Goal: Communication & Community: Answer question/provide support

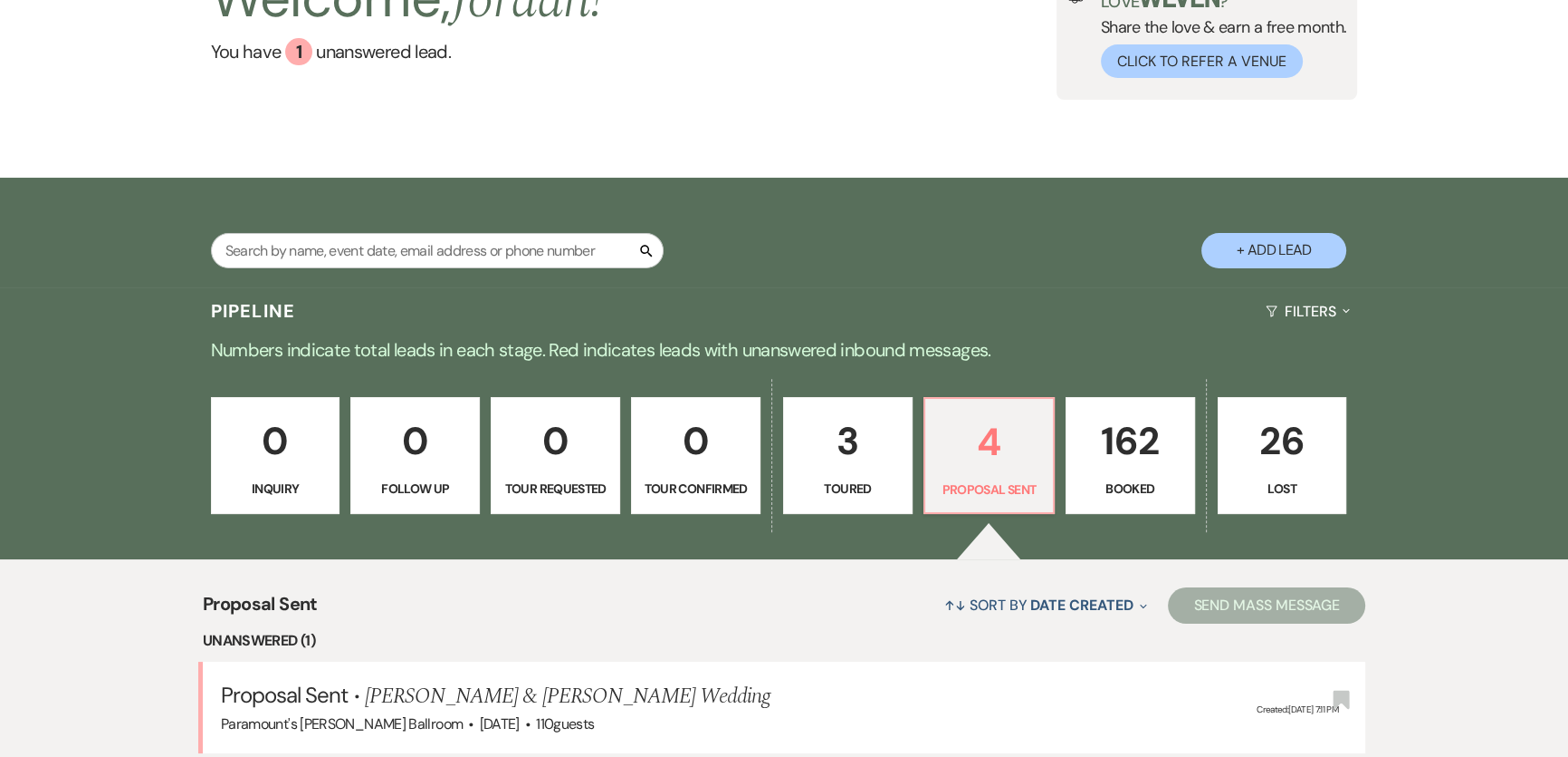
select select "6"
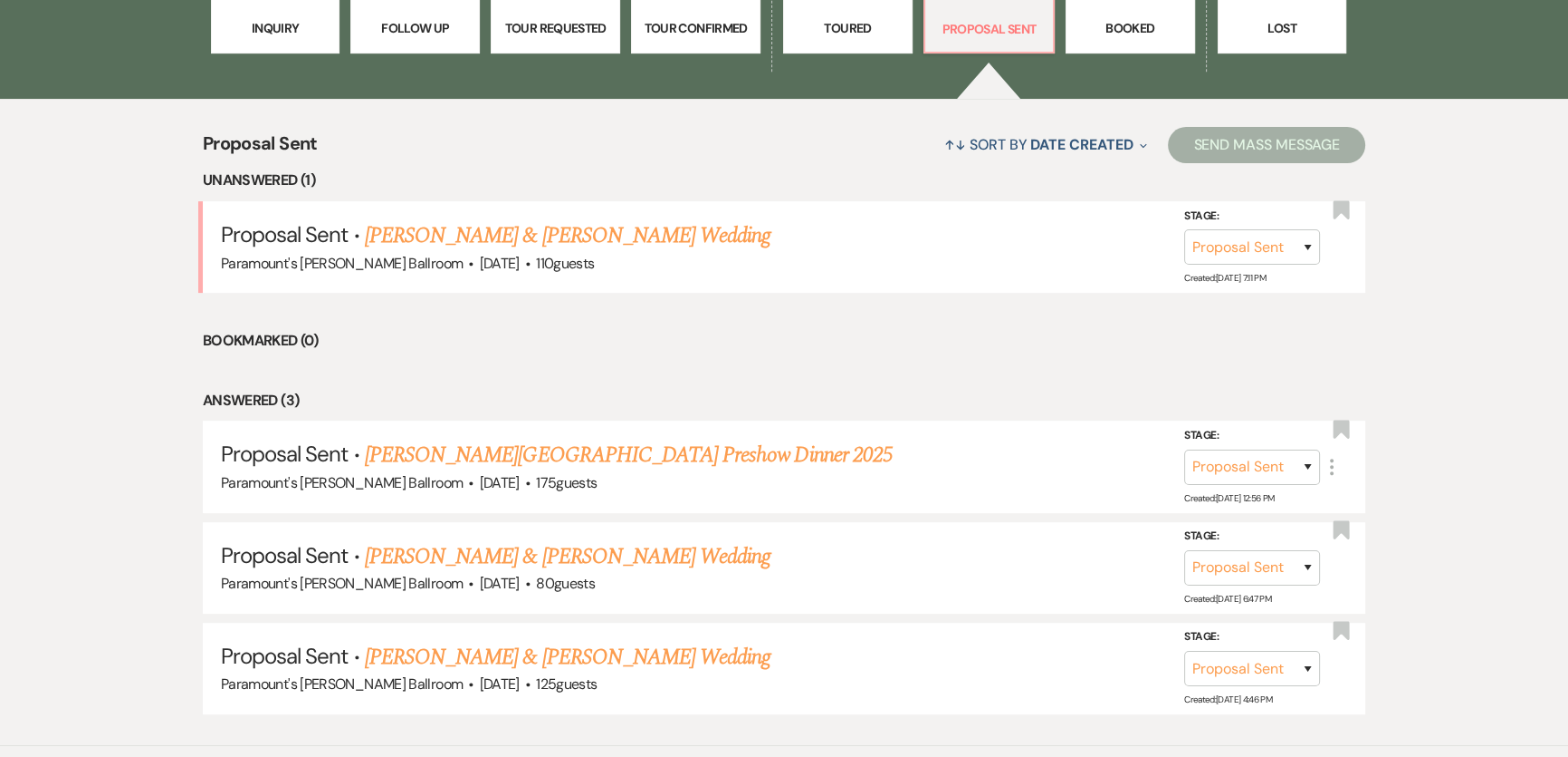
scroll to position [726, 0]
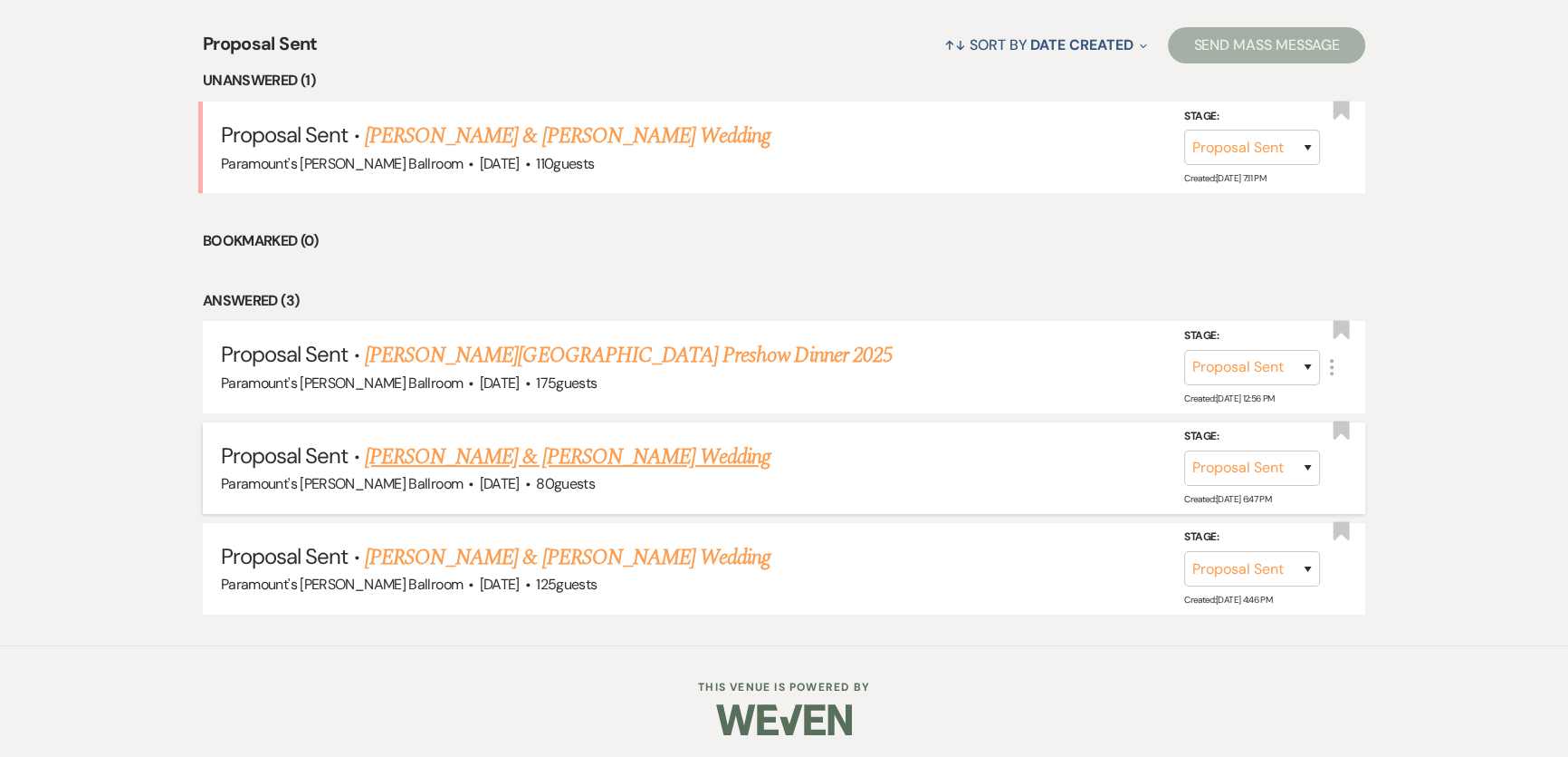
click at [476, 462] on link "[PERSON_NAME] & [PERSON_NAME] Wedding" at bounding box center [567, 456] width 406 height 32
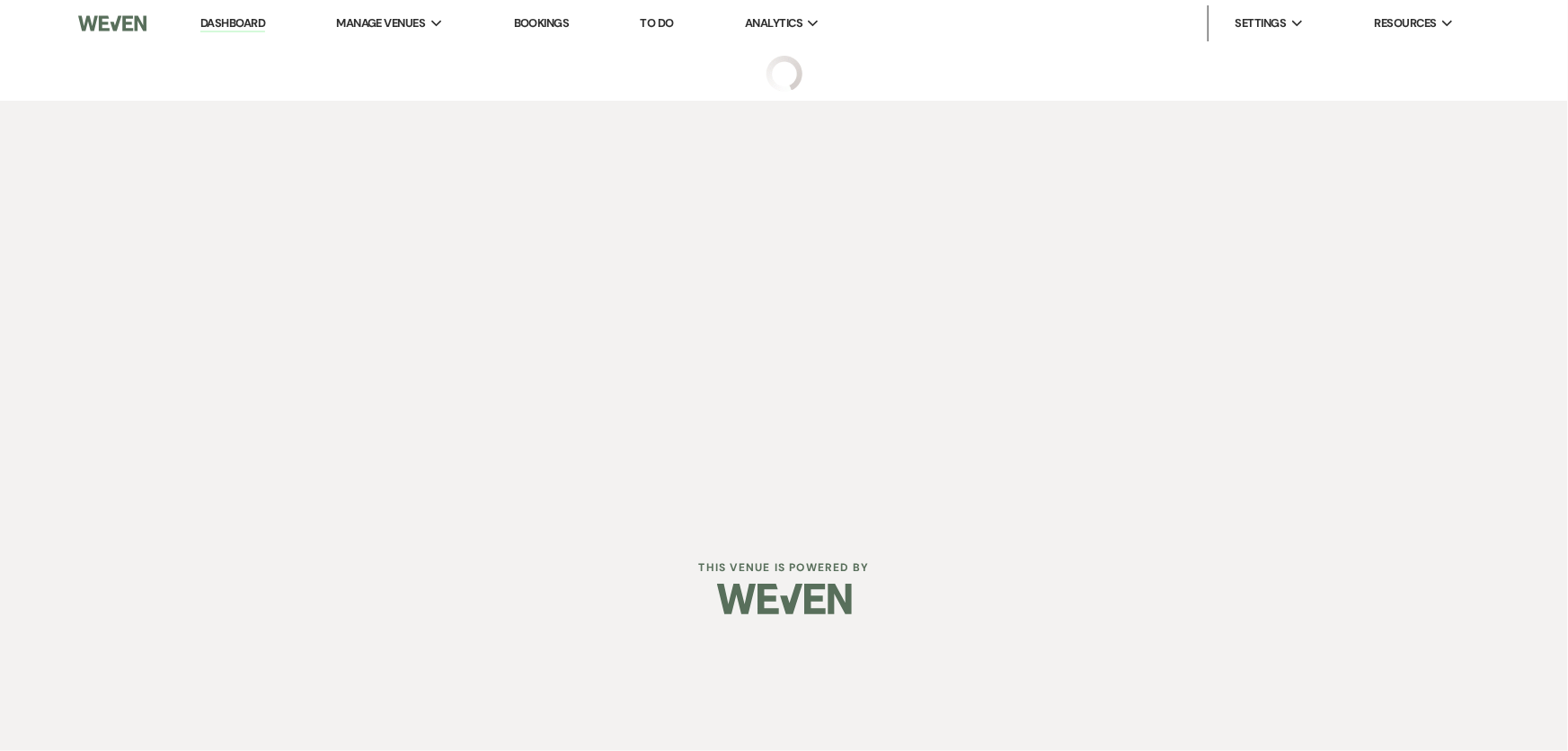
select select "6"
select select "8"
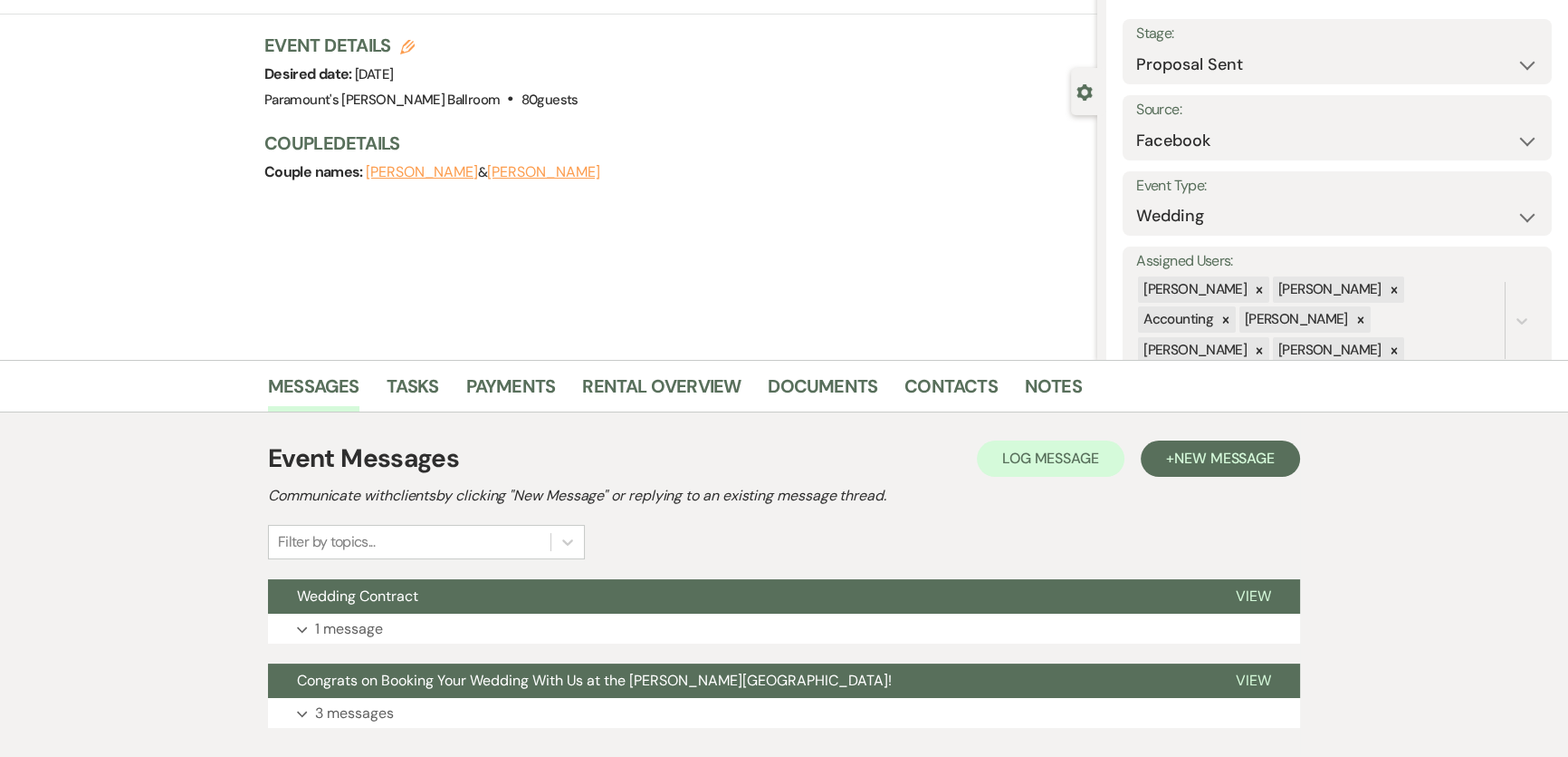
scroll to position [209, 0]
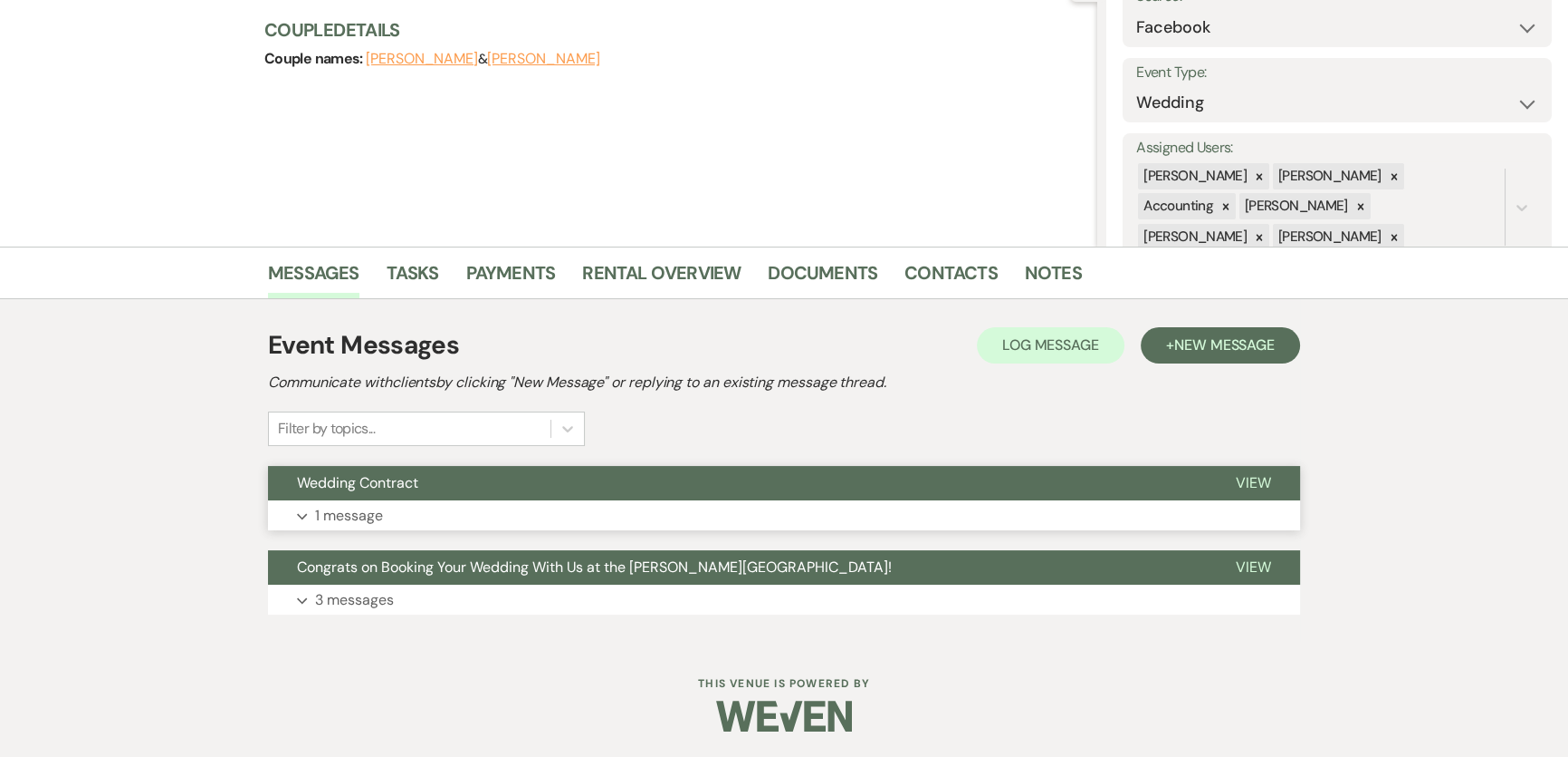
click at [505, 509] on button "Expand 1 message" at bounding box center [783, 515] width 1032 height 30
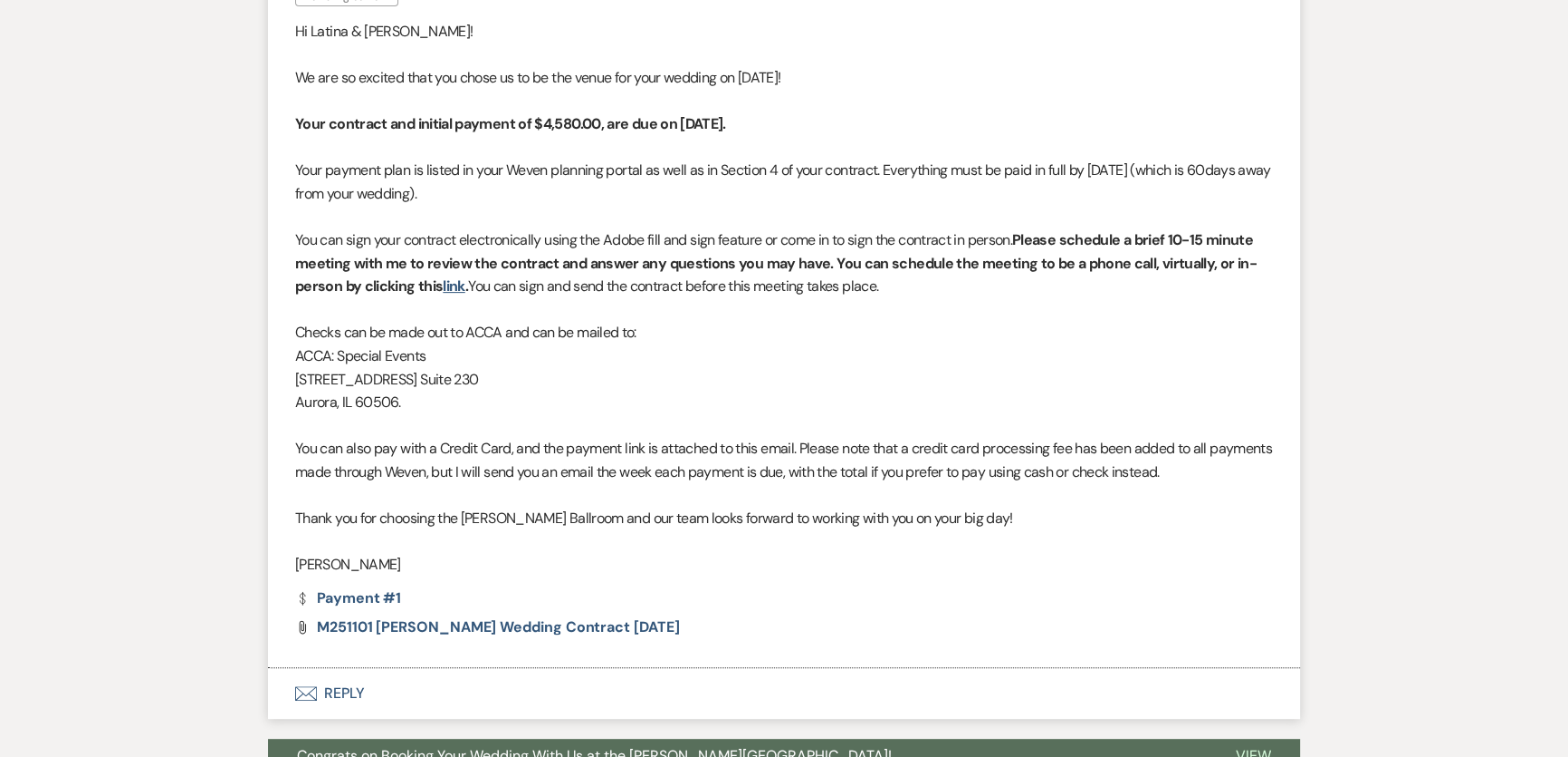
scroll to position [974, 0]
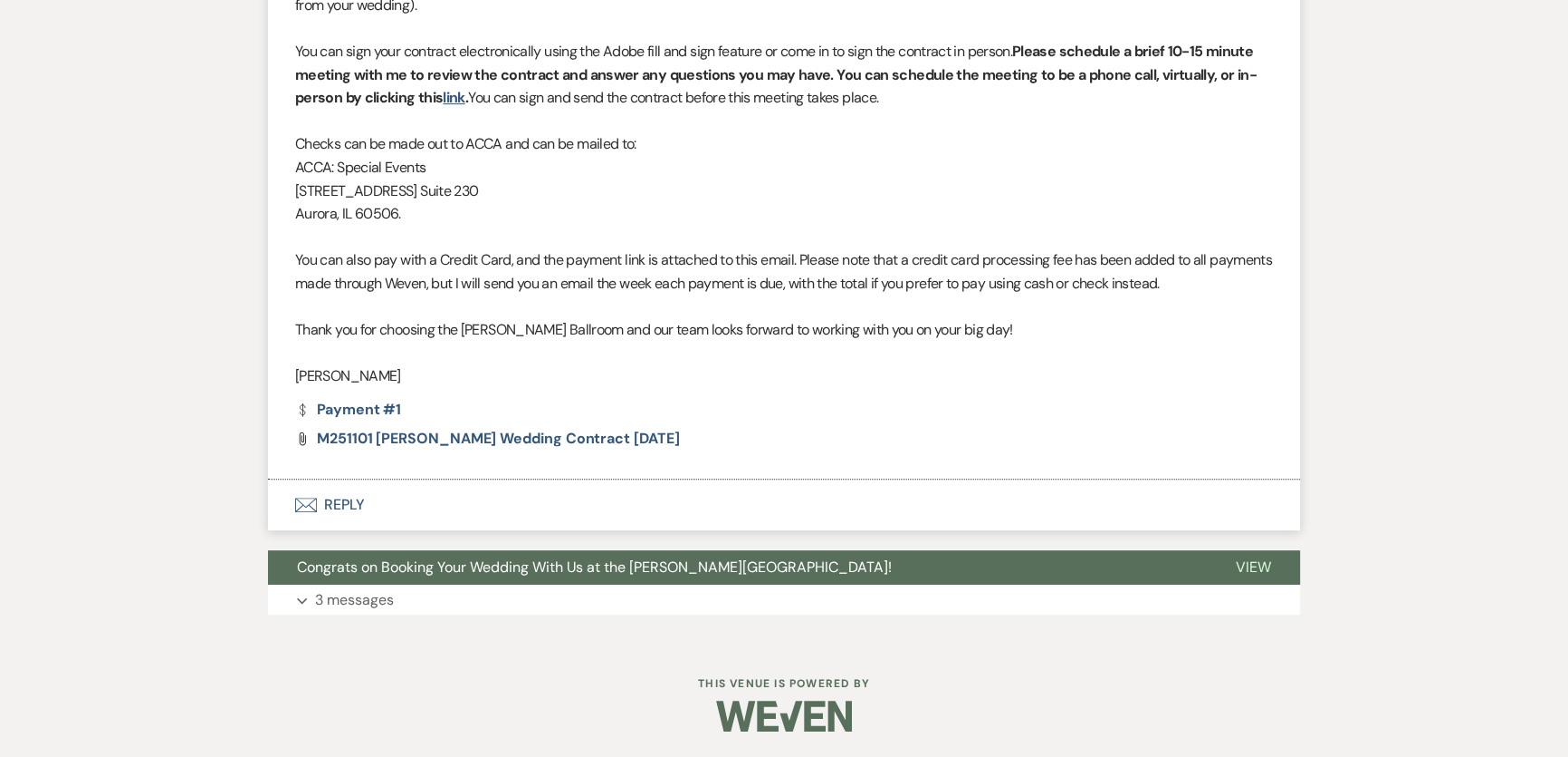
click at [491, 616] on div "Event Messages Log Log Message + New Message Communicate with clients by clicki…" at bounding box center [783, 87] width 1032 height 1072
click at [512, 591] on button "Expand 3 messages" at bounding box center [783, 599] width 1032 height 30
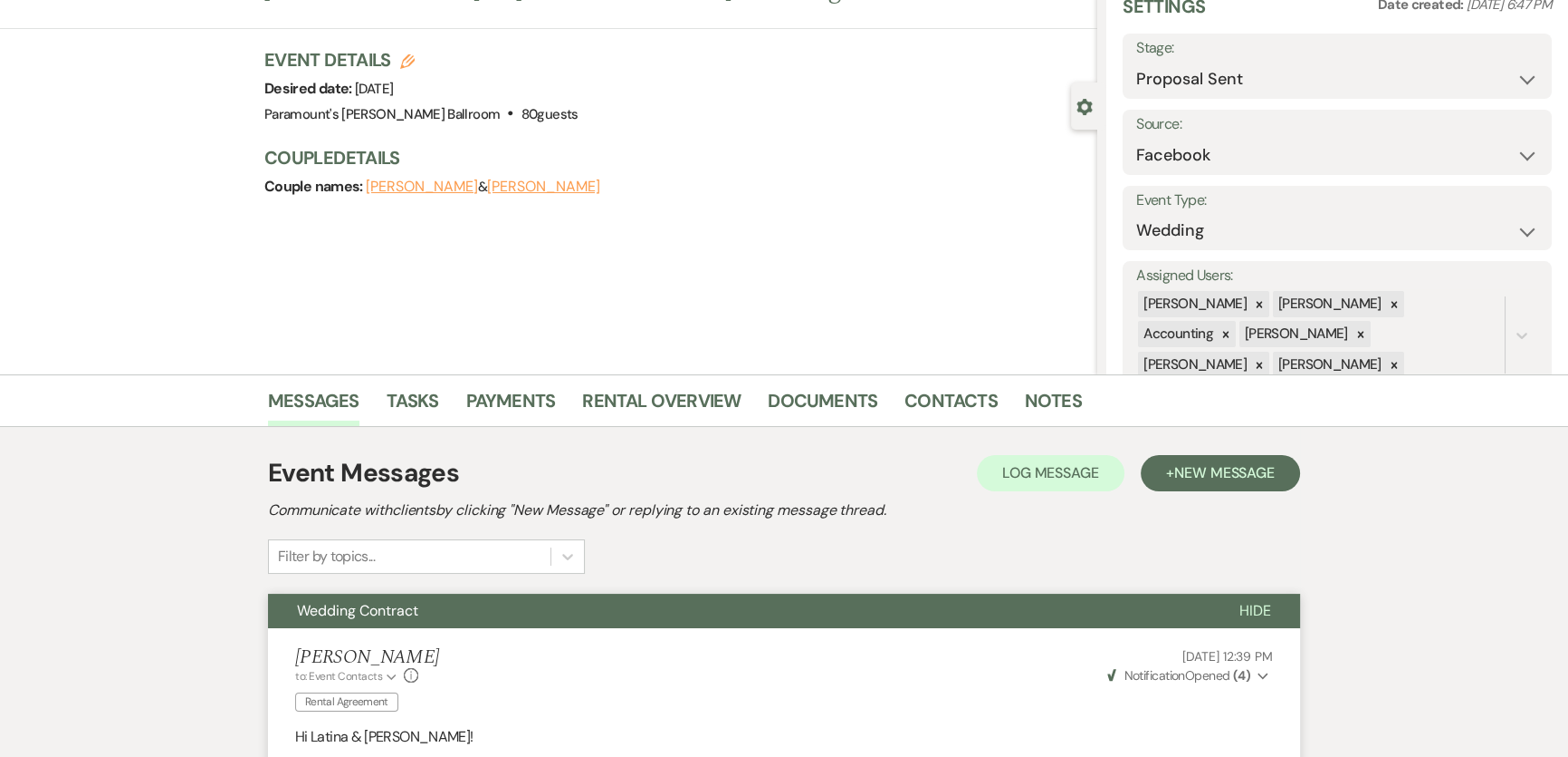
scroll to position [0, 0]
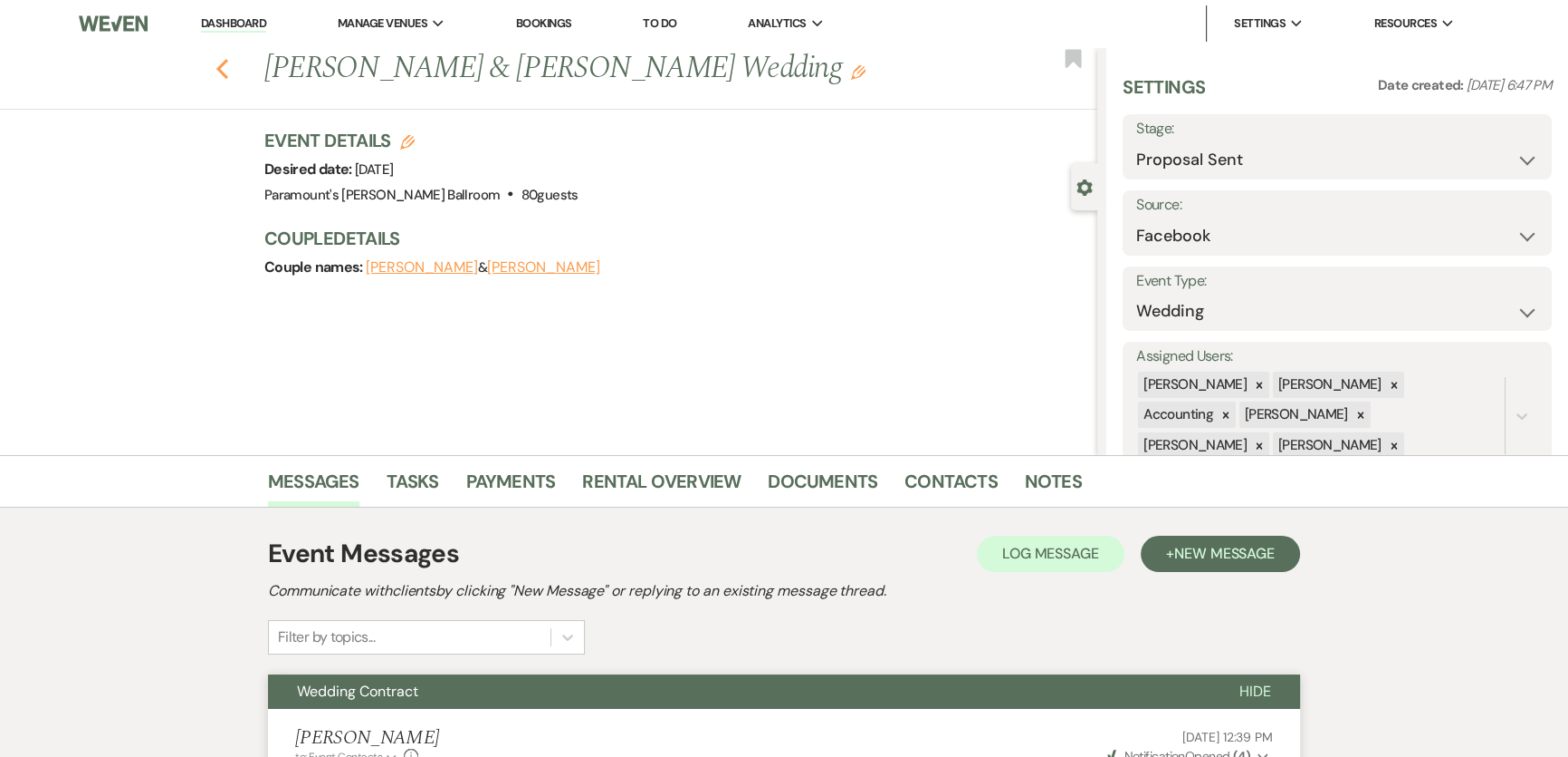
click at [227, 58] on icon "Previous" at bounding box center [222, 69] width 14 height 22
select select "6"
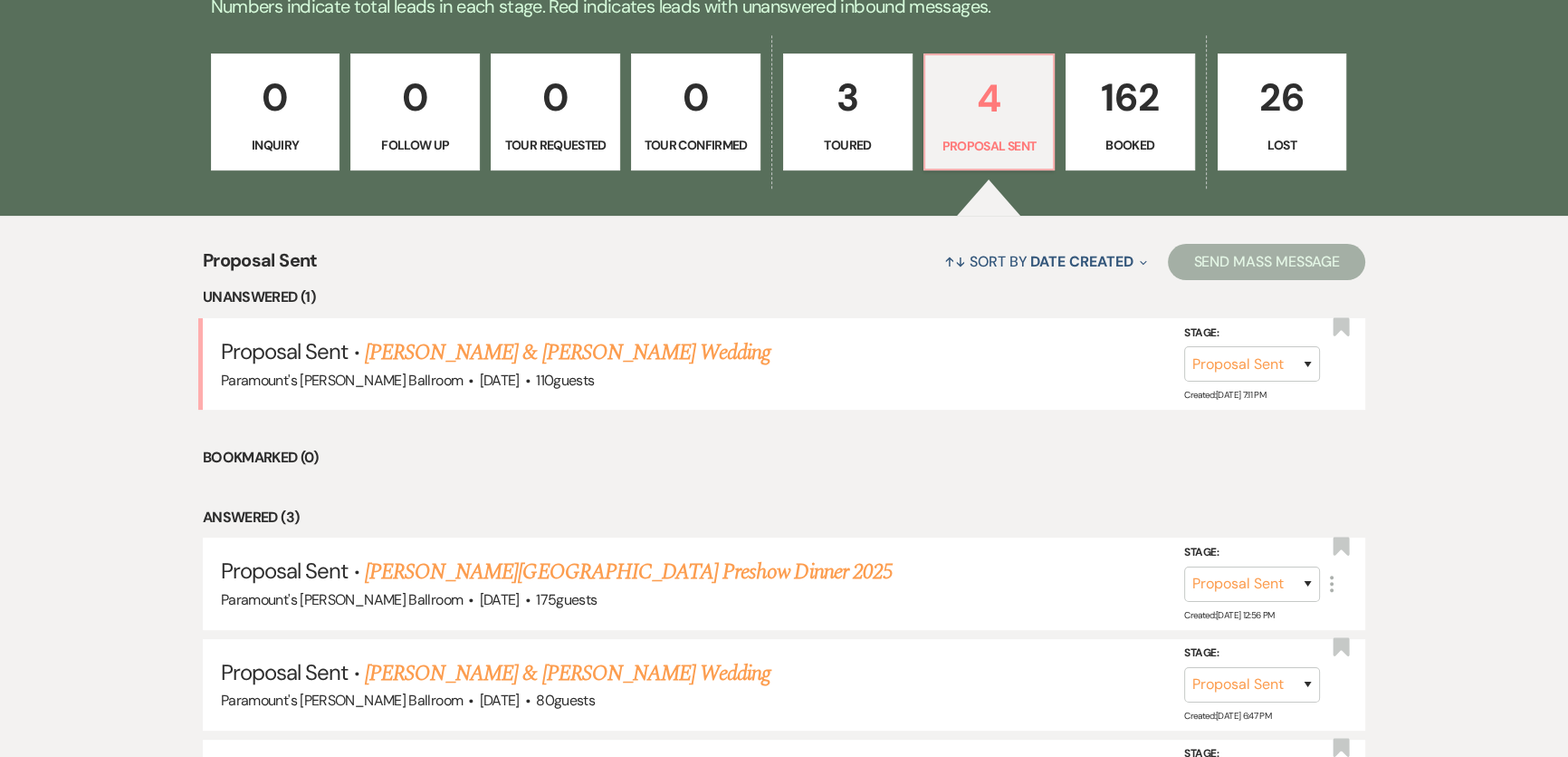
scroll to position [726, 0]
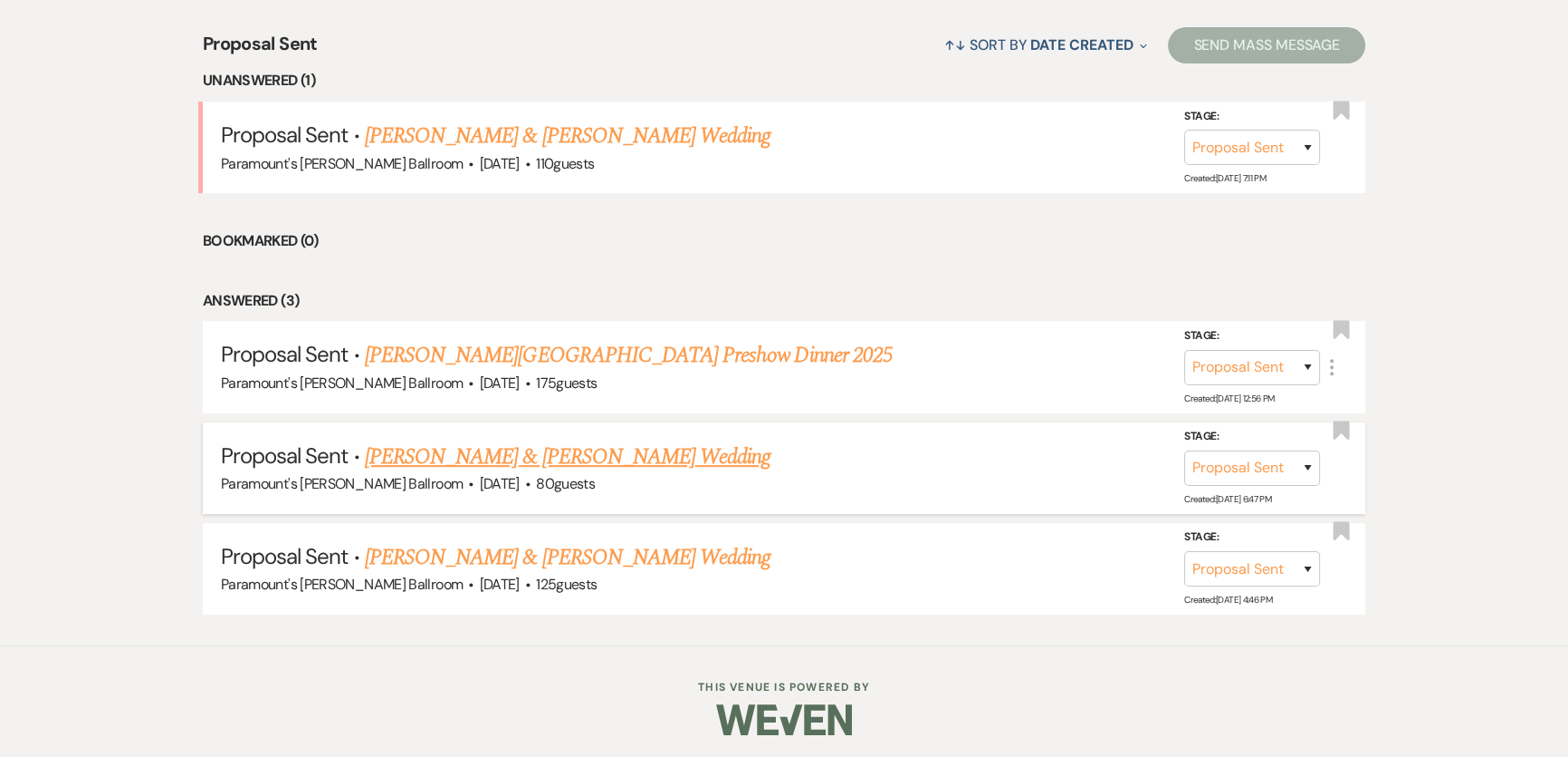
click at [662, 459] on link "[PERSON_NAME] & [PERSON_NAME] Wedding" at bounding box center [567, 456] width 406 height 32
select select "6"
select select "8"
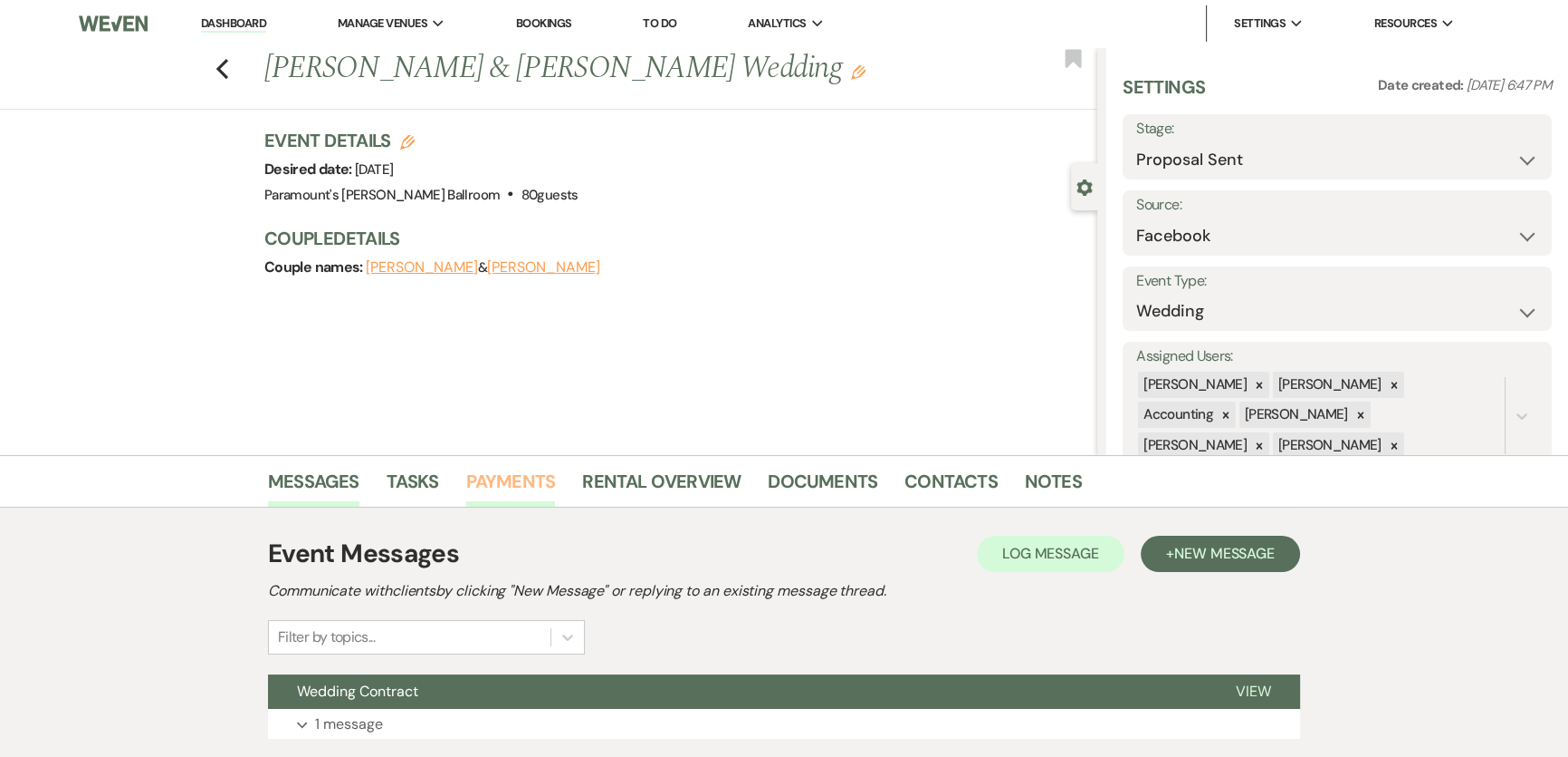
click at [489, 467] on link "Payments" at bounding box center [511, 486] width 89 height 40
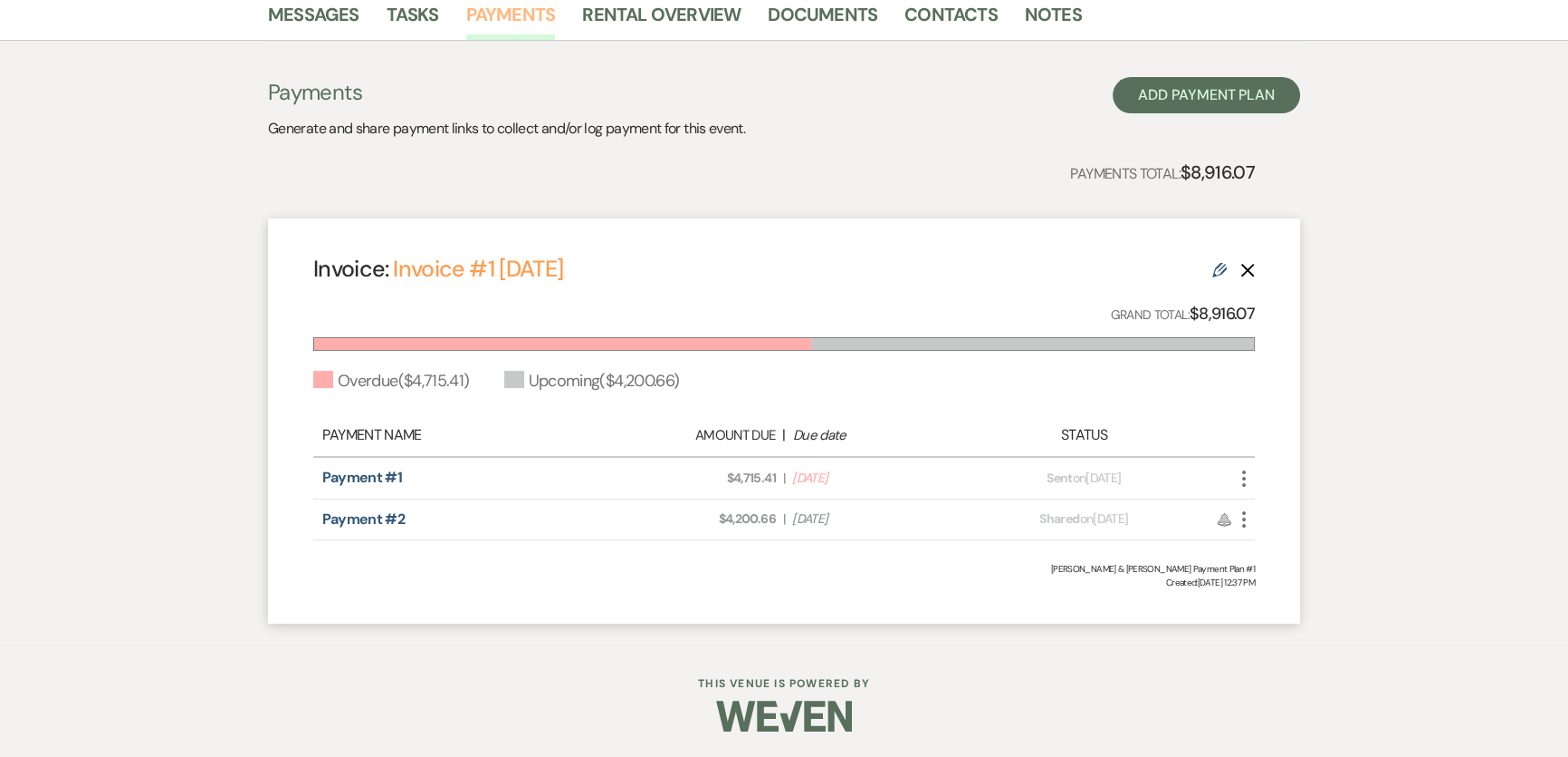
scroll to position [220, 0]
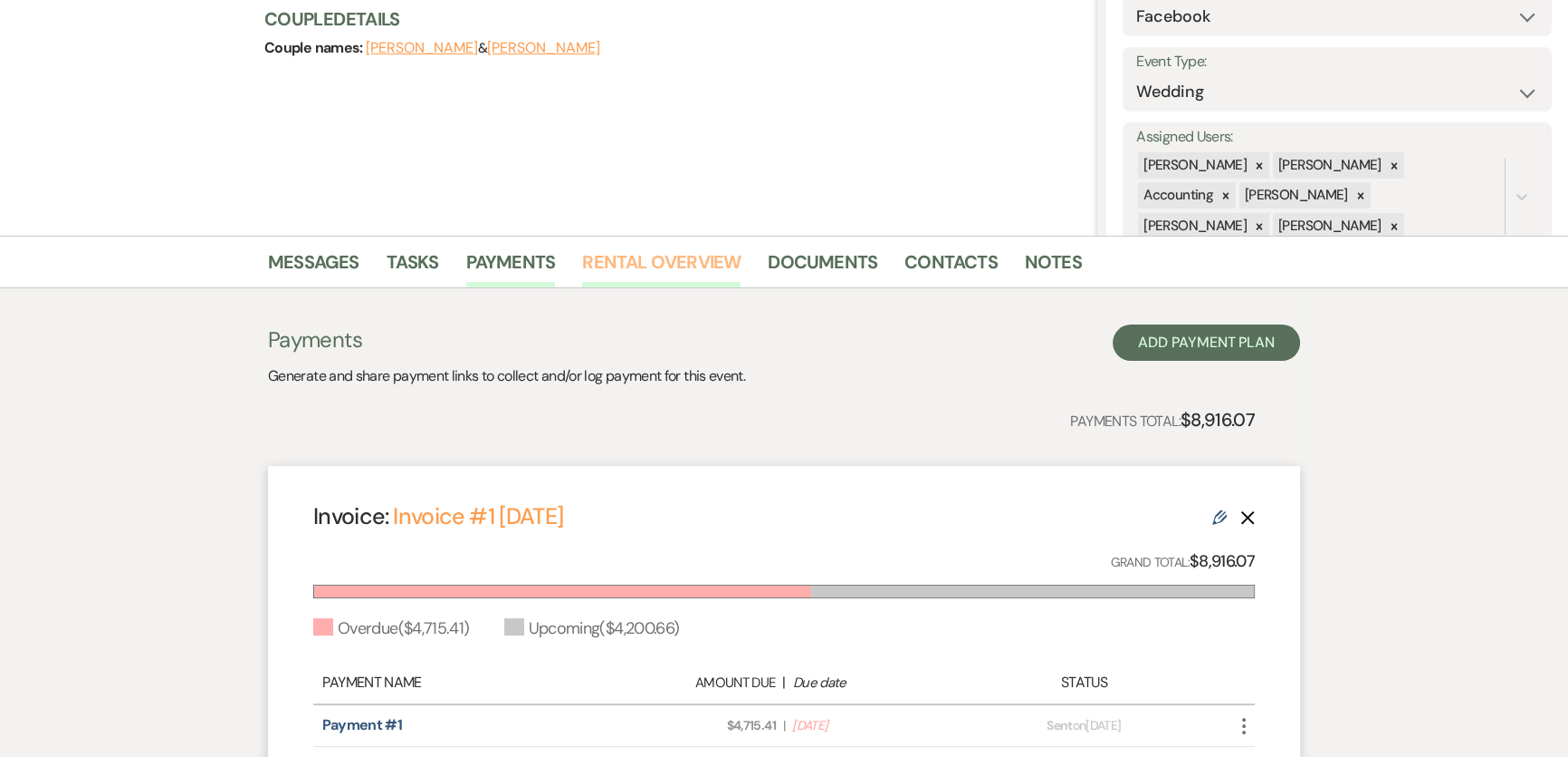
click at [711, 263] on link "Rental Overview" at bounding box center [662, 267] width 159 height 40
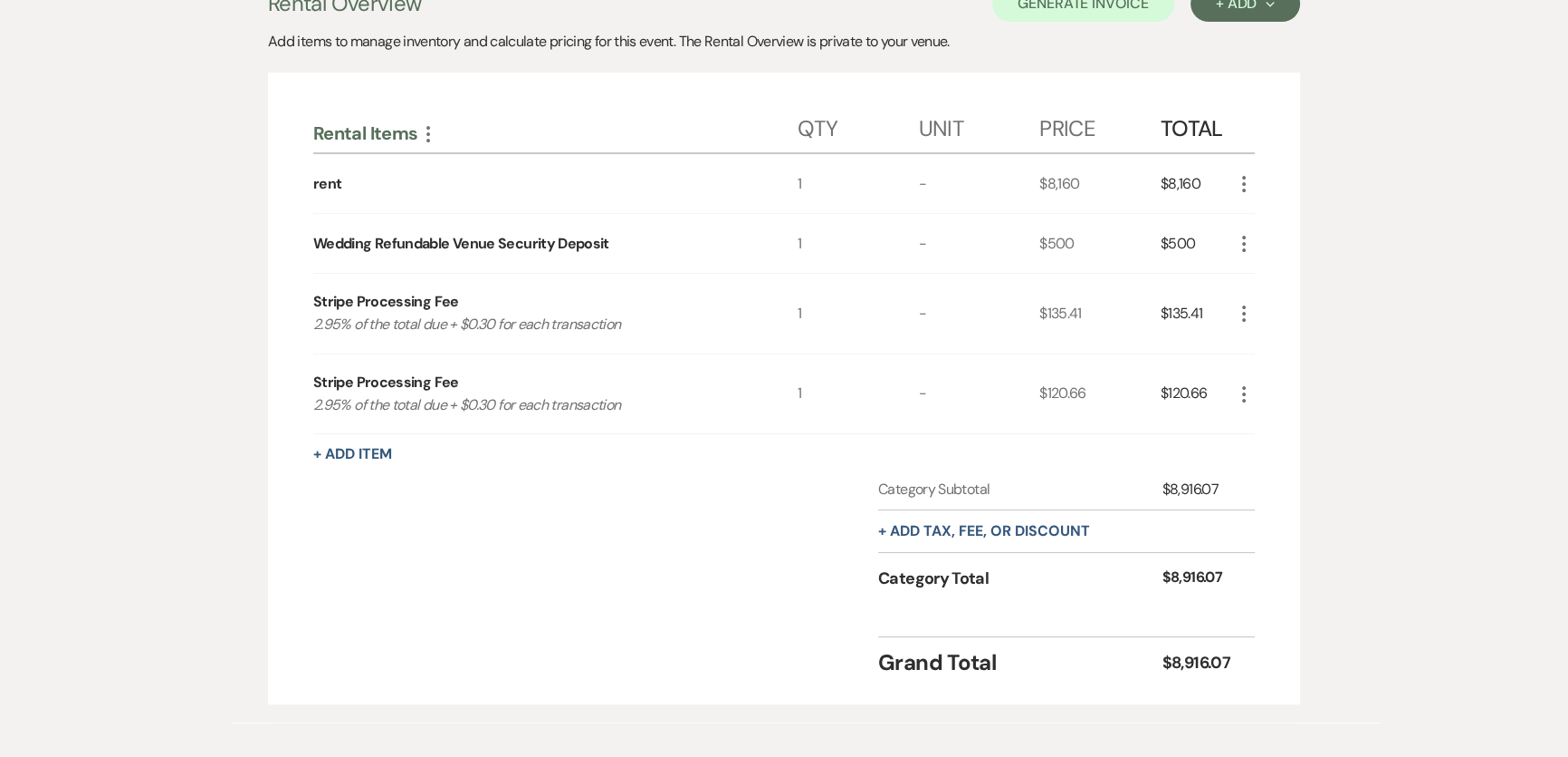
scroll to position [620, 0]
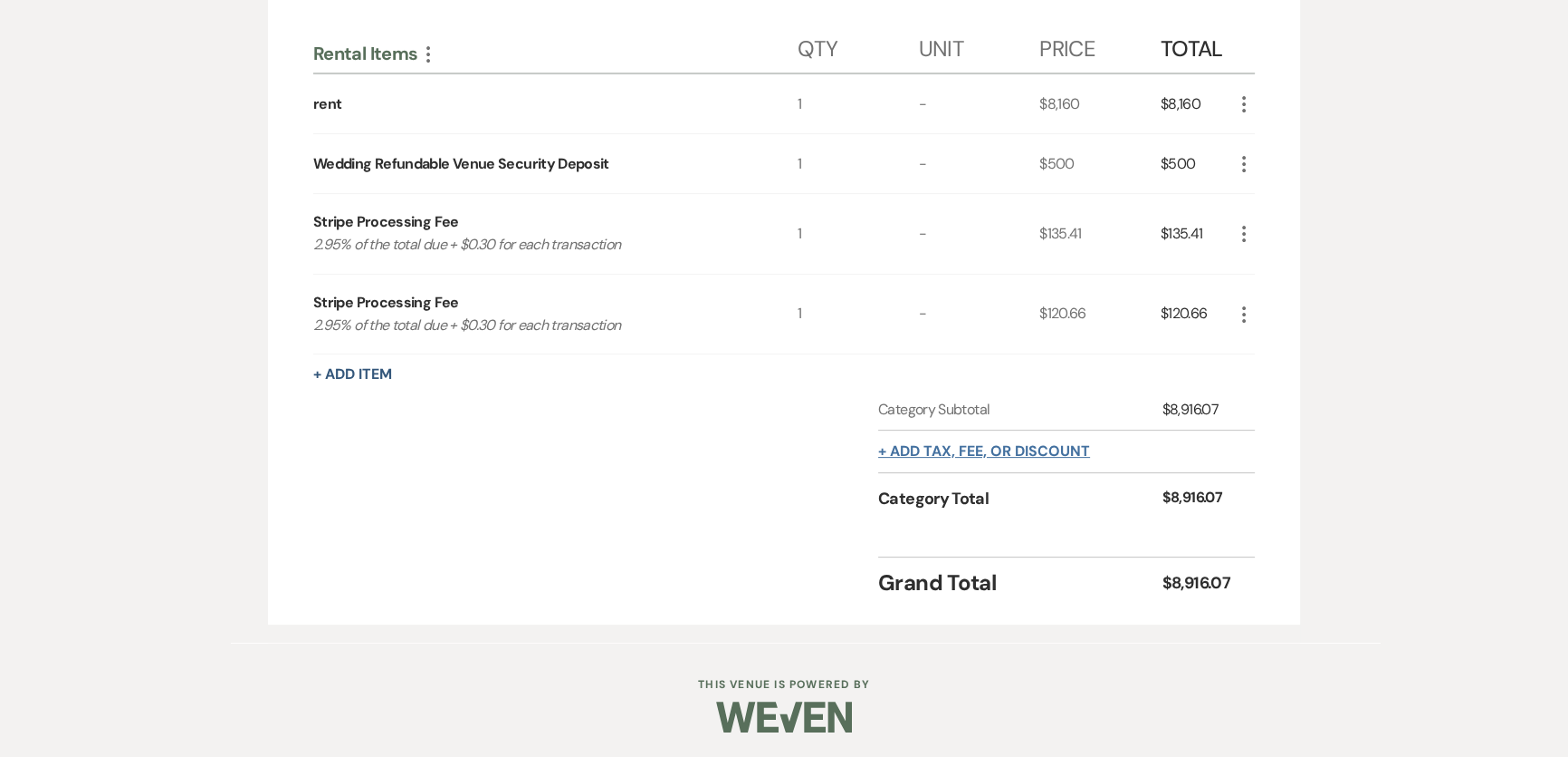
click at [917, 444] on button "+ Add tax, fee, or discount" at bounding box center [984, 451] width 212 height 15
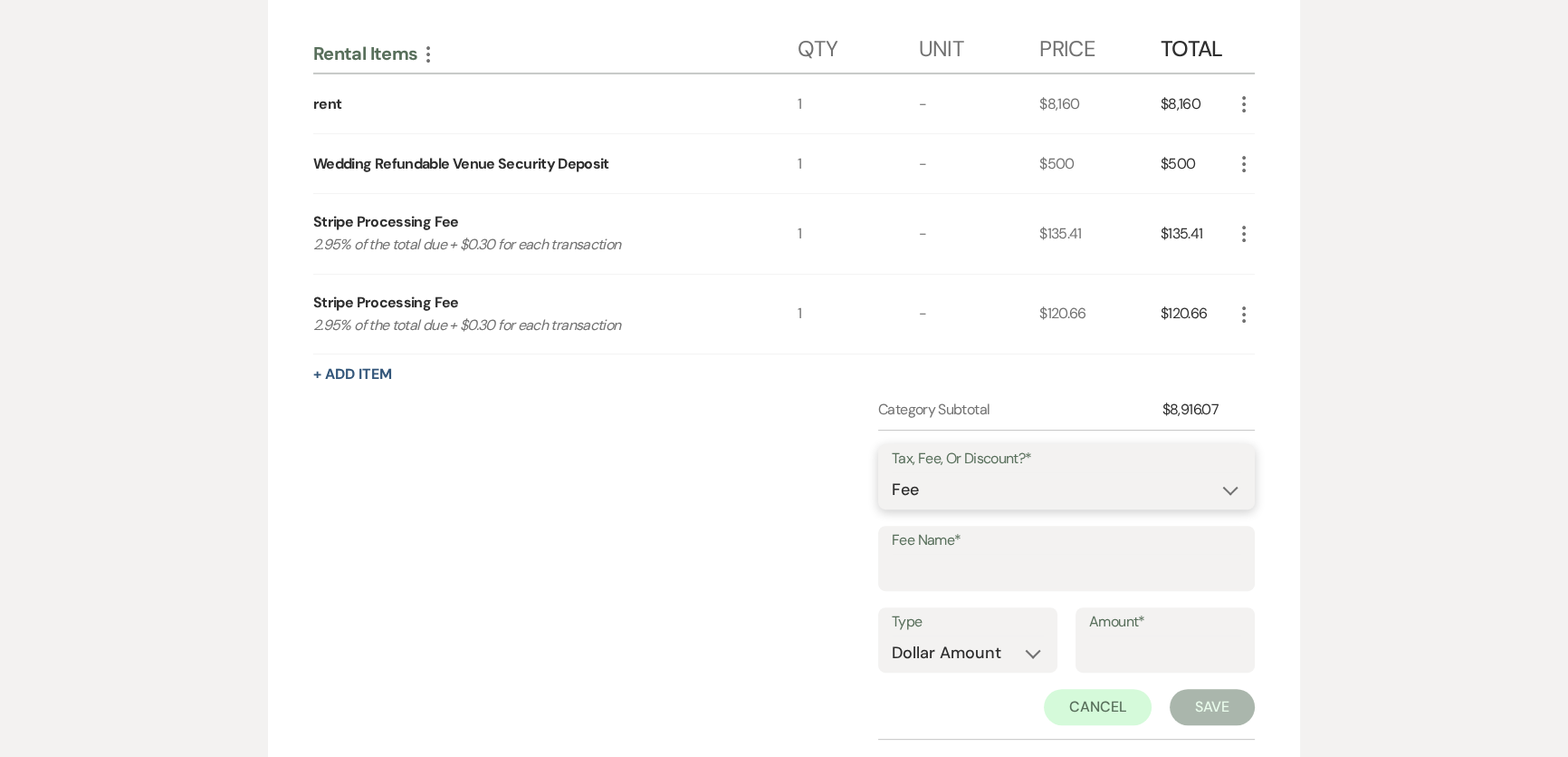
drag, startPoint x: 1016, startPoint y: 486, endPoint x: 1016, endPoint y: 502, distance: 16.0
click at [1016, 486] on select "Fee Discount Tax" at bounding box center [1066, 489] width 350 height 35
select select "2"
click at [892, 472] on select "Fee Discount Tax" at bounding box center [1066, 489] width 350 height 35
click at [1005, 572] on input "Fee Name*" at bounding box center [1066, 572] width 350 height 35
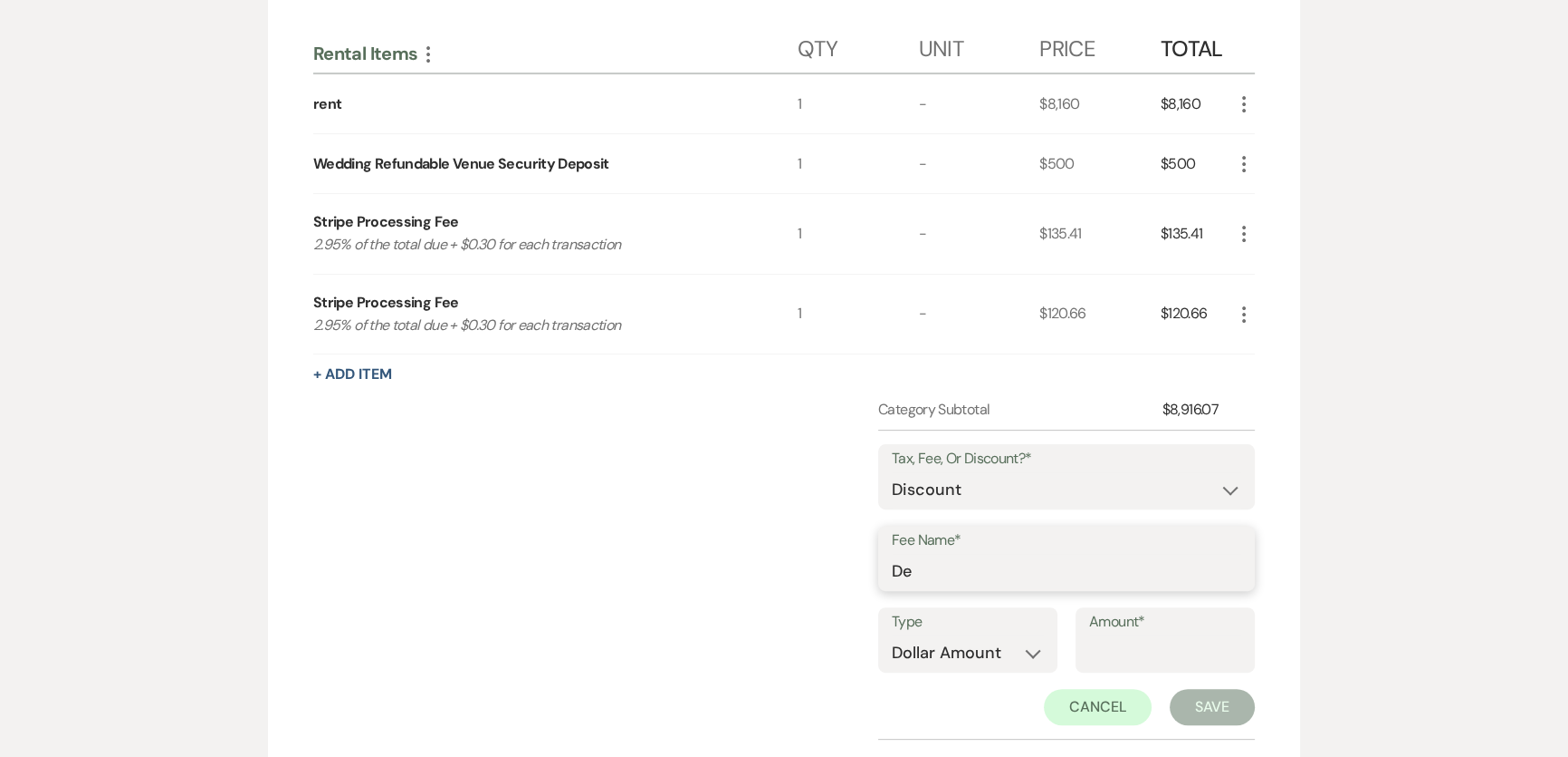
type input "D"
type input "Payment 1"
type input "135.41"
click at [1199, 705] on button "Save" at bounding box center [1212, 706] width 85 height 36
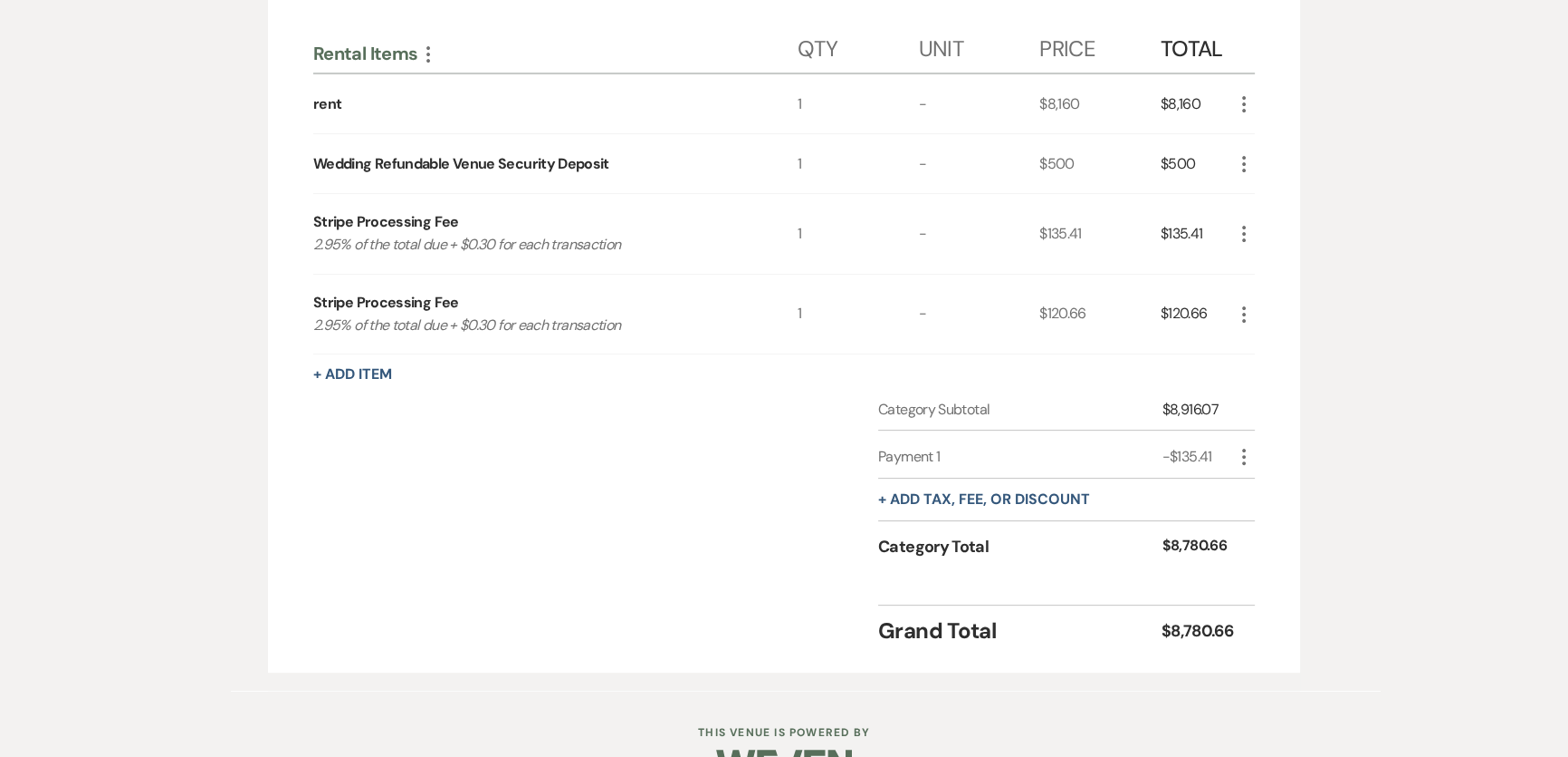
scroll to position [43, 0]
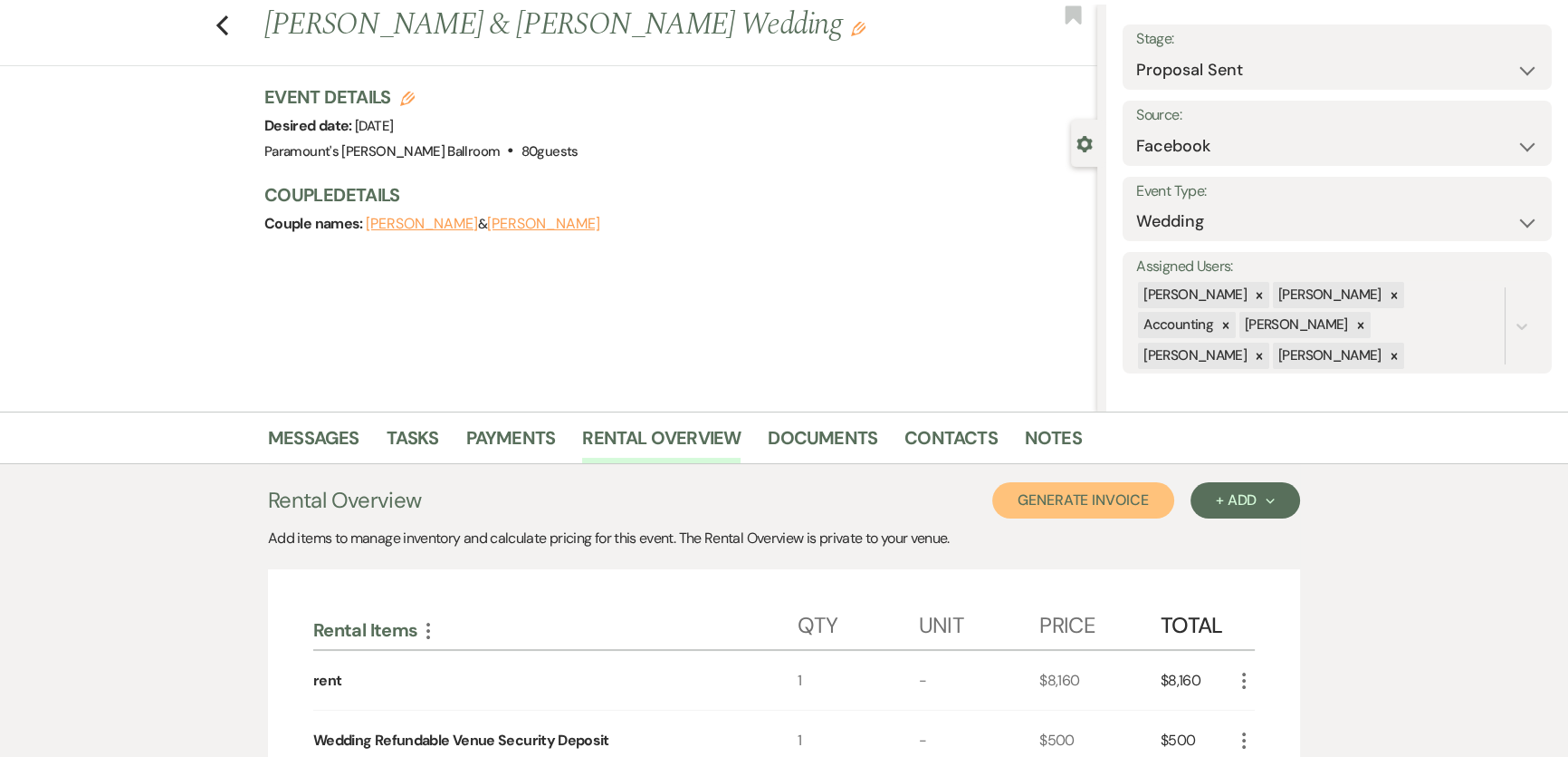
click at [1078, 488] on button "Generate Invoice" at bounding box center [1084, 500] width 182 height 36
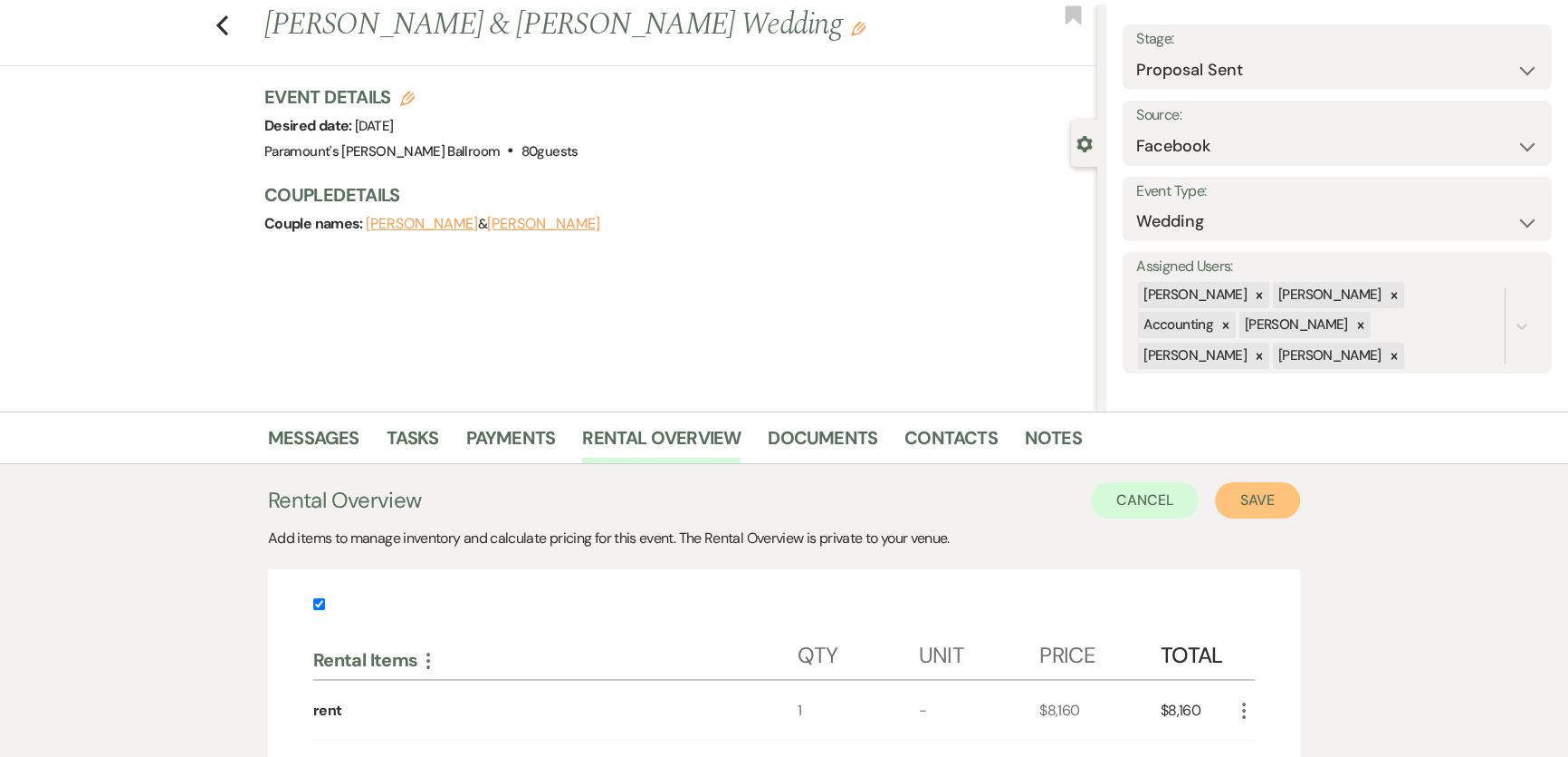
click at [1250, 495] on button "Save" at bounding box center [1257, 500] width 85 height 36
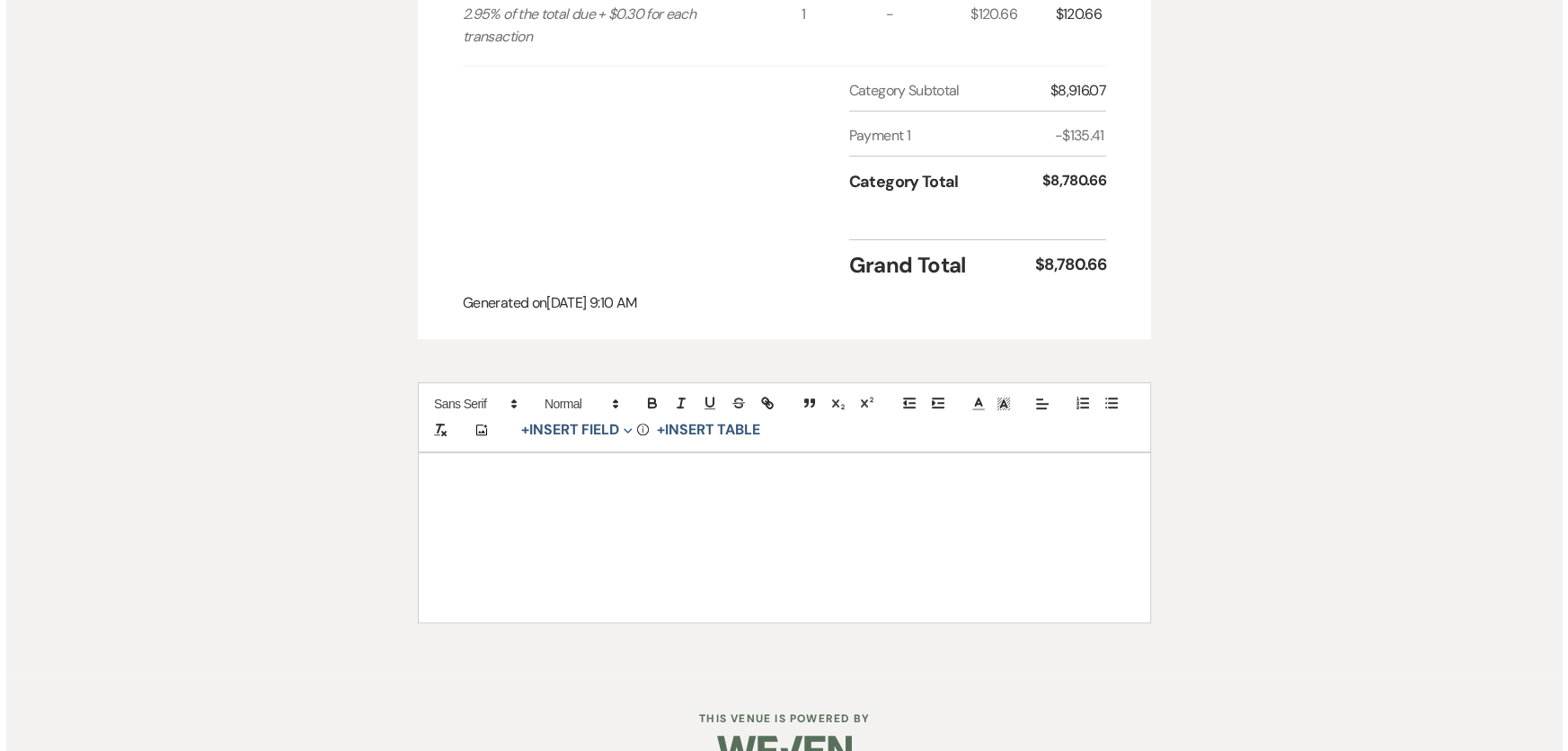
scroll to position [136, 0]
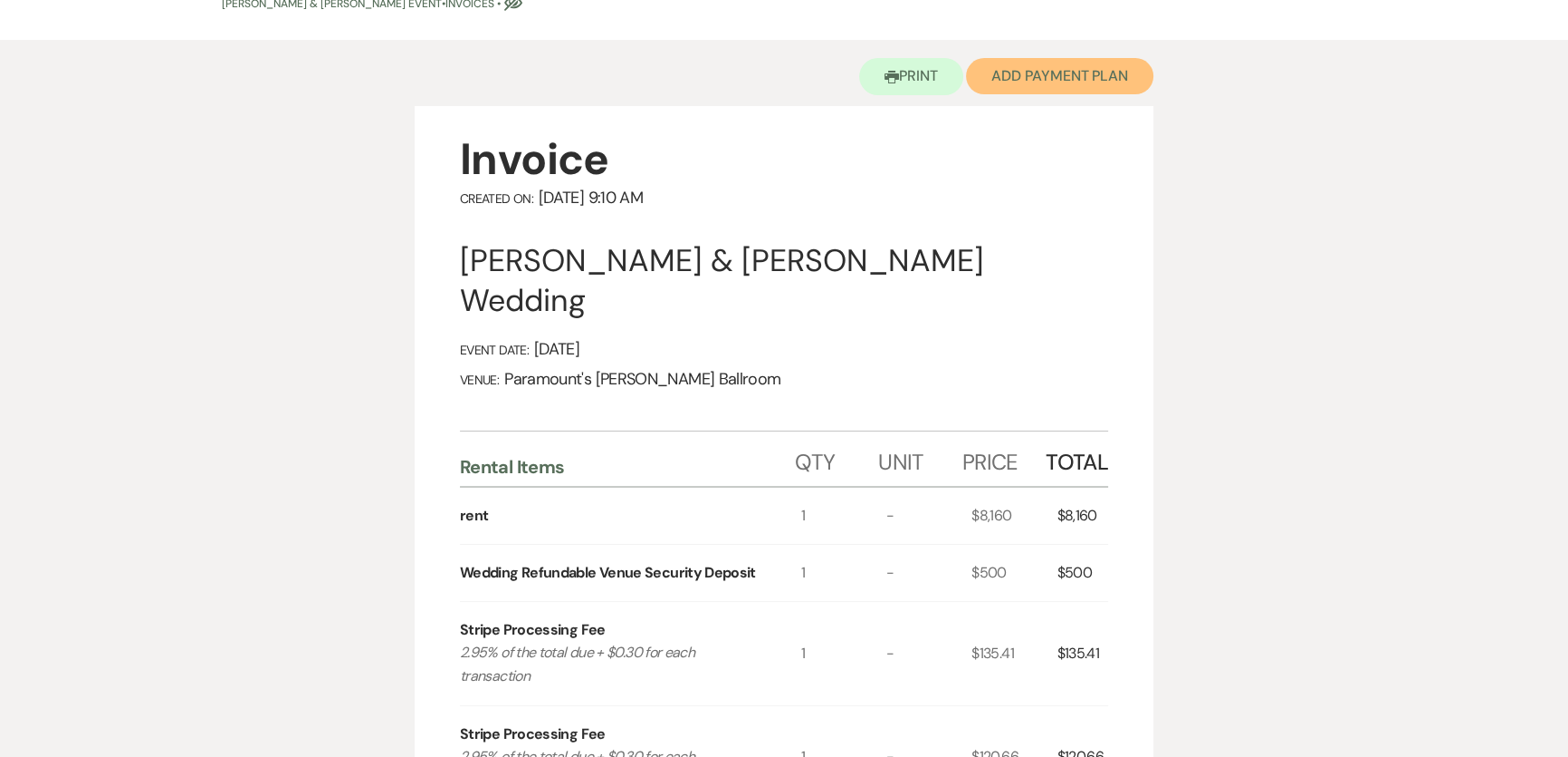
click at [1090, 80] on button "Add Payment Plan" at bounding box center [1059, 76] width 187 height 36
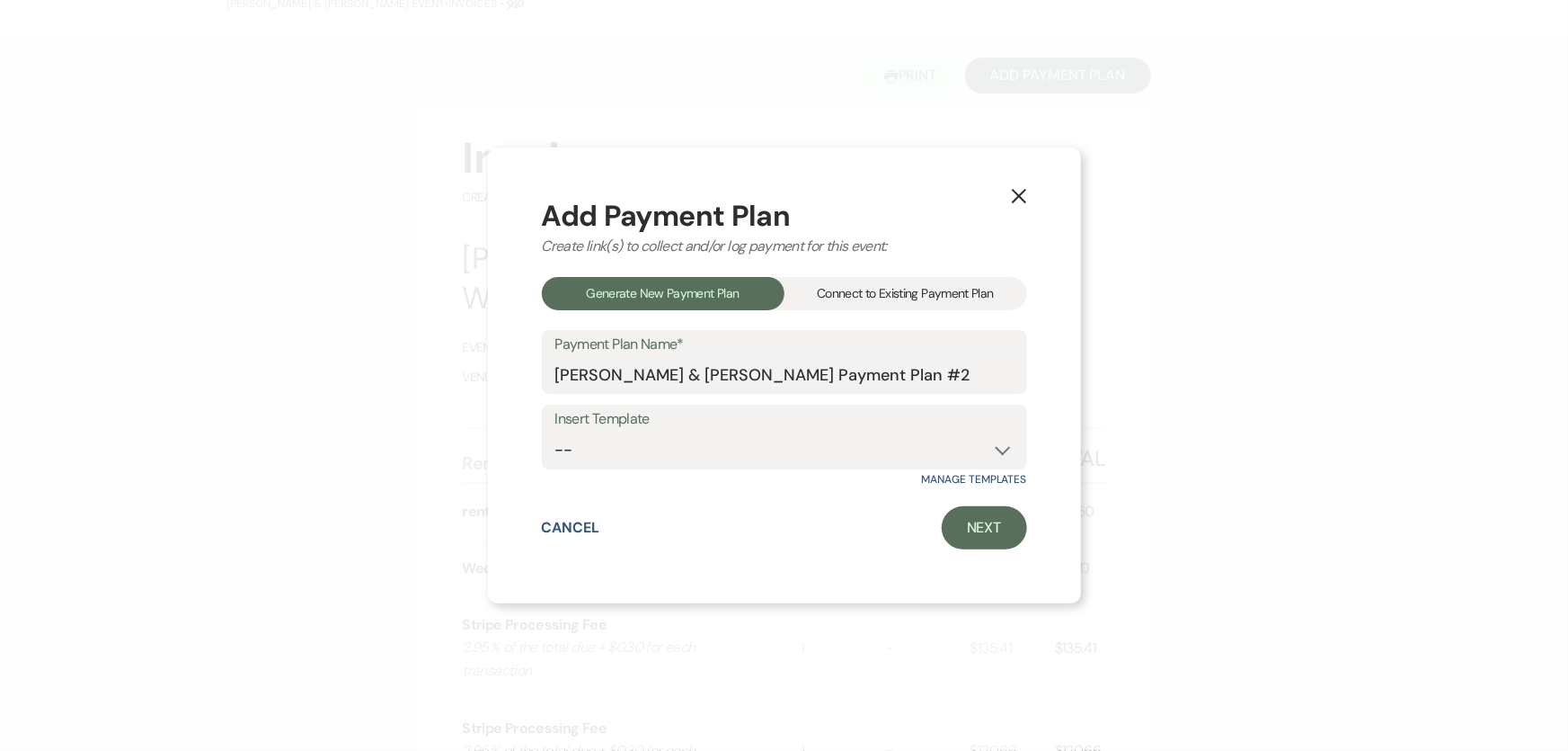
click at [856, 299] on div "Connect to Existing Payment Plan" at bounding box center [906, 294] width 242 height 33
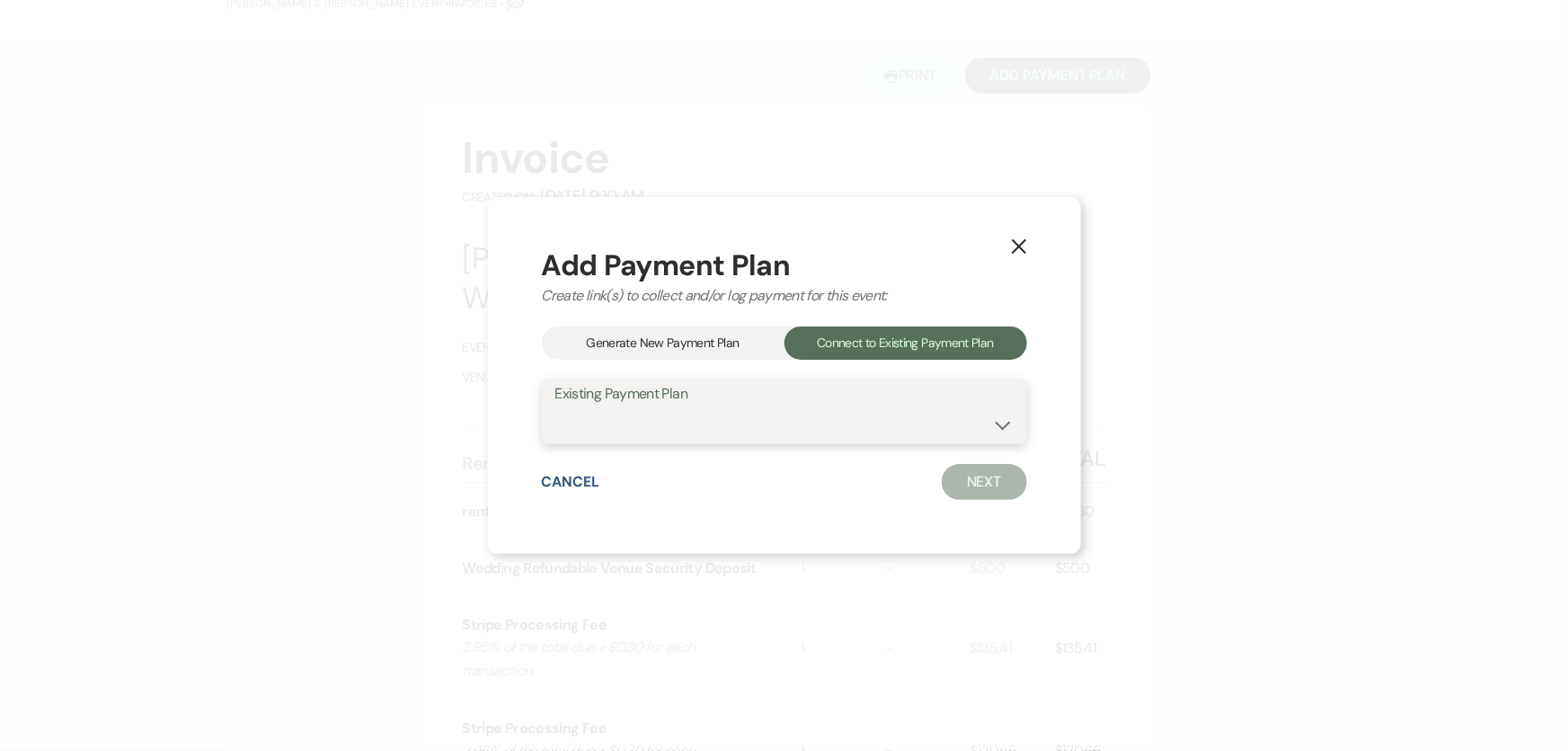
click at [687, 430] on select "[PERSON_NAME] & [PERSON_NAME] Payment Plan #1" at bounding box center [784, 425] width 458 height 35
select select "24592"
click at [555, 408] on select "[PERSON_NAME] & [PERSON_NAME] Payment Plan #1" at bounding box center [784, 425] width 458 height 35
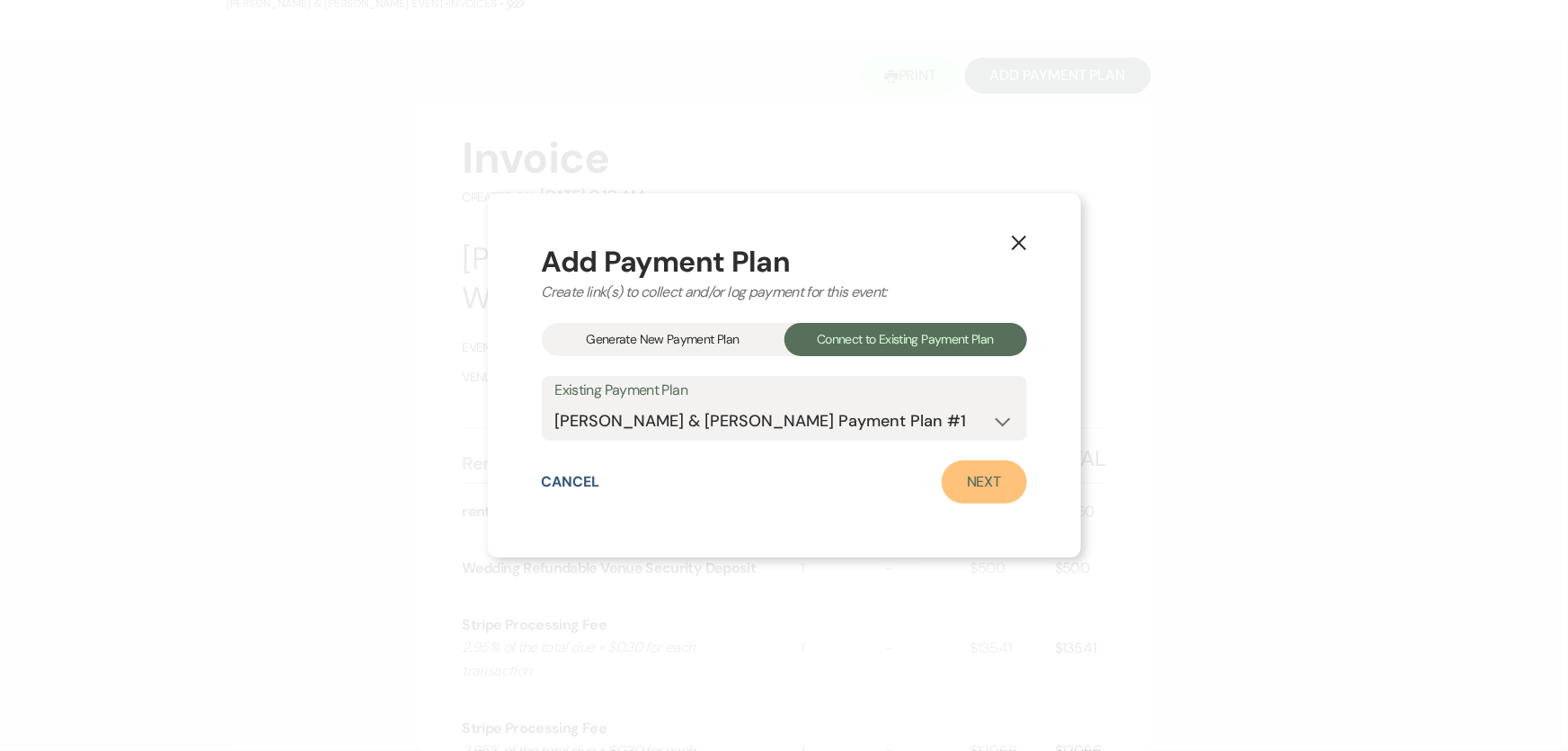
click at [987, 483] on link "Next" at bounding box center [984, 482] width 86 height 43
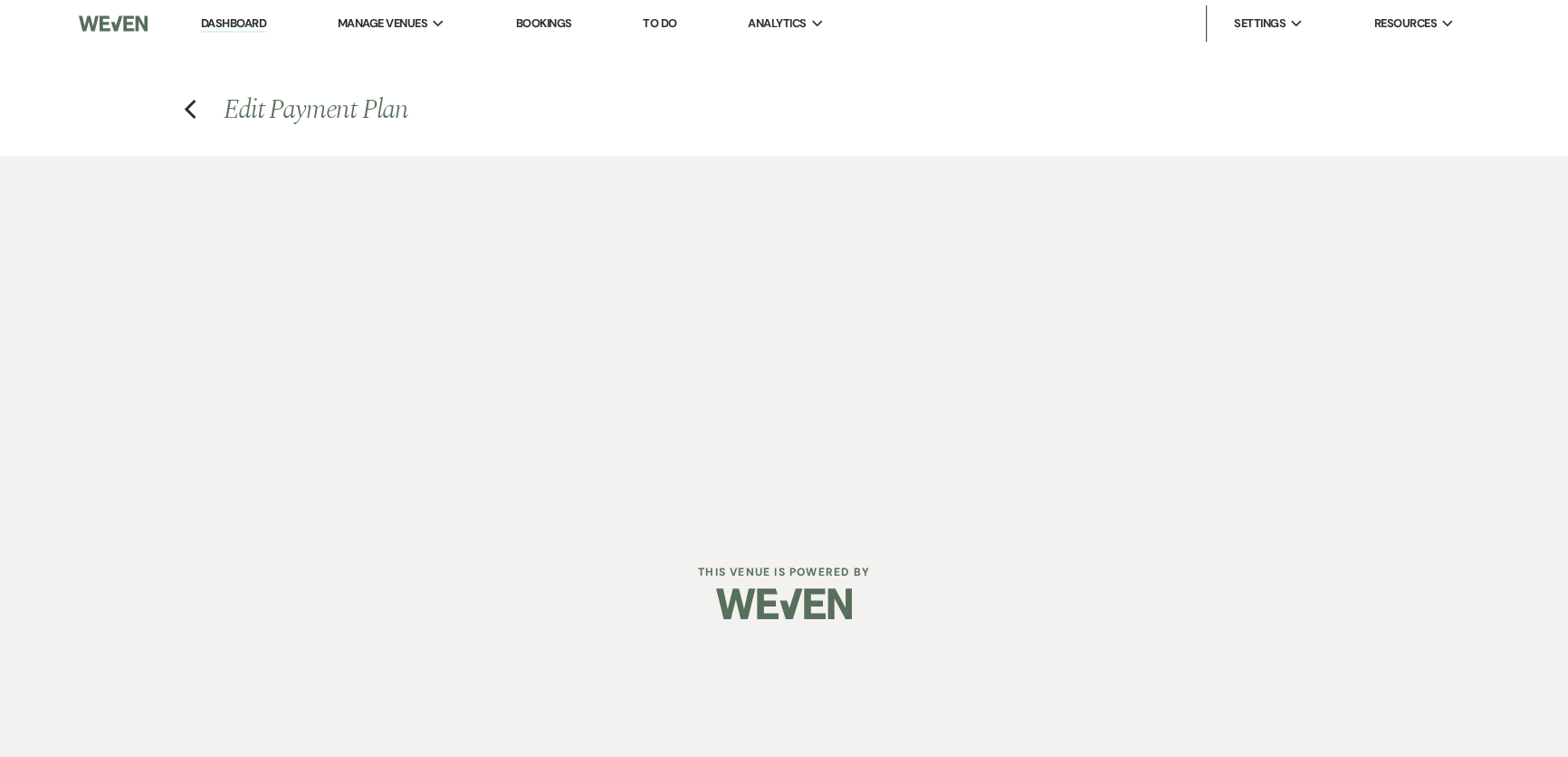
select select "27383"
select select "2"
select select "flat"
select select "2"
select select "flat"
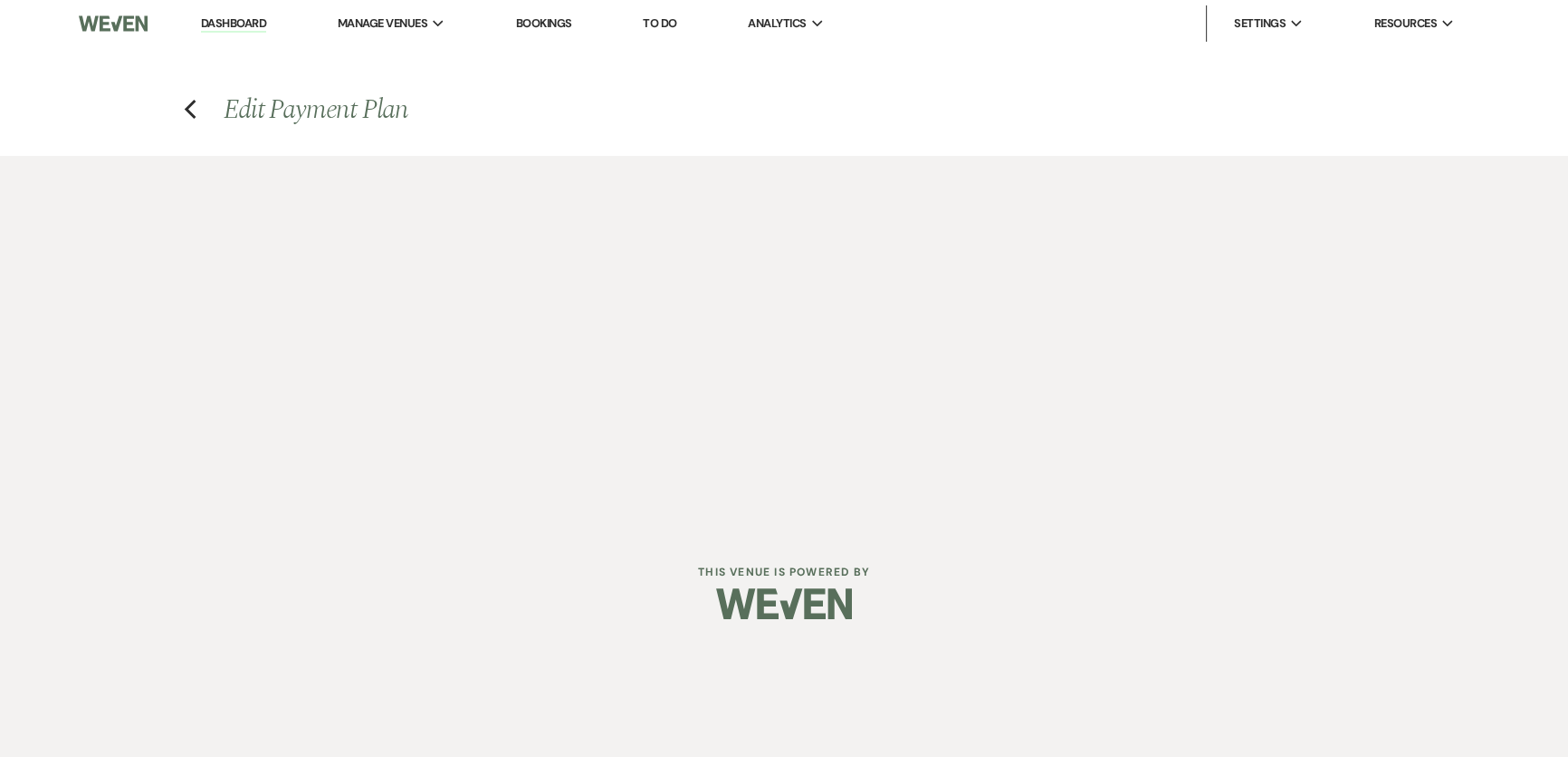
select select "true"
select select "client"
select select "weeks"
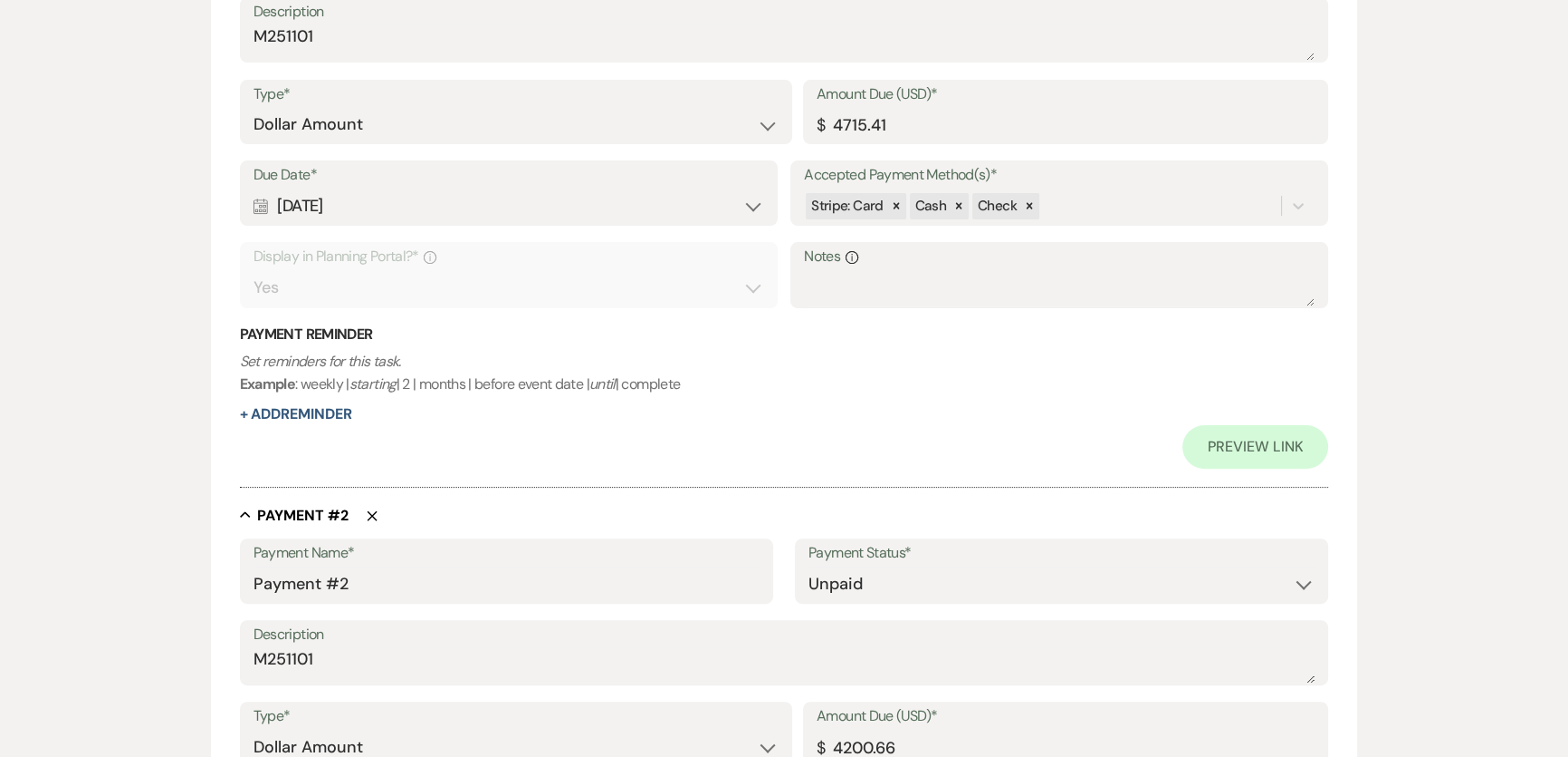
scroll to position [411, 0]
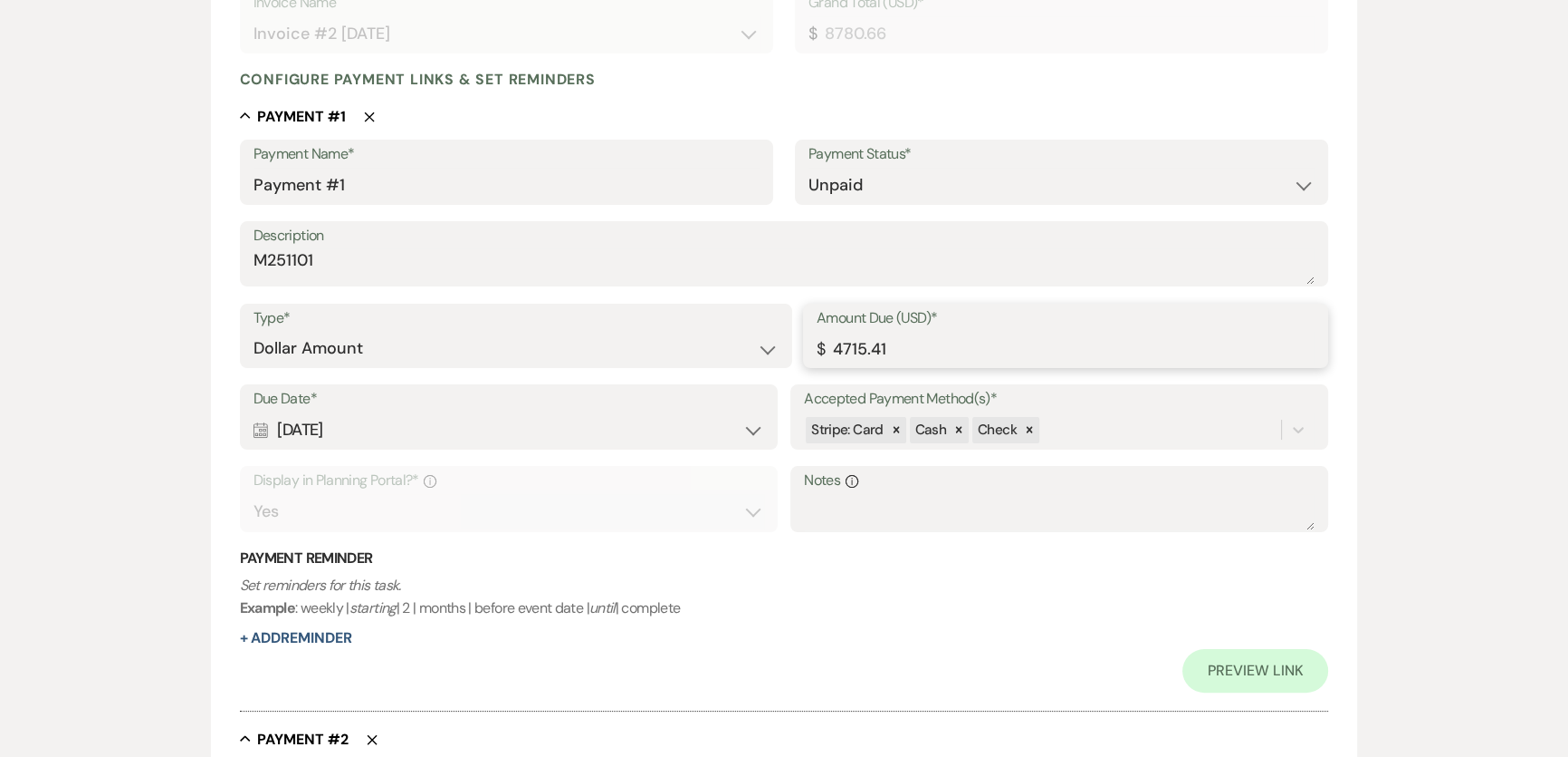
drag, startPoint x: 906, startPoint y: 353, endPoint x: 718, endPoint y: 359, distance: 188.1
click at [718, 359] on div "Type* Dollar Amount Percentage of Grand Total Amount Due (USD)* $ 4715.41" at bounding box center [785, 344] width 1090 height 81
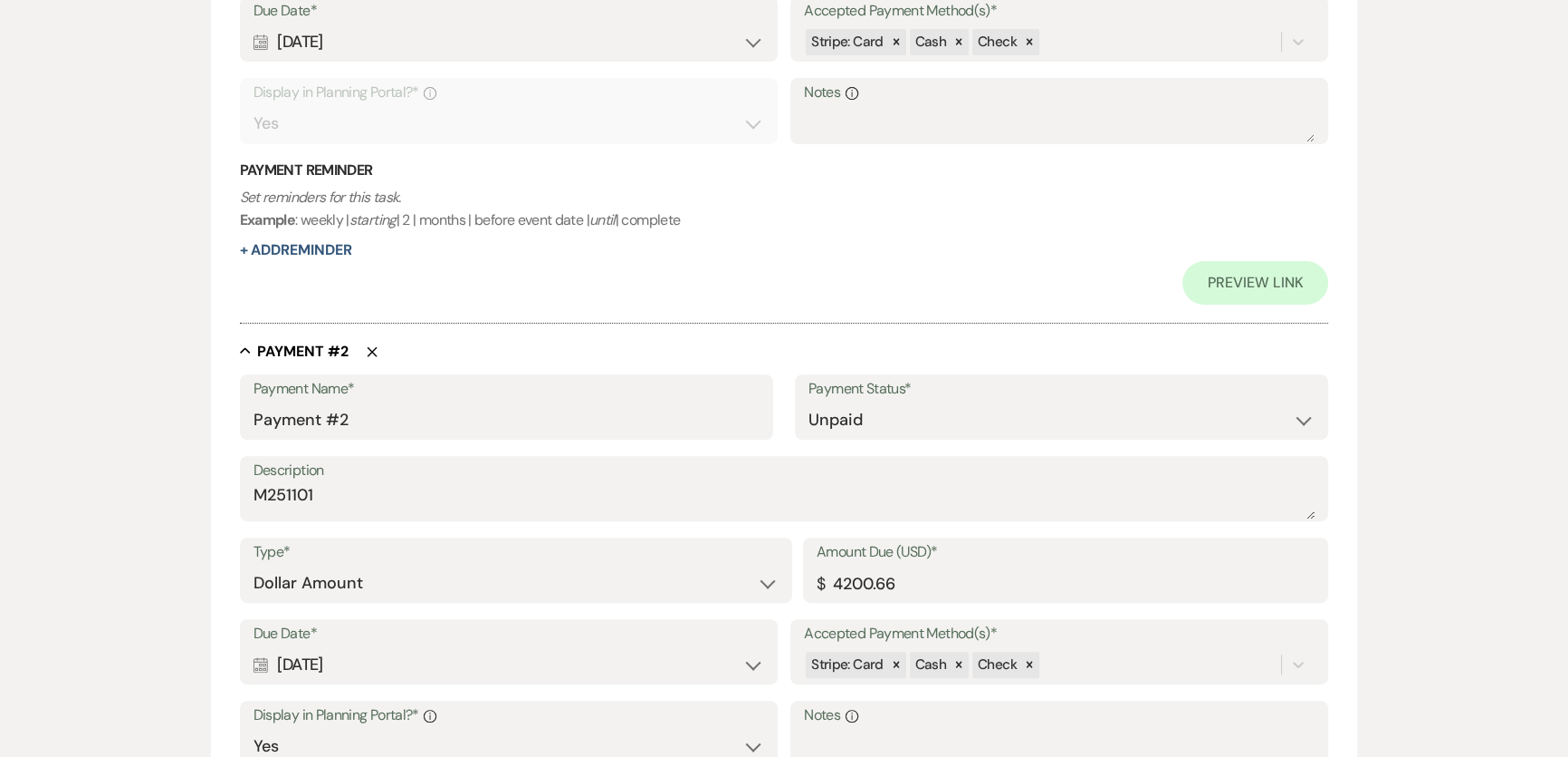
scroll to position [1204, 0]
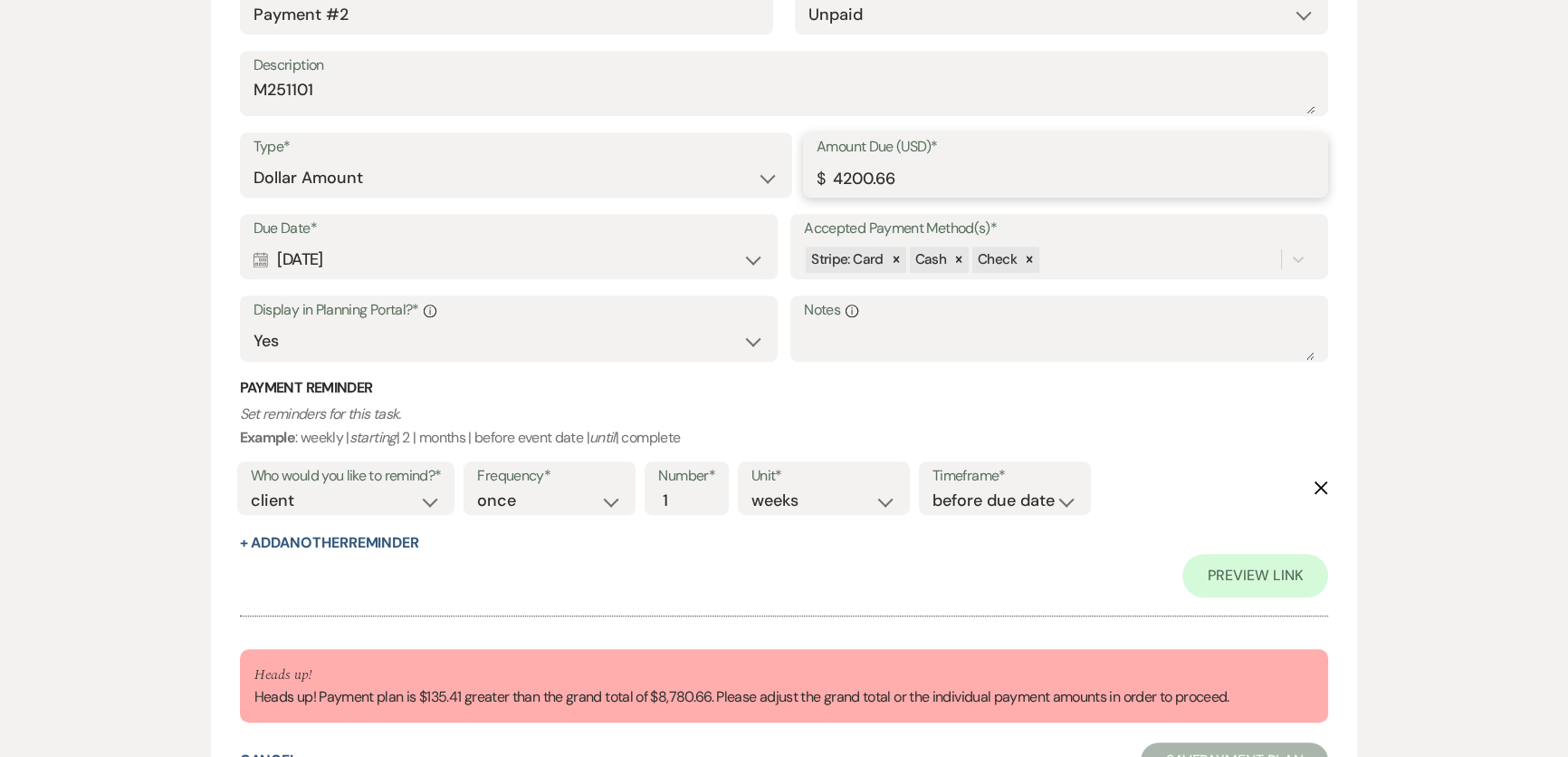
drag, startPoint x: 966, startPoint y: 184, endPoint x: 706, endPoint y: 192, distance: 260.1
click at [706, 192] on div "Type* Dollar Amount Percentage of Grand Total Amount Due (USD)* $ 4200.66" at bounding box center [785, 173] width 1090 height 81
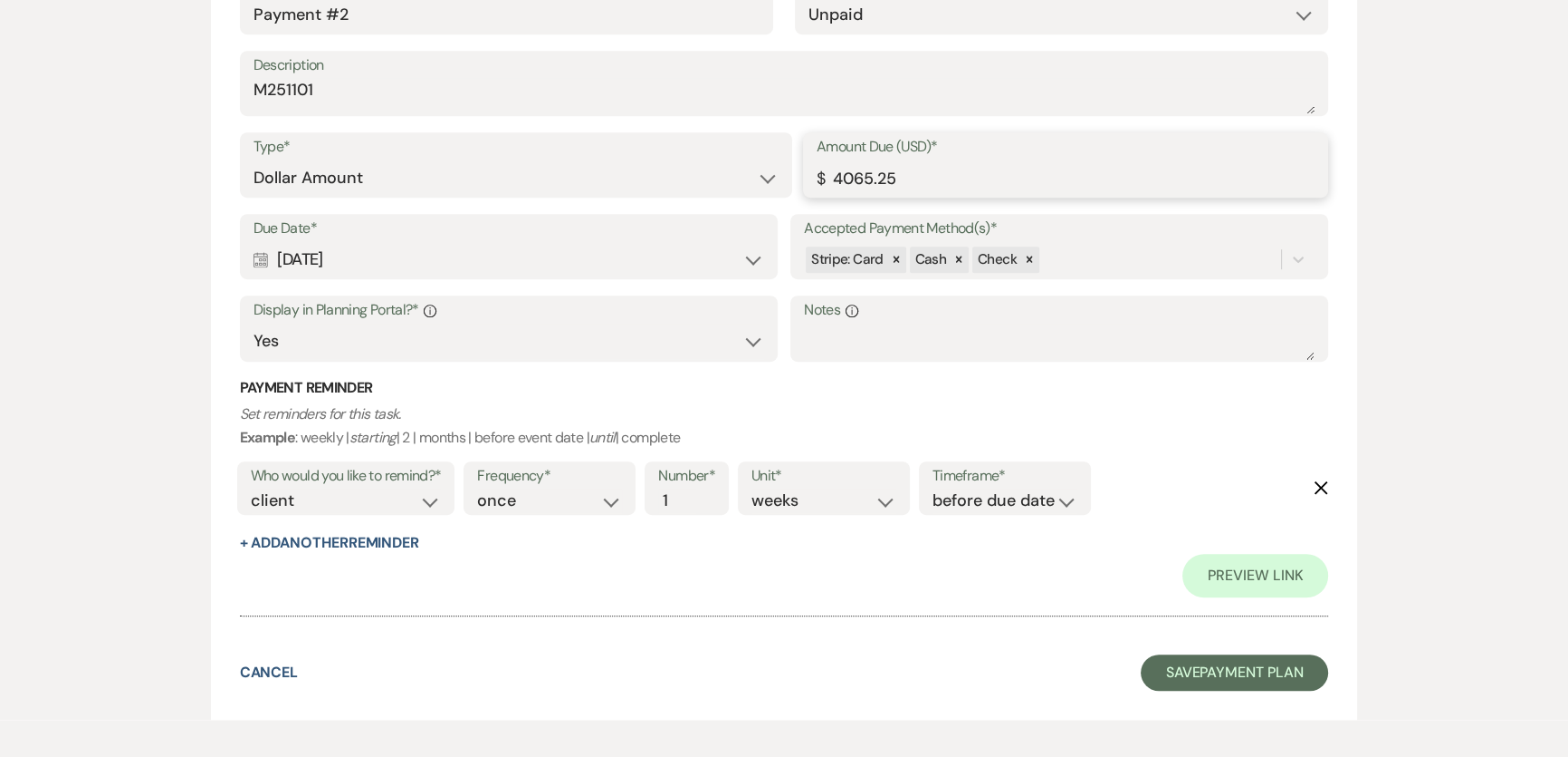
type input "4065.25"
click at [948, 409] on p "Set reminders for this task. Example : weekly | starting | 2 | months | before …" at bounding box center [785, 425] width 1090 height 46
click at [1274, 671] on button "Save Payment Plan" at bounding box center [1235, 672] width 188 height 36
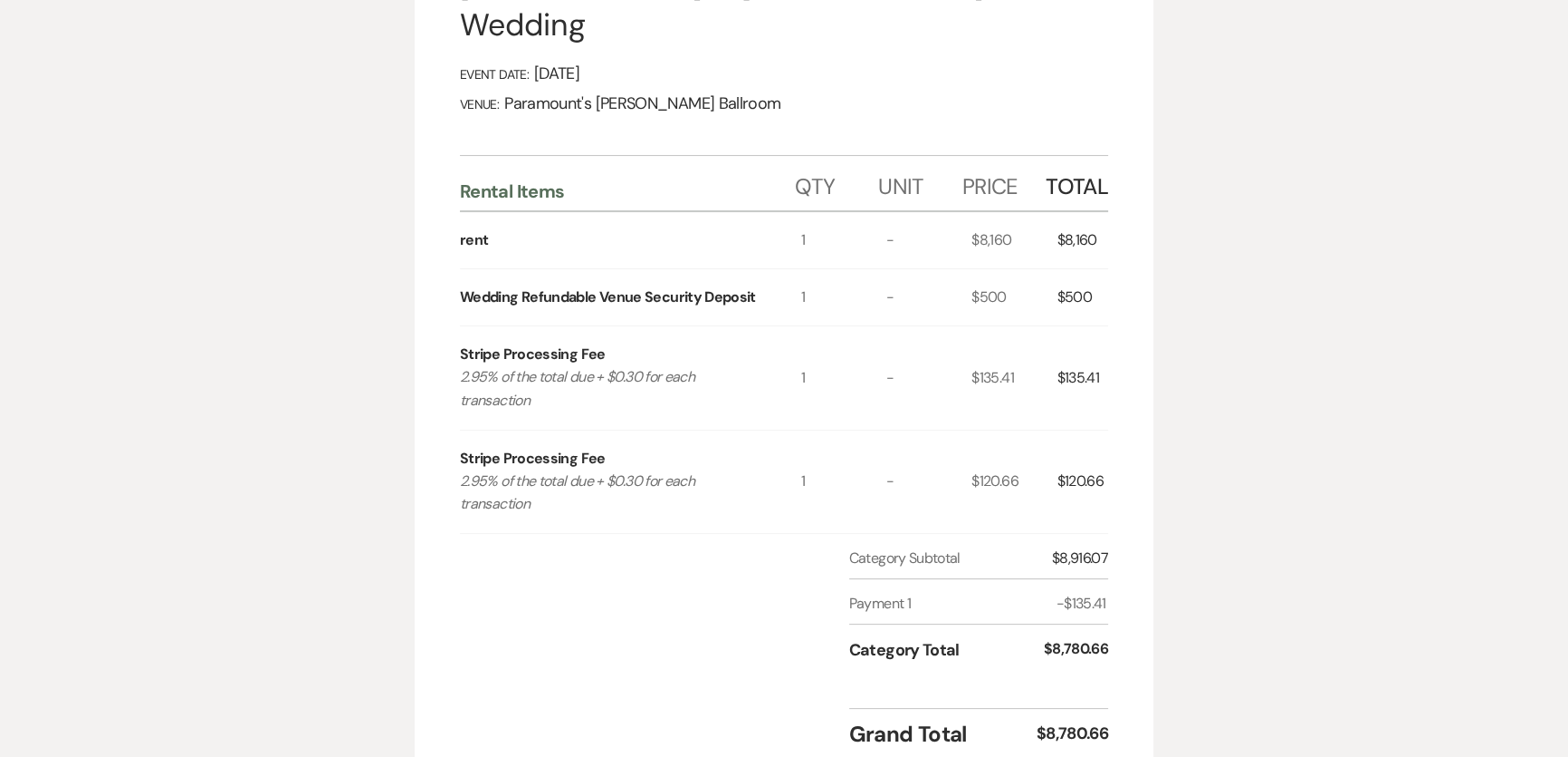
scroll to position [494, 0]
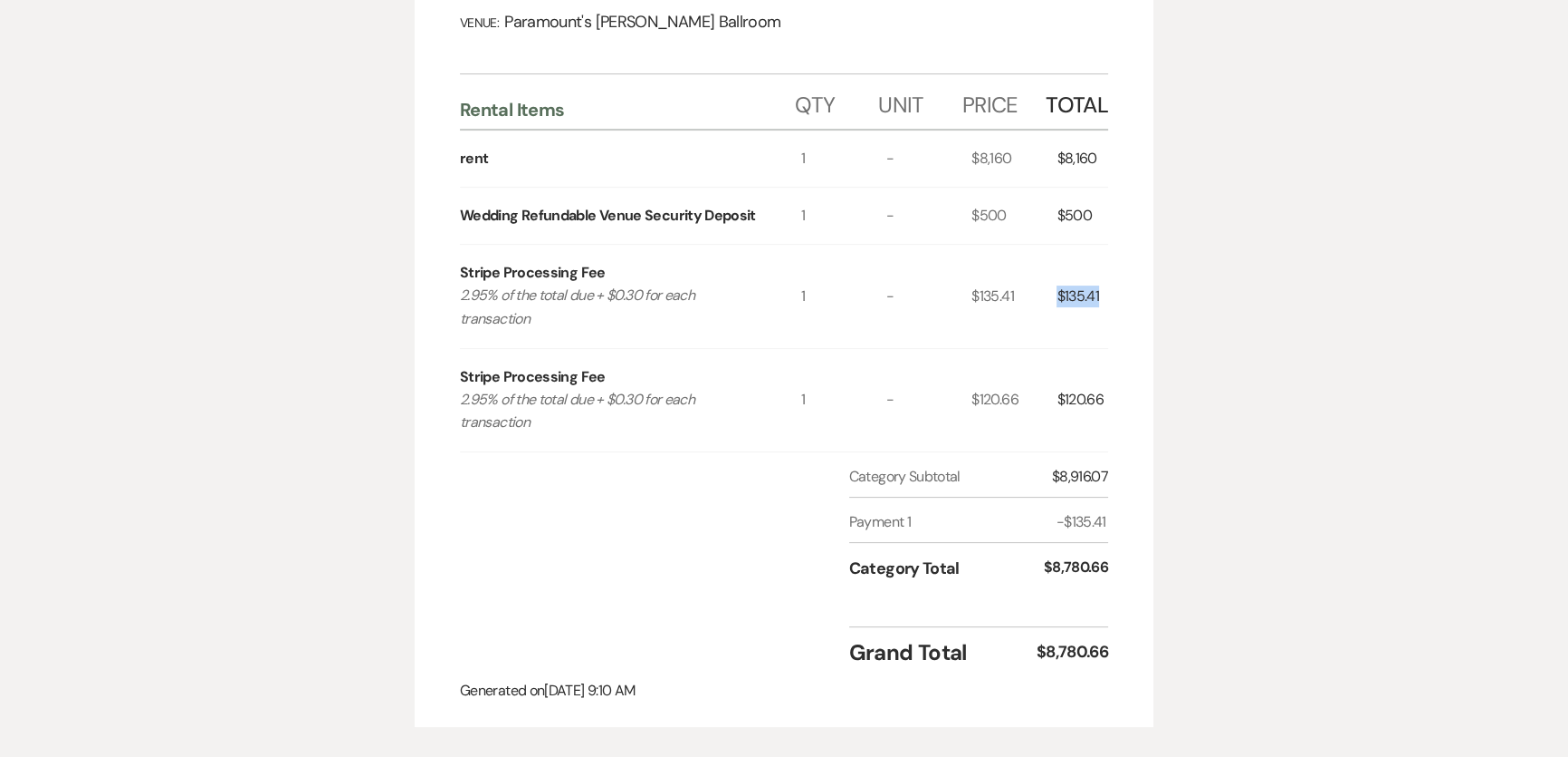
drag, startPoint x: 1054, startPoint y: 248, endPoint x: 1098, endPoint y: 280, distance: 54.4
click at [1103, 256] on div "Stripe Processing Fee 2.95% of the total due + $0.30 for each transaction 1 - $…" at bounding box center [784, 295] width 649 height 102
copy div "$135.41"
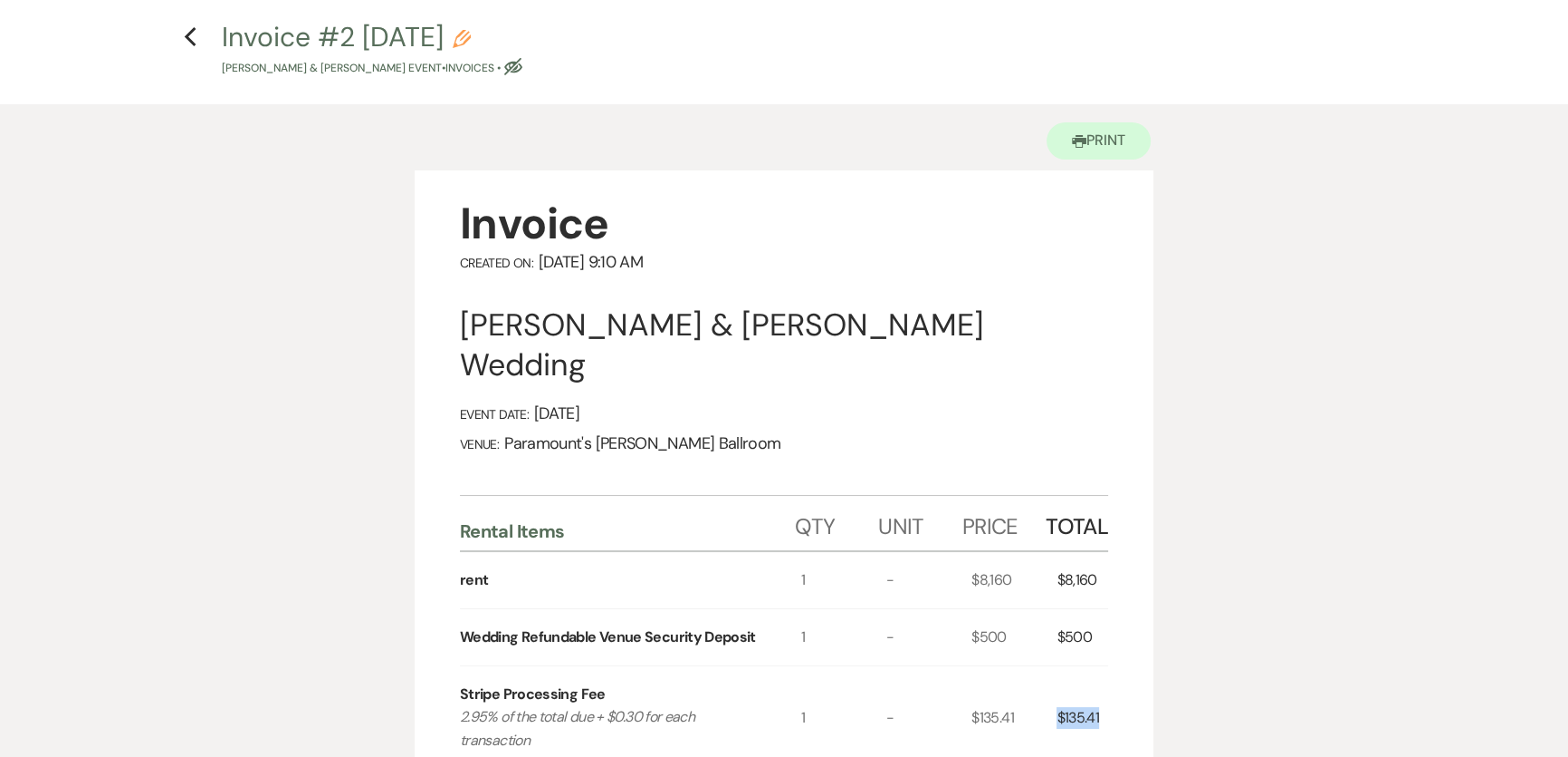
scroll to position [0, 0]
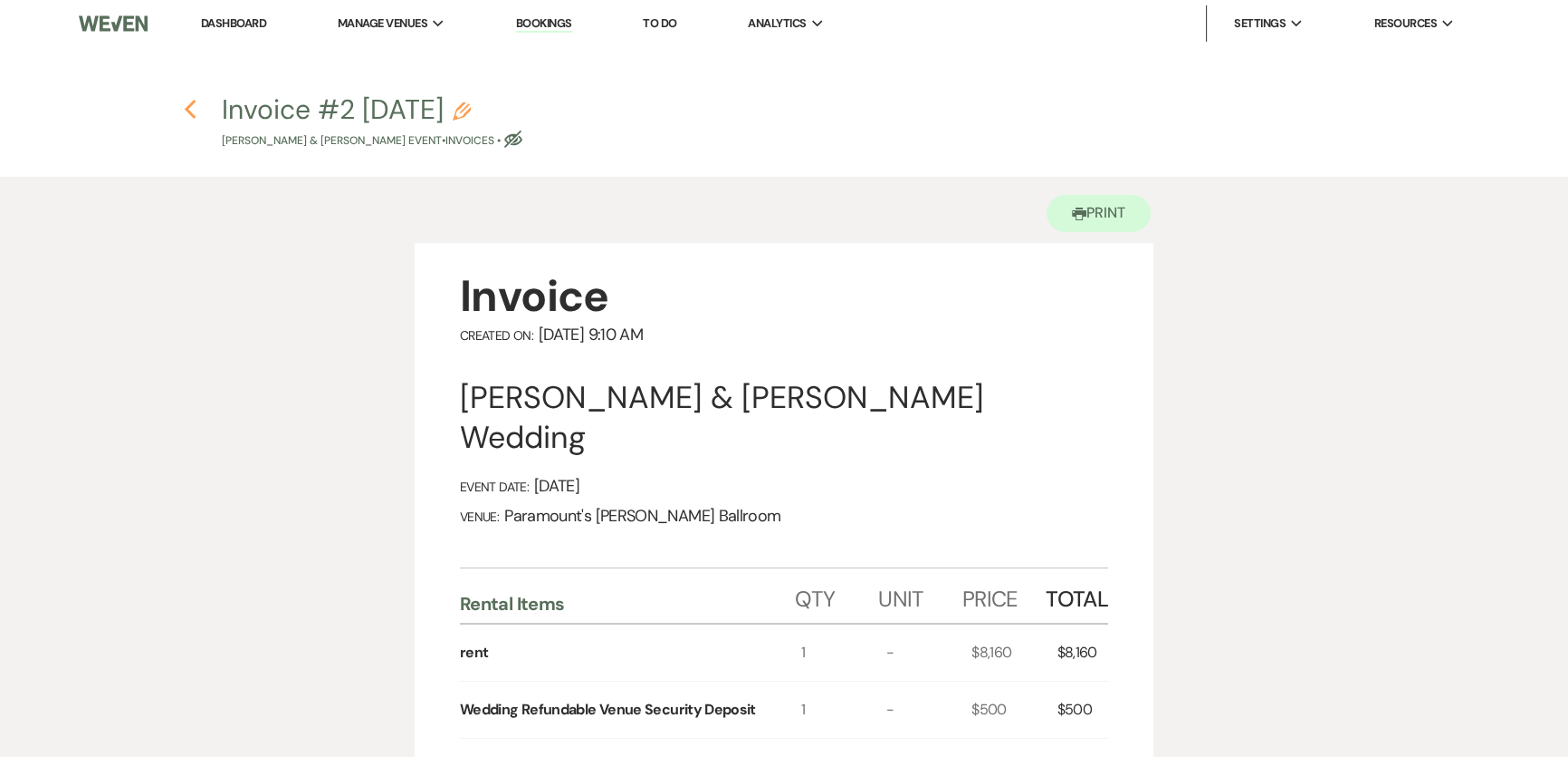
click at [195, 108] on icon "Previous" at bounding box center [191, 110] width 14 height 22
select select "6"
select select "8"
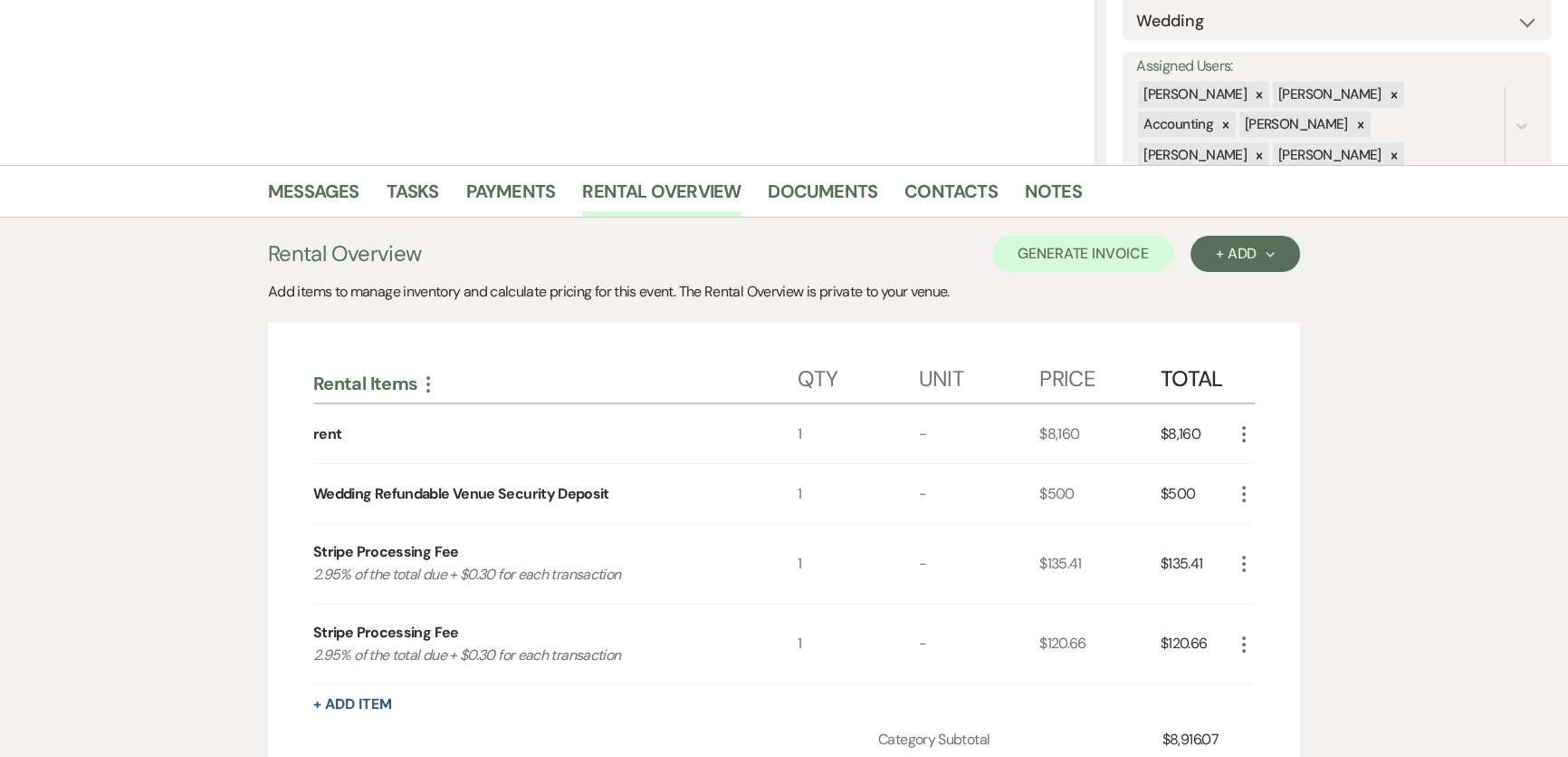
scroll to position [290, 0]
click at [487, 197] on link "Payments" at bounding box center [511, 196] width 89 height 40
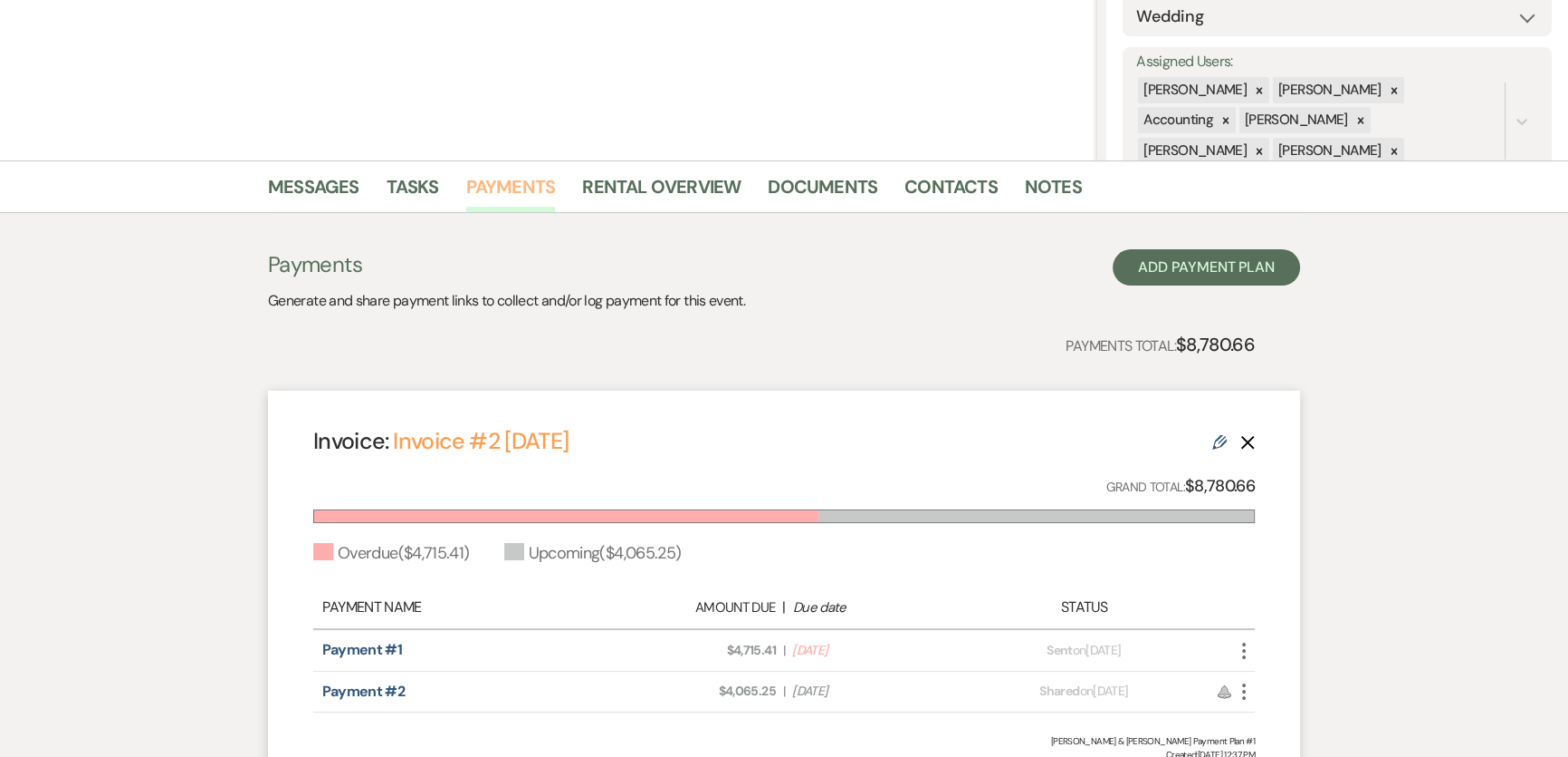
scroll to position [467, 0]
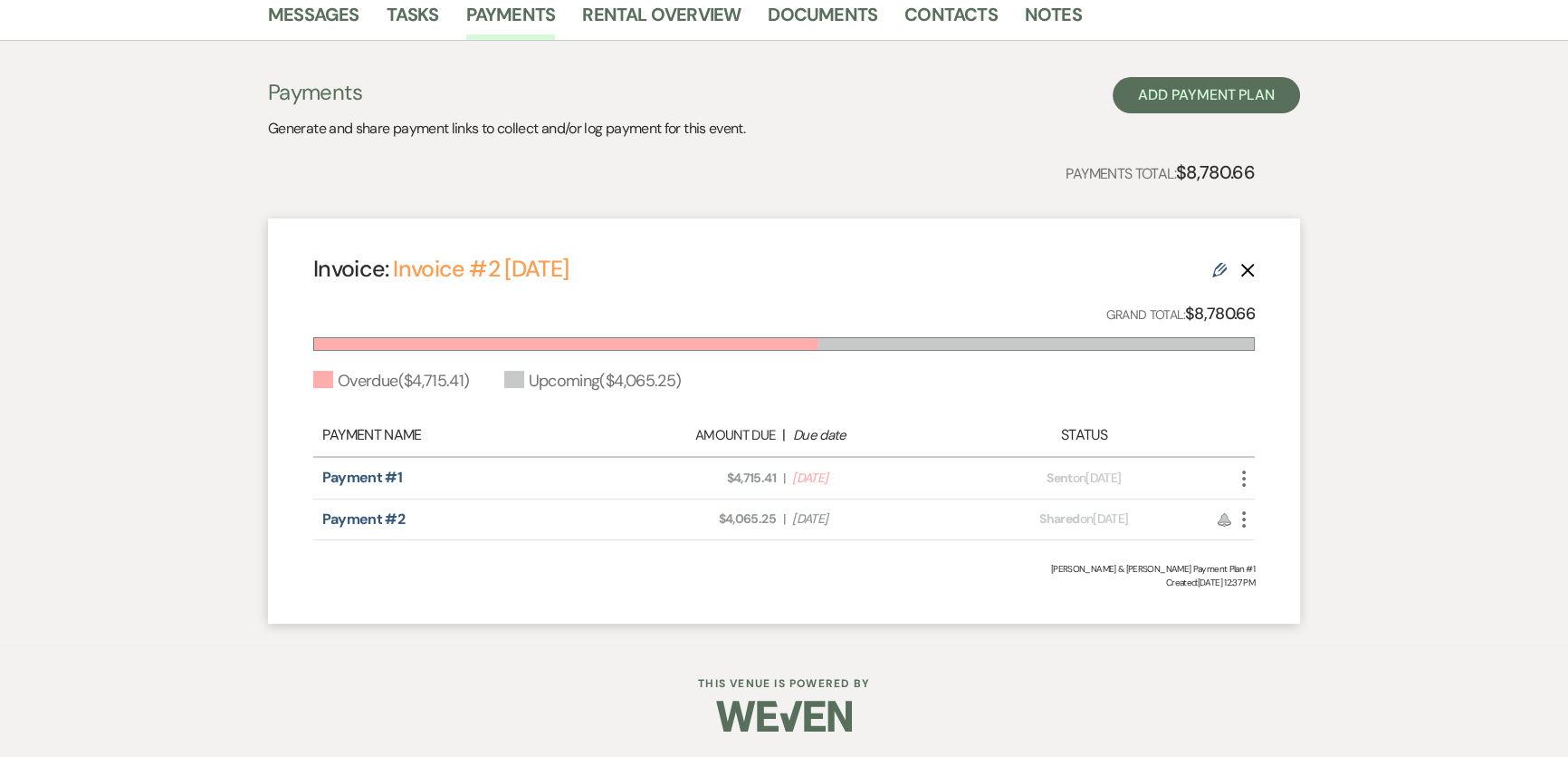
click at [1246, 484] on icon "More" at bounding box center [1244, 479] width 22 height 22
click at [1312, 543] on button "Check [PERSON_NAME] [PERSON_NAME] as Paid" at bounding box center [1324, 544] width 183 height 30
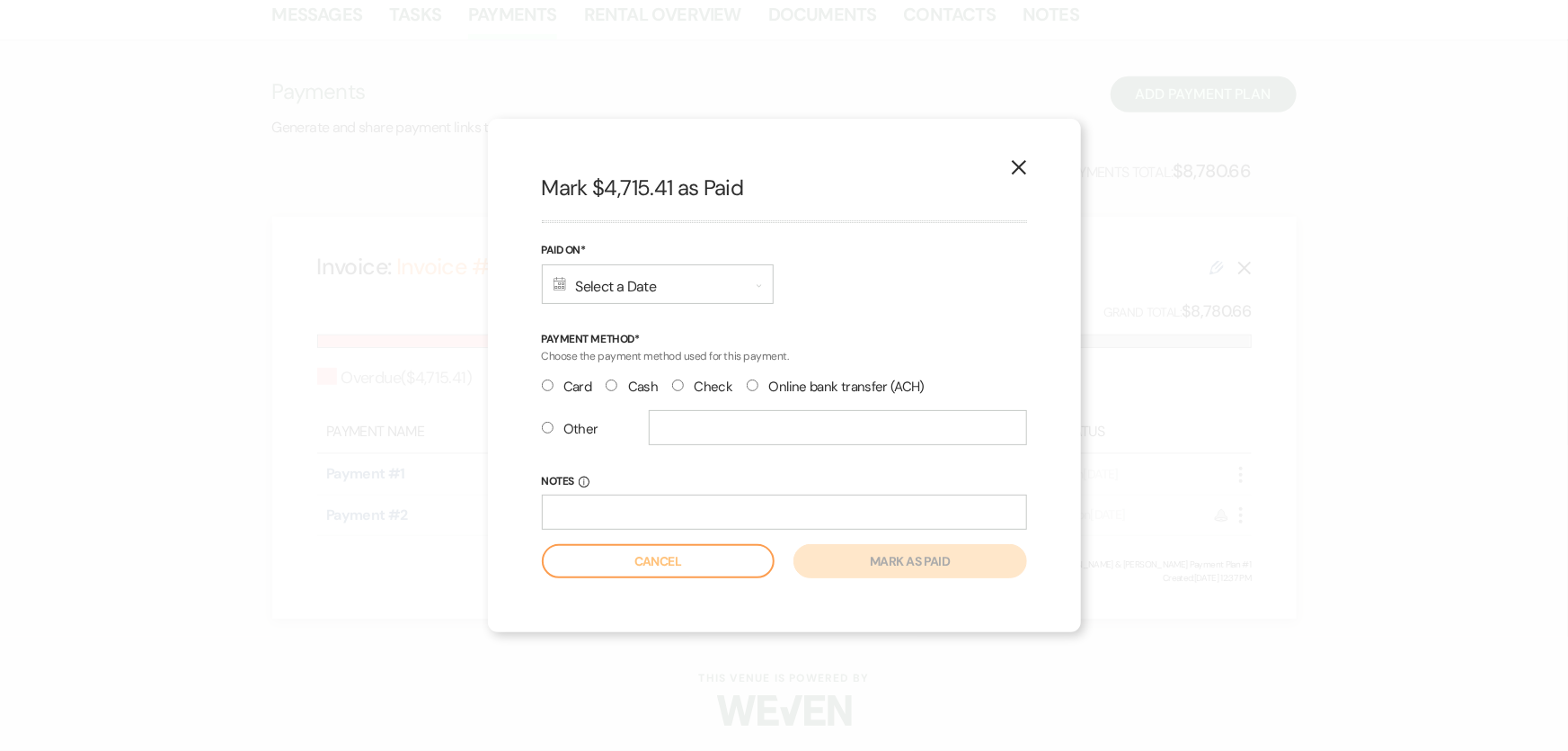
click at [701, 299] on div "Calendar Select a Date Expand" at bounding box center [658, 284] width 232 height 40
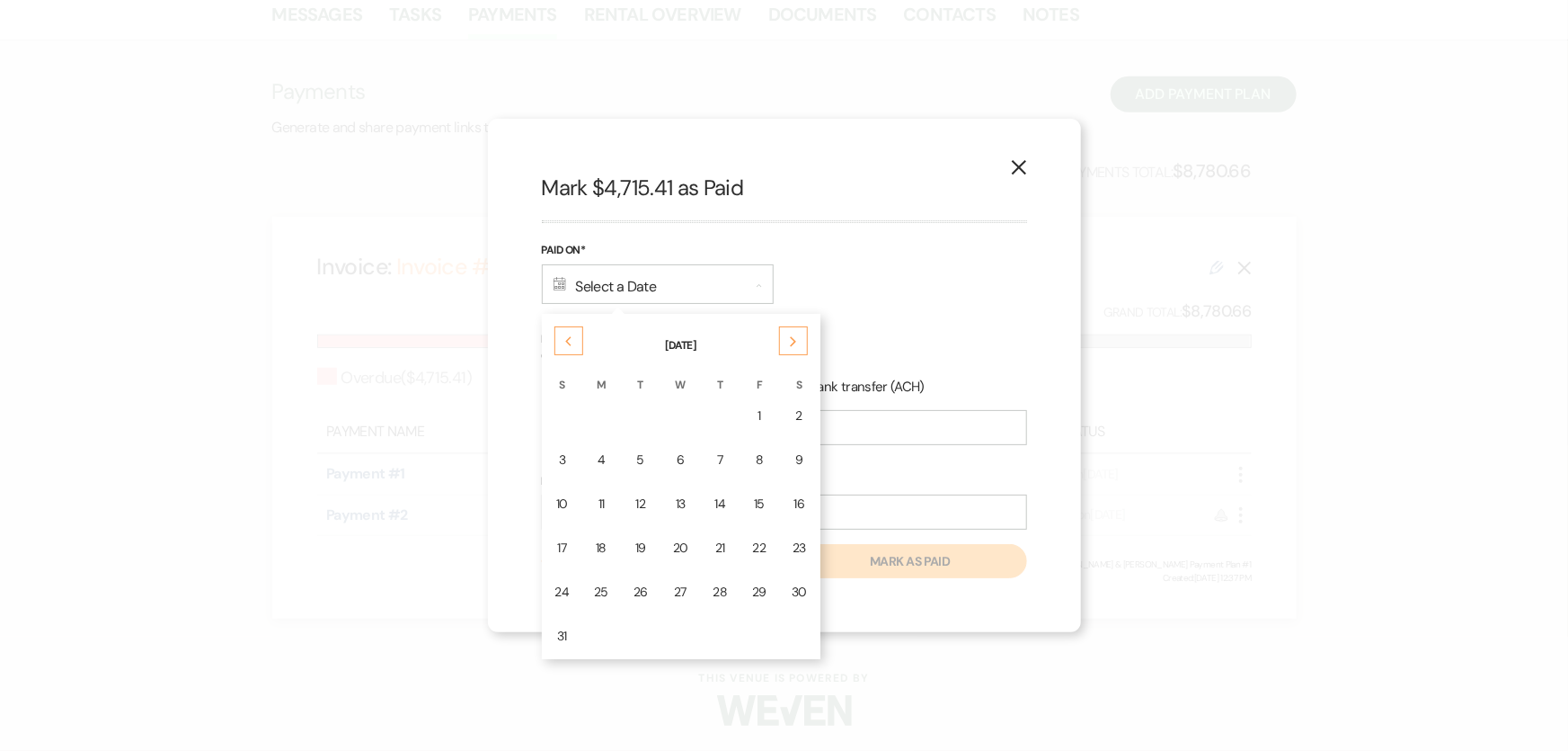
click at [719, 503] on div "14" at bounding box center [720, 503] width 15 height 18
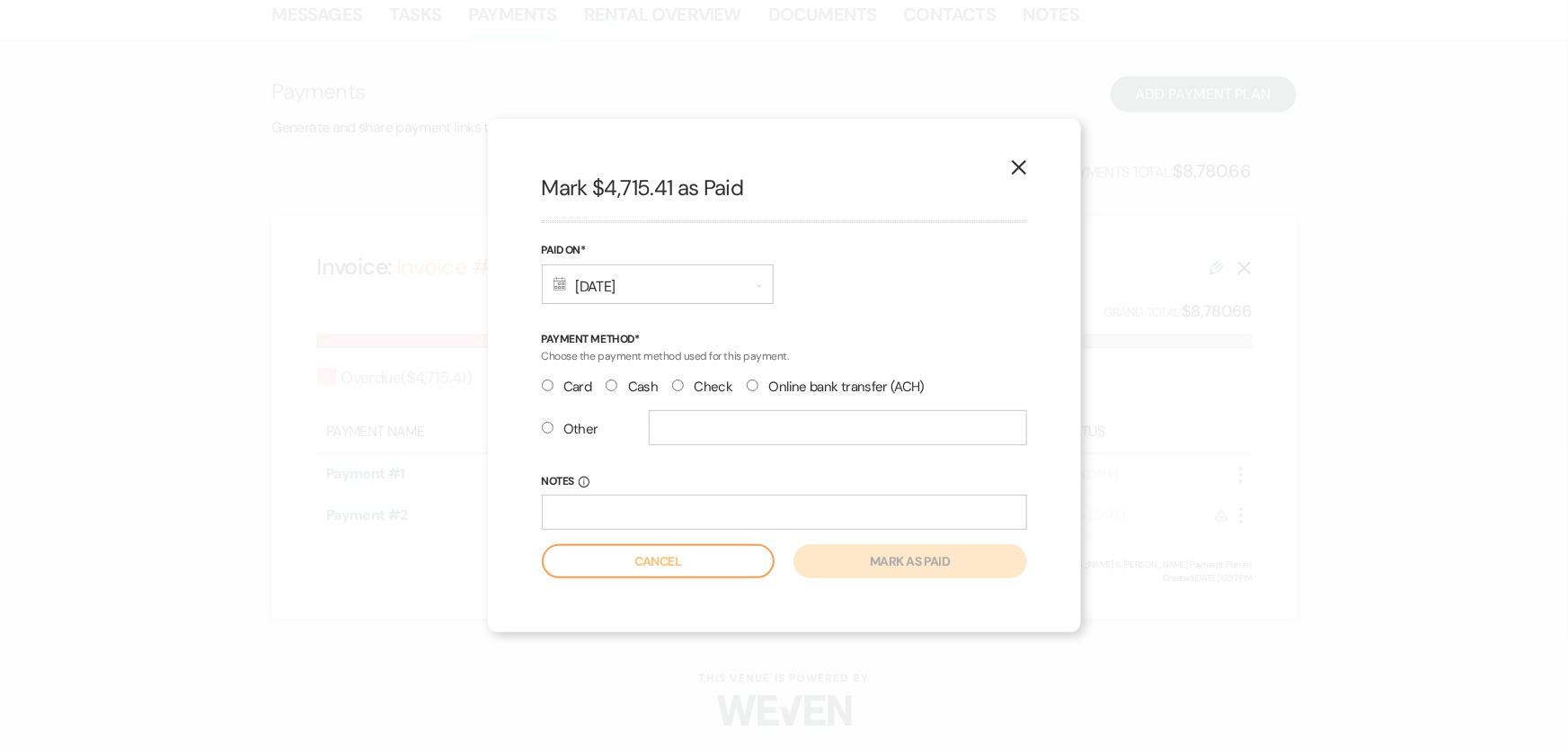
click at [695, 384] on label "Check" at bounding box center [702, 386] width 60 height 24
click at [684, 384] on input "Check" at bounding box center [678, 385] width 12 height 12
radio input "true"
click at [869, 560] on button "Mark as paid" at bounding box center [909, 560] width 232 height 34
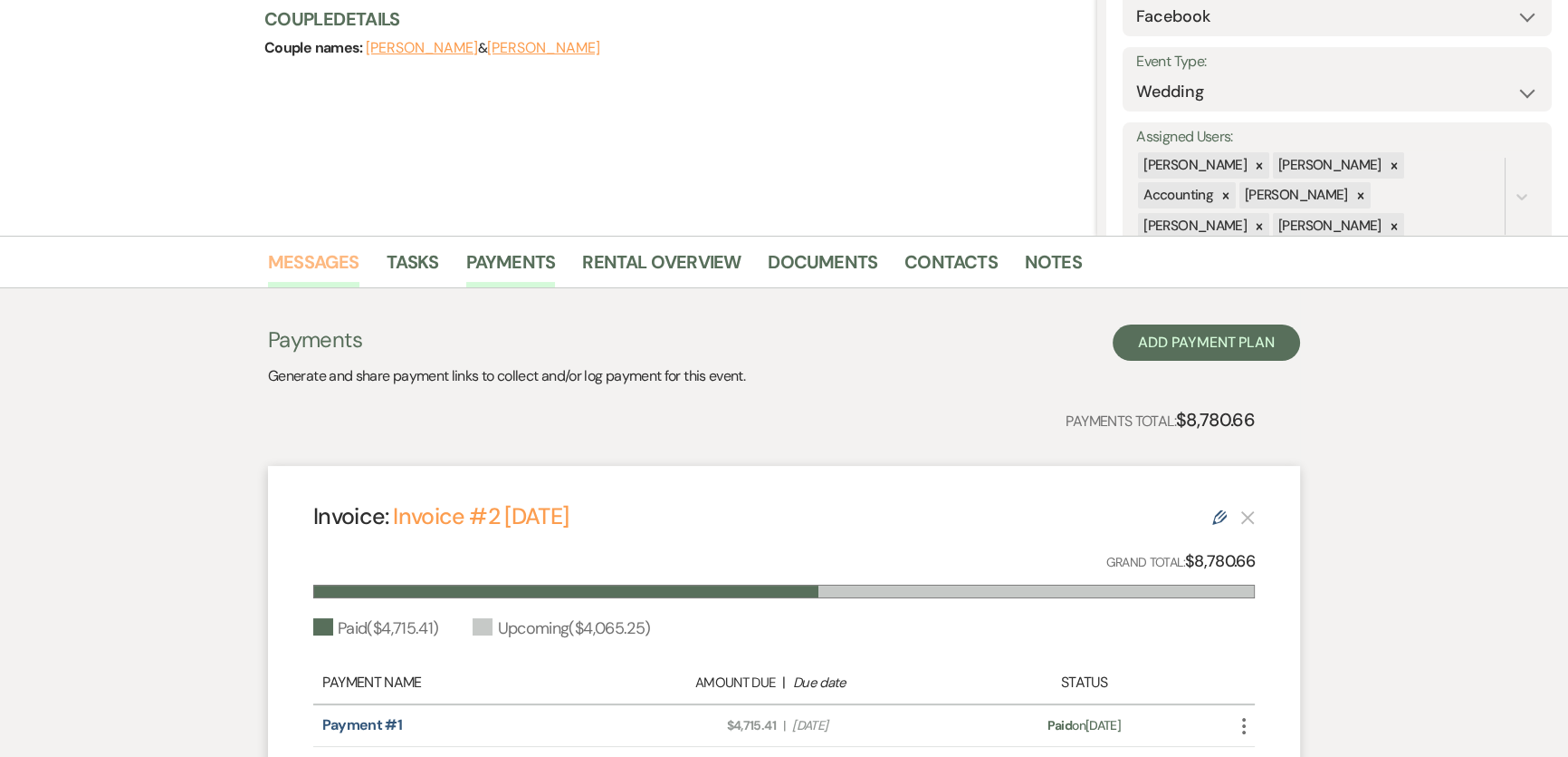
click at [318, 263] on link "Messages" at bounding box center [313, 267] width 91 height 40
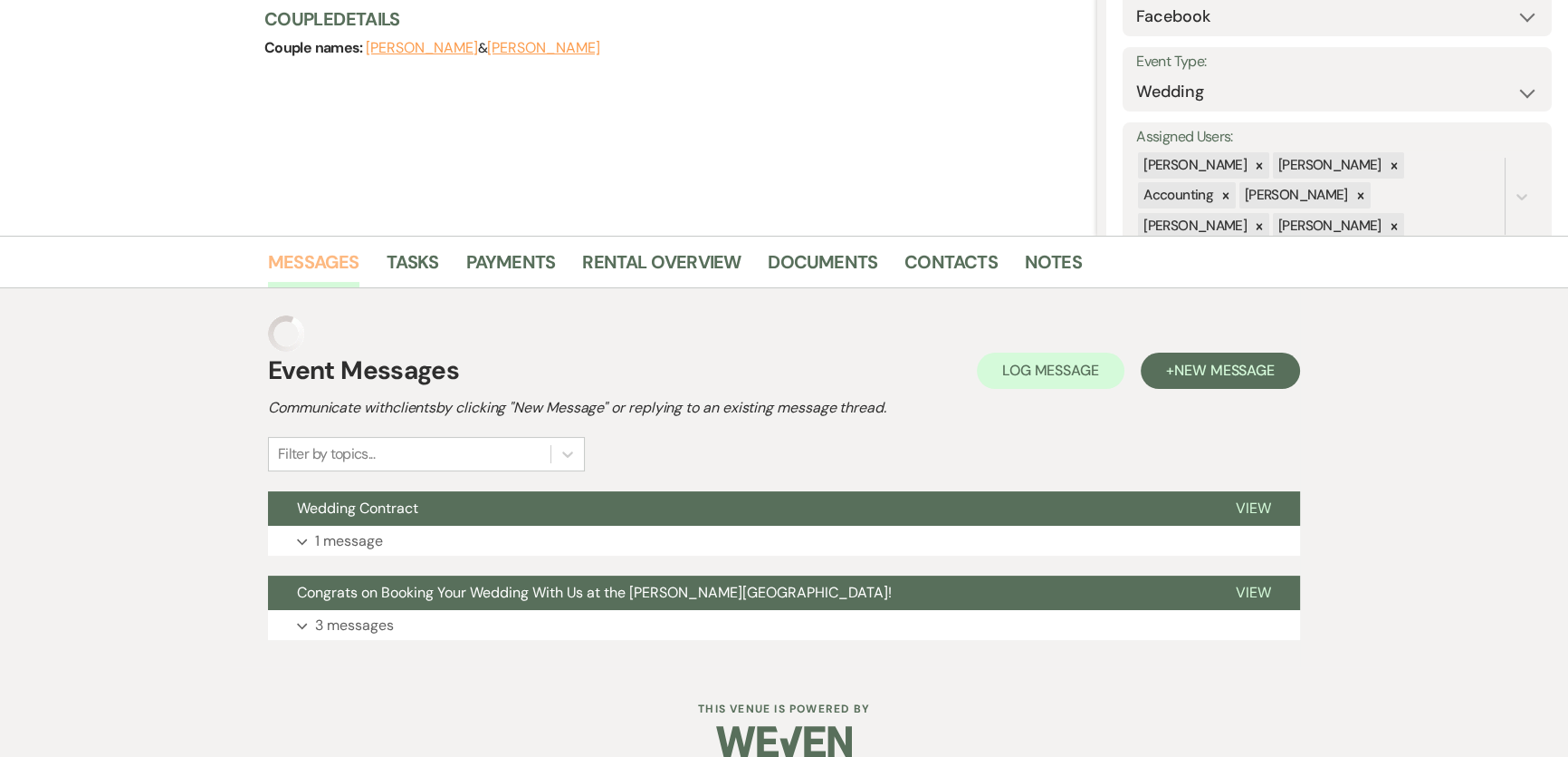
scroll to position [209, 0]
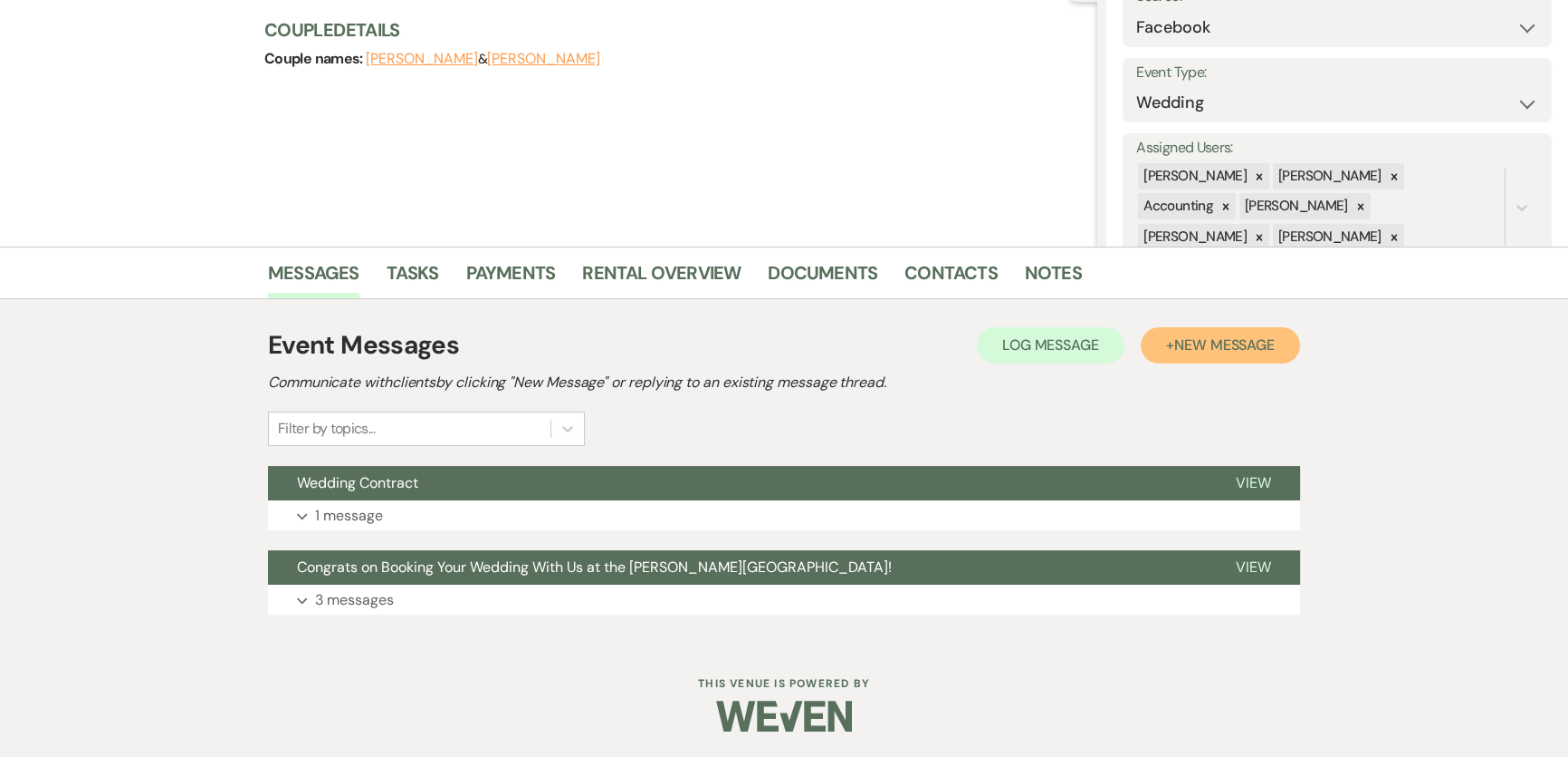
click at [1166, 354] on button "+ New Message" at bounding box center [1220, 345] width 160 height 36
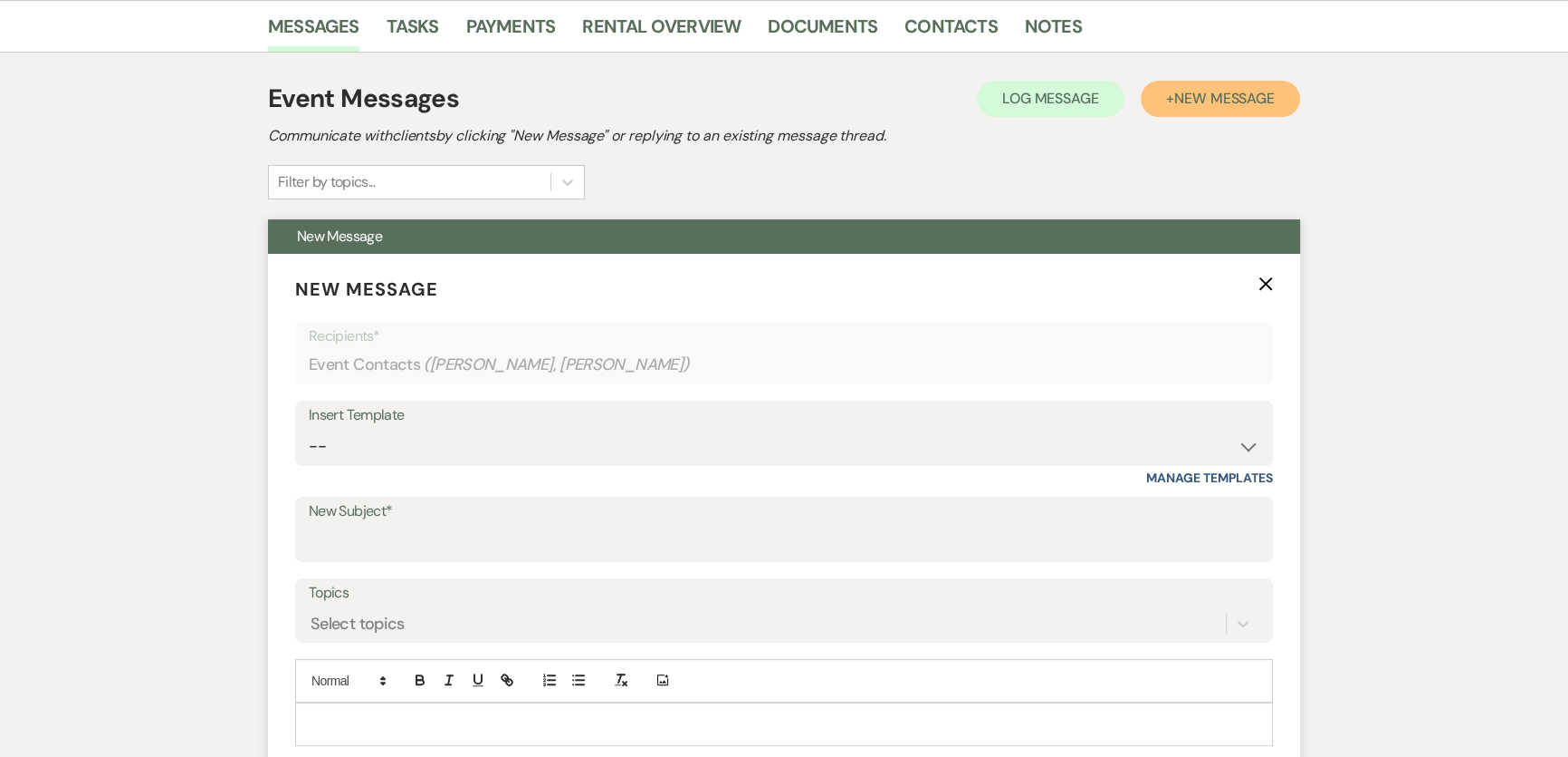
scroll to position [456, 0]
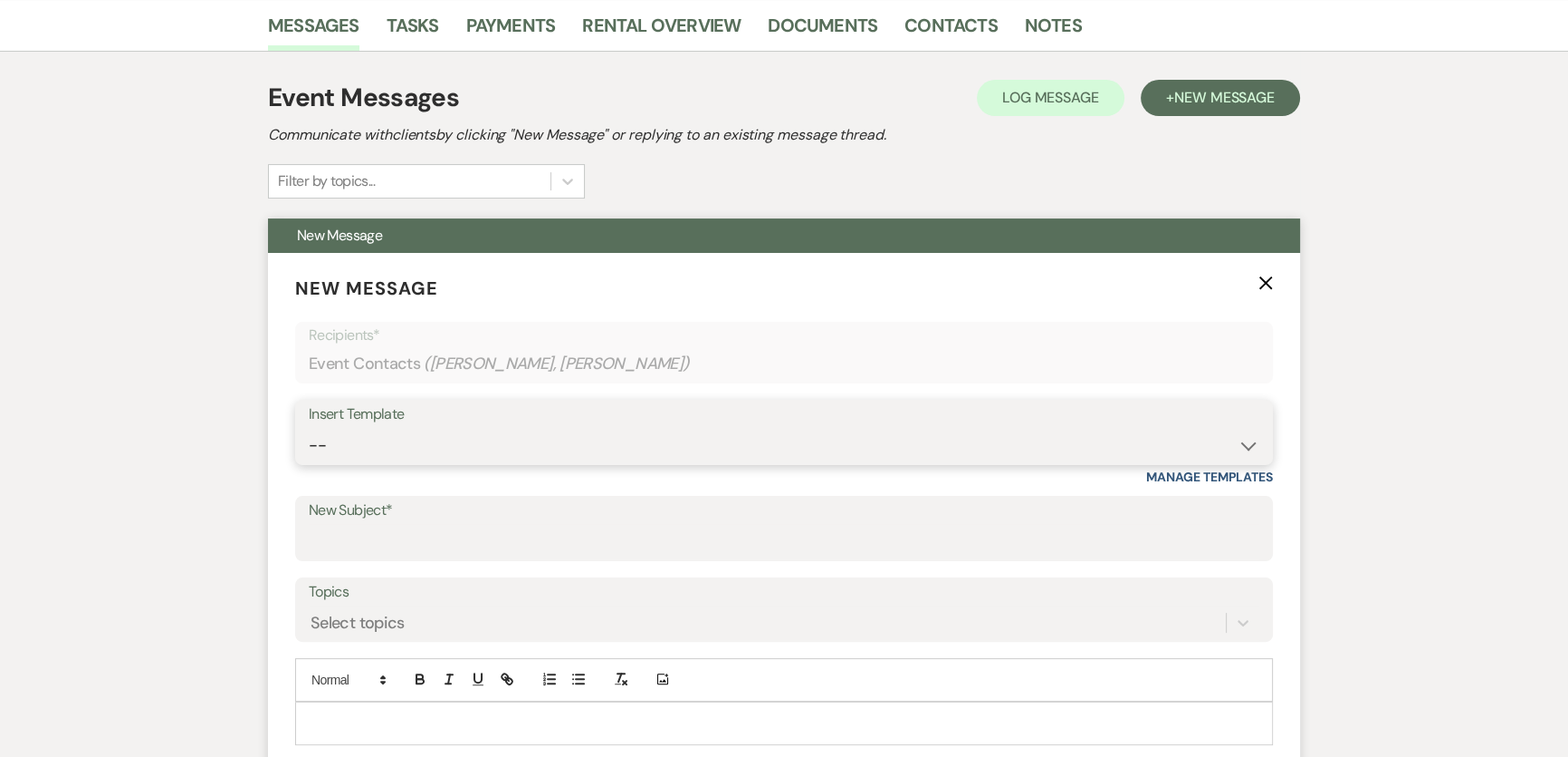
click at [564, 447] on select "-- Weven Planning Portal Introduction (Booked Events) 6 Month Consultation 9 Mo…" at bounding box center [784, 445] width 951 height 35
select select "1692"
click at [309, 428] on select "-- Weven Planning Portal Introduction (Booked Events) 6 Month Consultation 9 Mo…" at bounding box center [784, 445] width 951 height 35
type input "[PERSON_NAME] Ballroom Payment Received"
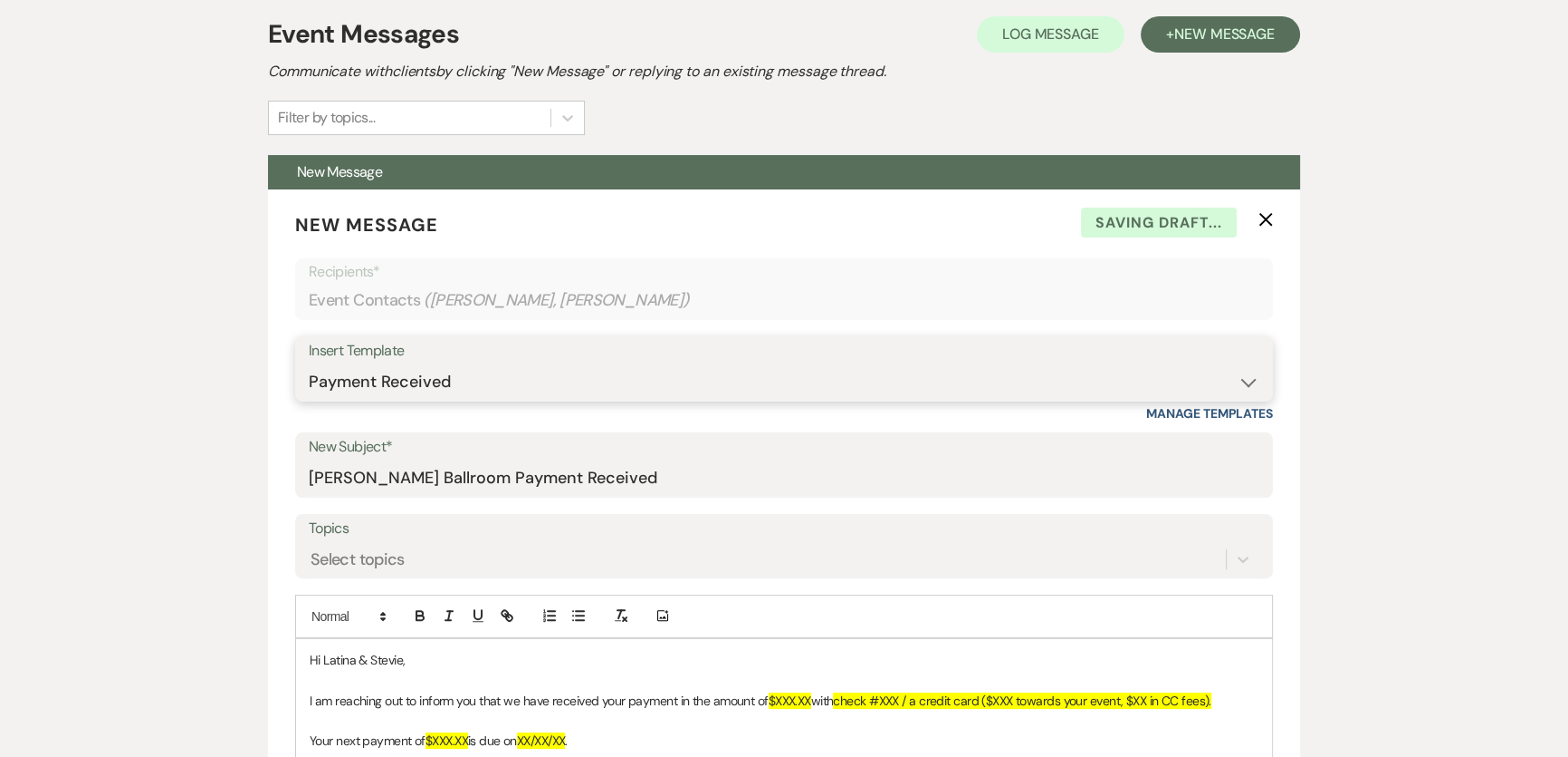
scroll to position [868, 0]
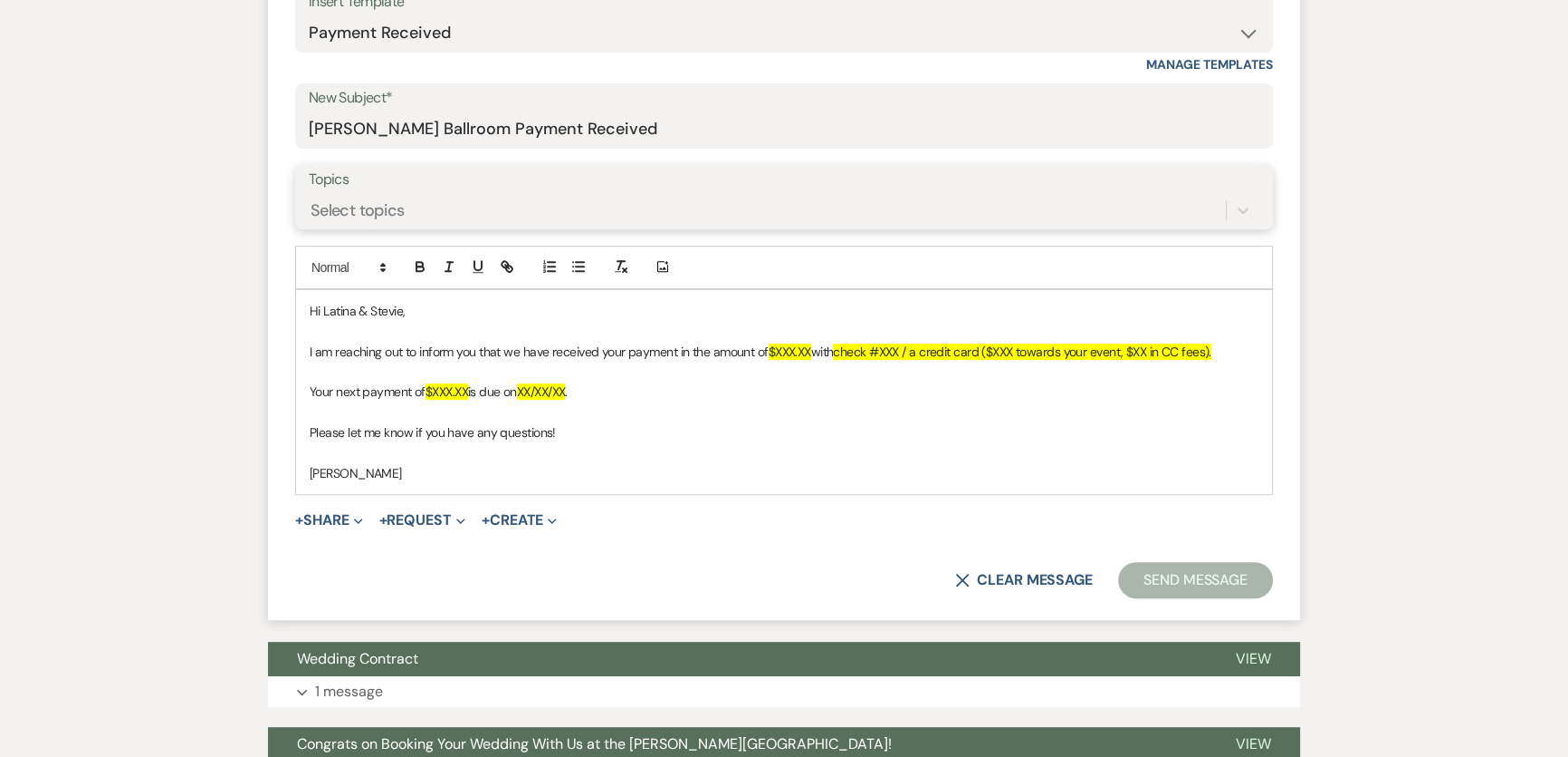
click at [419, 212] on div "Select topics" at bounding box center [767, 210] width 917 height 31
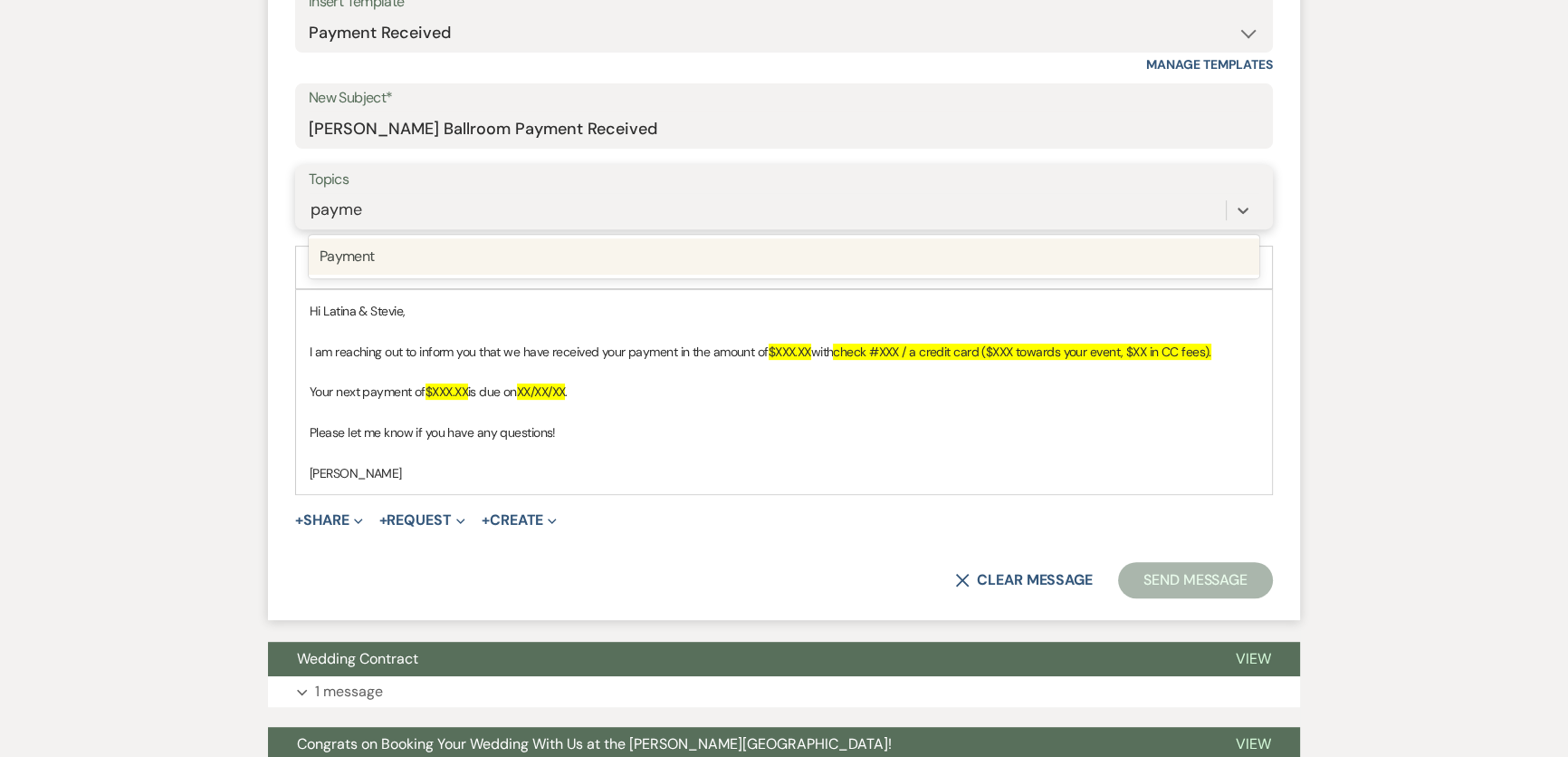
type input "paymen"
click at [486, 254] on div "Payment" at bounding box center [784, 256] width 951 height 36
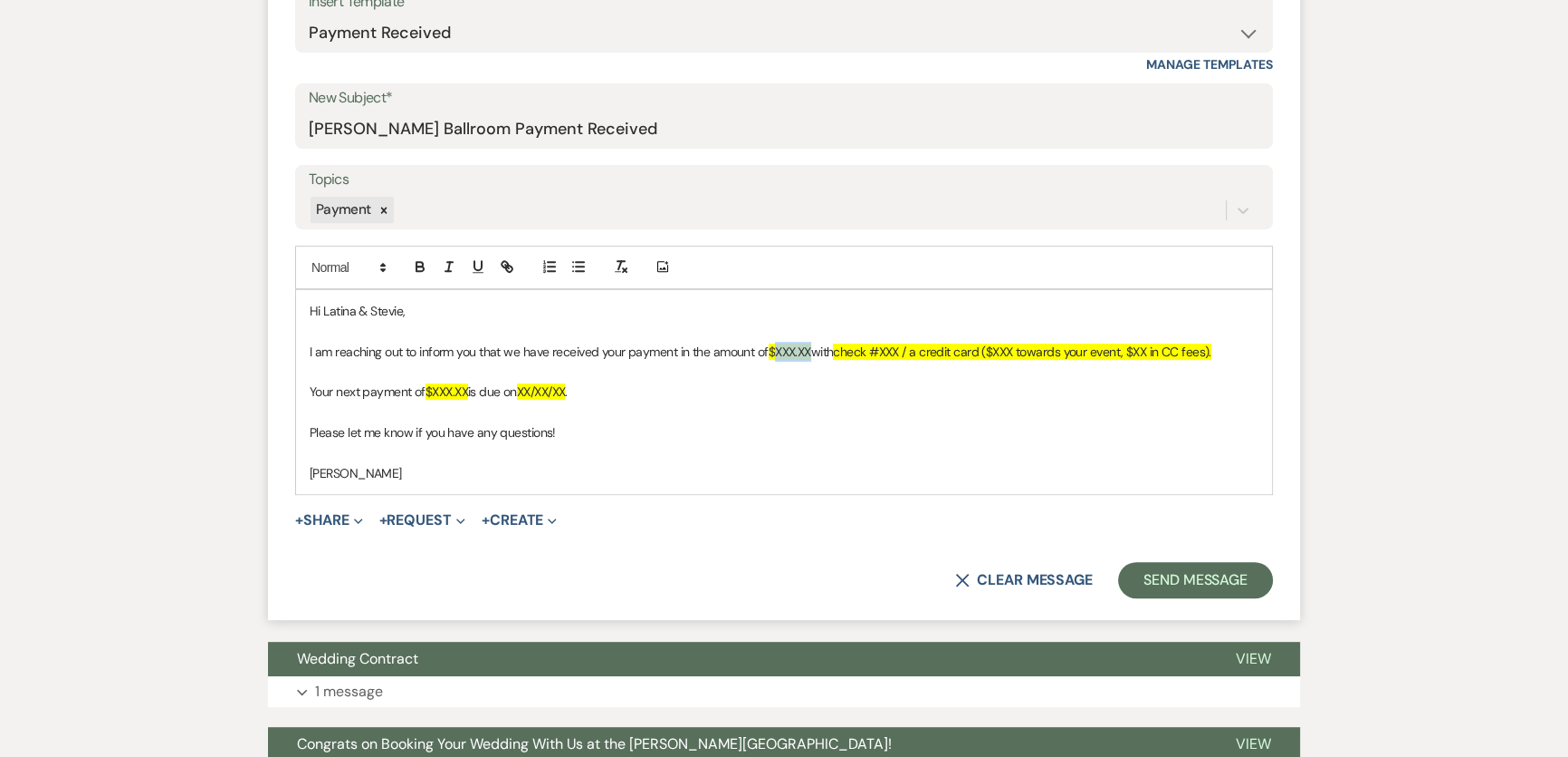
drag, startPoint x: 776, startPoint y: 339, endPoint x: 814, endPoint y: 344, distance: 38.3
click at [814, 344] on p "I am reaching out to inform you that we have received your payment in the amoun…" at bounding box center [784, 351] width 949 height 20
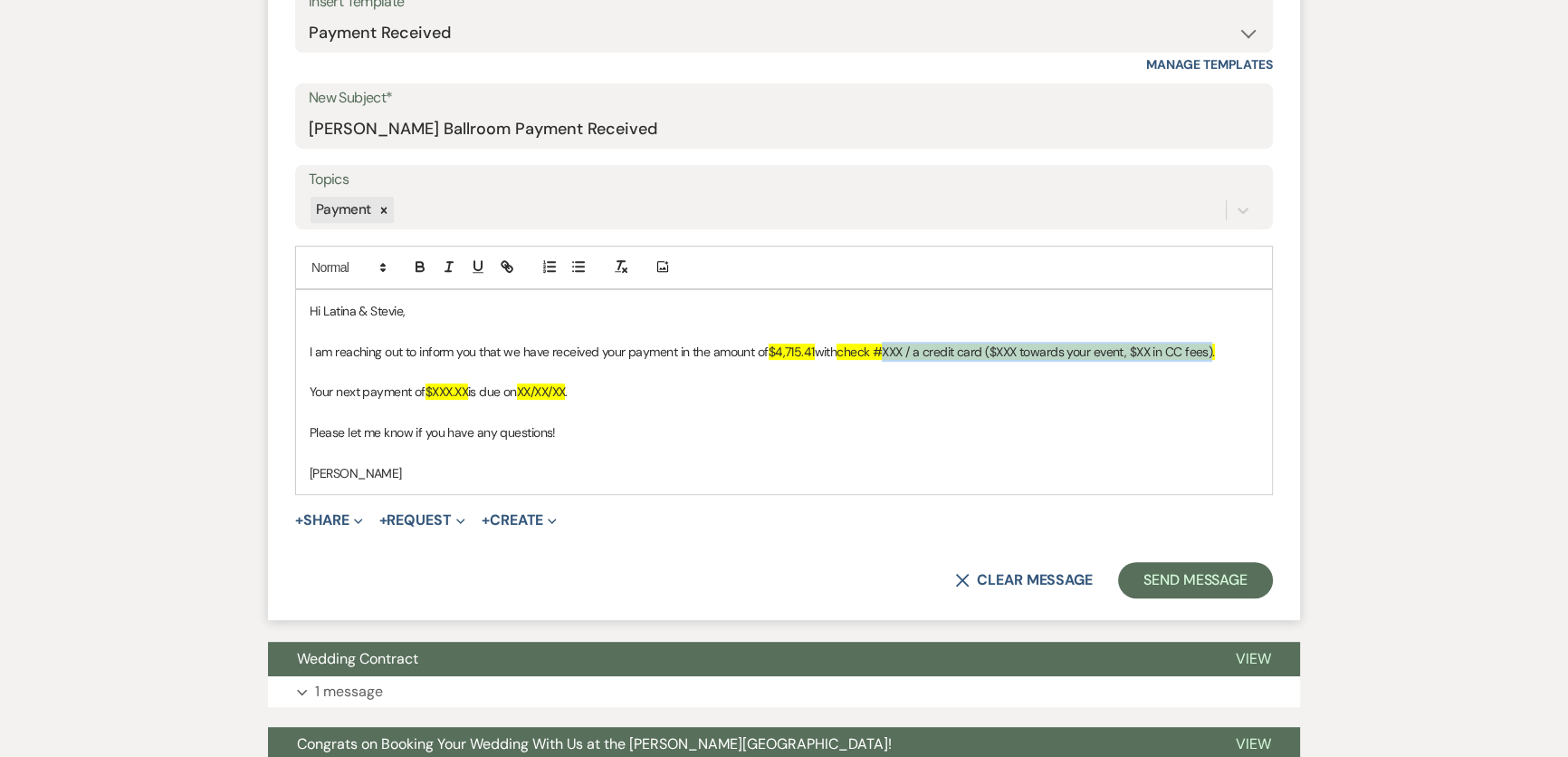
drag, startPoint x: 887, startPoint y: 354, endPoint x: 1220, endPoint y: 339, distance: 333.3
click at [1220, 341] on p "I am reaching out to inform you that we have received your payment in the amoun…" at bounding box center [784, 351] width 949 height 20
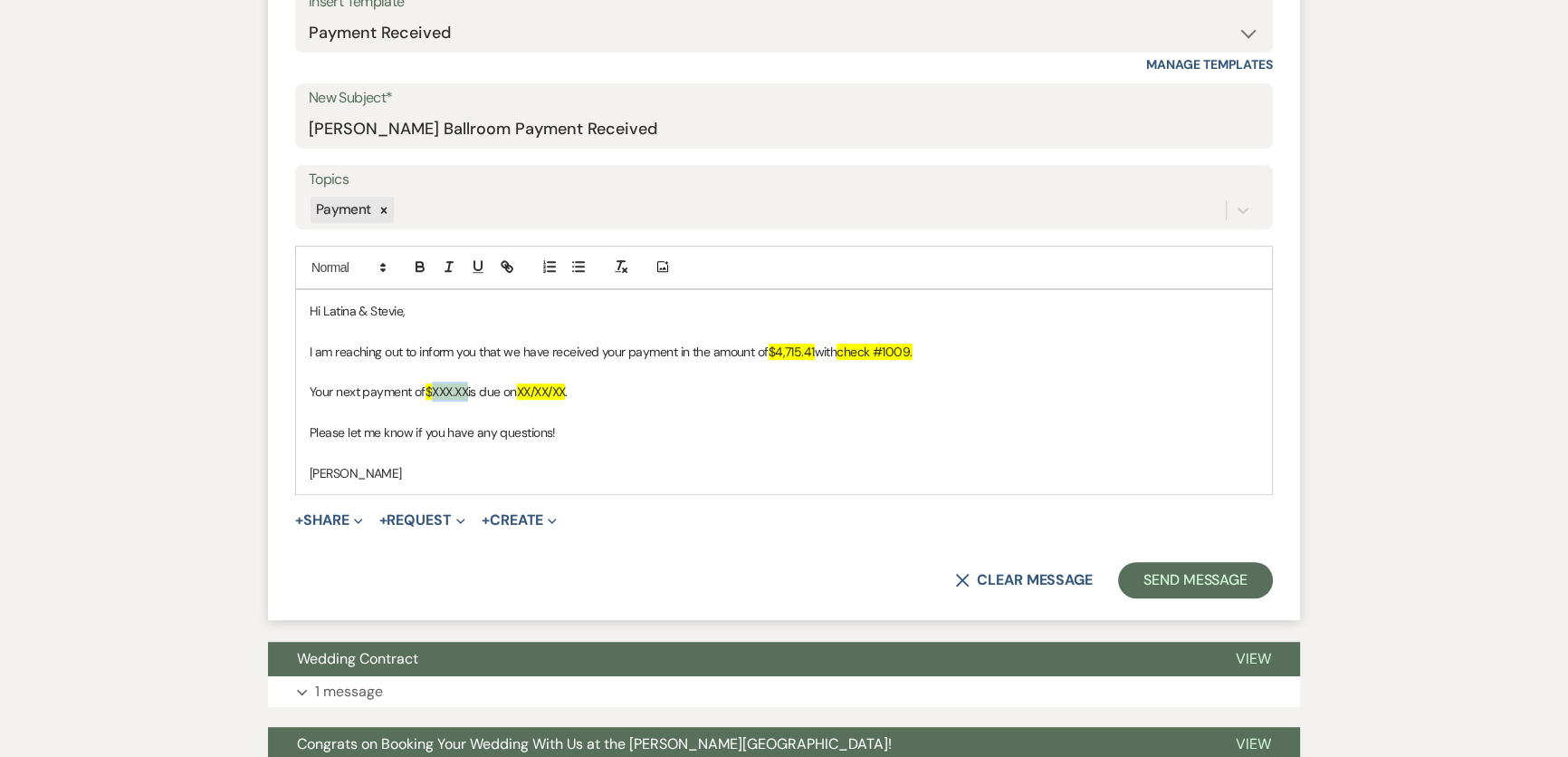
drag, startPoint x: 434, startPoint y: 388, endPoint x: 470, endPoint y: 392, distance: 36.2
click at [468, 392] on span "$XXX.XX" at bounding box center [446, 391] width 42 height 17
drag, startPoint x: 536, startPoint y: 385, endPoint x: 587, endPoint y: 388, distance: 51.1
click at [579, 388] on span "XX/XX/XX" at bounding box center [555, 391] width 49 height 17
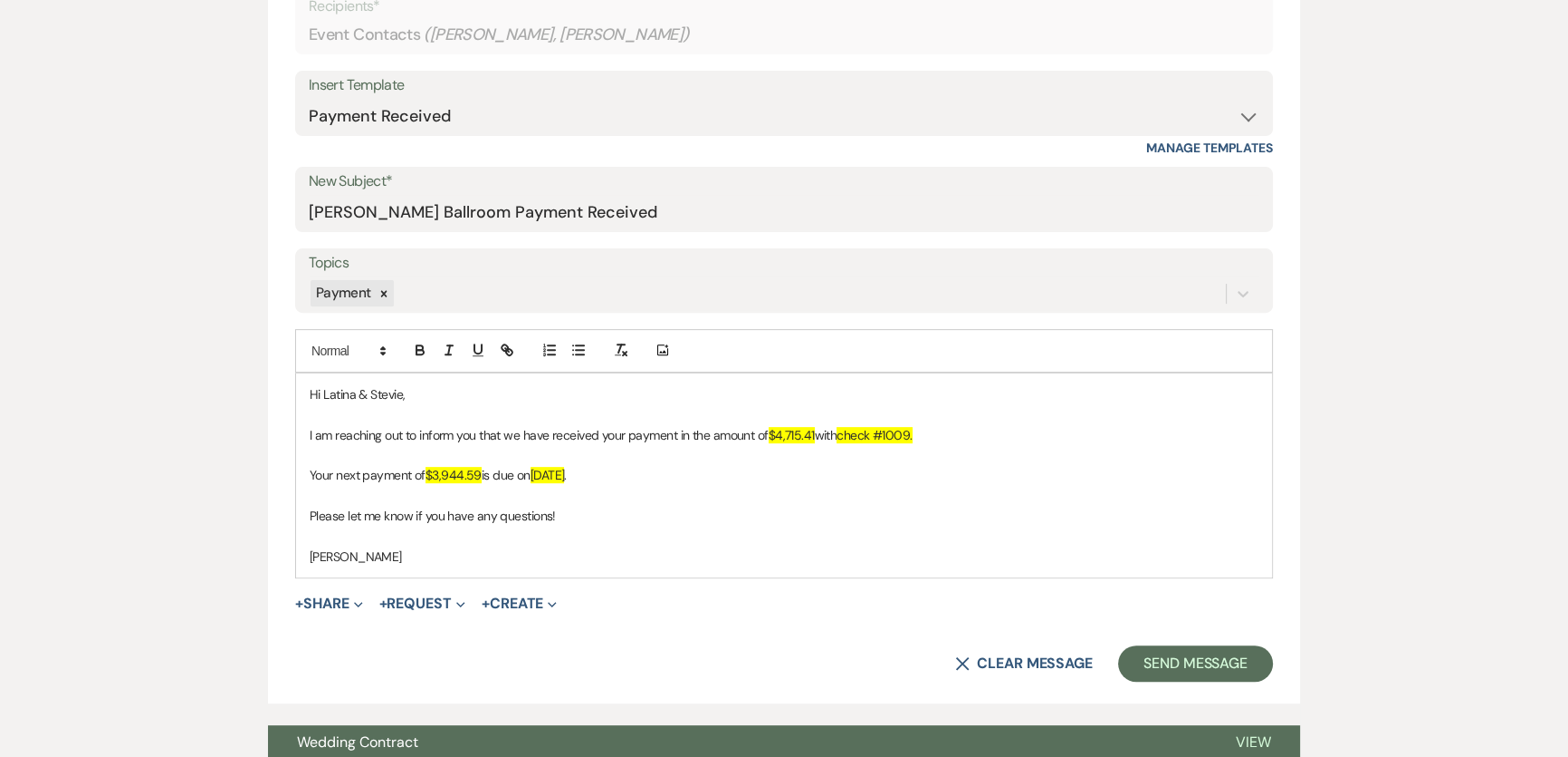
scroll to position [209, 0]
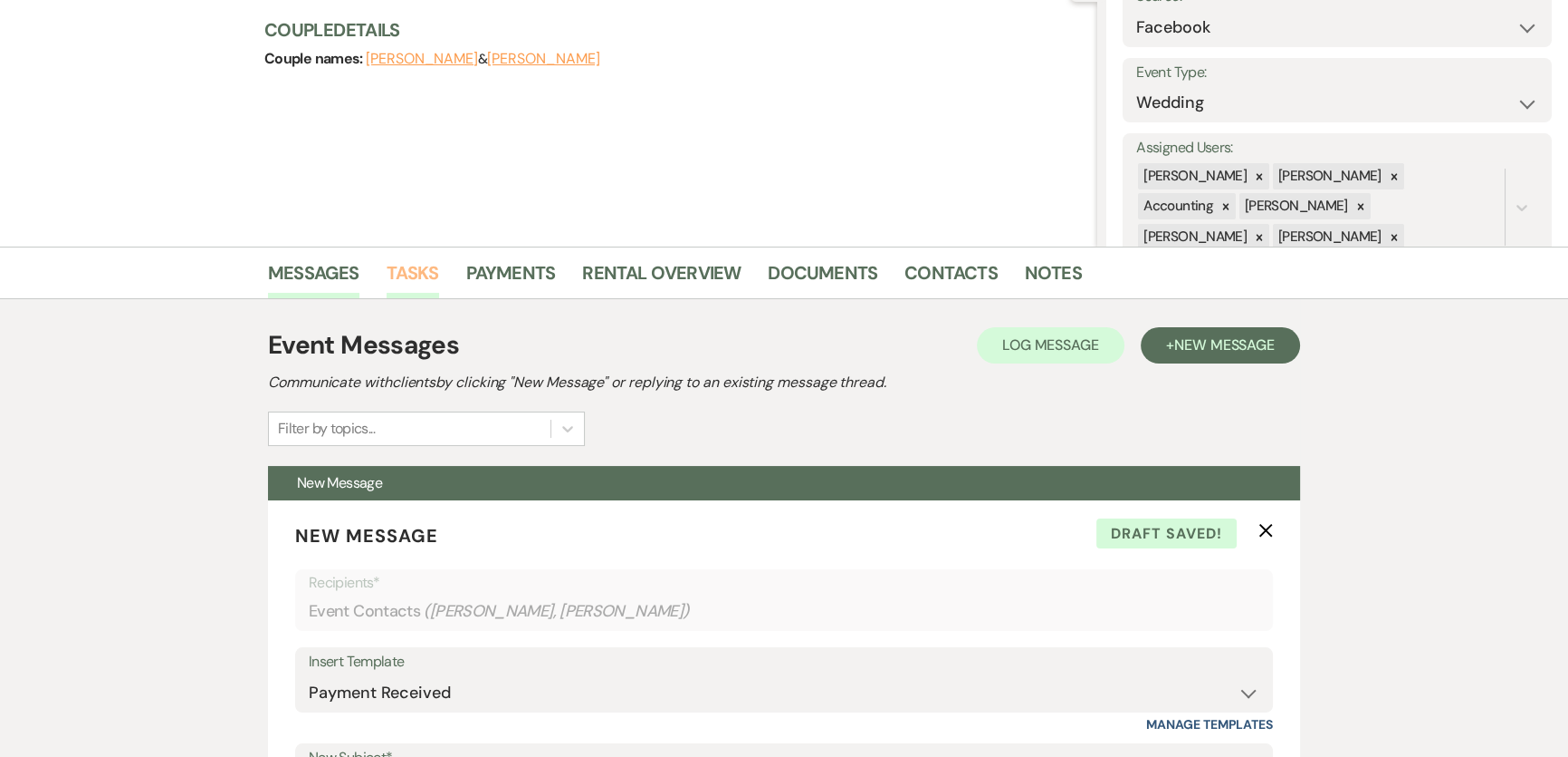
click at [426, 277] on link "Tasks" at bounding box center [414, 278] width 53 height 40
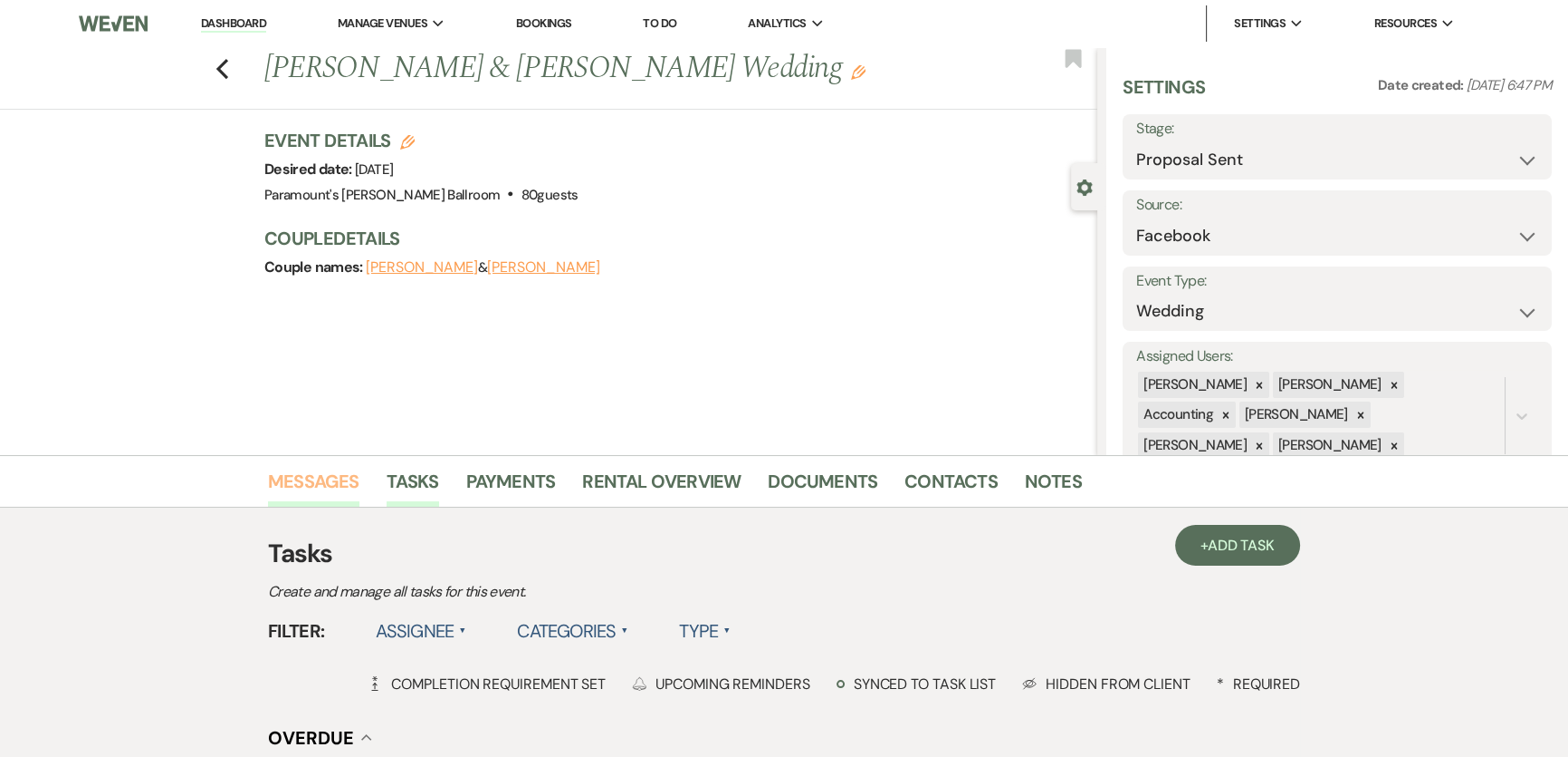
click at [310, 471] on link "Messages" at bounding box center [313, 486] width 91 height 40
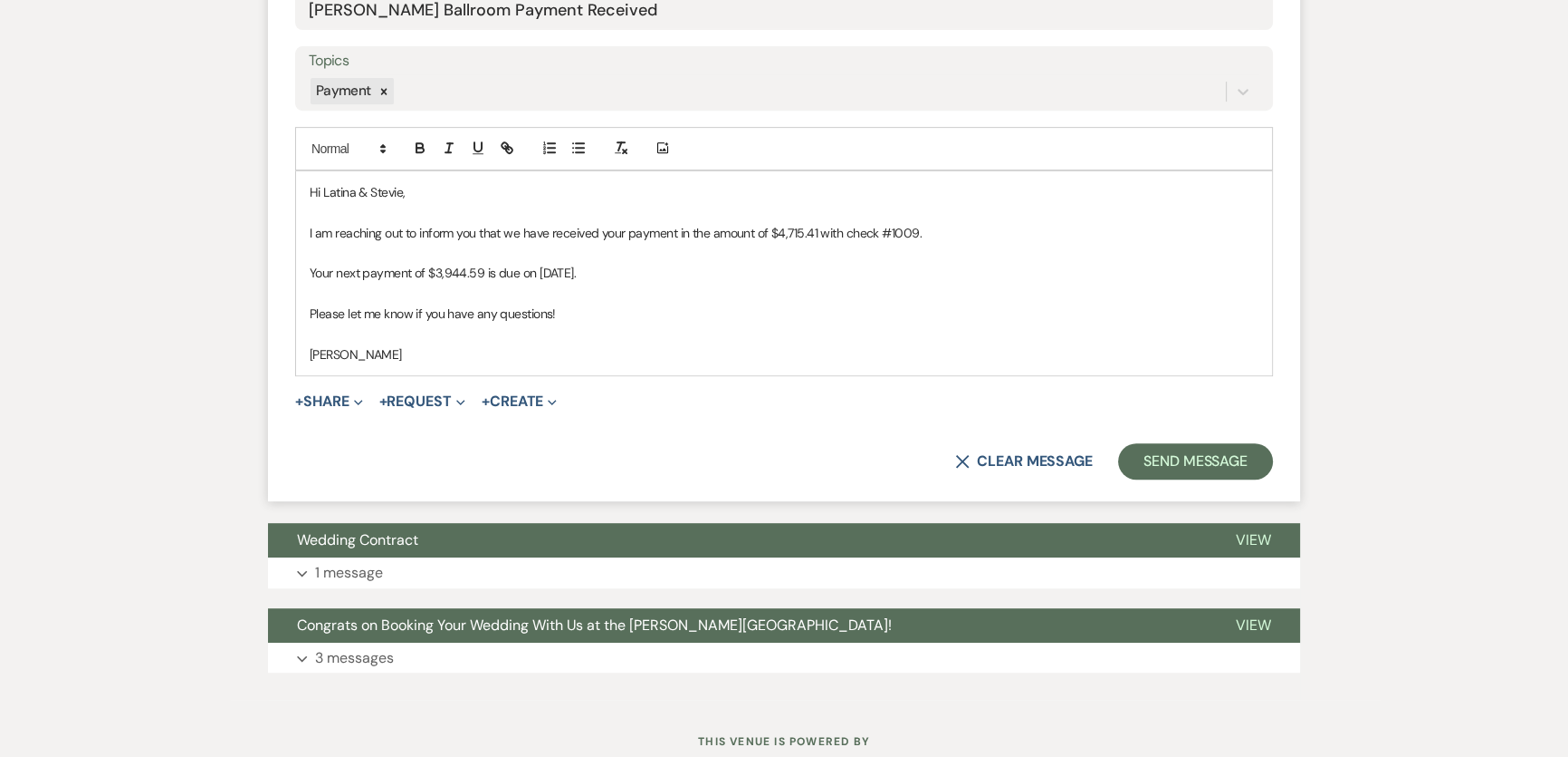
scroll to position [987, 0]
drag, startPoint x: 426, startPoint y: 270, endPoint x: 480, endPoint y: 274, distance: 54.1
click at [480, 274] on p "Your next payment of $3,944.59 is due on [DATE]." at bounding box center [784, 272] width 949 height 20
copy p "$3,944.59"
click at [770, 284] on p at bounding box center [784, 292] width 949 height 20
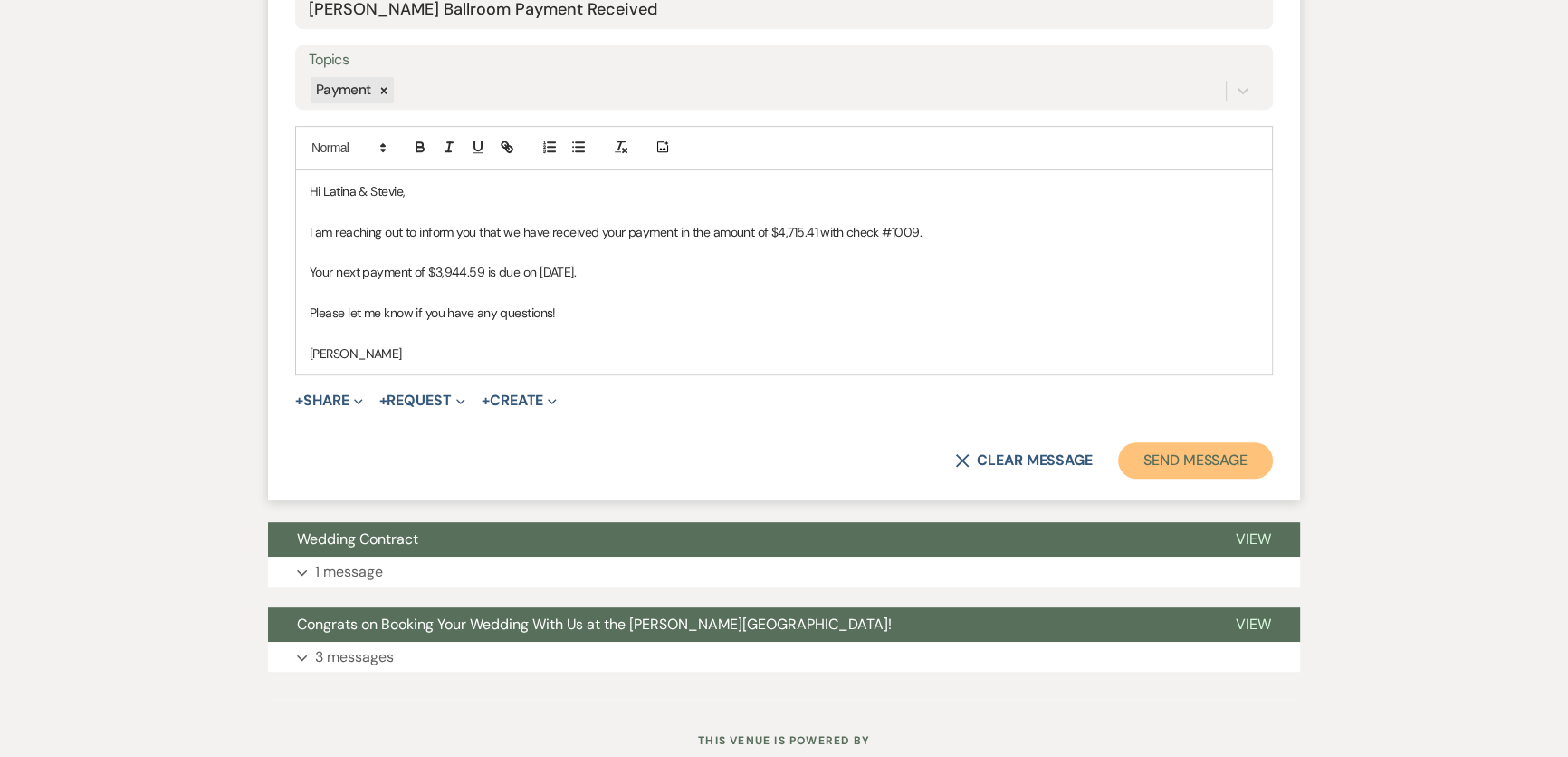
click at [1207, 449] on button "Send Message" at bounding box center [1196, 460] width 155 height 36
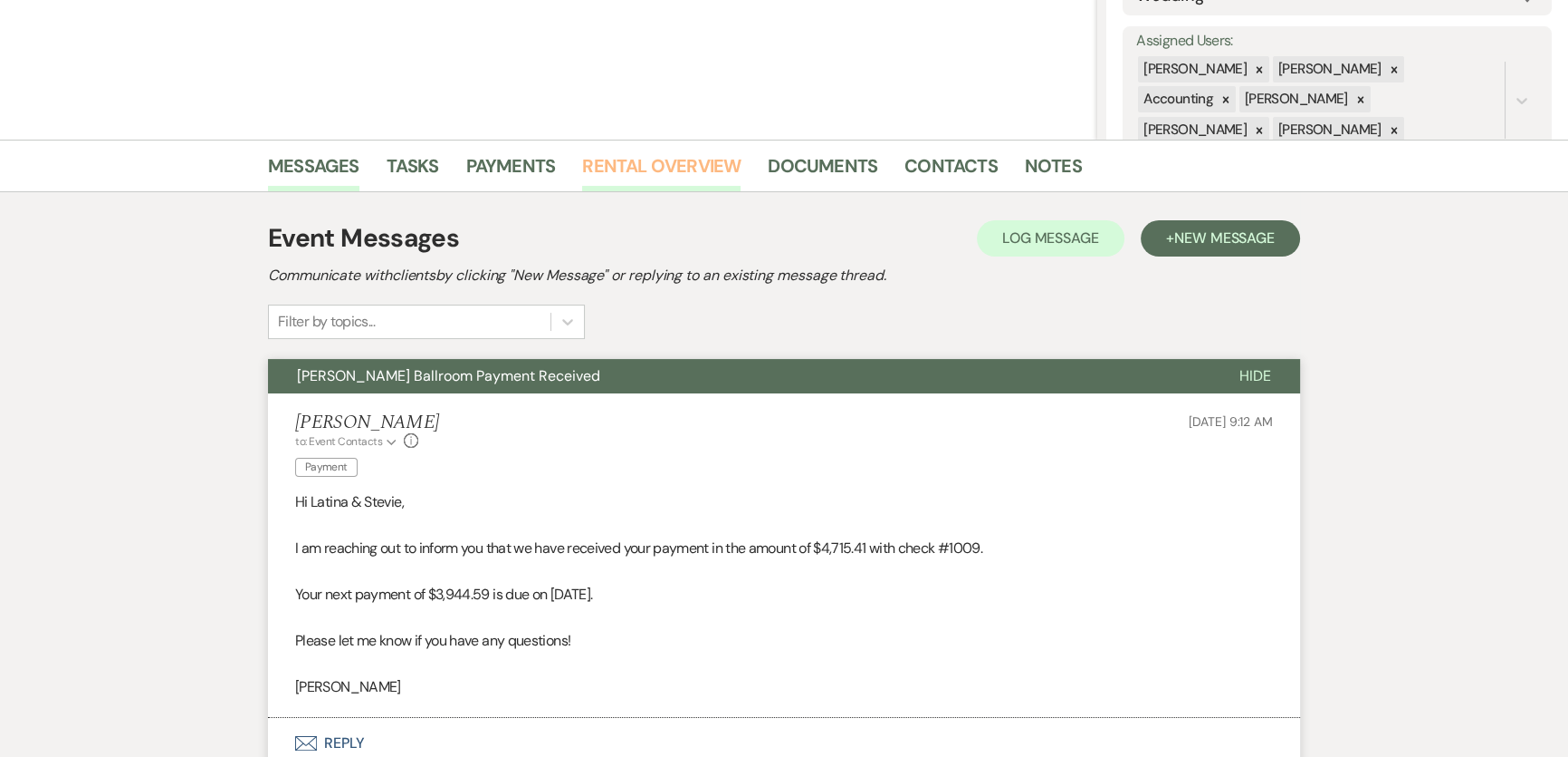
click at [670, 173] on link "Rental Overview" at bounding box center [662, 171] width 159 height 40
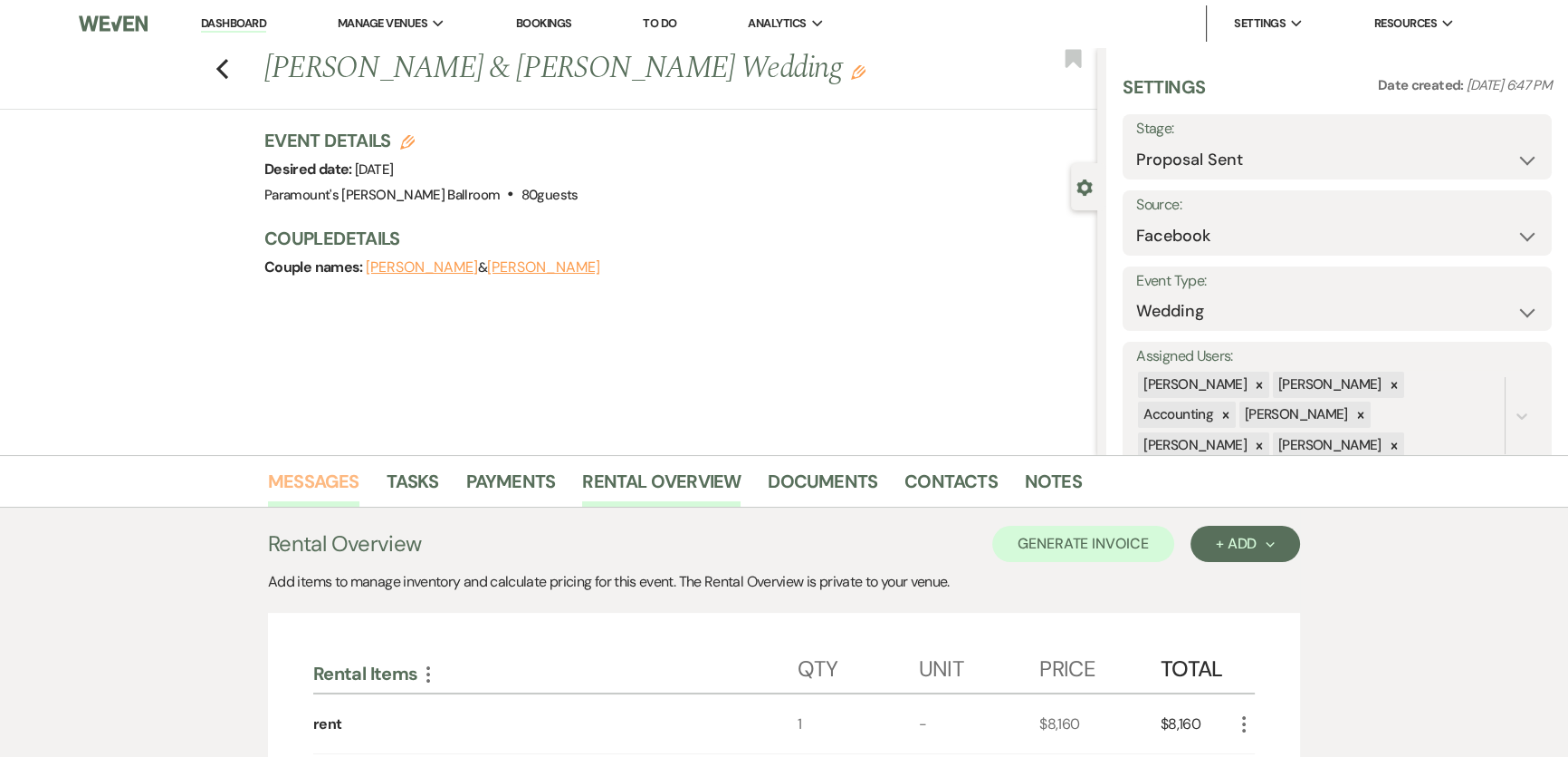
click at [328, 485] on link "Messages" at bounding box center [313, 486] width 91 height 40
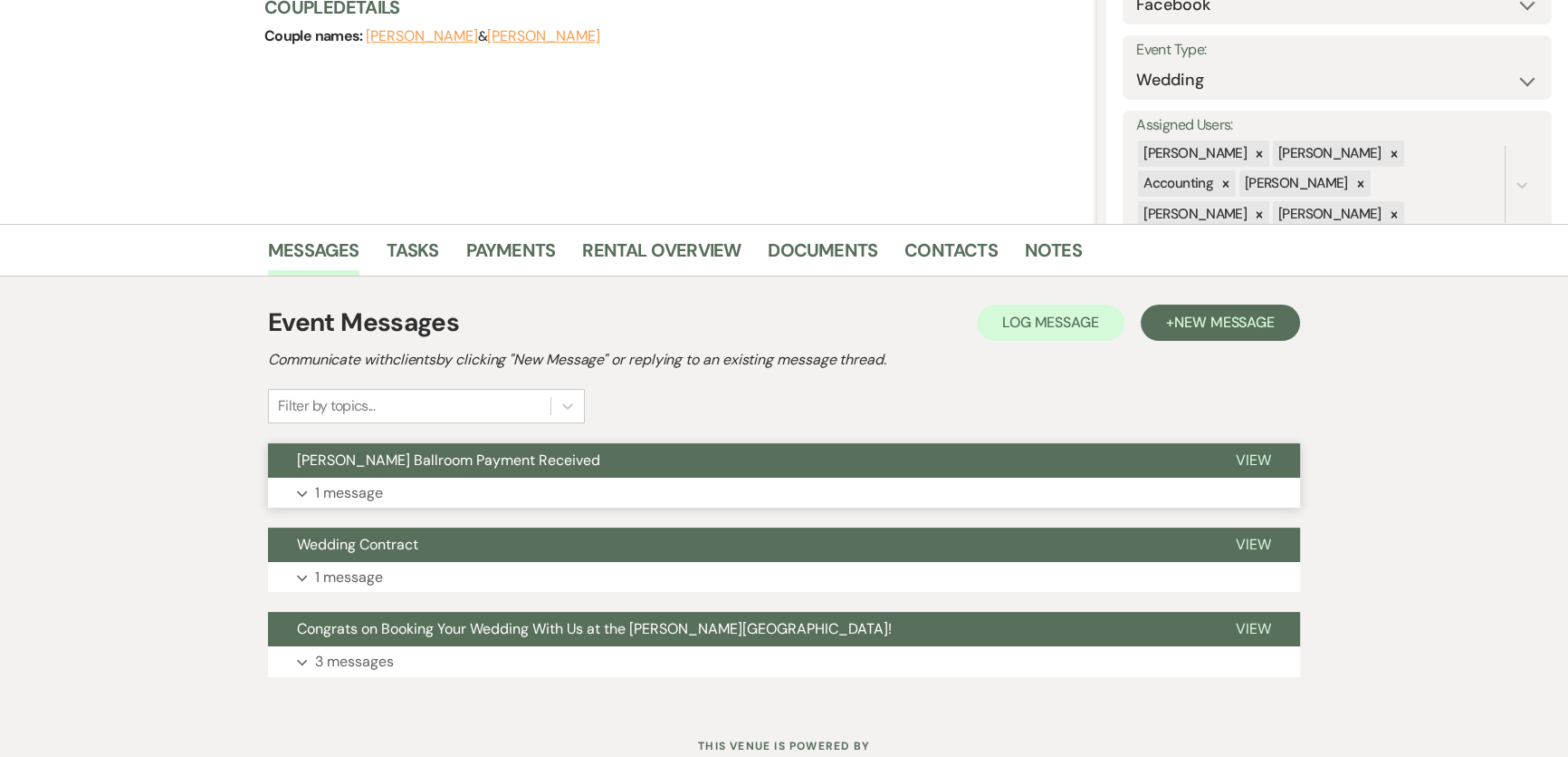
scroll to position [292, 0]
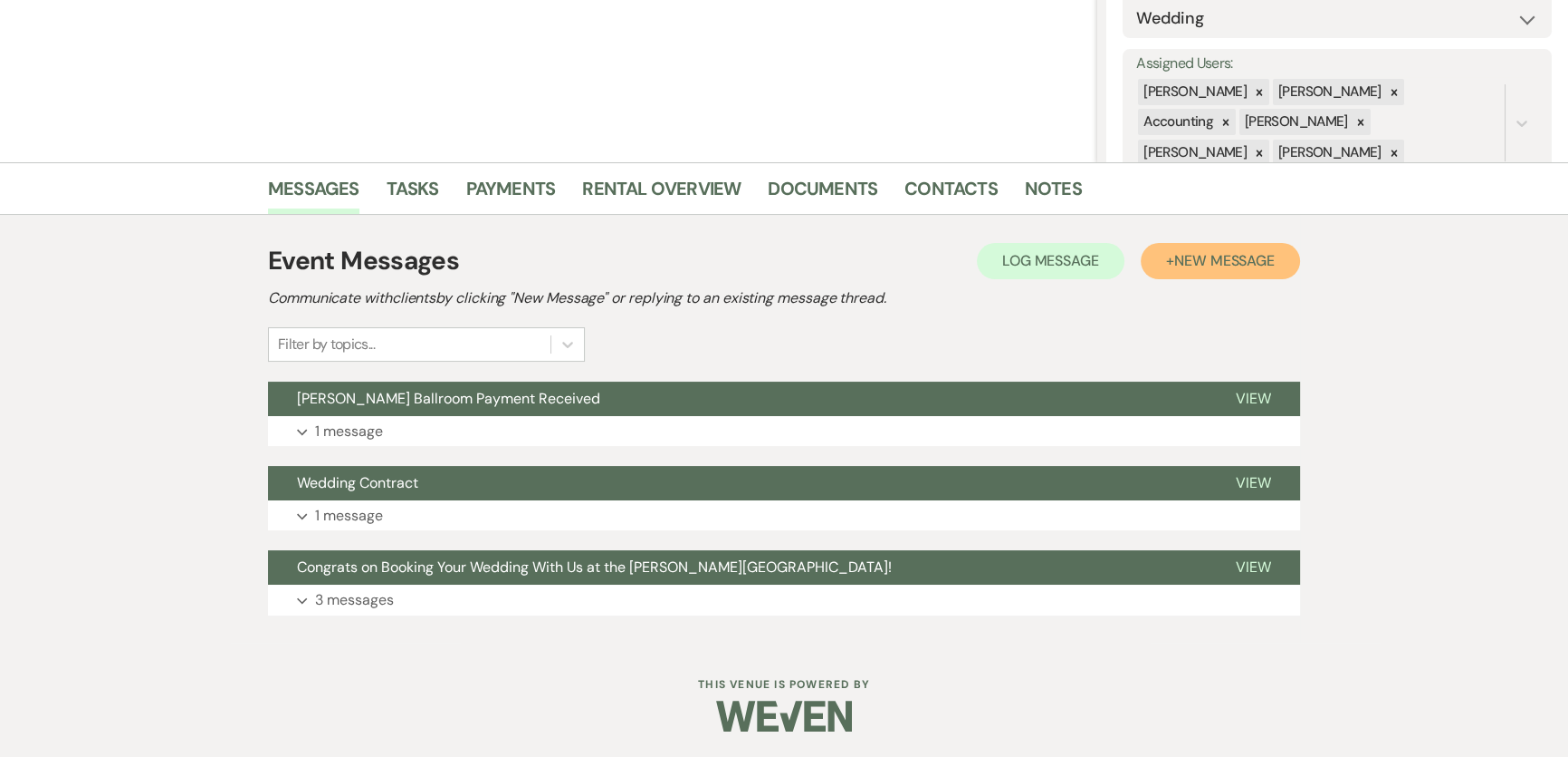
click at [1271, 254] on span "New Message" at bounding box center [1224, 260] width 101 height 19
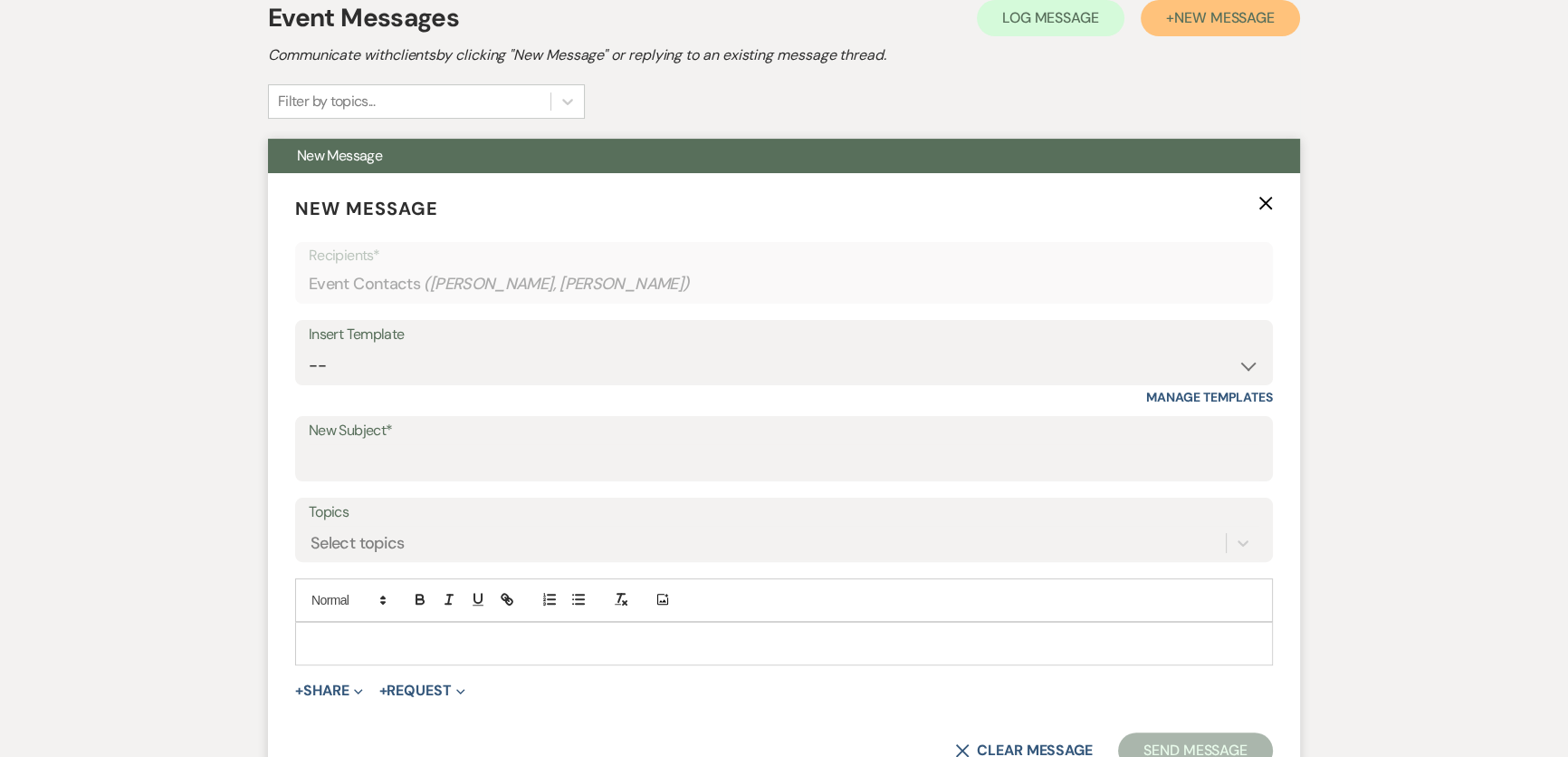
scroll to position [540, 0]
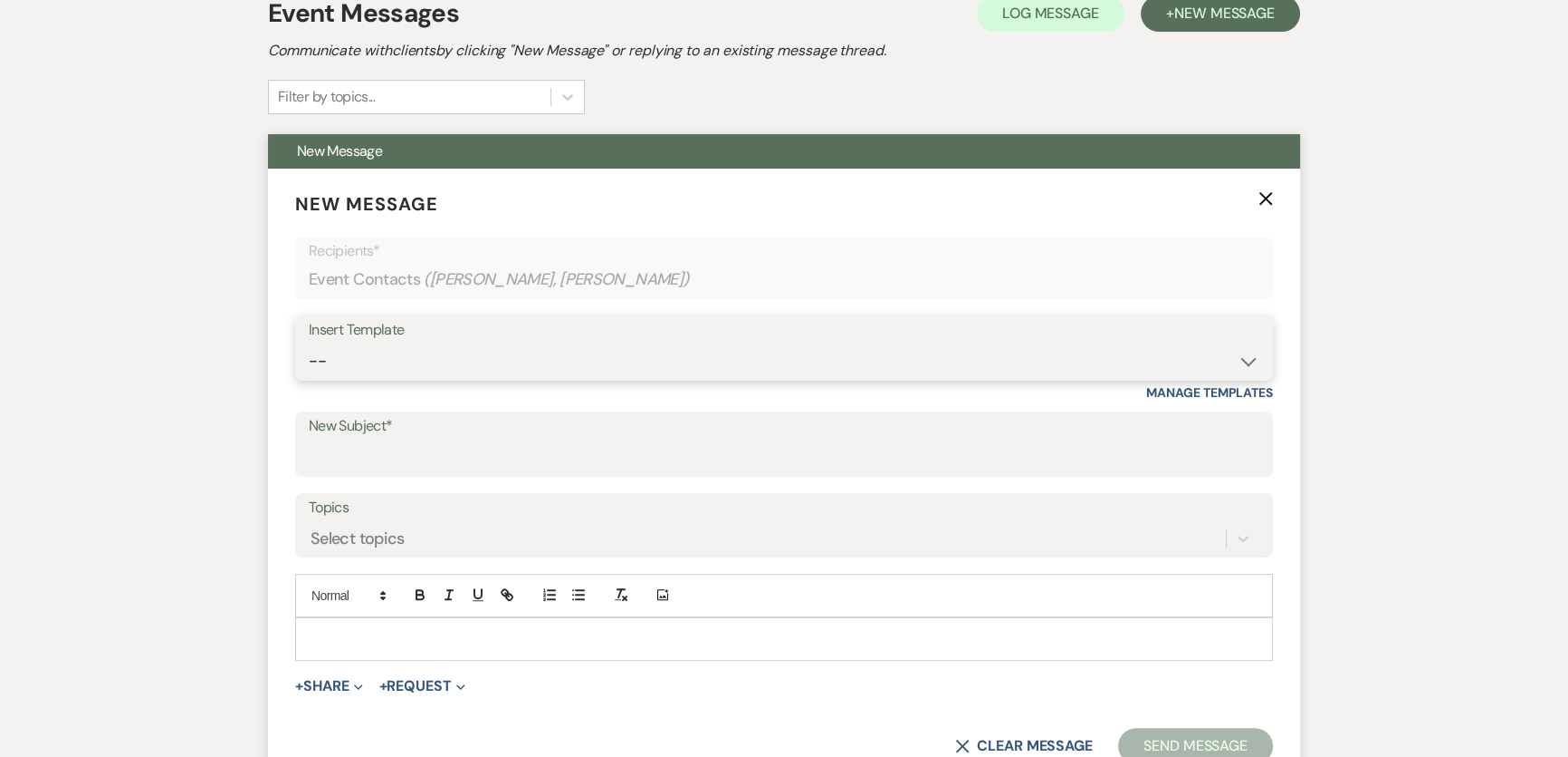
click at [391, 360] on select "-- Weven Planning Portal Introduction (Booked Events) 6 Month Consultation 9 Mo…" at bounding box center [784, 361] width 951 height 35
select select "1491"
click at [309, 343] on select "-- Weven Planning Portal Introduction (Booked Events) 6 Month Consultation 9 Mo…" at bounding box center [784, 361] width 951 height 35
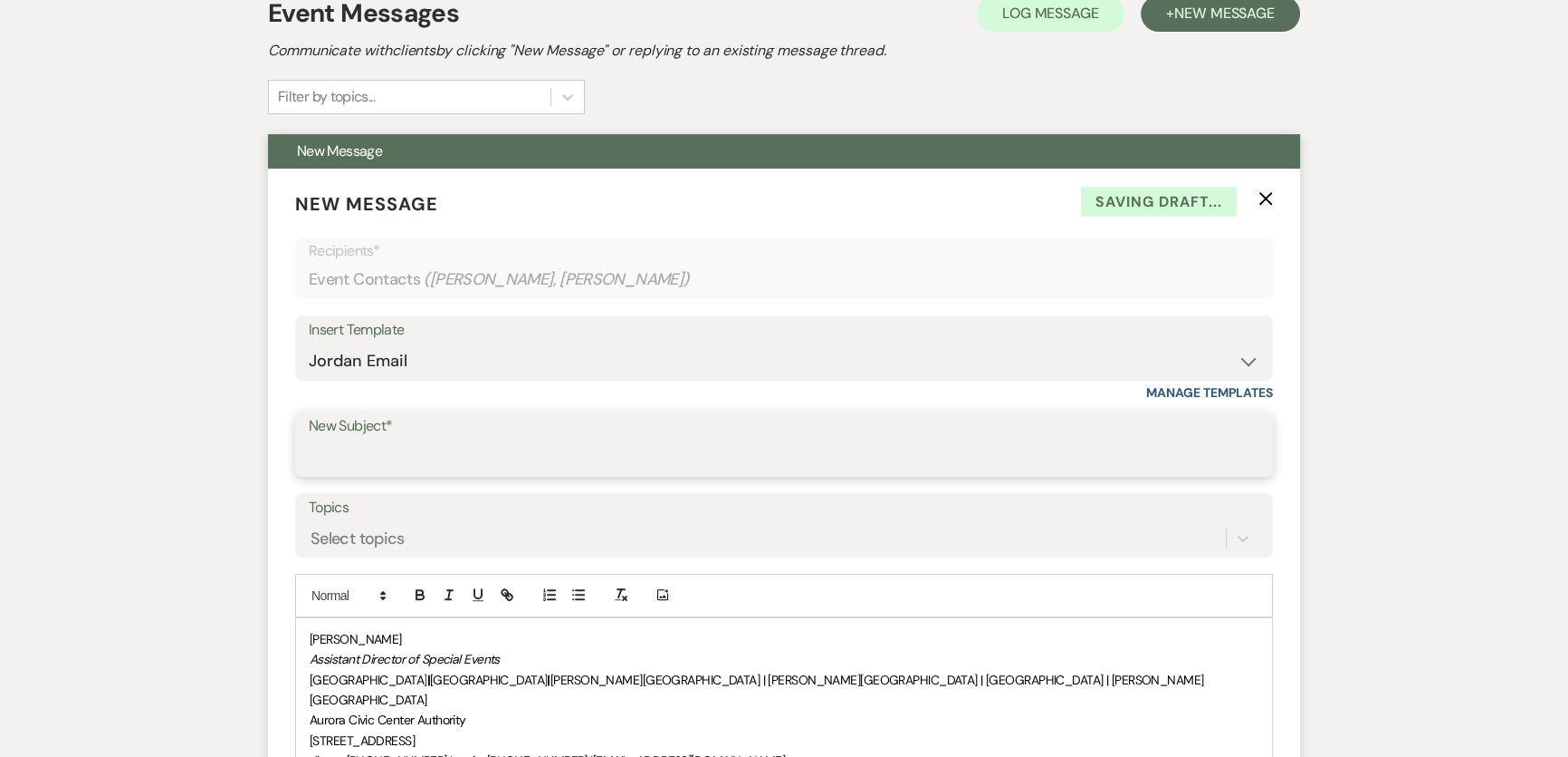
click at [329, 464] on input "New Subject*" at bounding box center [784, 457] width 951 height 35
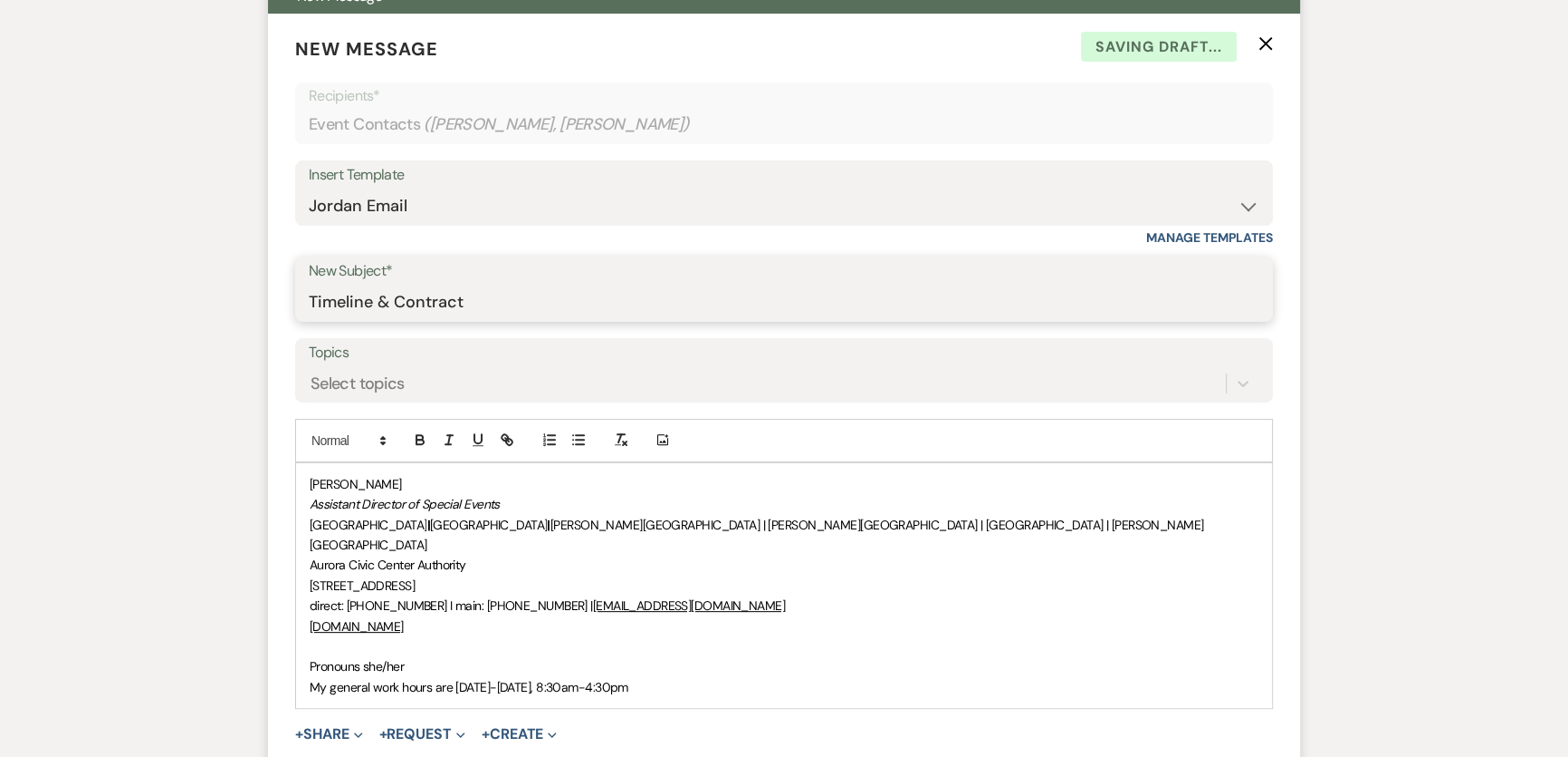
scroll to position [705, 0]
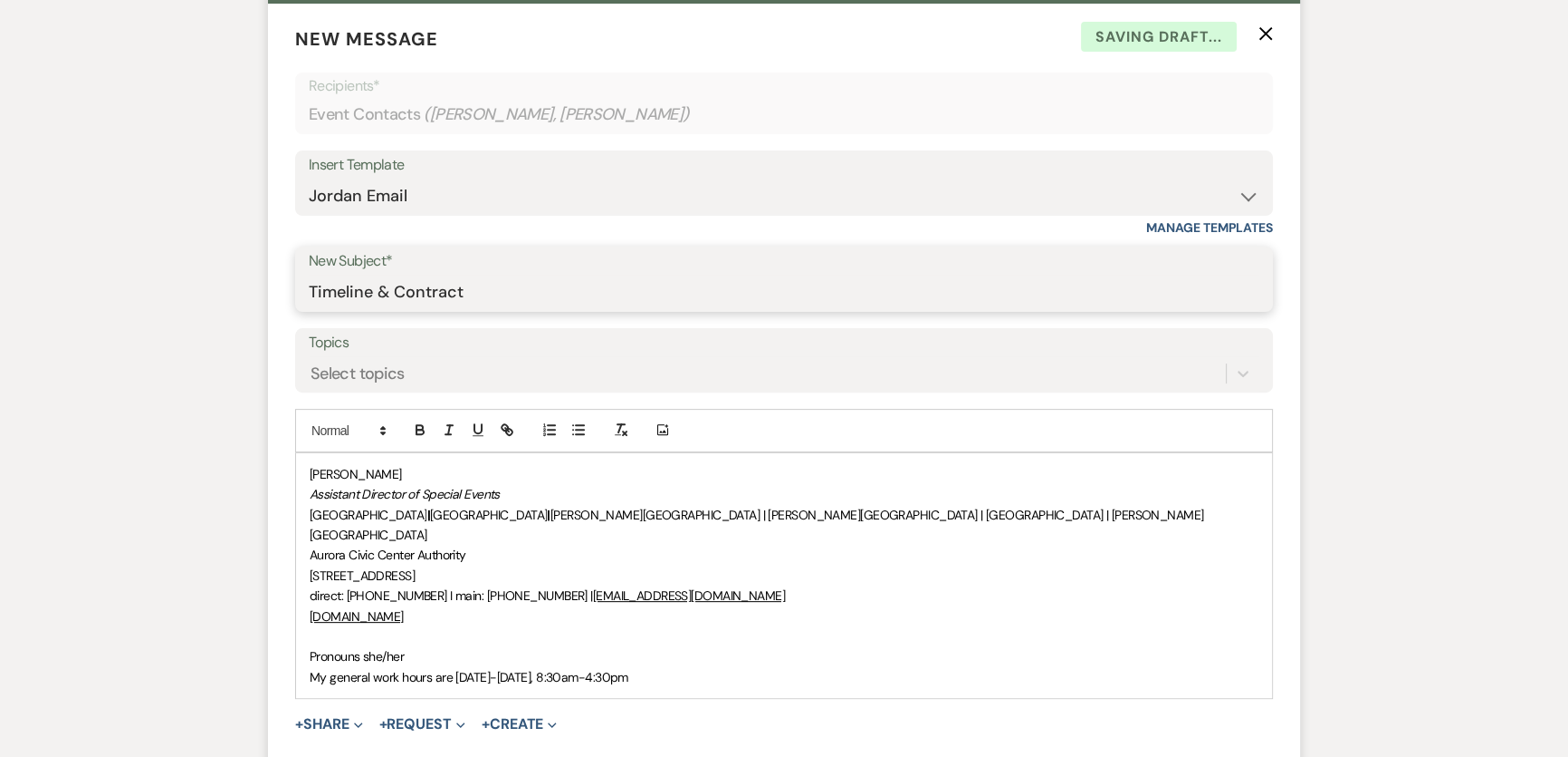
type input "Timeline & Contract"
click at [305, 472] on div "[PERSON_NAME] Assistant Director of Special Events [GEOGRAPHIC_DATA] | [GEOGRAP…" at bounding box center [784, 575] width 976 height 244
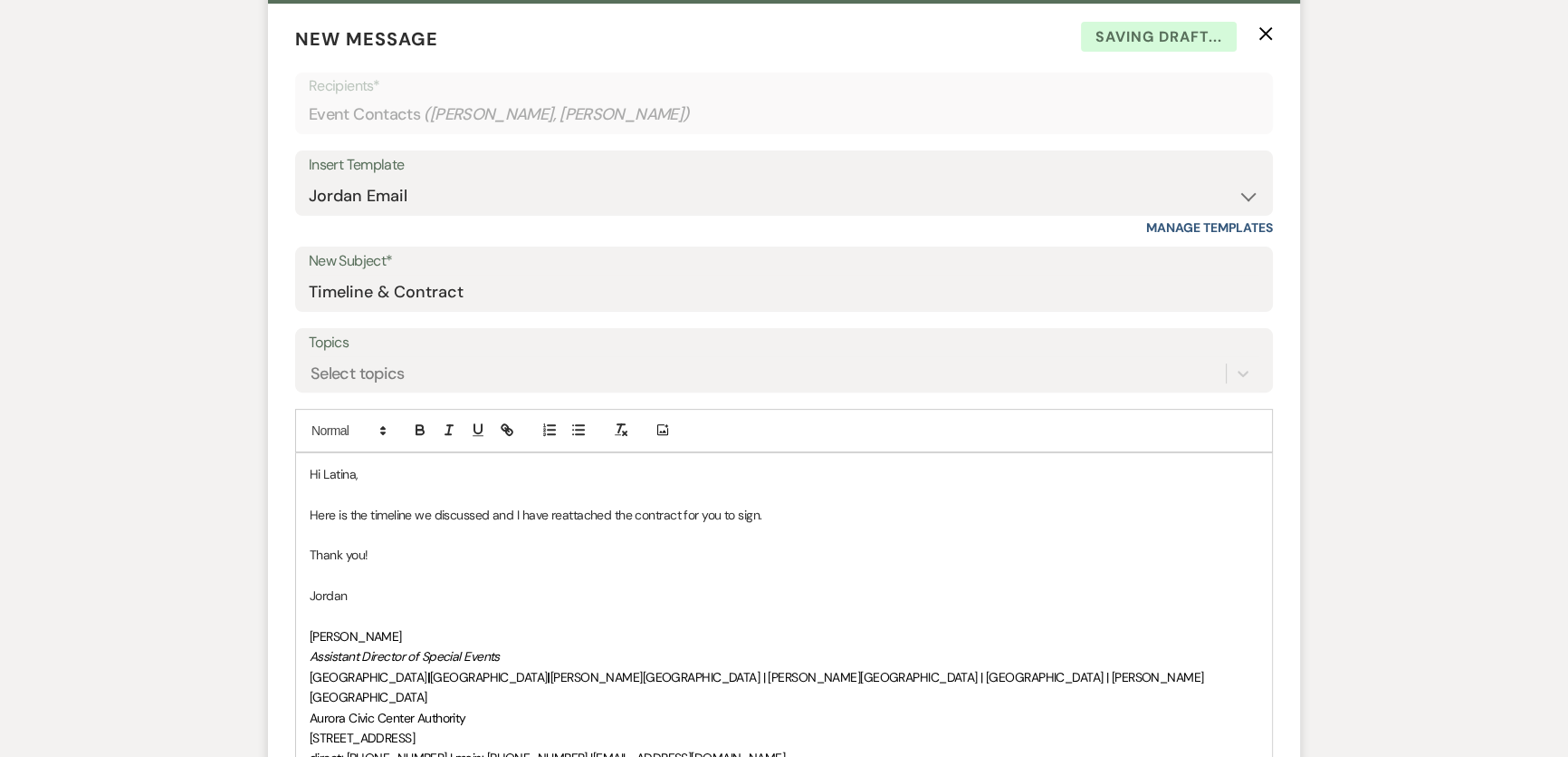
click at [960, 512] on p "Here is the timeline we discussed and I have reattached the contract for you to…" at bounding box center [784, 515] width 949 height 20
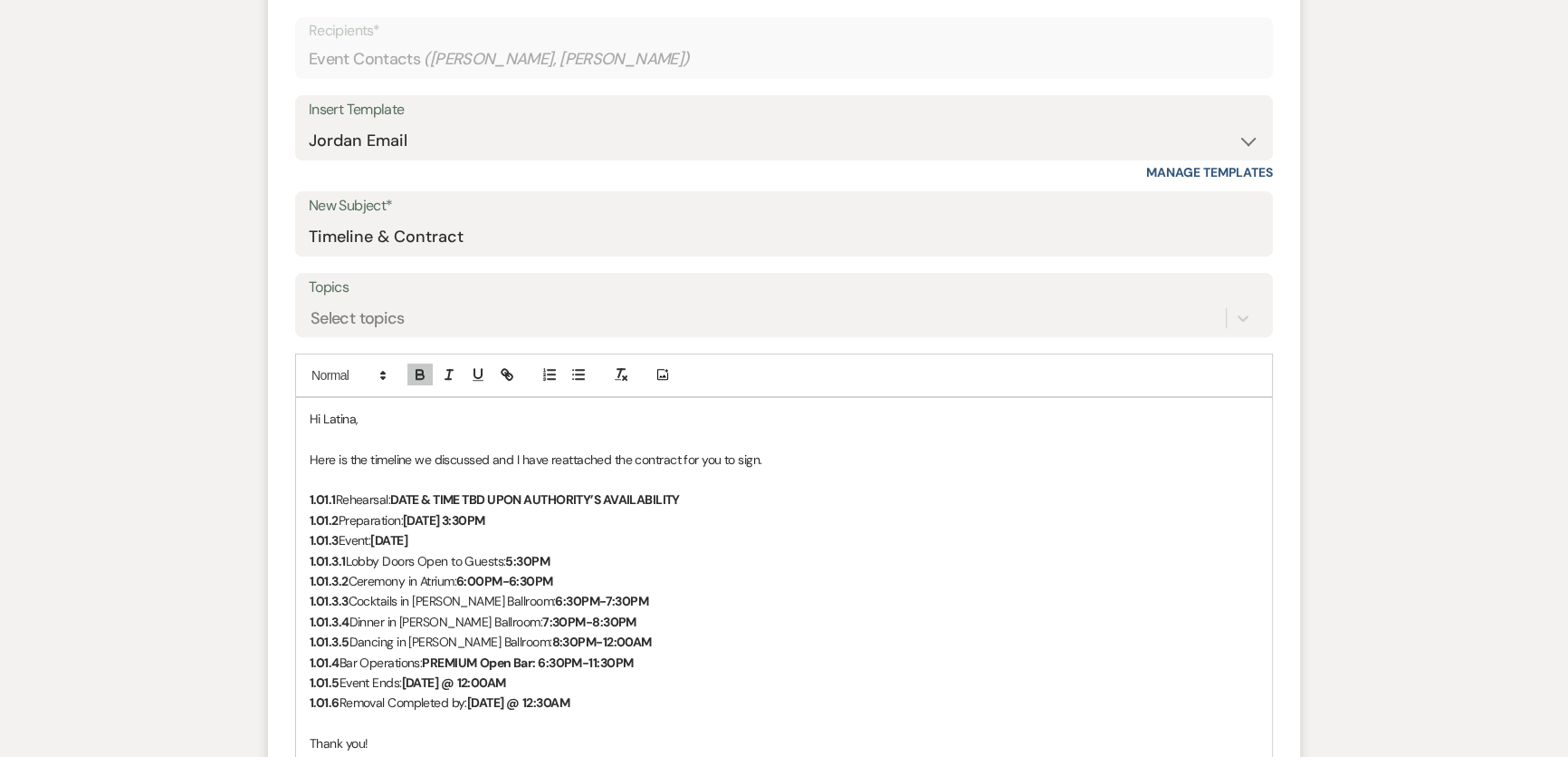
scroll to position [787, 0]
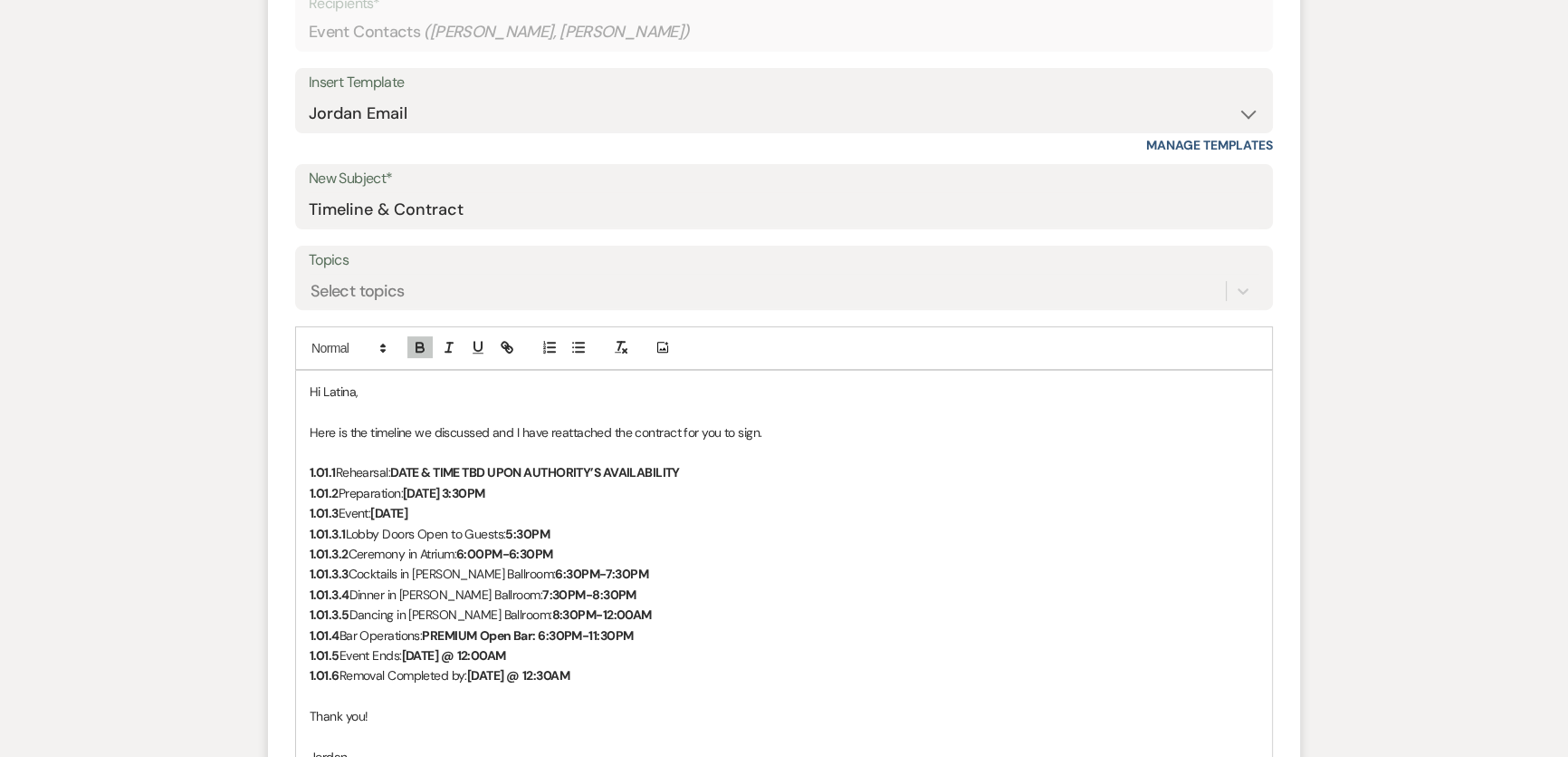
drag, startPoint x: 344, startPoint y: 467, endPoint x: 365, endPoint y: 470, distance: 21.2
click at [336, 466] on strong "1.01.1" at bounding box center [322, 472] width 26 height 17
click at [336, 489] on strong "1.01.2" at bounding box center [324, 492] width 29 height 17
click at [335, 510] on strong "1.01.3" at bounding box center [324, 513] width 29 height 17
drag, startPoint x: 350, startPoint y: 531, endPoint x: 286, endPoint y: 530, distance: 64.0
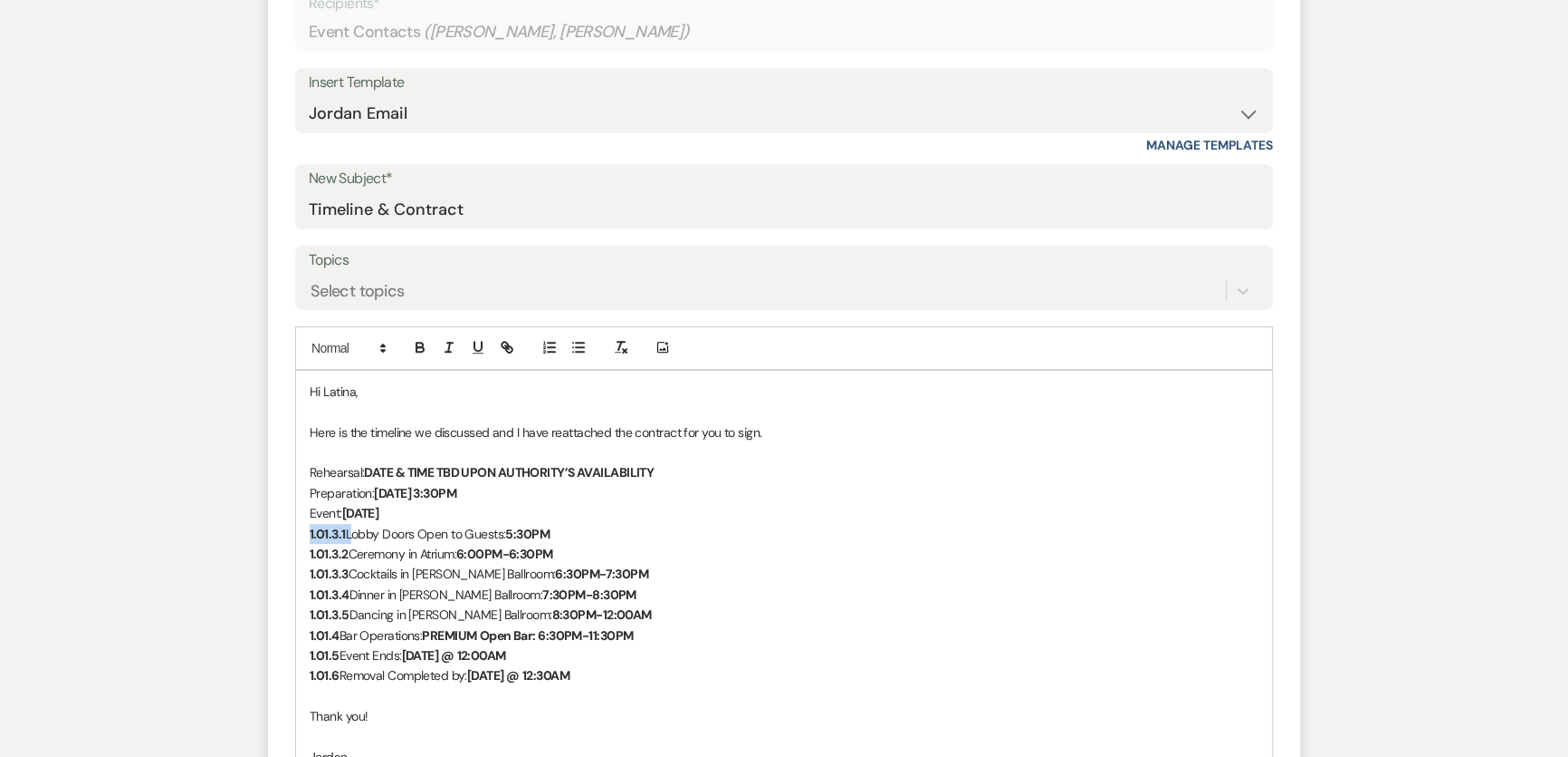
click at [286, 530] on form "New Message X Saving draft... Recipients* Event Contacts ( [PERSON_NAME], [PERS…" at bounding box center [783, 534] width 1032 height 1226
drag, startPoint x: 352, startPoint y: 553, endPoint x: 249, endPoint y: 547, distance: 103.2
click at [251, 547] on div "Messages Tasks Payments Rental Overview Documents Contacts Notes Event Messages…" at bounding box center [784, 548] width 1568 height 1762
drag, startPoint x: 351, startPoint y: 571, endPoint x: 254, endPoint y: 565, distance: 97.2
click at [254, 565] on div "Messages Tasks Payments Rental Overview Documents Contacts Notes Event Messages…" at bounding box center [784, 548] width 1568 height 1762
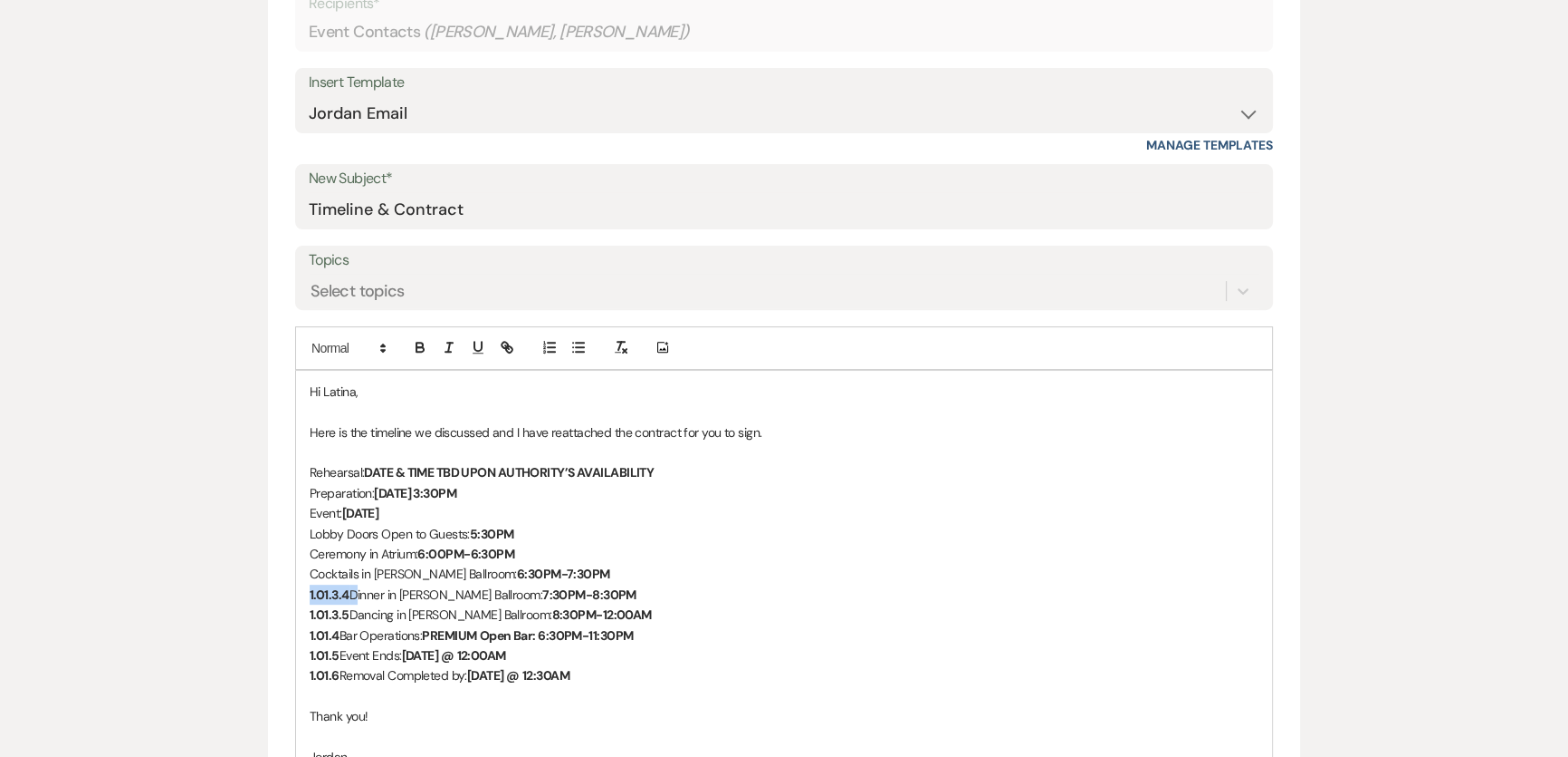
drag, startPoint x: 352, startPoint y: 591, endPoint x: 256, endPoint y: 585, distance: 96.2
click at [256, 585] on div "Messages Tasks Payments Rental Overview Documents Contacts Notes Event Messages…" at bounding box center [784, 548] width 1568 height 1762
drag, startPoint x: 349, startPoint y: 614, endPoint x: 286, endPoint y: 603, distance: 64.0
click at [286, 603] on form "New Message X Saving draft... Recipients* Event Contacts ( [PERSON_NAME], [PERS…" at bounding box center [783, 534] width 1032 height 1226
drag, startPoint x: 339, startPoint y: 631, endPoint x: 272, endPoint y: 623, distance: 67.5
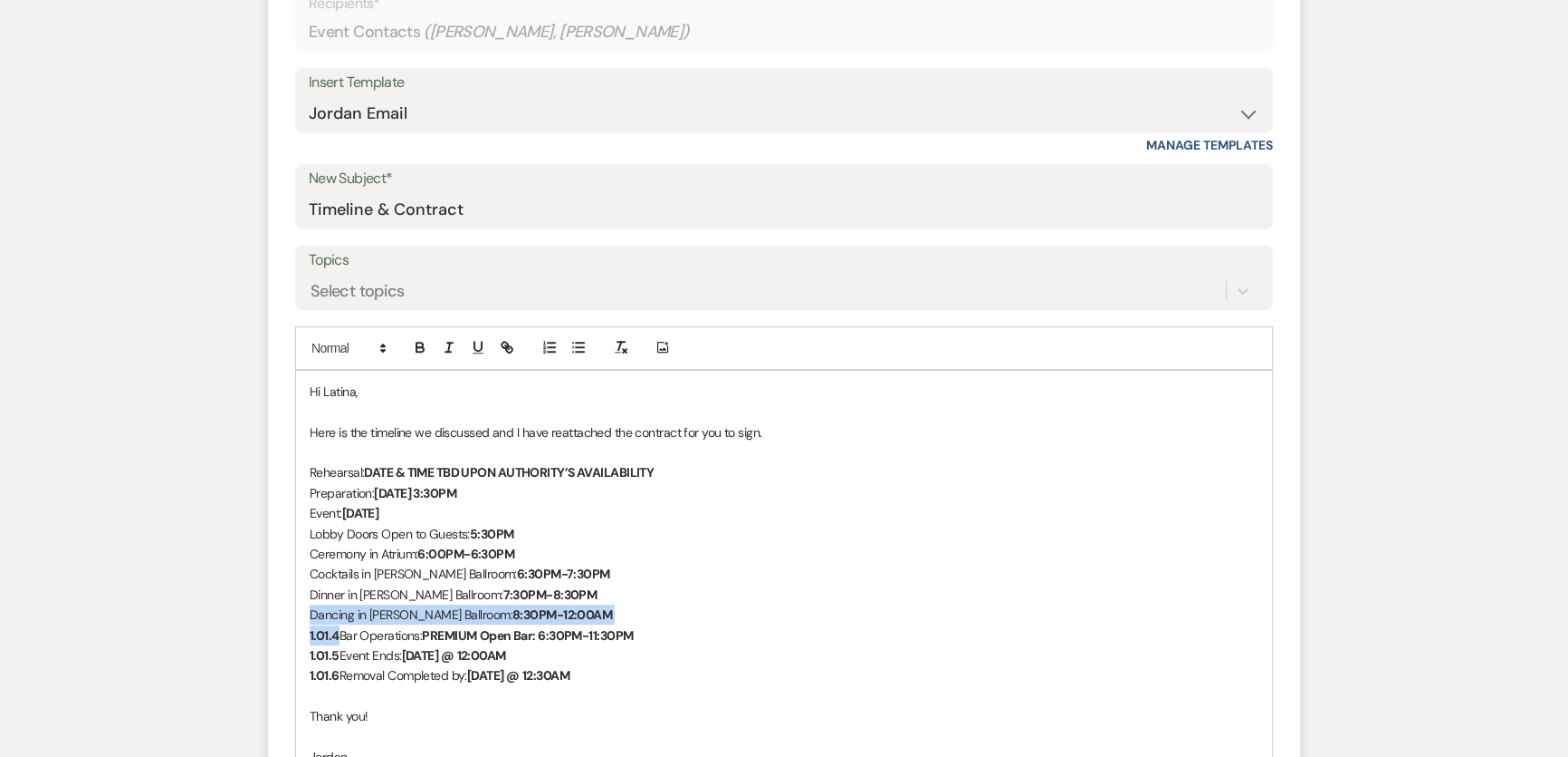
click at [272, 623] on form "New Message X Saving draft... Recipients* Event Contacts ( [PERSON_NAME], [PERS…" at bounding box center [783, 534] width 1032 height 1226
click at [310, 632] on strong "1.01.4" at bounding box center [324, 634] width 29 height 17
drag, startPoint x: 305, startPoint y: 633, endPoint x: 336, endPoint y: 634, distance: 31.0
click at [336, 634] on div "Hi Latina, Here is the timeline we discussed and I have reattached the contract…" at bounding box center [784, 695] width 976 height 650
drag, startPoint x: 338, startPoint y: 651, endPoint x: 301, endPoint y: 651, distance: 37.0
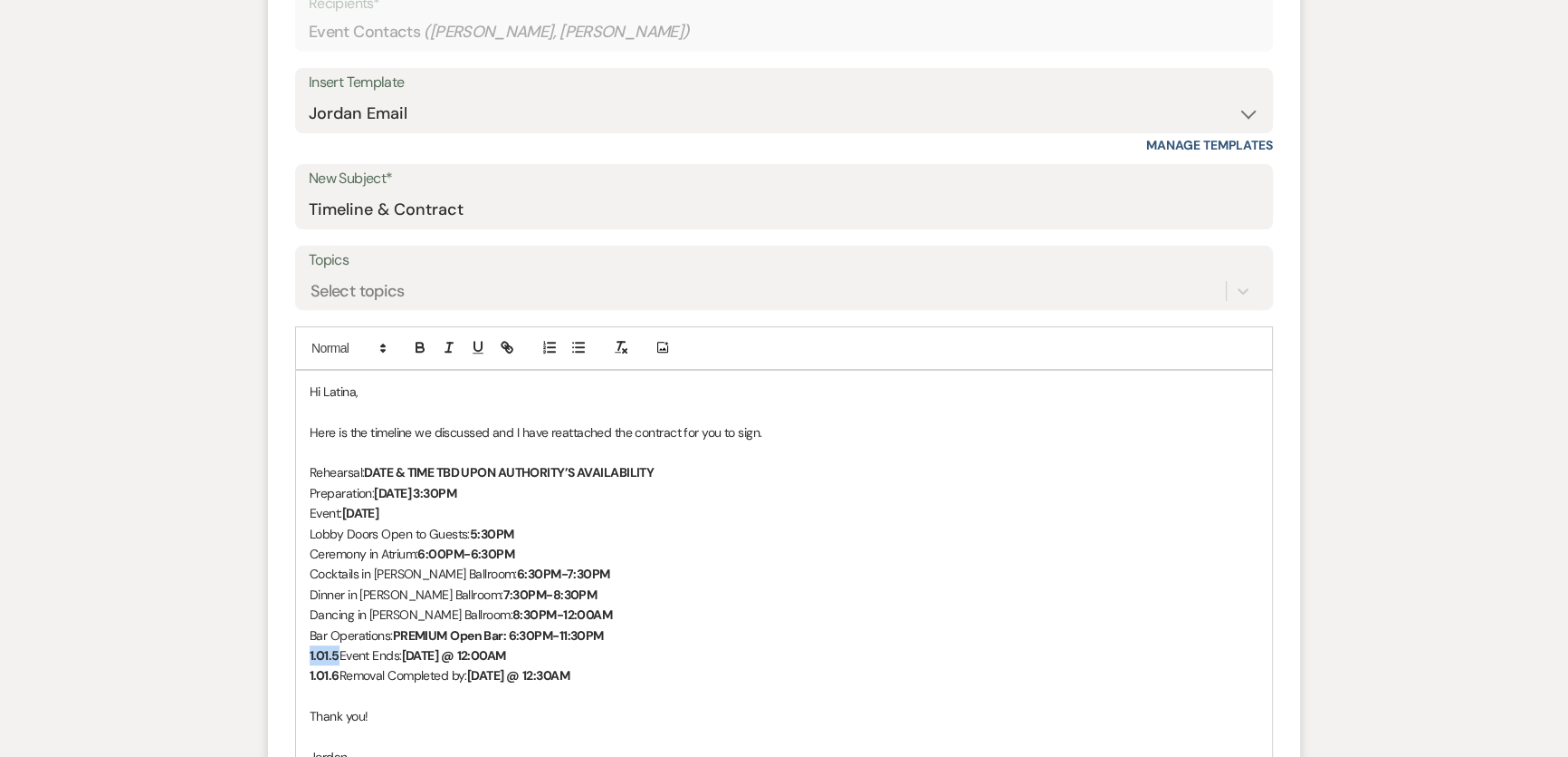
click at [301, 651] on div "Hi Latina, Here is the timeline we discussed and I have reattached the contract…" at bounding box center [784, 695] width 976 height 650
drag, startPoint x: 332, startPoint y: 674, endPoint x: 303, endPoint y: 675, distance: 29.0
click at [303, 675] on div "Hi Latina, Here is the timeline we discussed and I have reattached the contract…" at bounding box center [784, 695] width 976 height 650
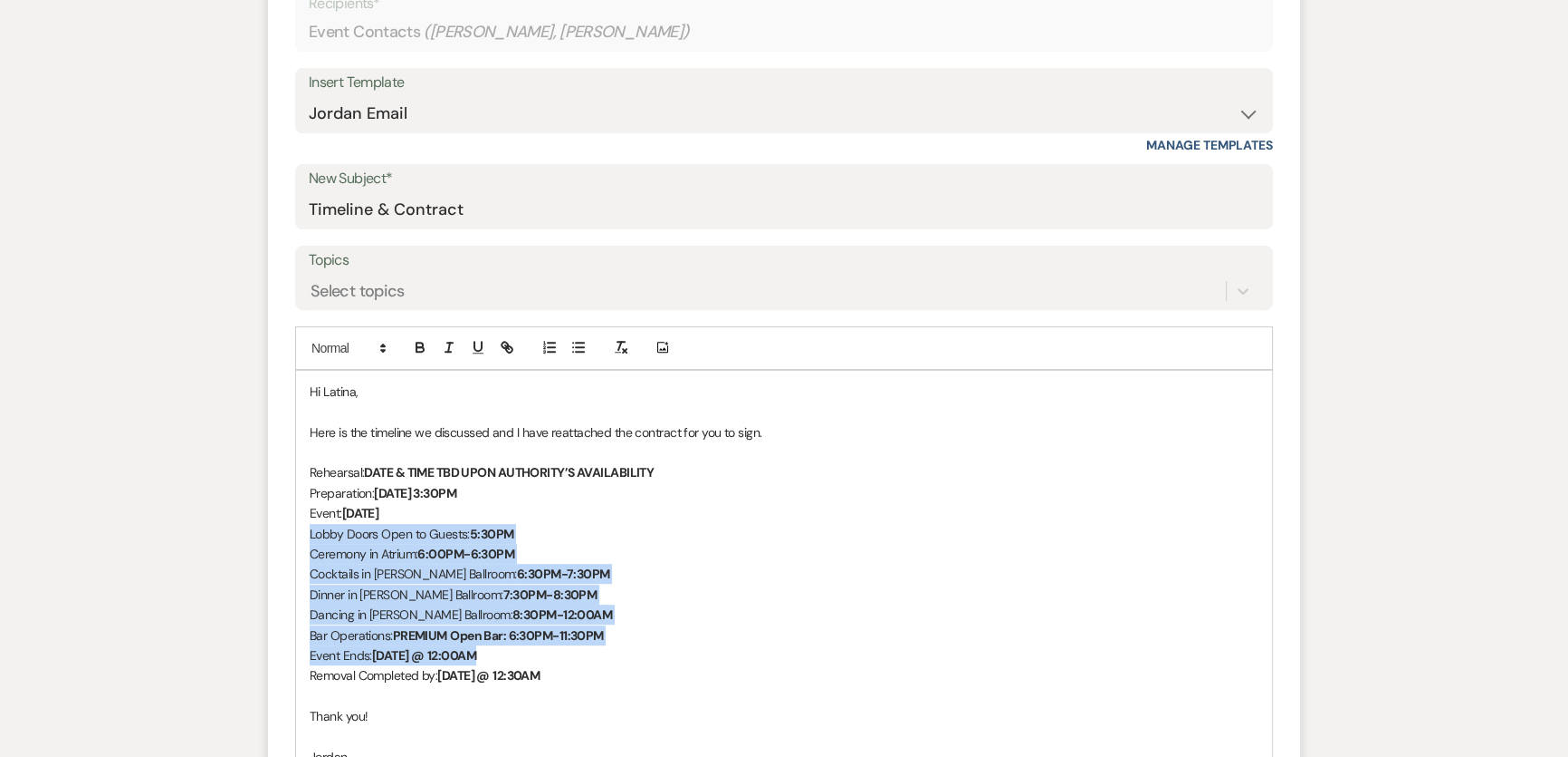
drag, startPoint x: 302, startPoint y: 529, endPoint x: 677, endPoint y: 652, distance: 394.7
click at [677, 652] on div "Hi Latina, Here is the timeline we discussed and I have reattached the contract…" at bounding box center [784, 695] width 976 height 650
click at [579, 348] on icon "button" at bounding box center [578, 347] width 17 height 17
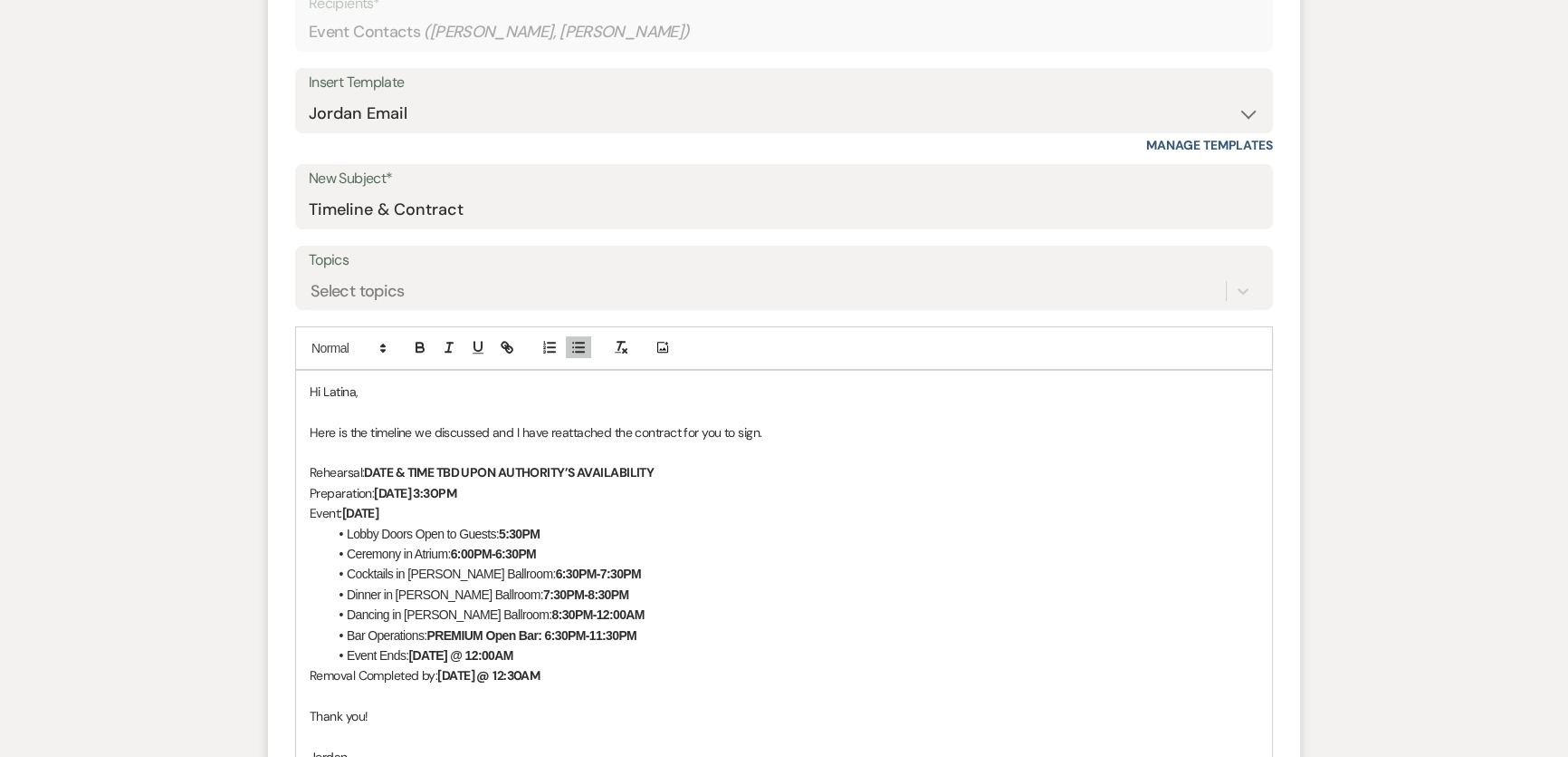
click at [373, 580] on li "Cocktails in [PERSON_NAME] Ballroom: 6:30PM-7:30PM" at bounding box center [793, 574] width 931 height 20
click at [348, 633] on li "Bar Operations: PREMIUM Open Bar: 6:30PM-11:30PM" at bounding box center [793, 635] width 931 height 20
click at [877, 598] on li "Dinner in [PERSON_NAME] Ballroom: 7:30PM-8:30PM" at bounding box center [793, 594] width 931 height 20
click at [812, 593] on li "Dinner in [PERSON_NAME] Ballroom: 7:30PM-8:30PM" at bounding box center [793, 594] width 931 height 20
click at [828, 687] on p at bounding box center [784, 695] width 949 height 20
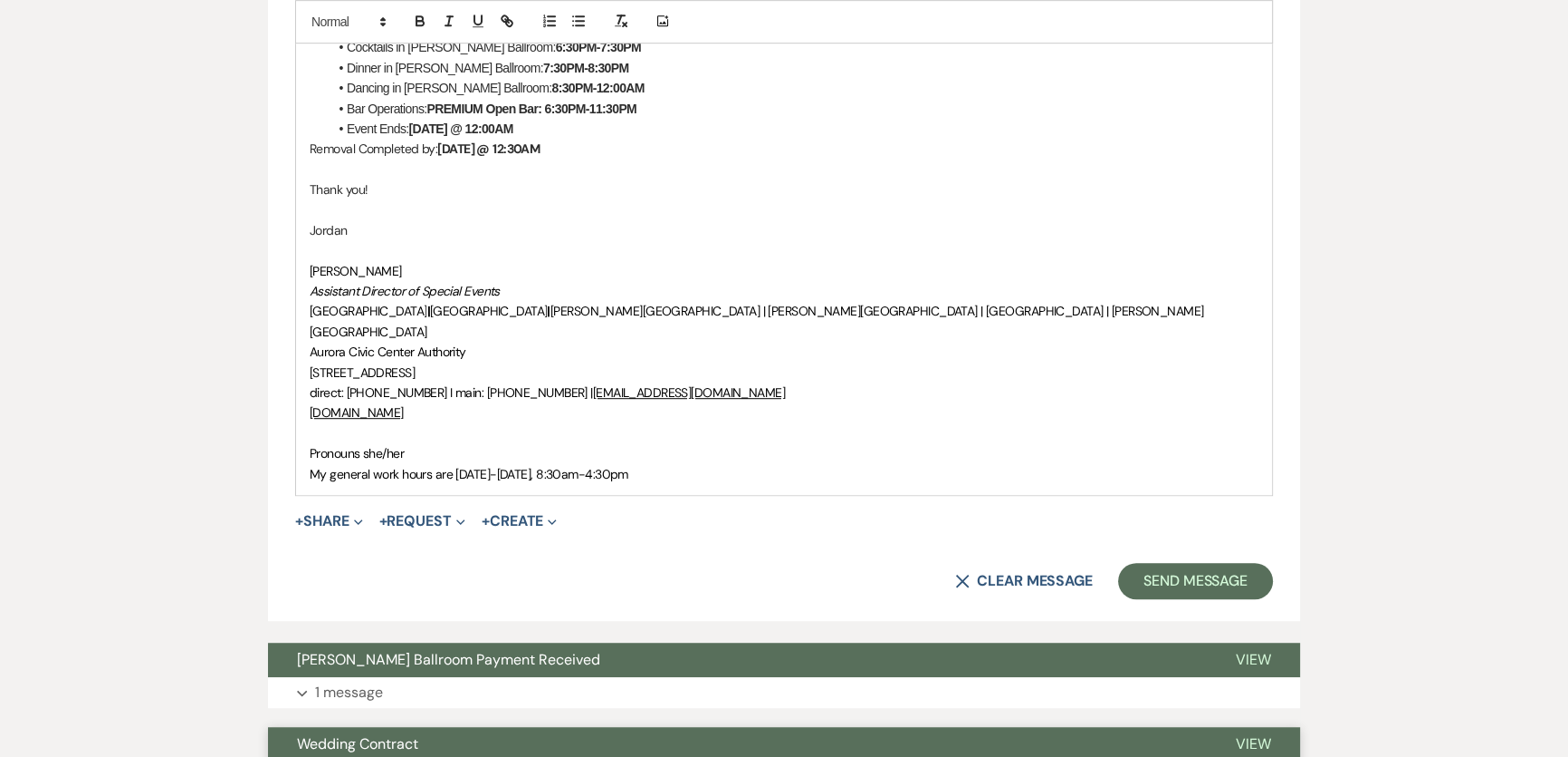
scroll to position [1364, 0]
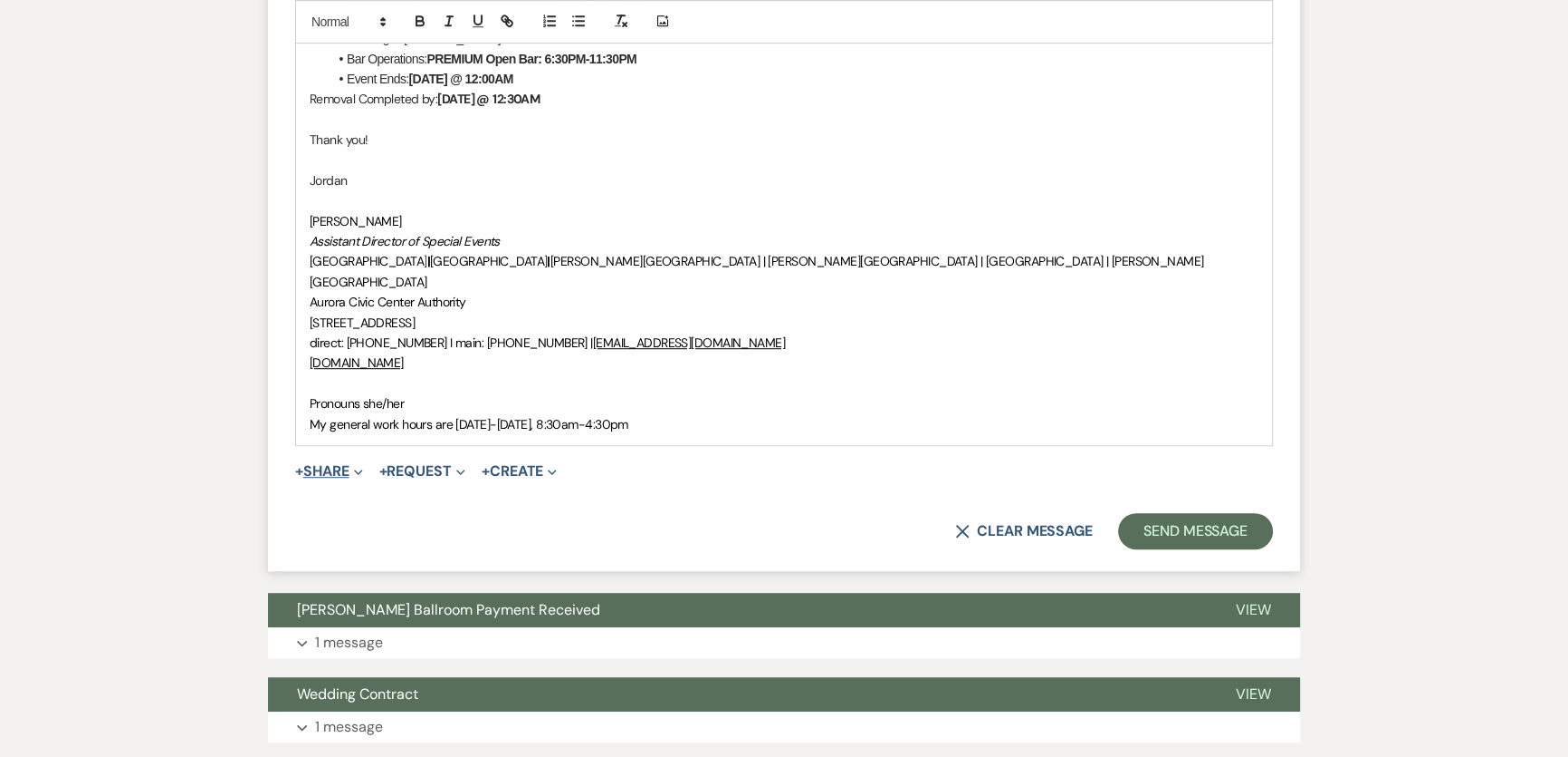
click at [329, 464] on button "+ Share Expand" at bounding box center [328, 471] width 68 height 15
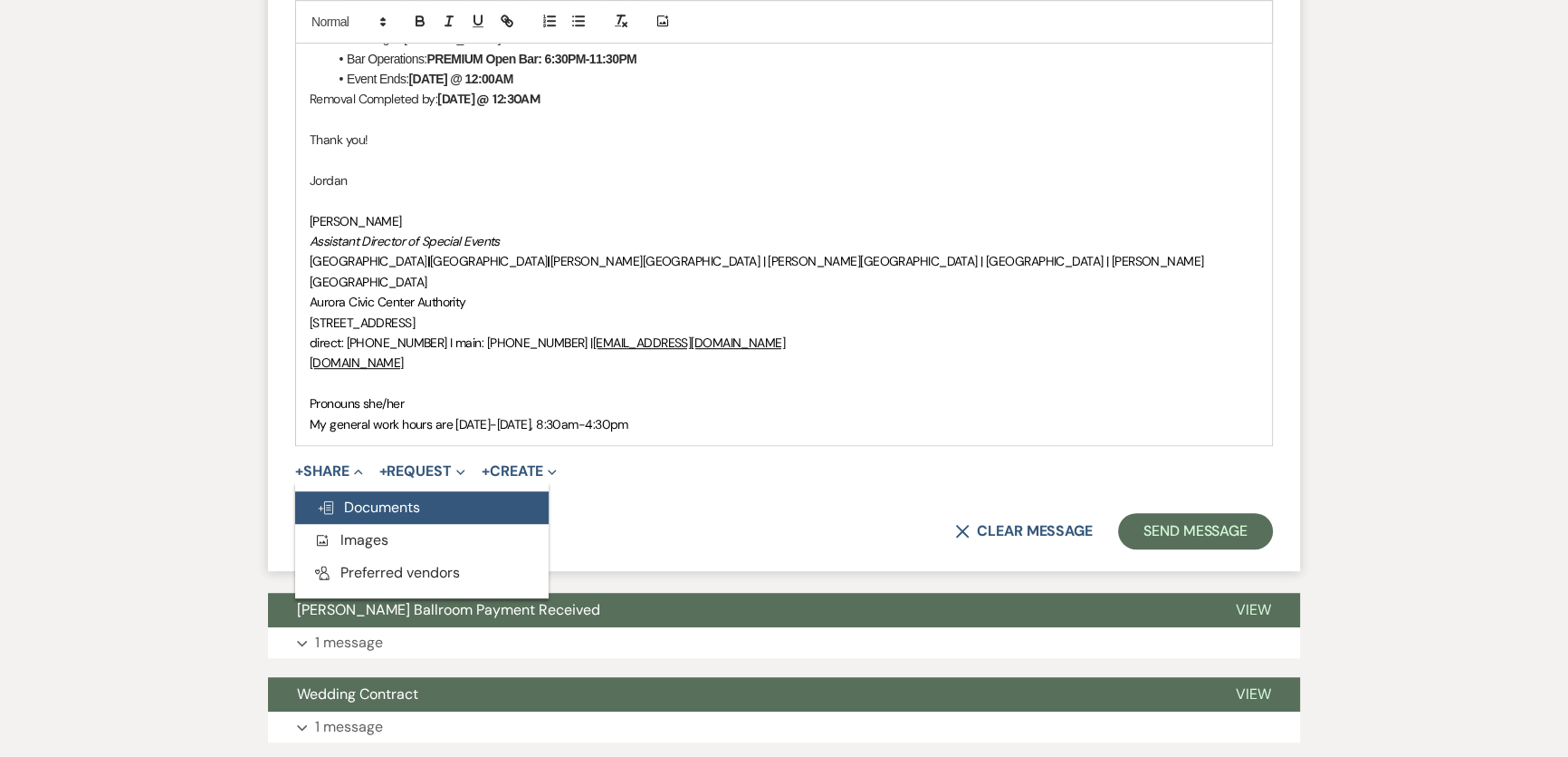
click at [362, 497] on span "Doc Upload Documents" at bounding box center [368, 506] width 103 height 19
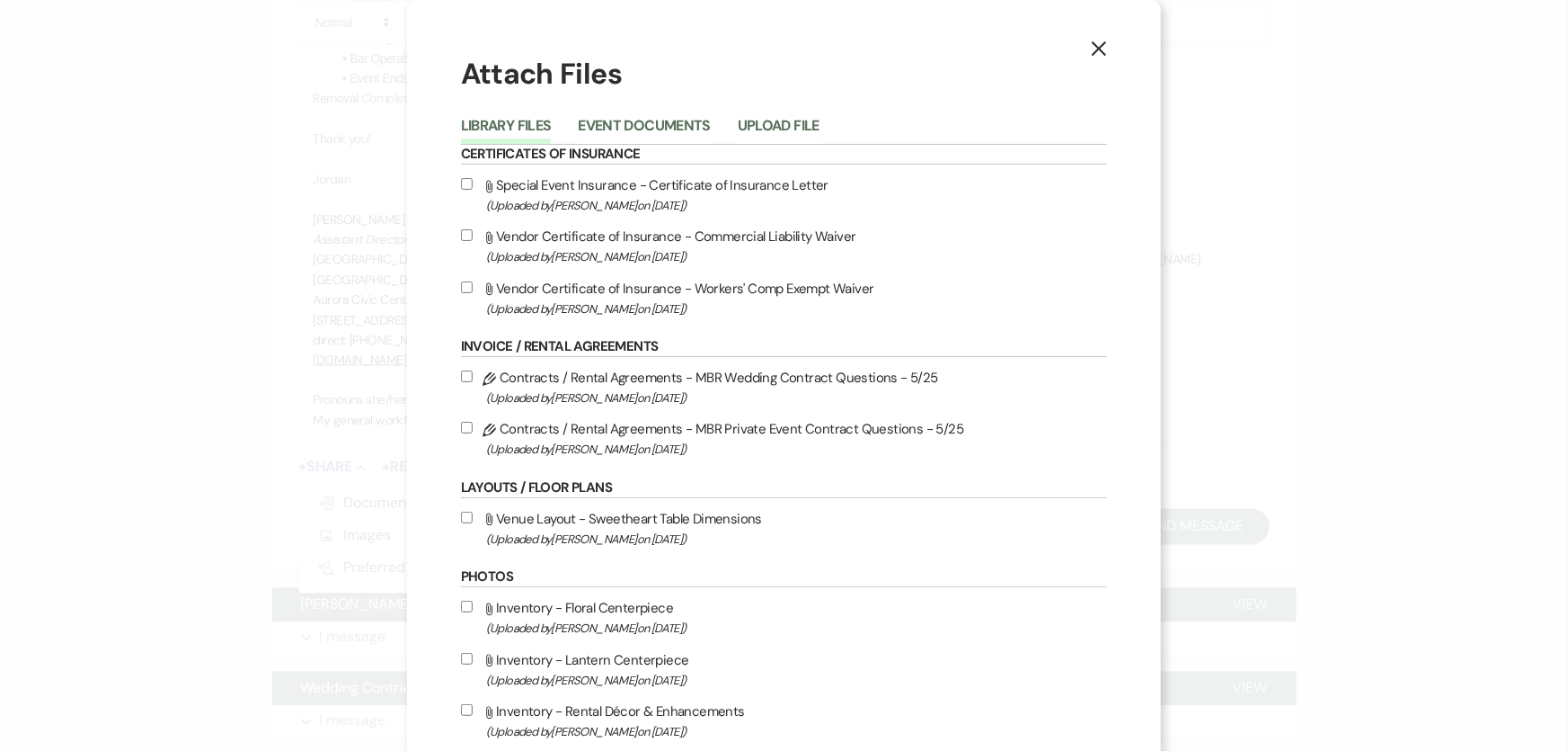
click at [647, 119] on button "Event Documents" at bounding box center [644, 131] width 132 height 25
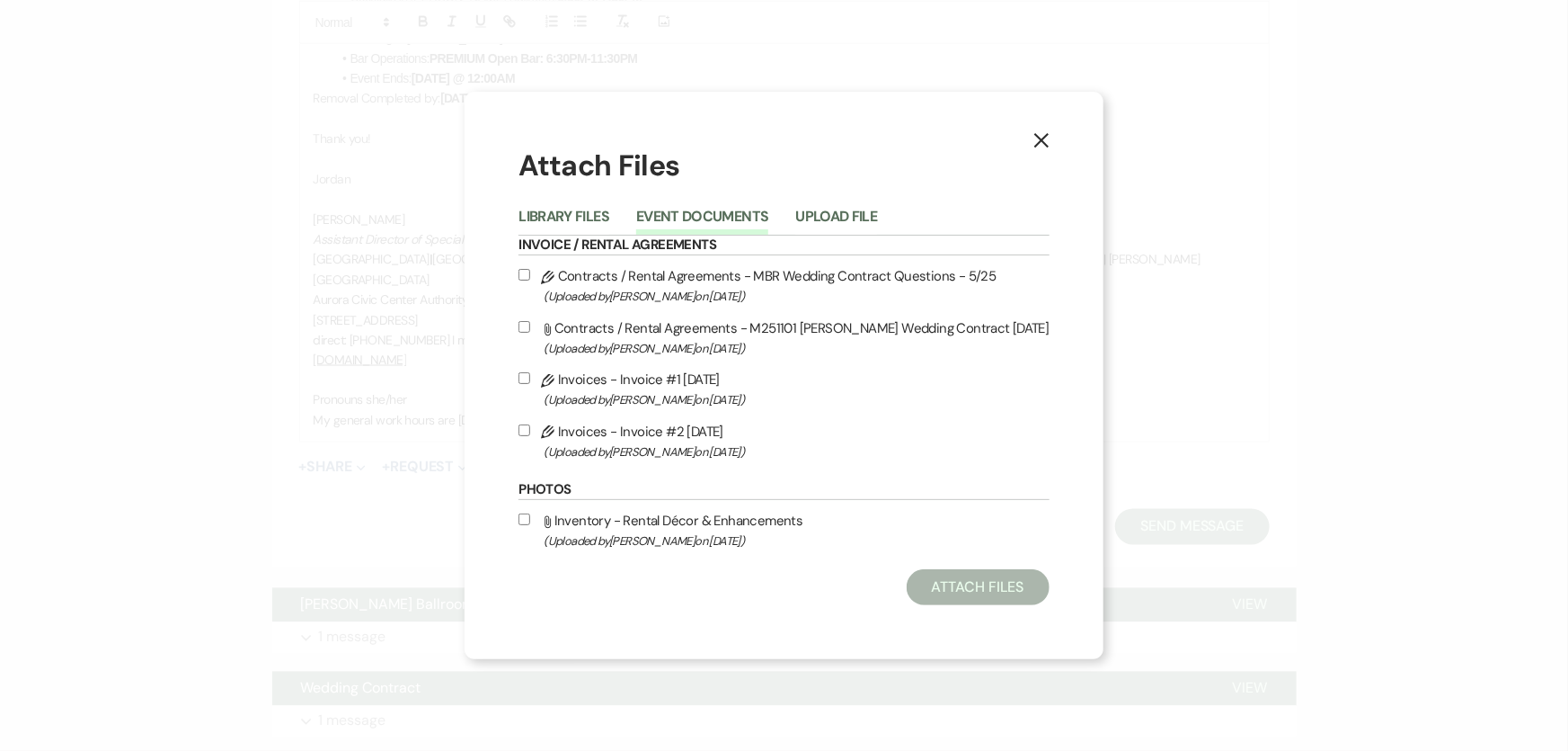
click at [725, 328] on label "Attach File Contracts / Rental Agreements - M251101 [PERSON_NAME] Wedding Contr…" at bounding box center [783, 337] width 530 height 42
click at [530, 328] on input "Attach File Contracts / Rental Agreements - M251101 [PERSON_NAME] Wedding Contr…" at bounding box center [524, 327] width 12 height 12
checkbox input "true"
click at [1000, 590] on button "Attach Files" at bounding box center [978, 587] width 143 height 36
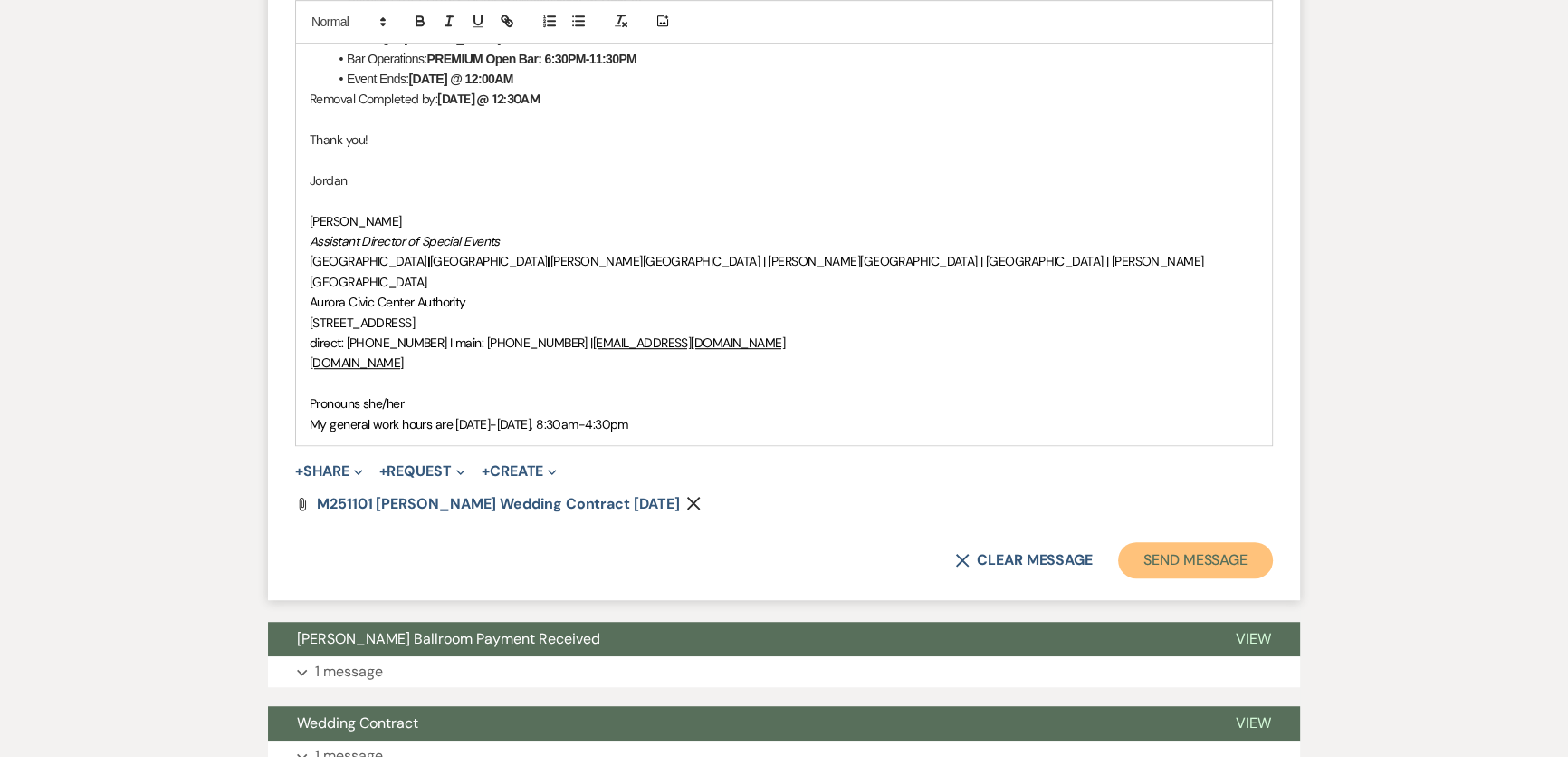
click at [1203, 542] on button "Send Message" at bounding box center [1196, 560] width 155 height 36
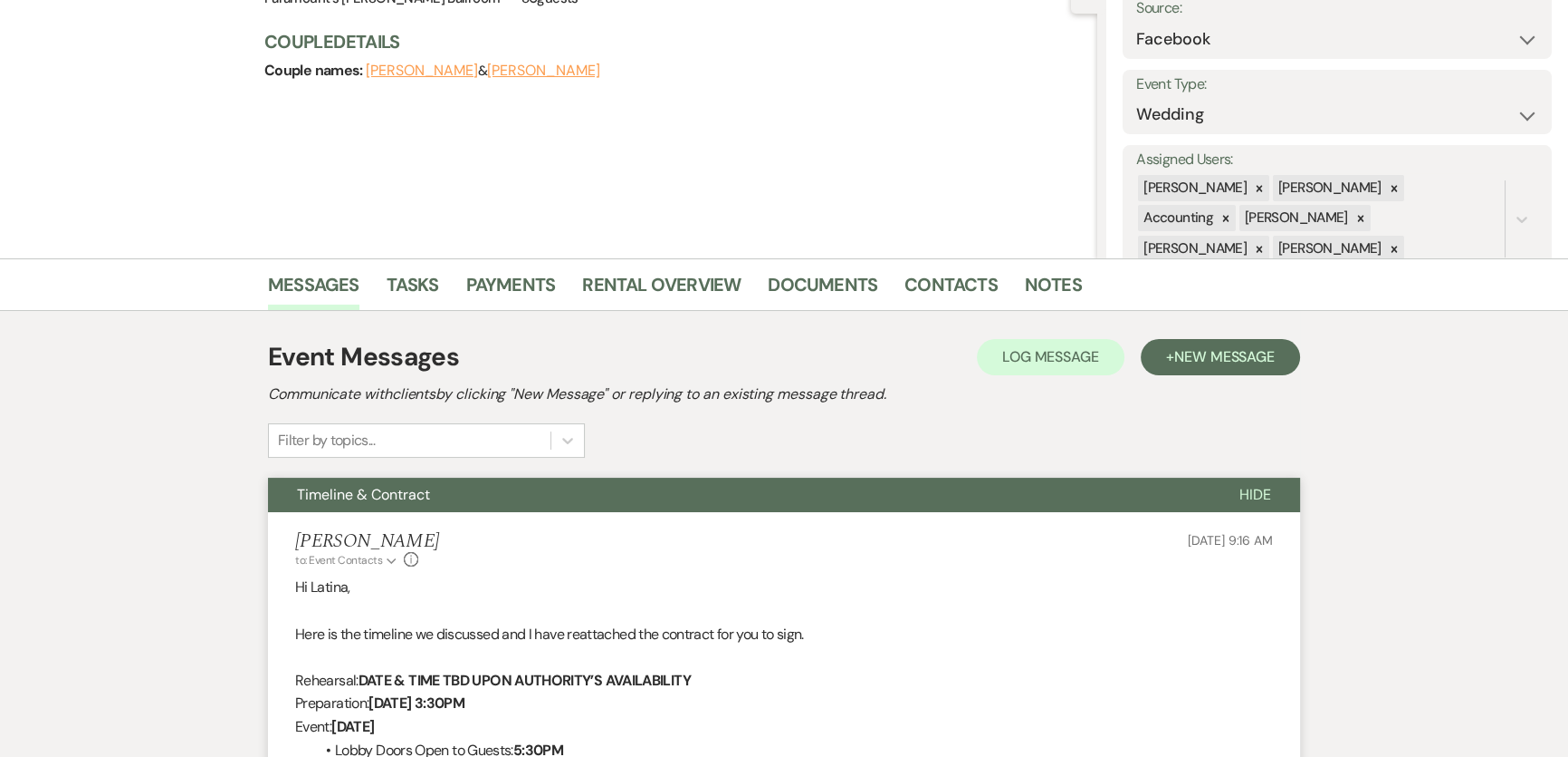
scroll to position [0, 0]
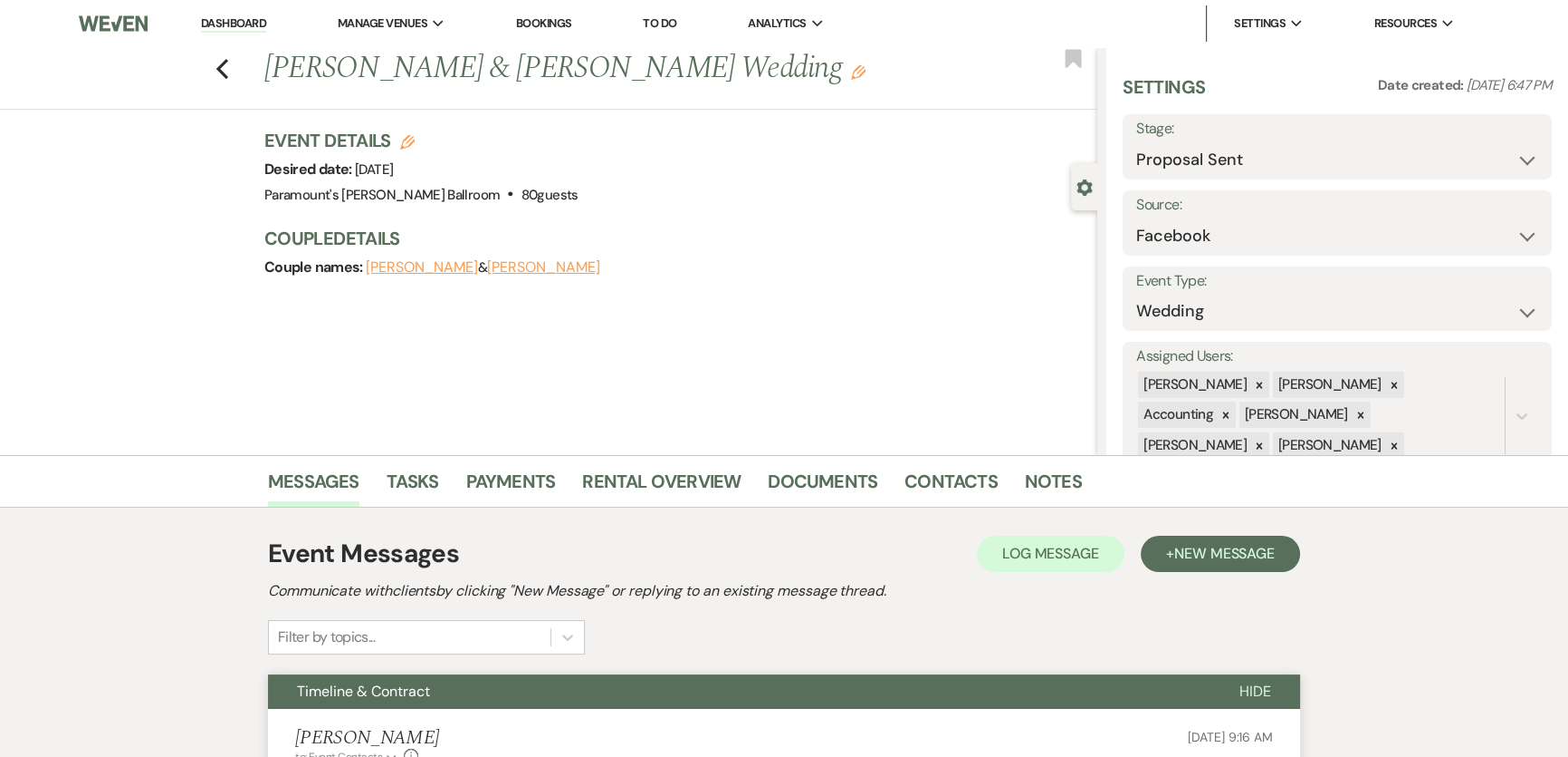
click at [247, 25] on link "Dashboard" at bounding box center [233, 25] width 66 height 18
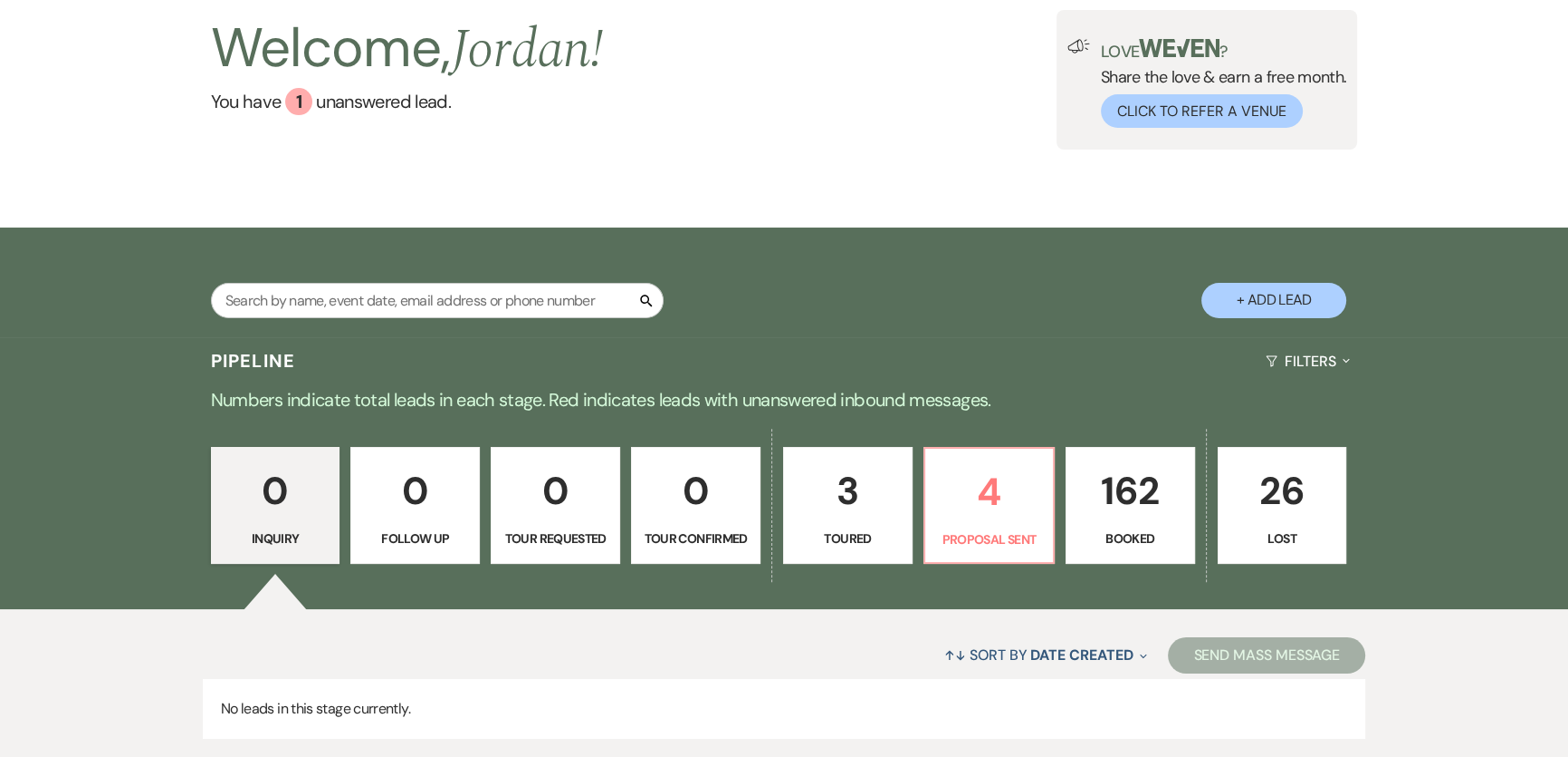
scroll to position [235, 0]
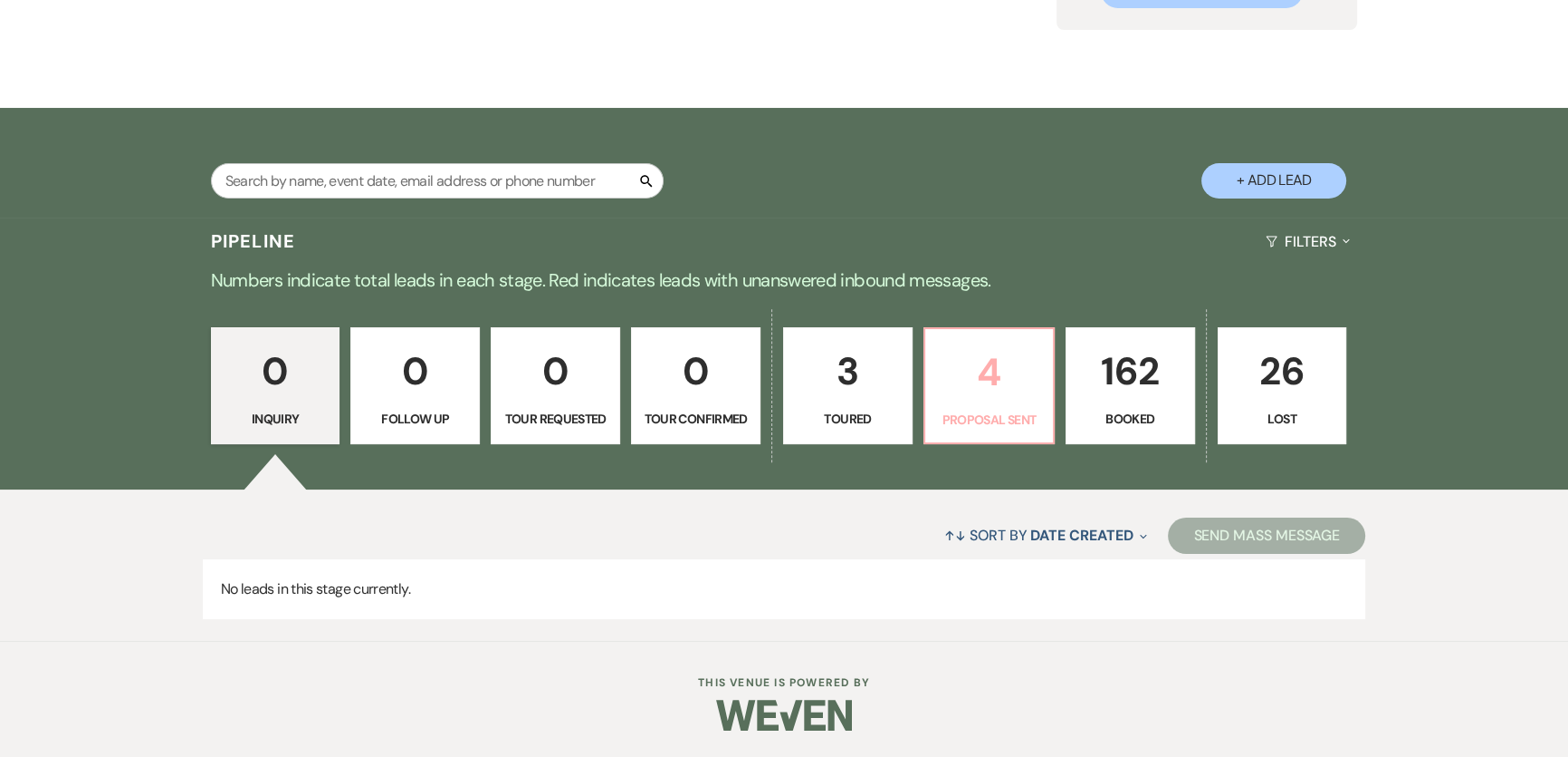
click at [966, 403] on link "4 Proposal Sent" at bounding box center [989, 386] width 131 height 118
select select "6"
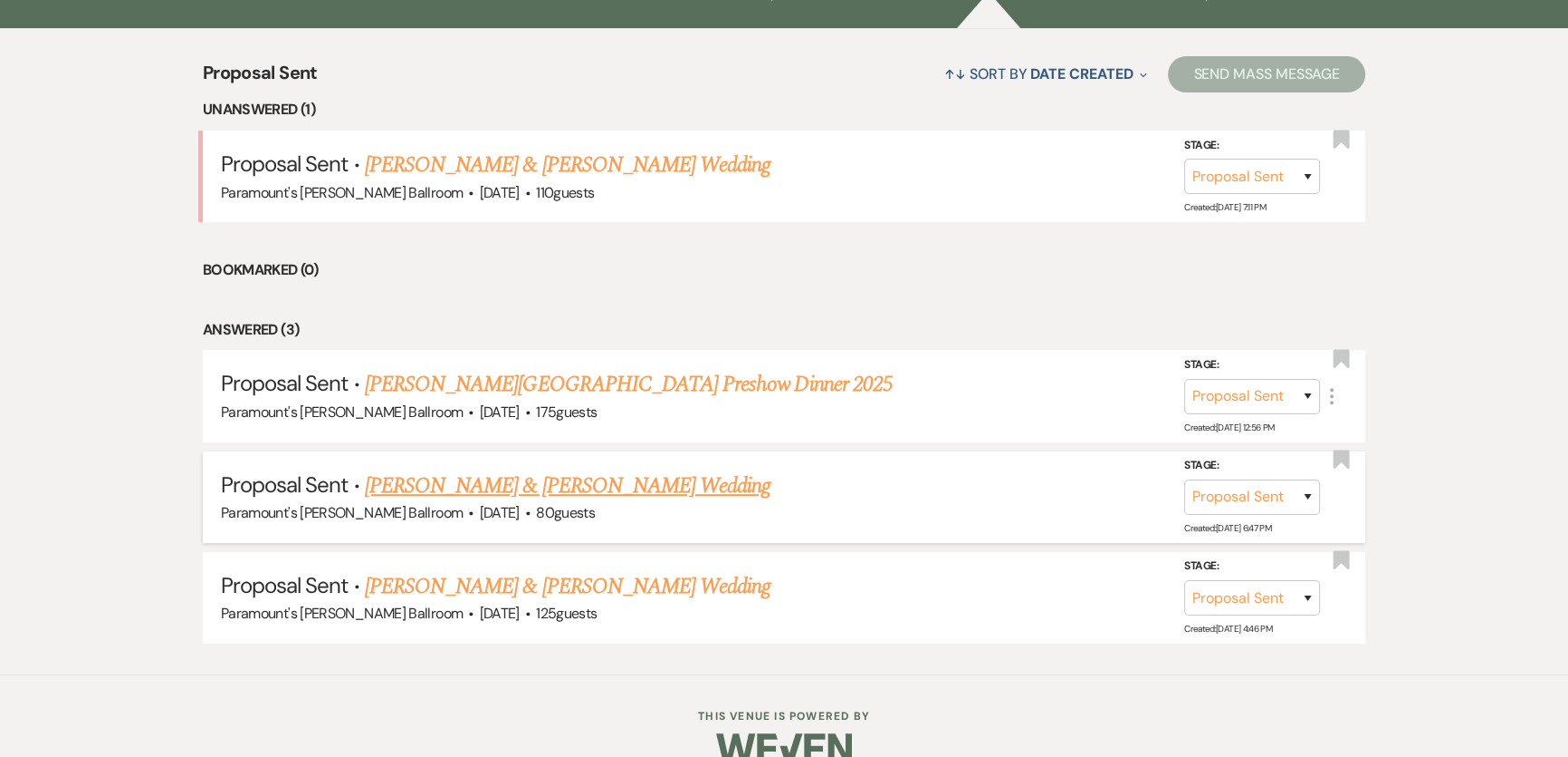
scroll to position [726, 0]
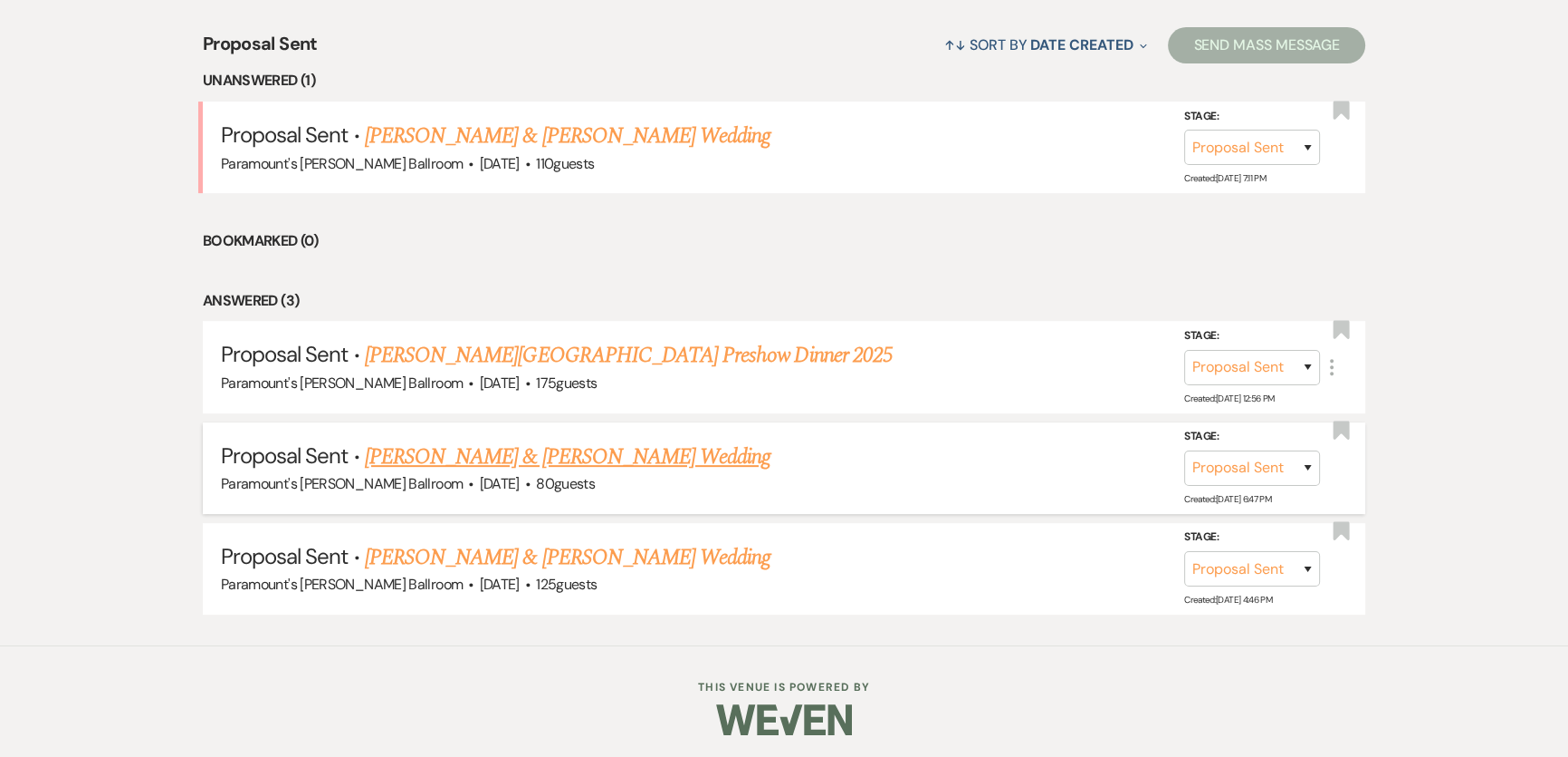
click at [527, 449] on link "[PERSON_NAME] & [PERSON_NAME] Wedding" at bounding box center [567, 456] width 406 height 32
select select "6"
select select "8"
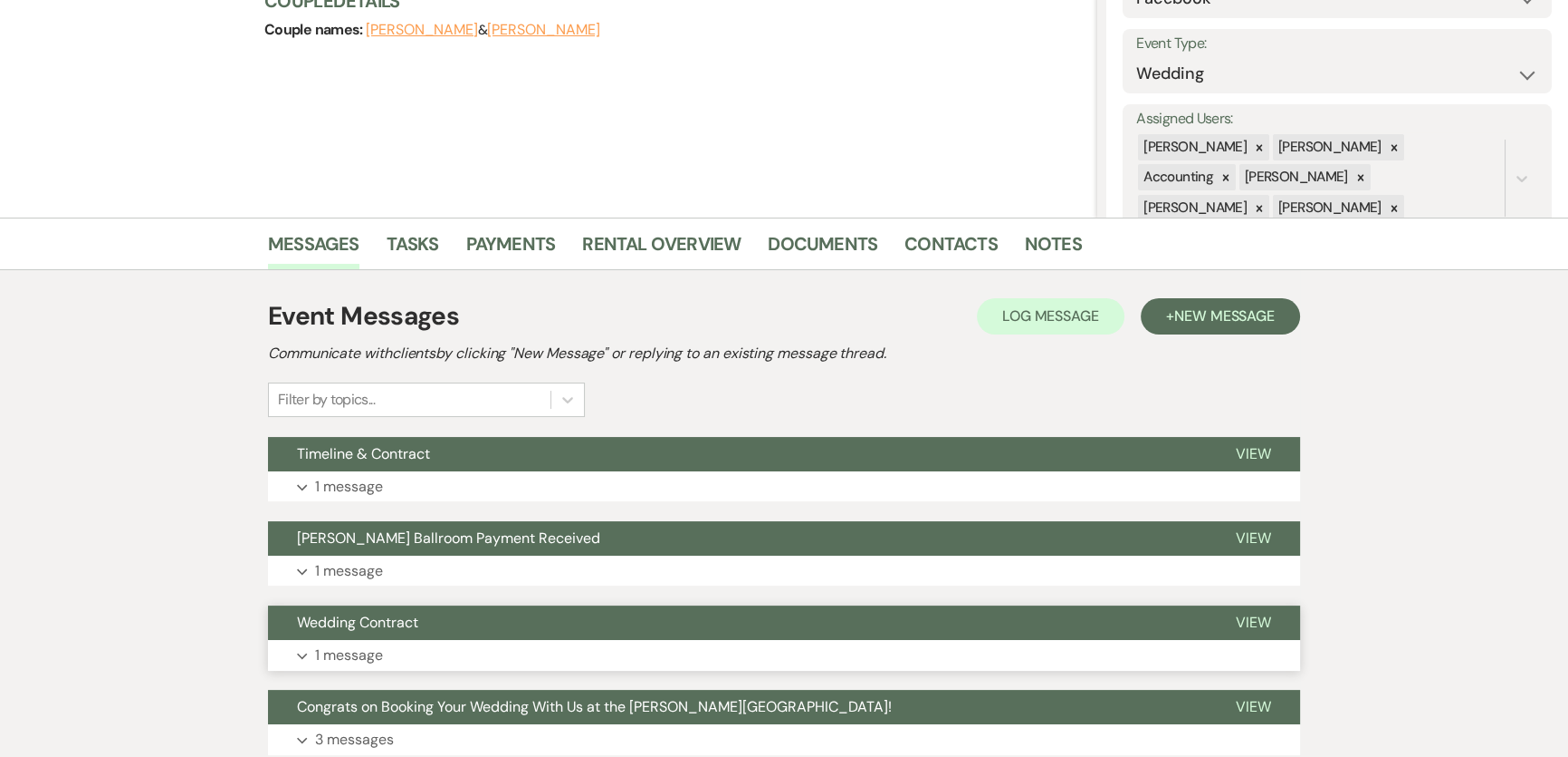
scroll to position [378, 0]
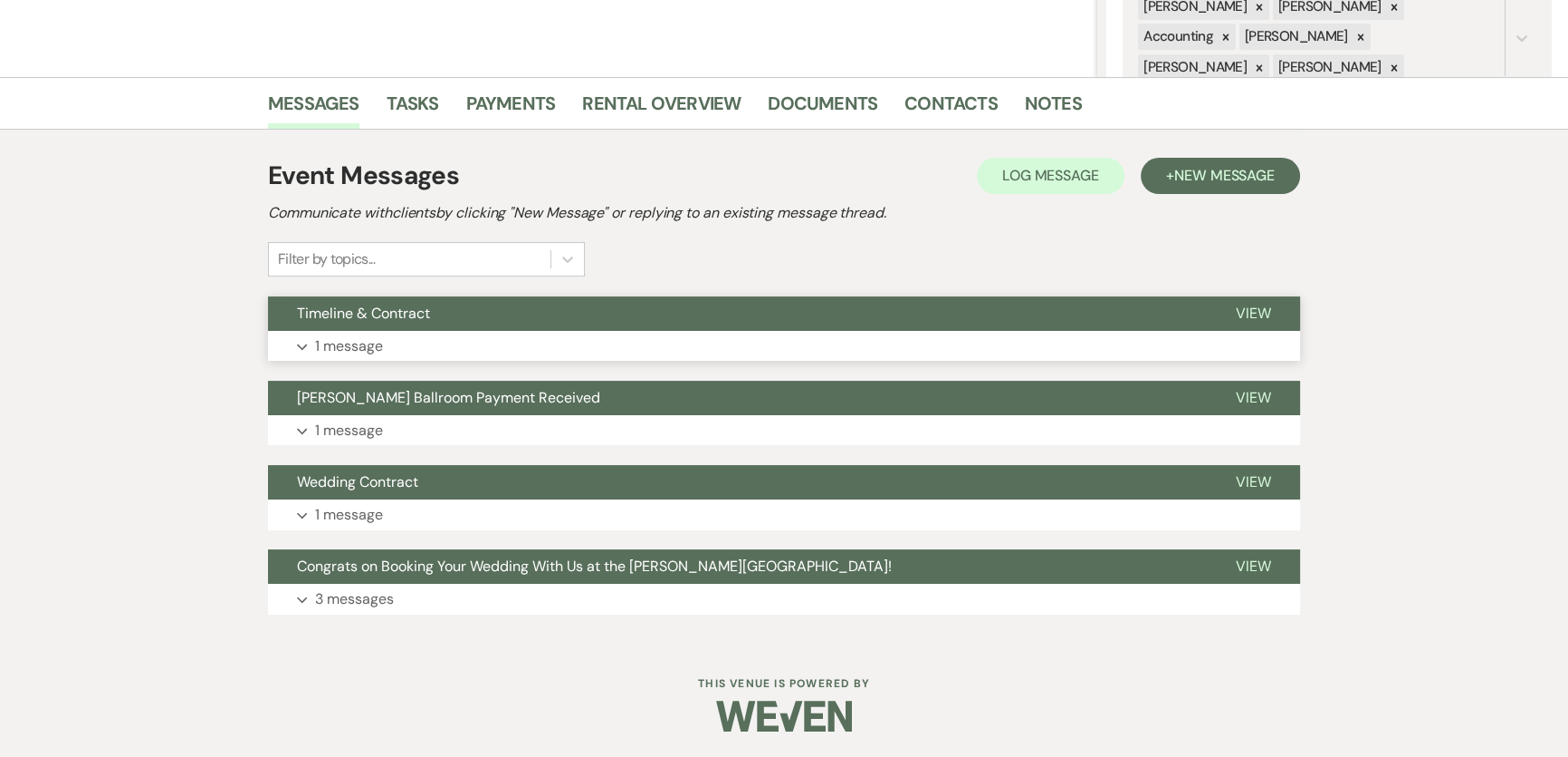
click at [461, 335] on button "Expand 1 message" at bounding box center [783, 345] width 1032 height 30
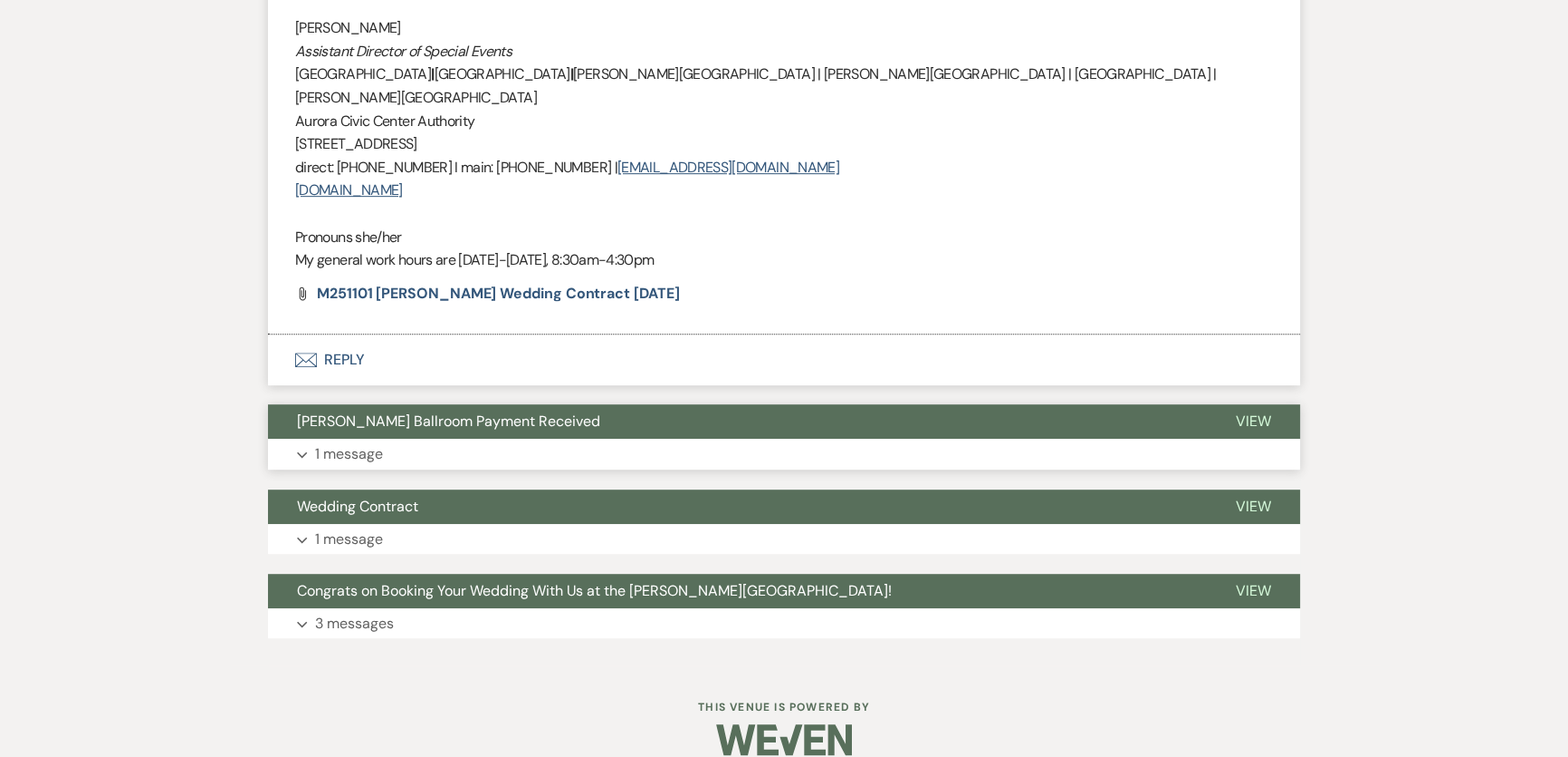
click at [440, 438] on button "Expand 1 message" at bounding box center [783, 453] width 1032 height 30
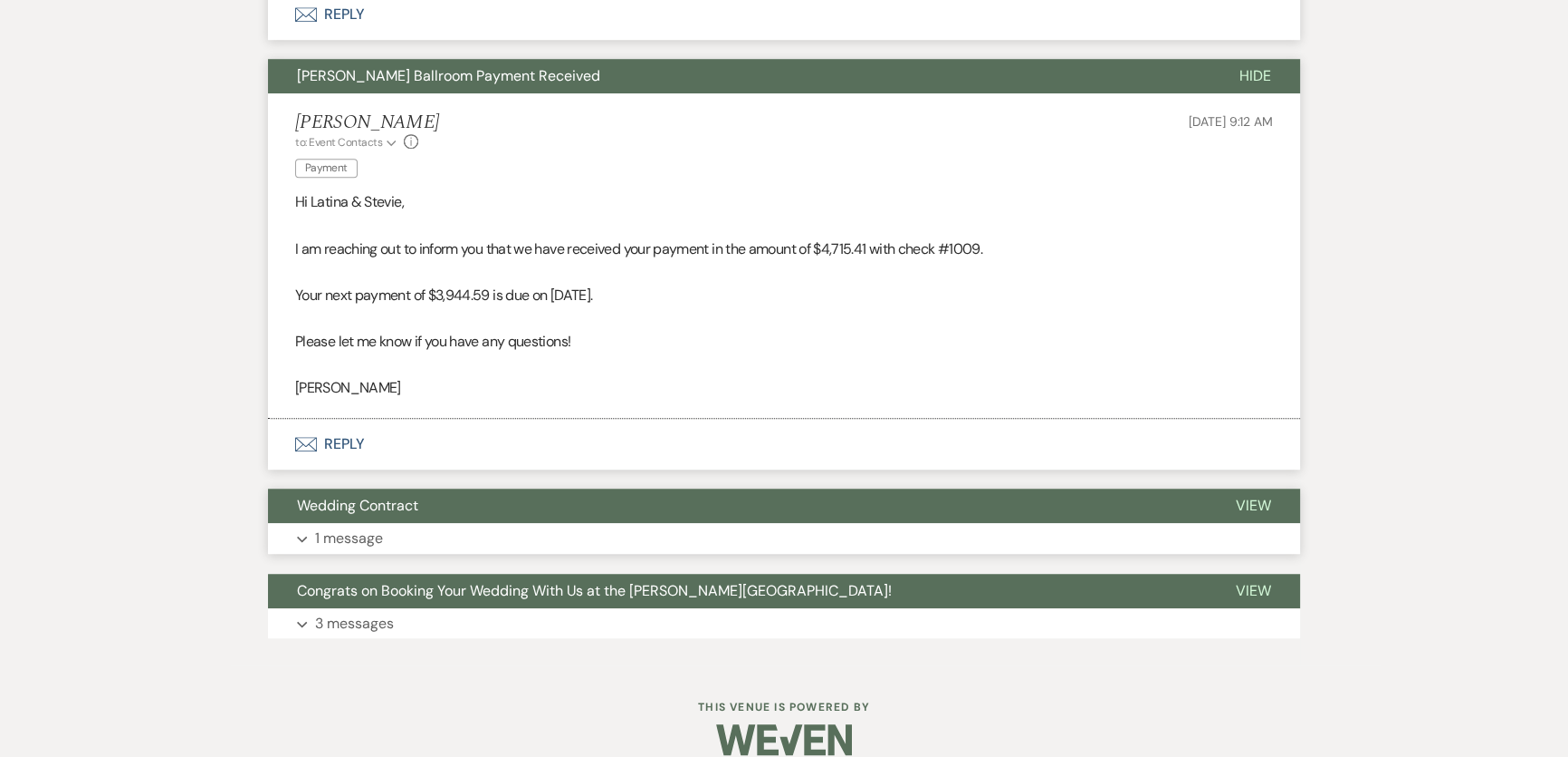
click at [525, 488] on button "Wedding Contract" at bounding box center [737, 505] width 939 height 34
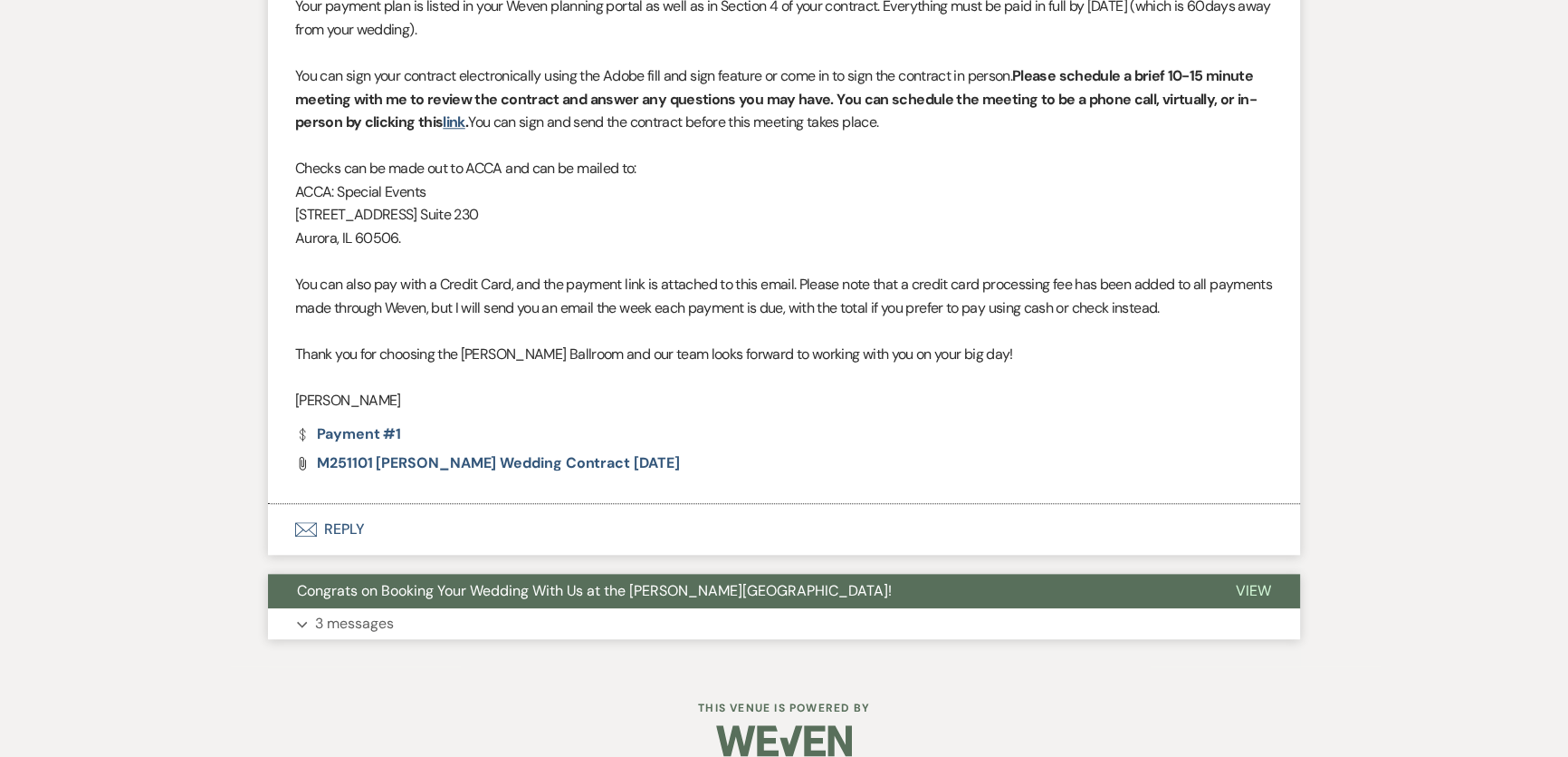
click at [506, 608] on button "Expand 3 messages" at bounding box center [783, 623] width 1032 height 30
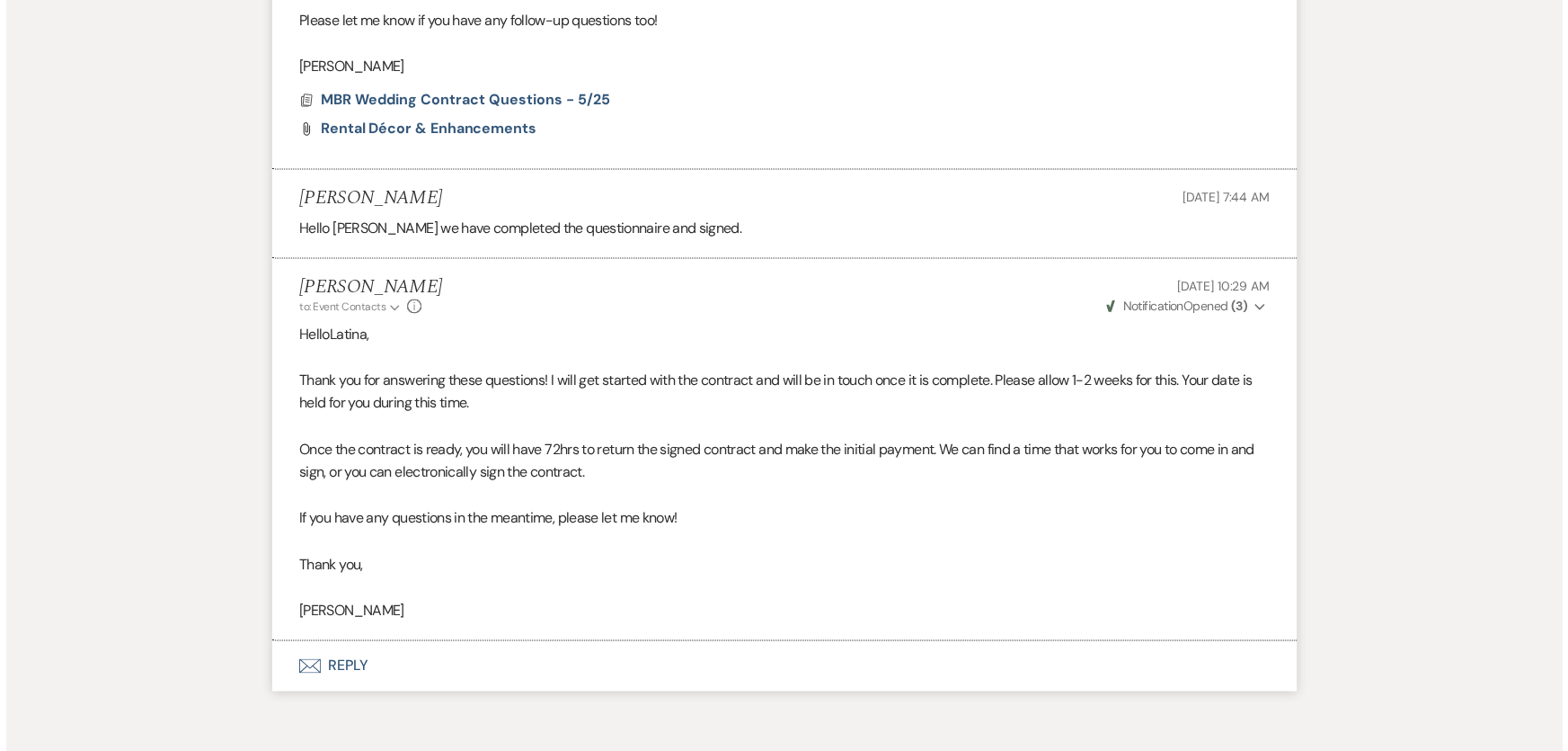
scroll to position [2802, 0]
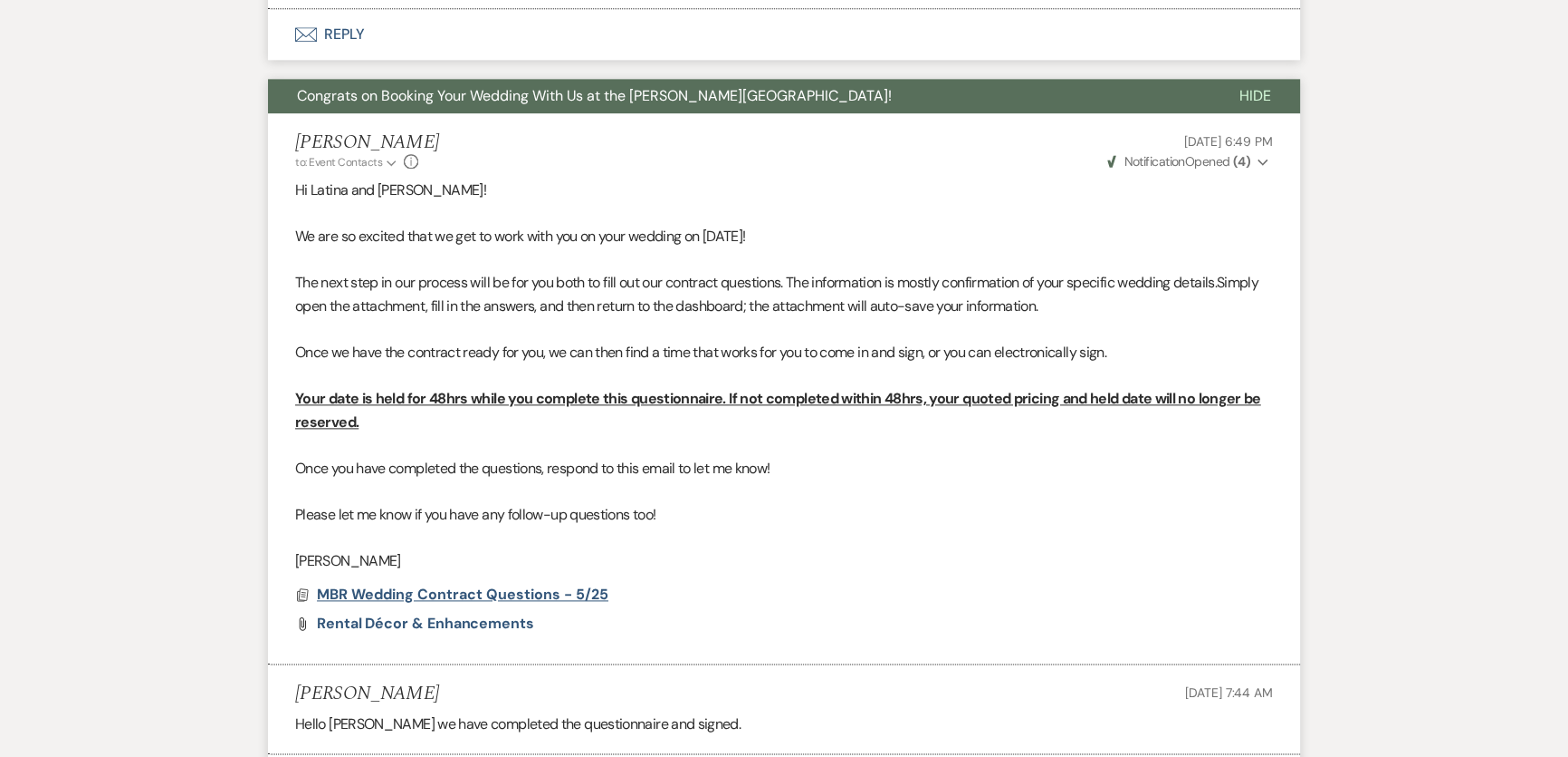
click at [538, 584] on span "MBR Wedding Contract Questions - 5/25" at bounding box center [463, 593] width 292 height 19
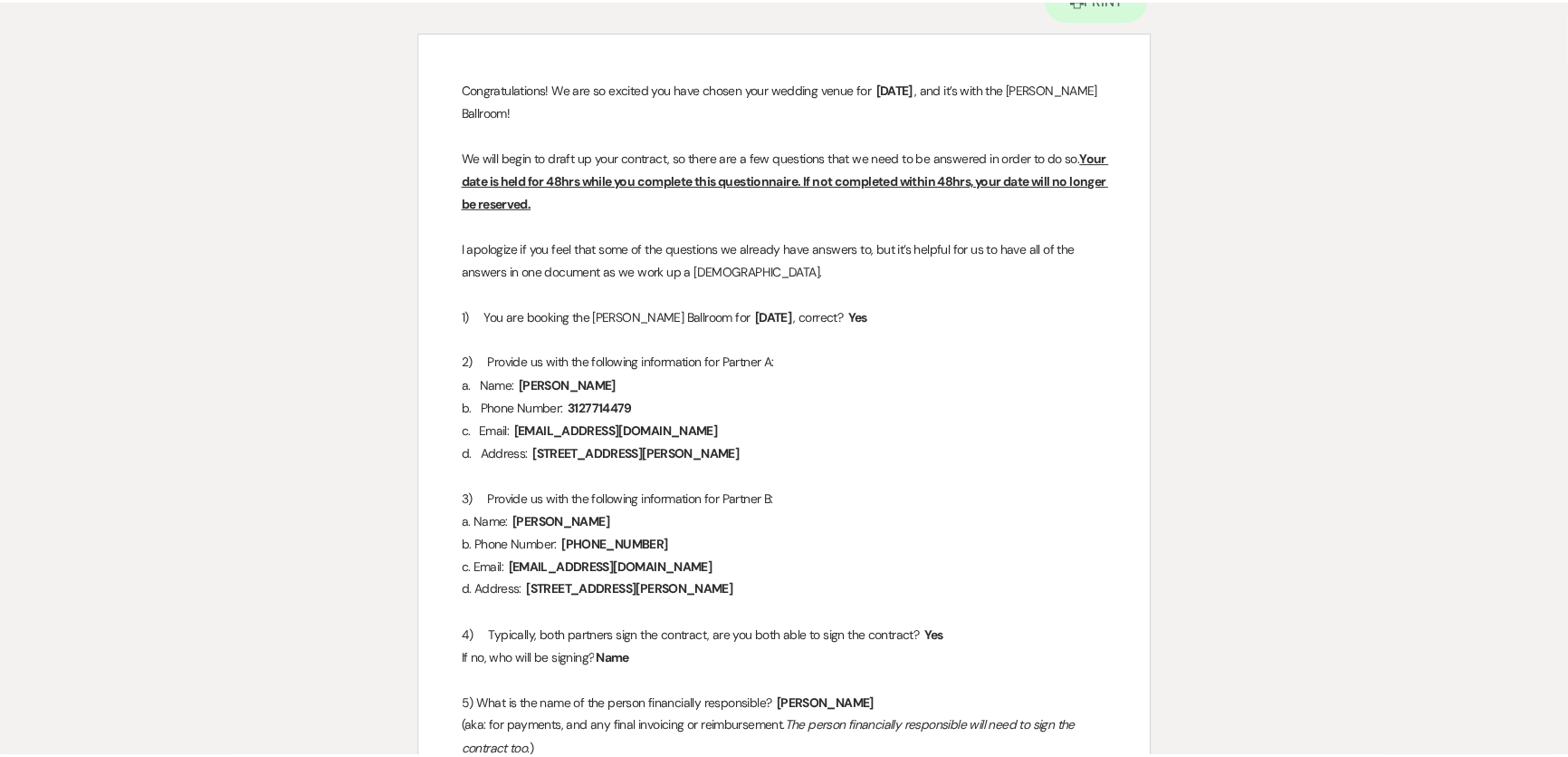
scroll to position [0, 0]
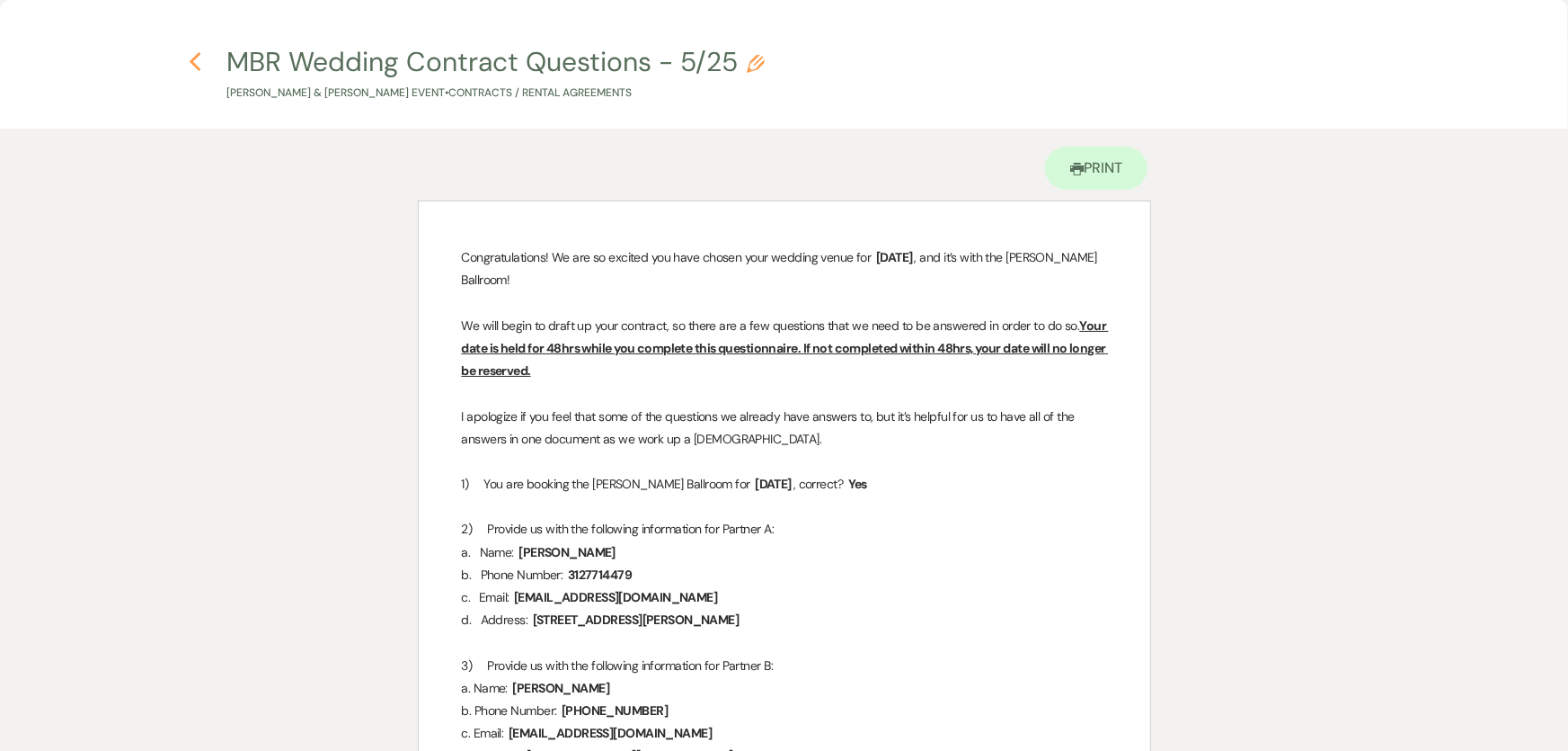
click at [194, 62] on icon "Previous" at bounding box center [196, 62] width 14 height 21
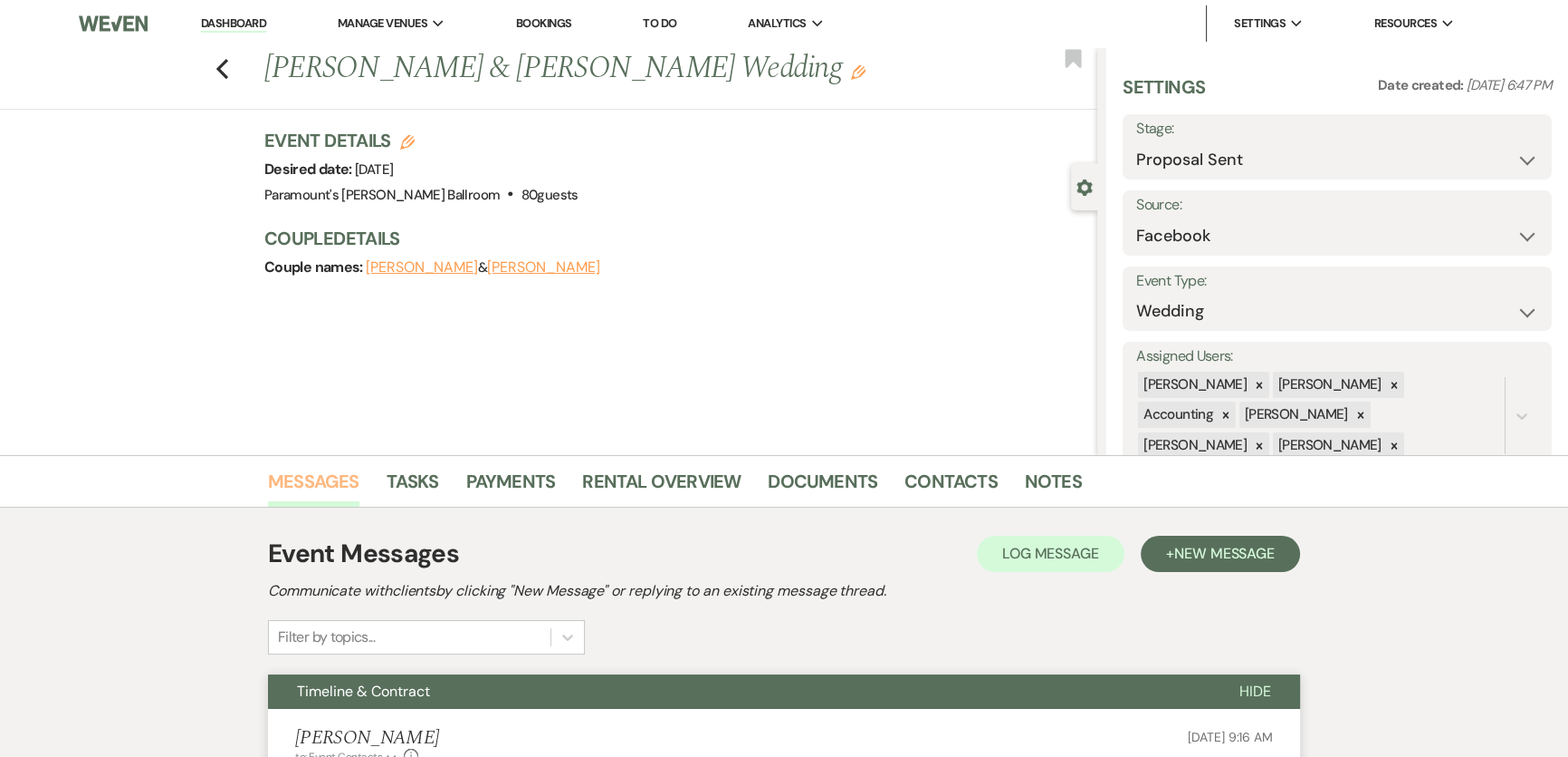
click at [311, 477] on link "Messages" at bounding box center [313, 486] width 91 height 40
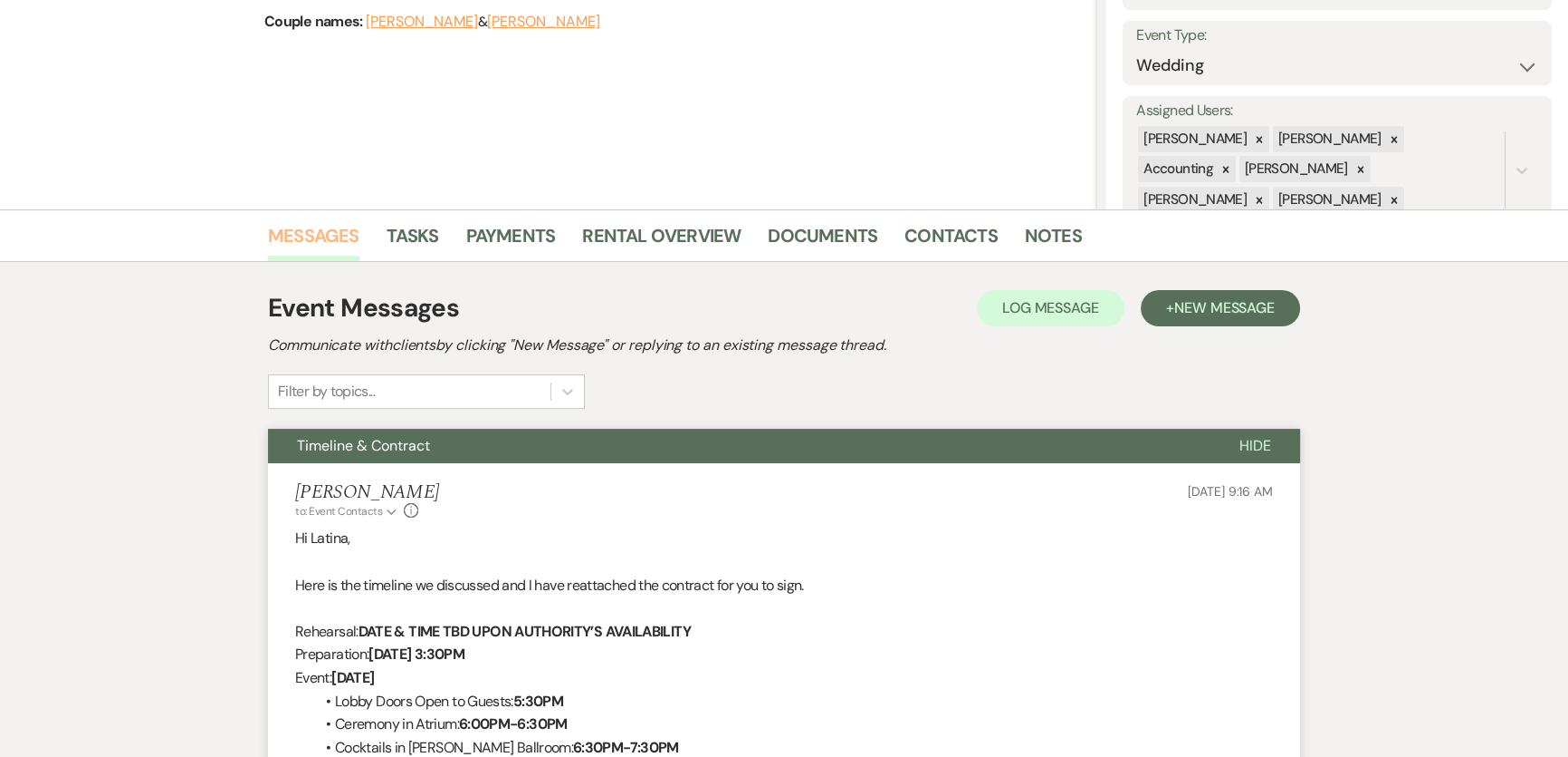
scroll to position [246, 0]
click at [1281, 309] on button "+ New Message" at bounding box center [1220, 307] width 160 height 36
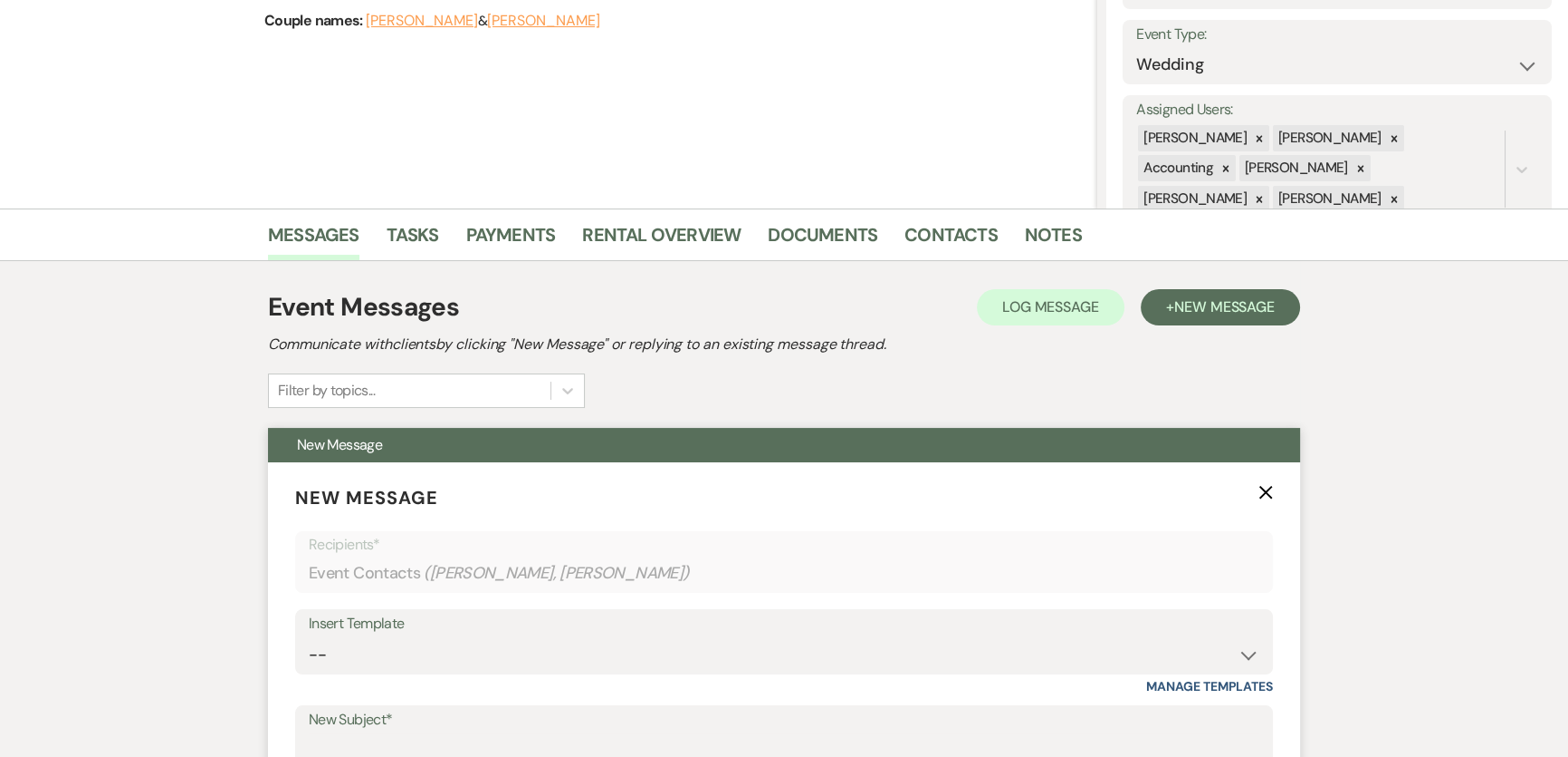
click at [459, 634] on div "Insert Template" at bounding box center [784, 624] width 951 height 26
click at [456, 662] on select "-- Weven Planning Portal Introduction (Booked Events) 6 Month Consultation 9 Mo…" at bounding box center [784, 655] width 951 height 35
select select "1491"
click at [309, 637] on select "-- Weven Planning Portal Introduction (Booked Events) 6 Month Consultation 9 Mo…" at bounding box center [784, 655] width 951 height 35
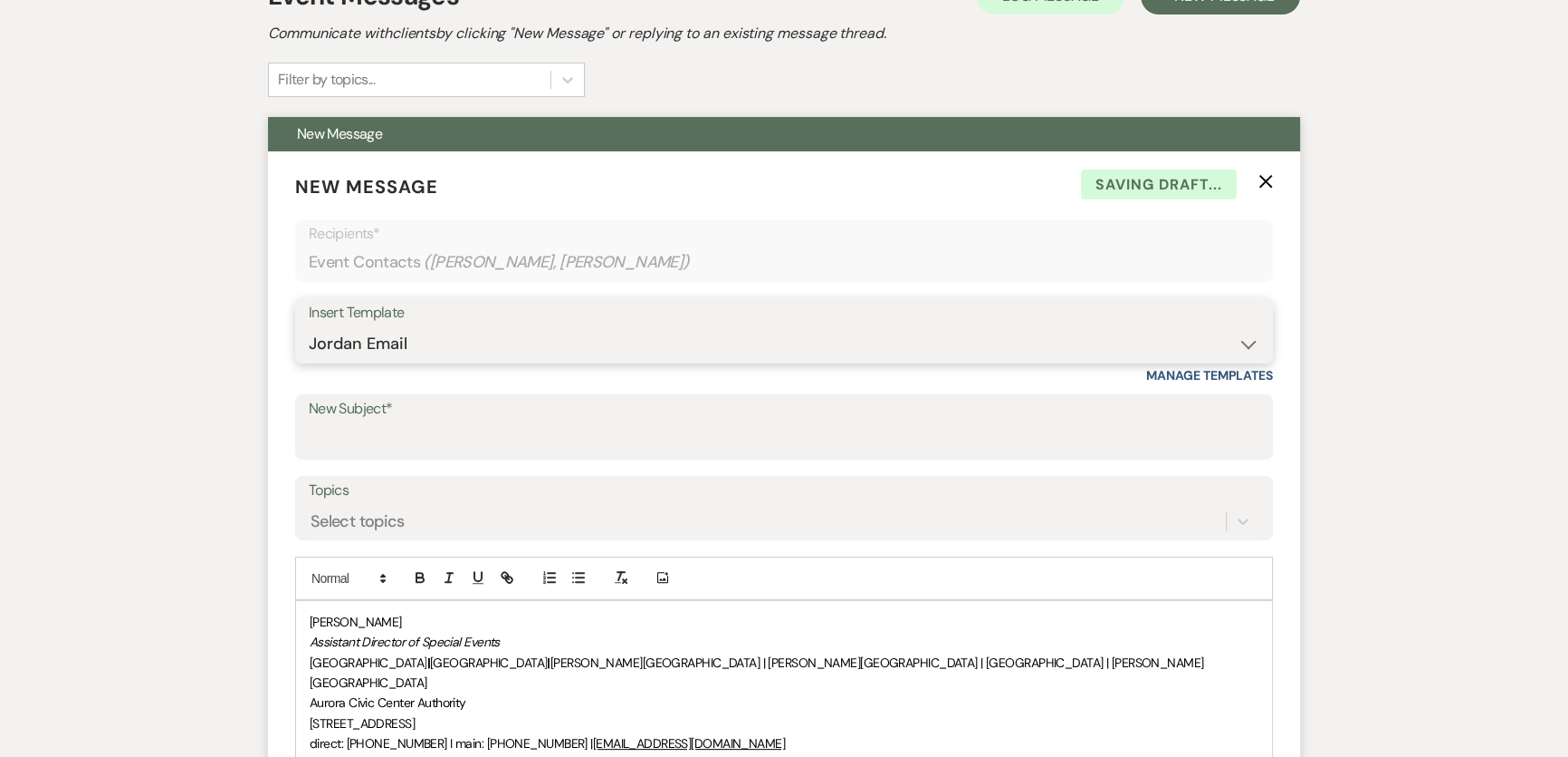
scroll to position [577, 0]
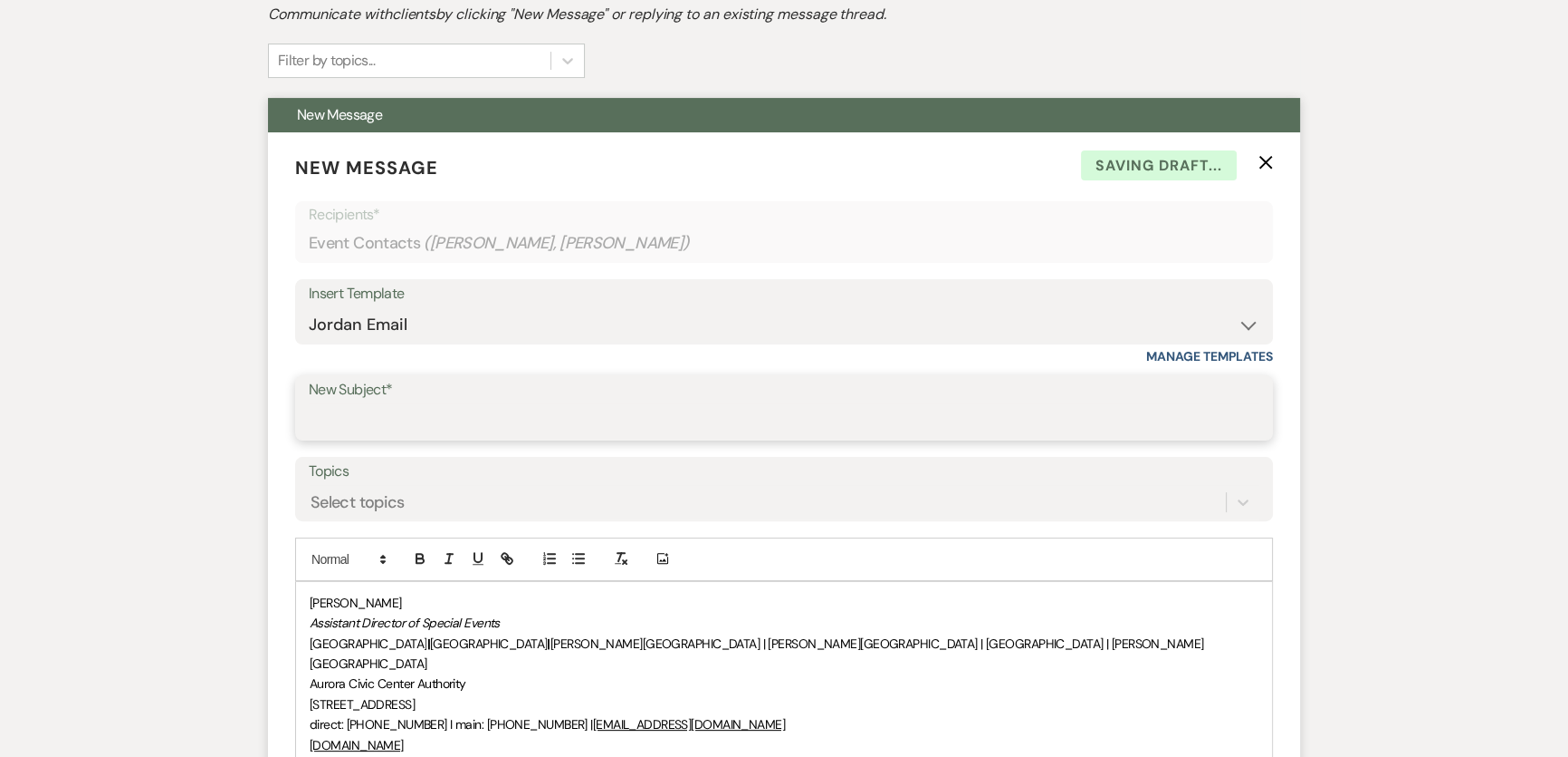
click at [419, 427] on input "New Subject*" at bounding box center [784, 421] width 951 height 35
type input "Valet Information"
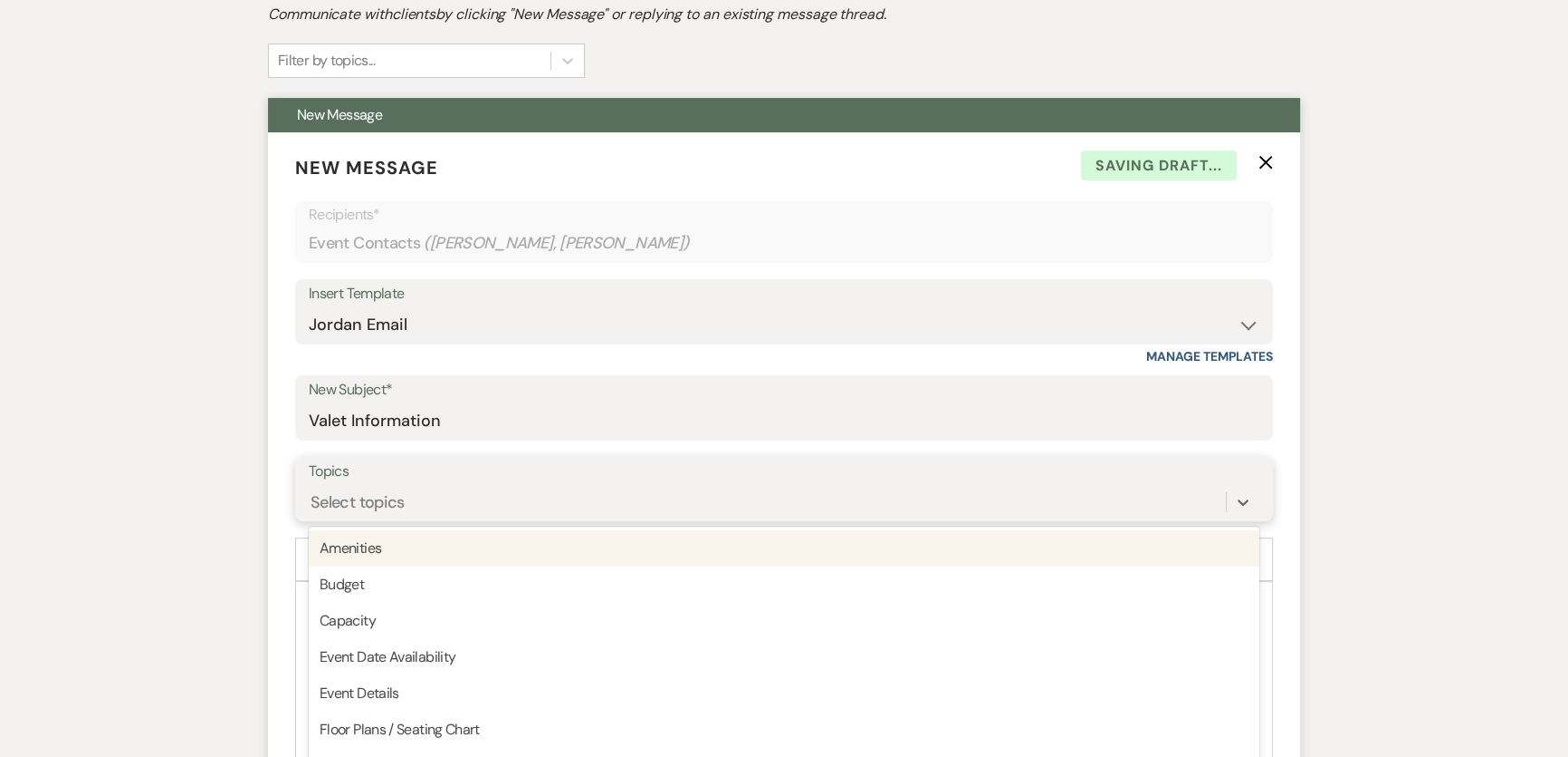
click at [434, 504] on div "option Amenities focused, 1 of 20. 20 results available. Use Up and Down to cho…" at bounding box center [784, 501] width 951 height 34
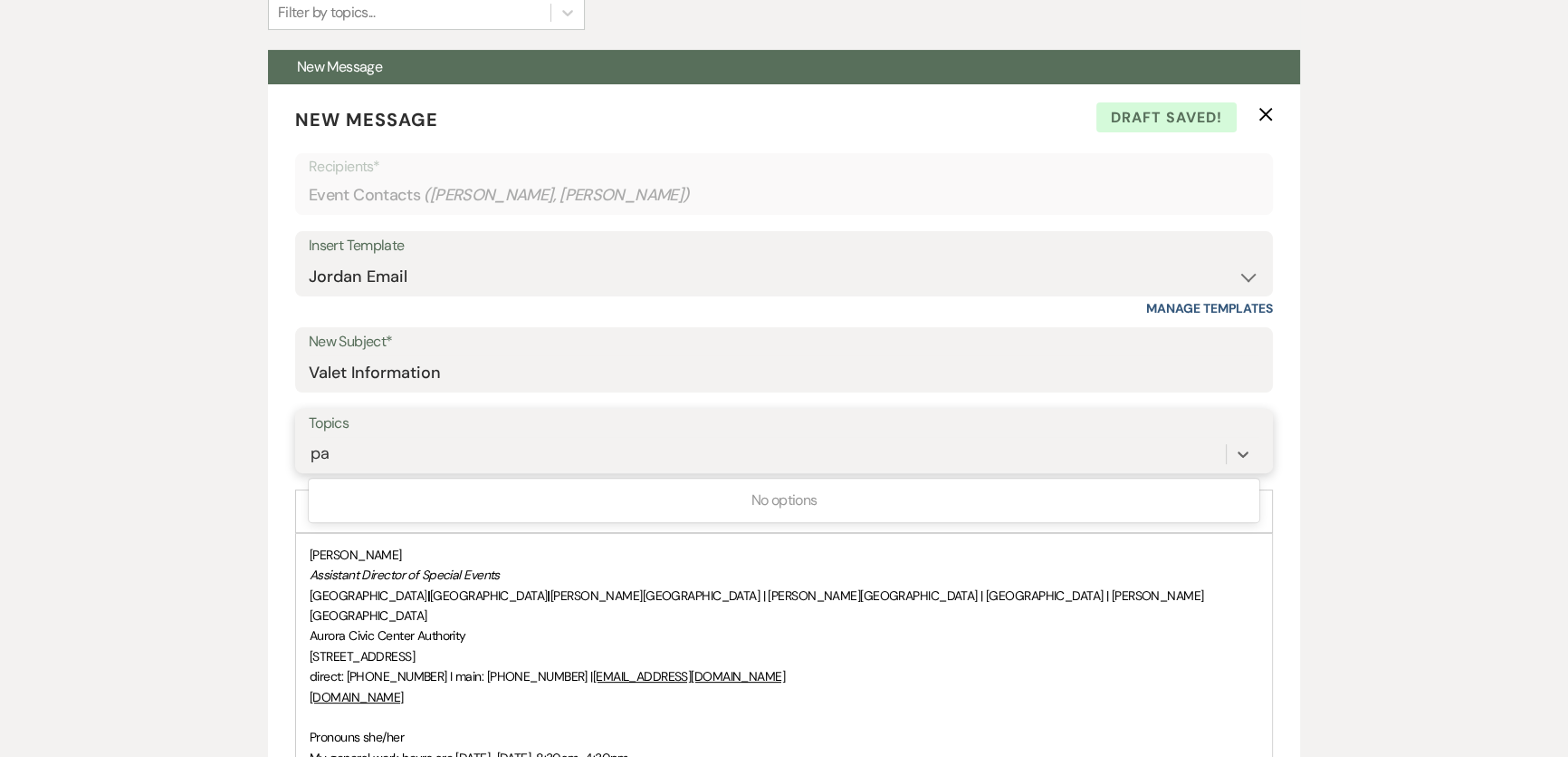
type input "p"
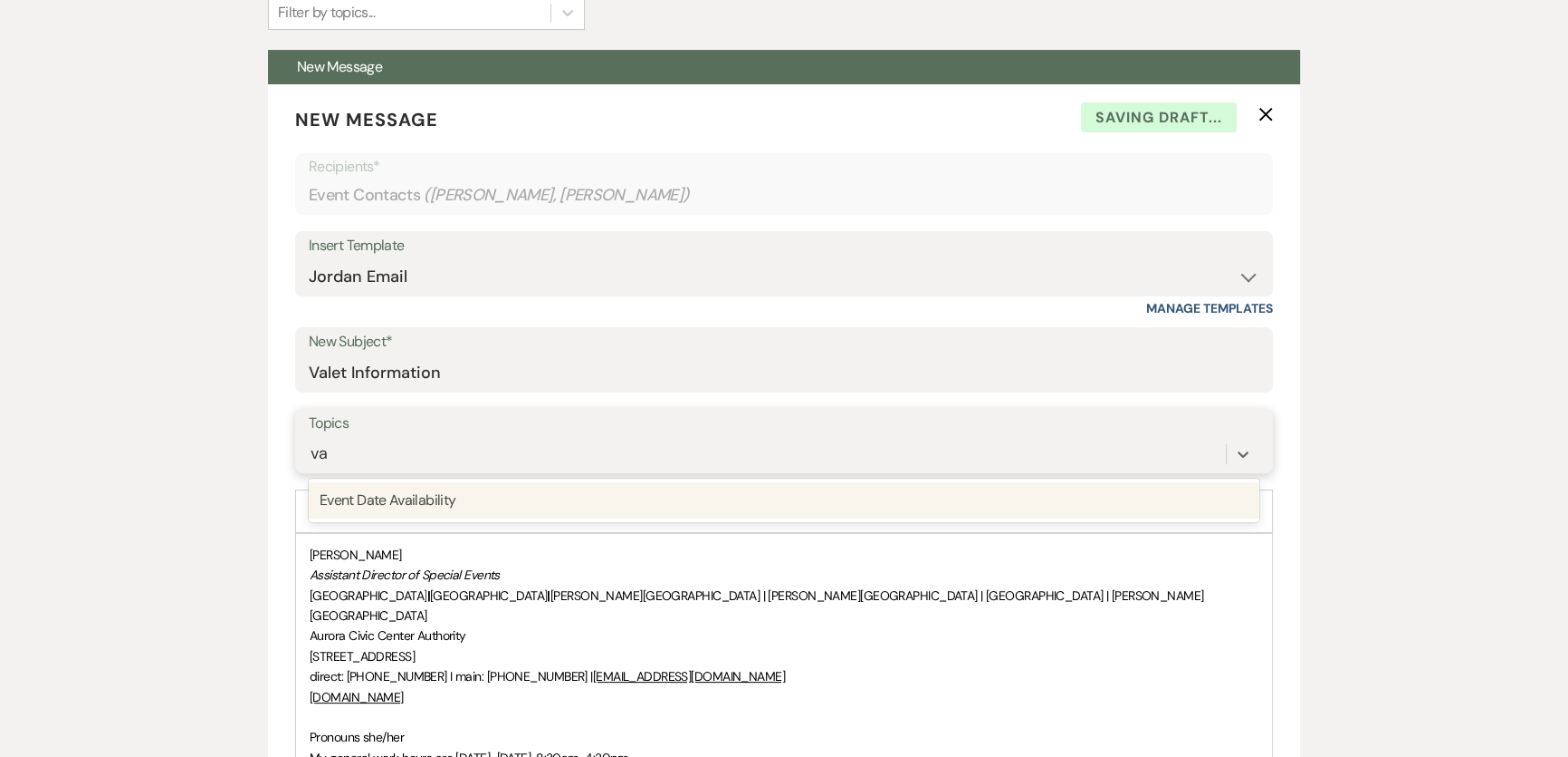
type input "v"
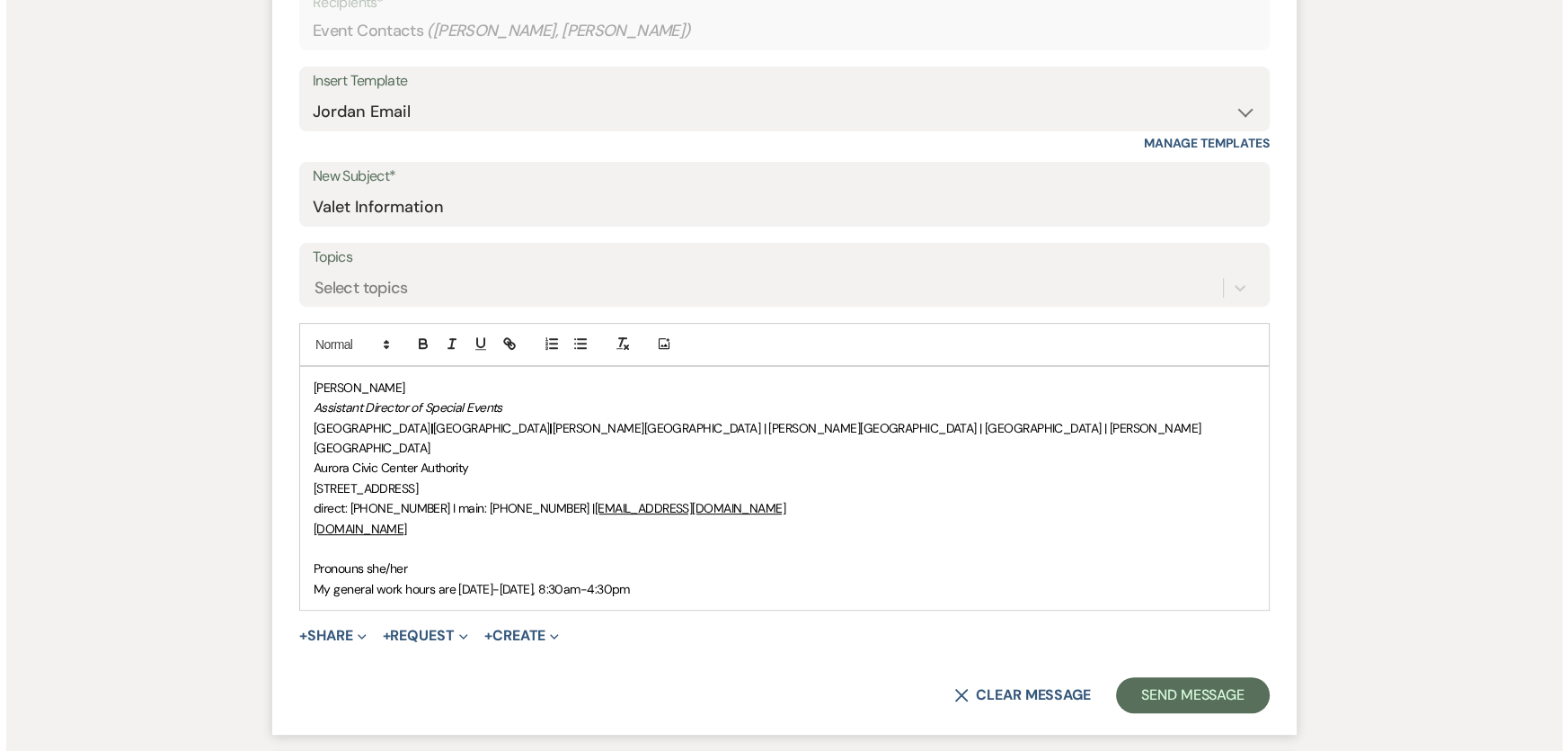
scroll to position [782, 0]
click at [303, 383] on div "[PERSON_NAME] Assistant Director of Special Events [GEOGRAPHIC_DATA] | [GEOGRAP…" at bounding box center [778, 487] width 969 height 242
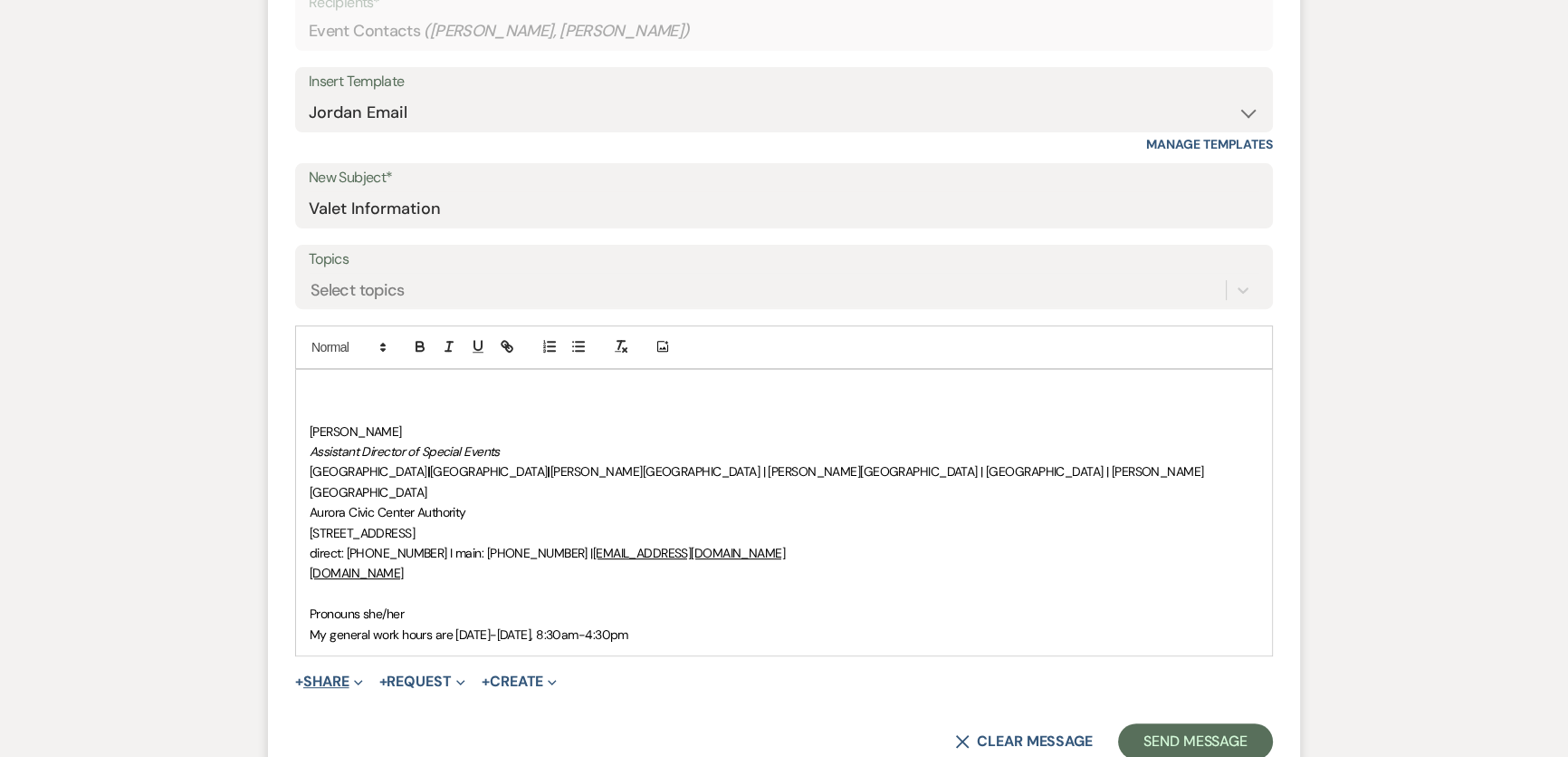
click at [324, 674] on button "+ Share Expand" at bounding box center [328, 681] width 68 height 15
click at [427, 703] on button "Doc Upload Documents" at bounding box center [421, 717] width 254 height 32
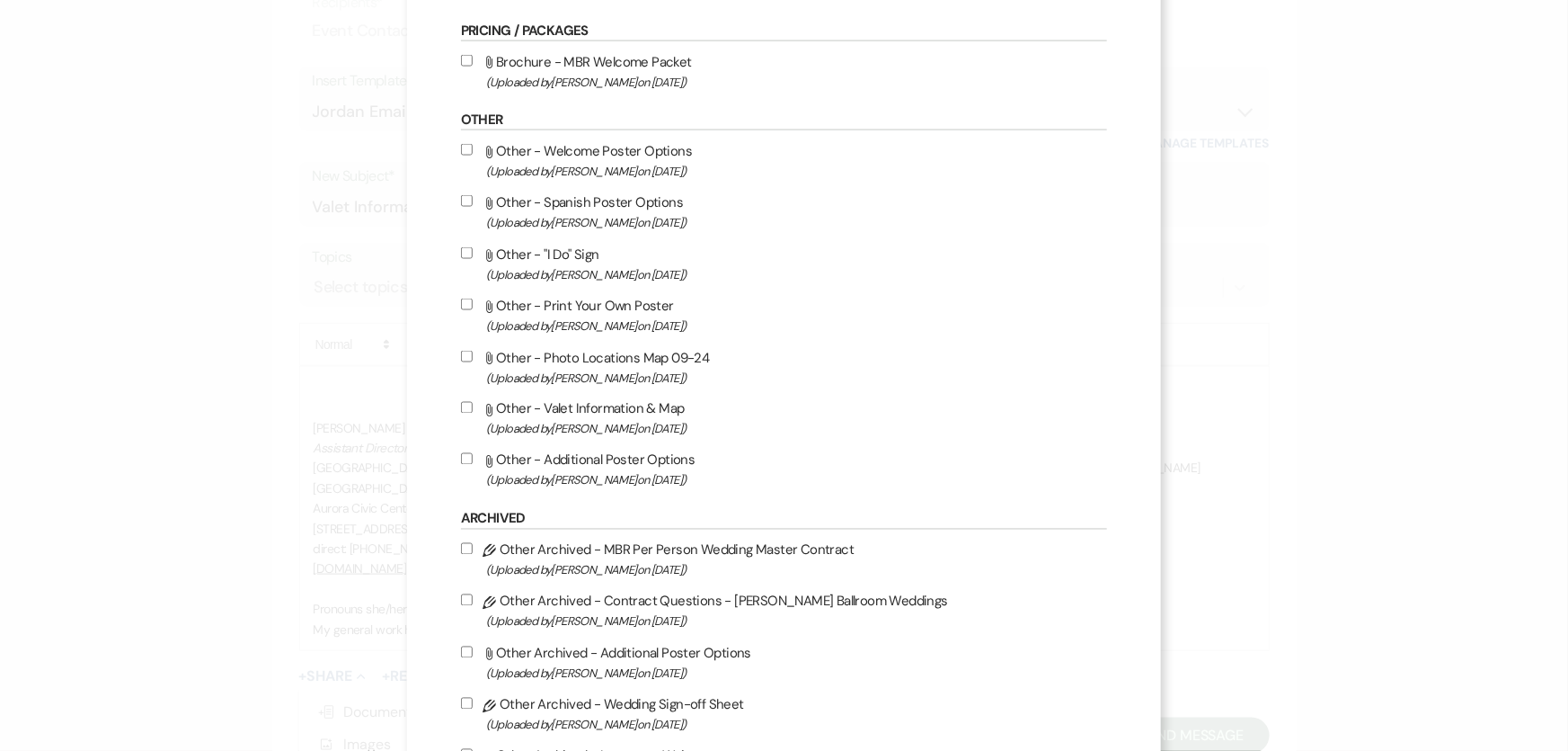
scroll to position [1389, 0]
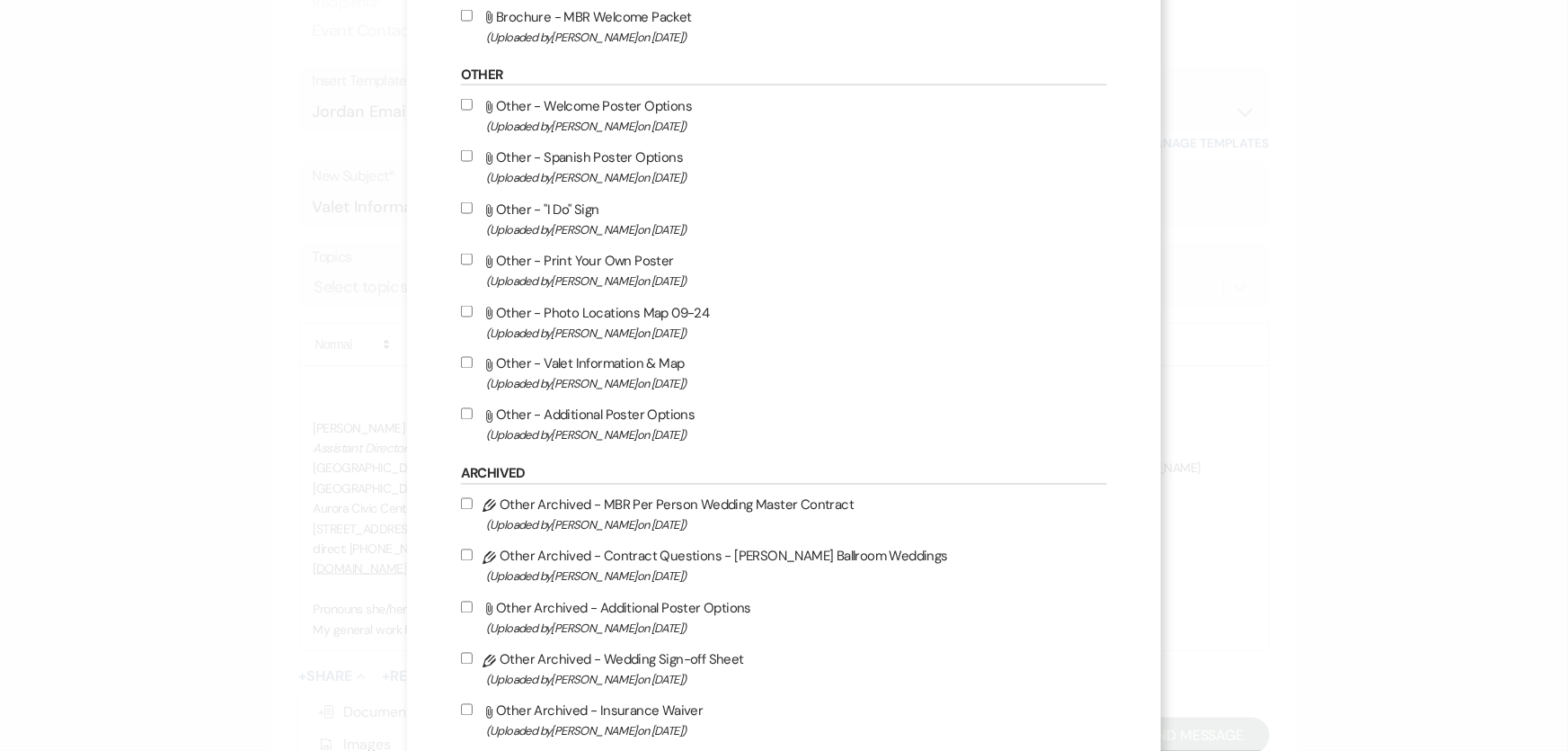
click at [612, 368] on label "Attach File Other - Valet Information & Map (Uploaded by [PERSON_NAME] on [DATE…" at bounding box center [784, 373] width 646 height 42
click at [473, 368] on input "Attach File Other - Valet Information & Map (Uploaded by [PERSON_NAME] on [DATE…" at bounding box center [467, 363] width 12 height 12
checkbox input "true"
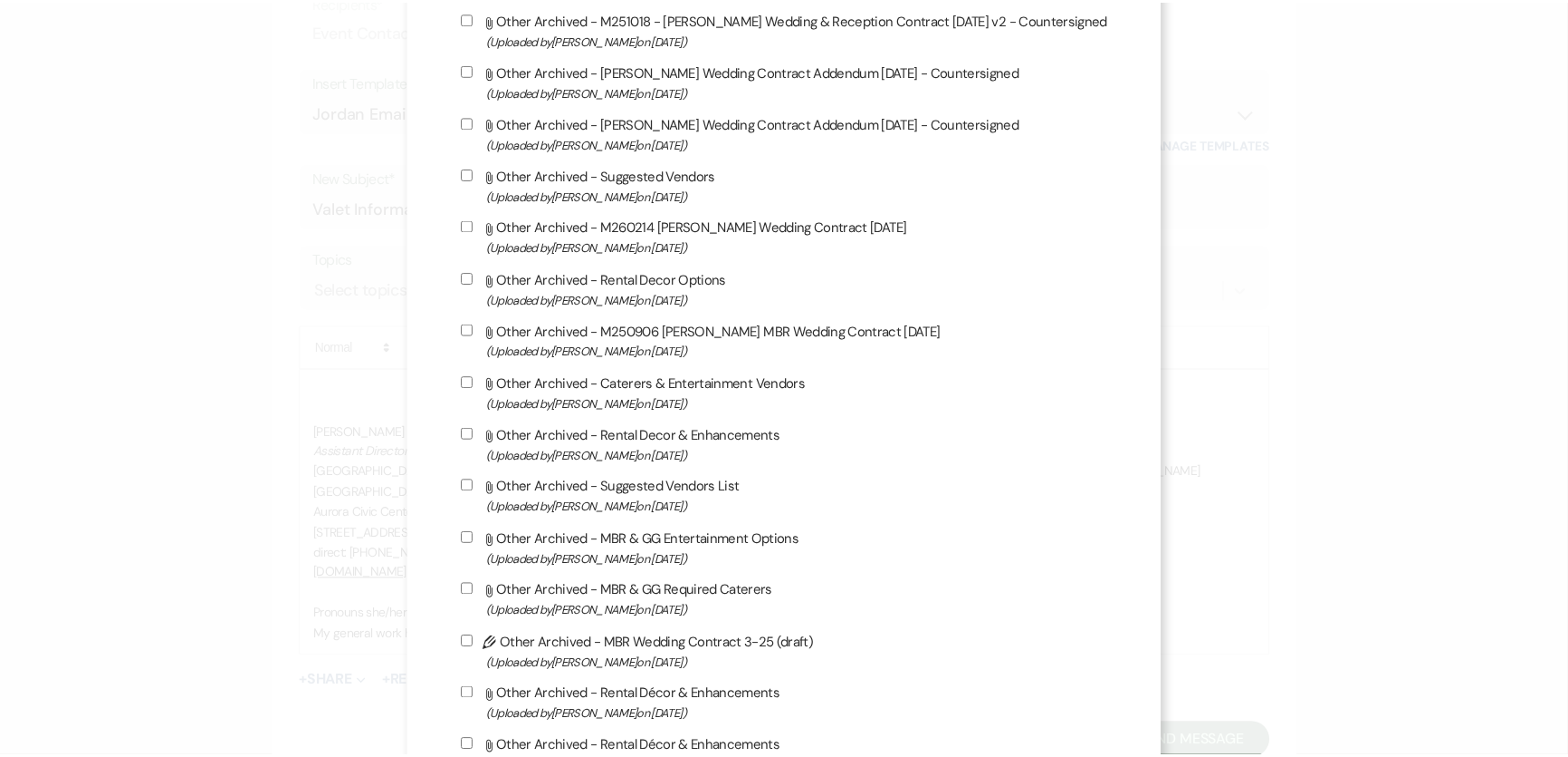
scroll to position [3381, 0]
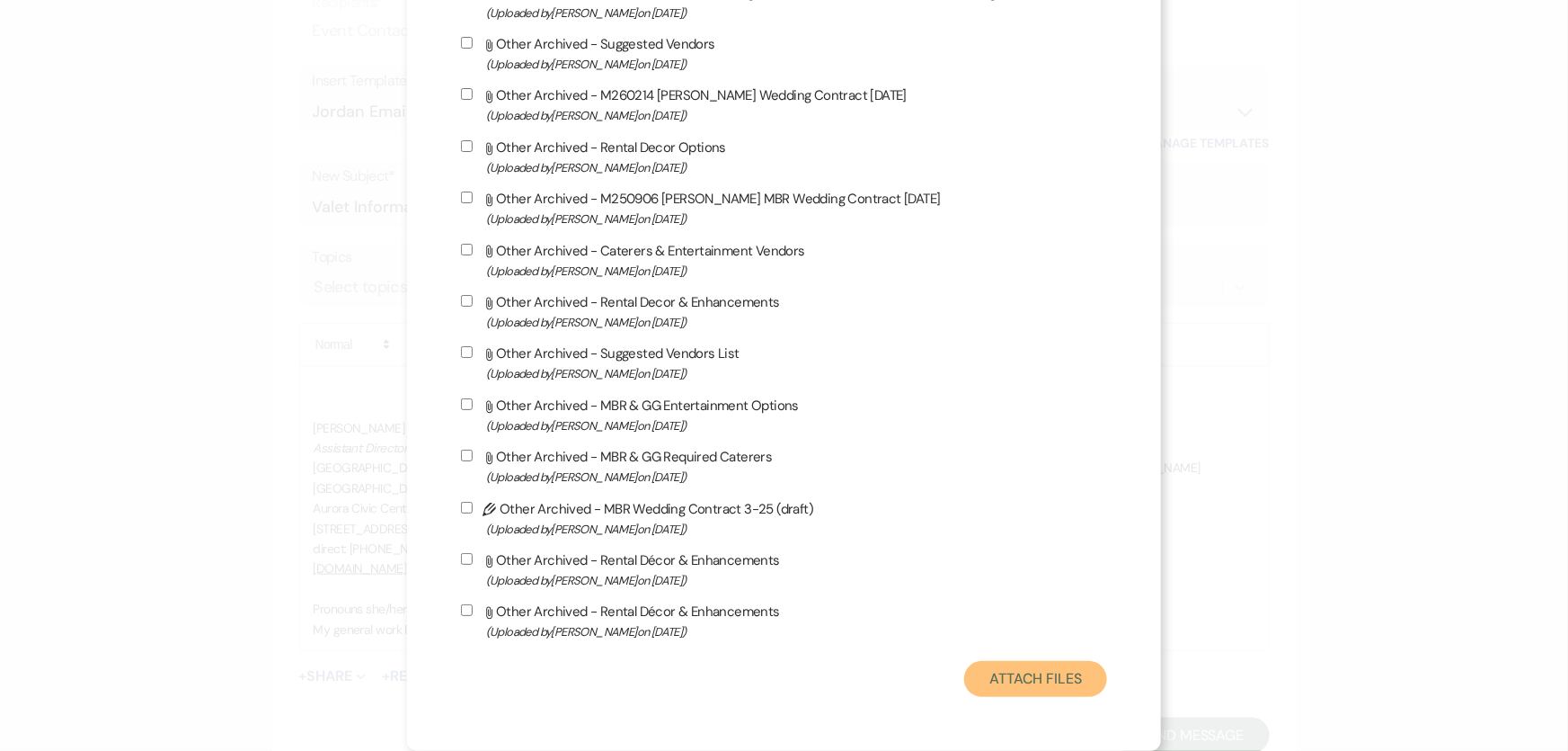
click at [1063, 663] on button "Attach Files" at bounding box center [1035, 678] width 143 height 36
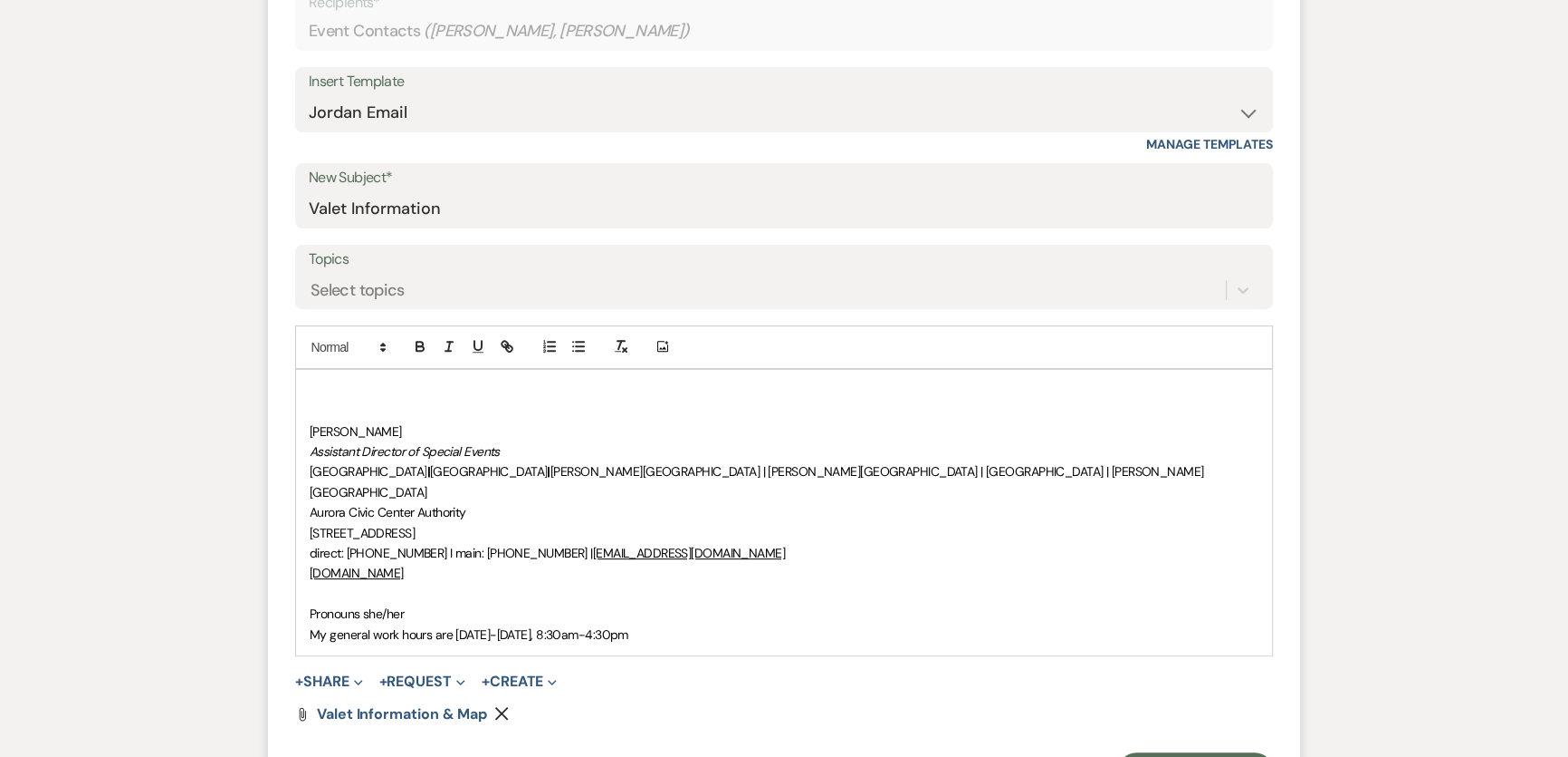
click at [389, 376] on div "﻿ [PERSON_NAME] Assistant Director of Special Events [GEOGRAPHIC_DATA] | [GEOGR…" at bounding box center [784, 512] width 976 height 285
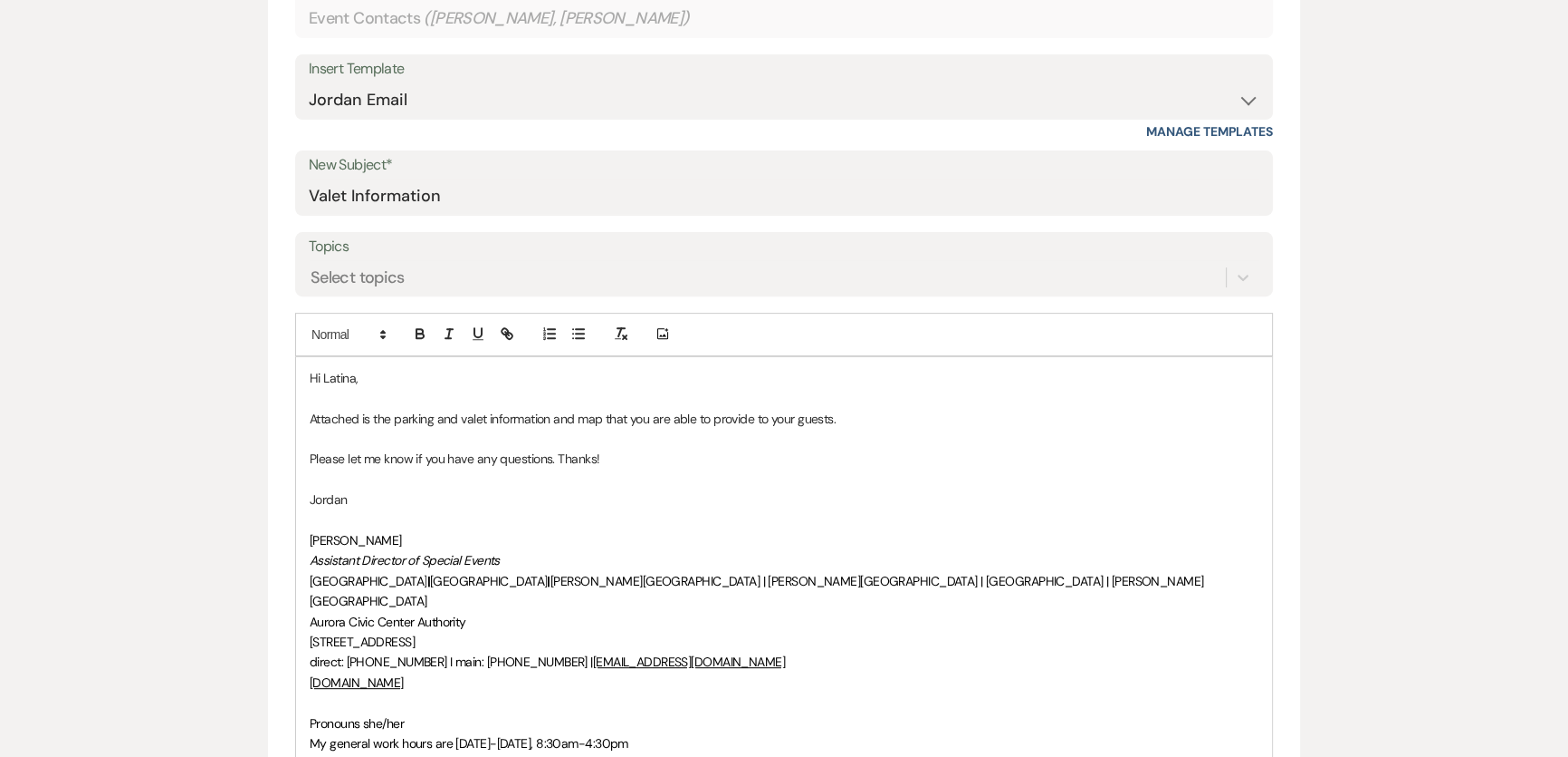
scroll to position [1200, 0]
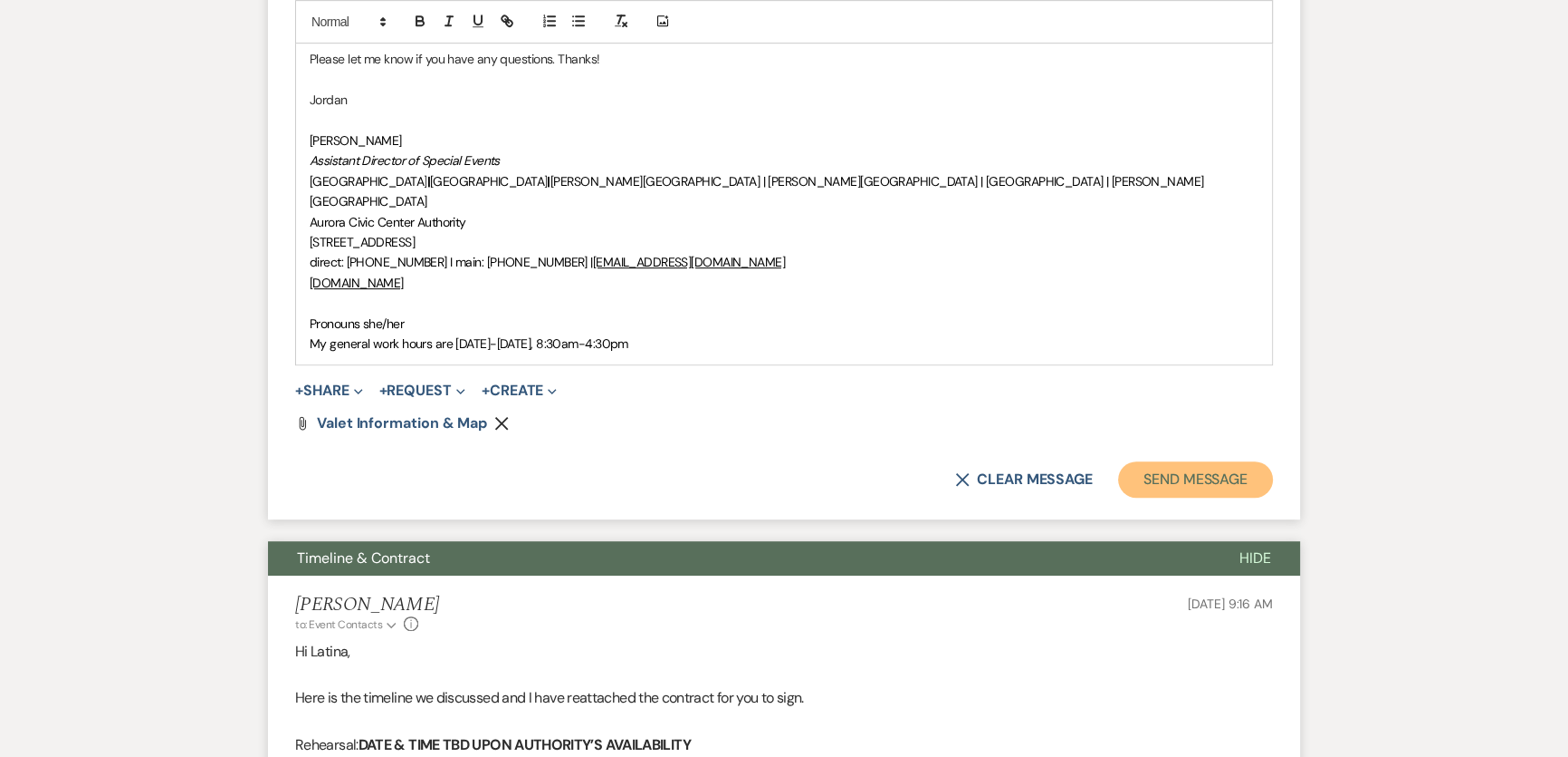
click at [1188, 466] on button "Send Message" at bounding box center [1196, 479] width 155 height 36
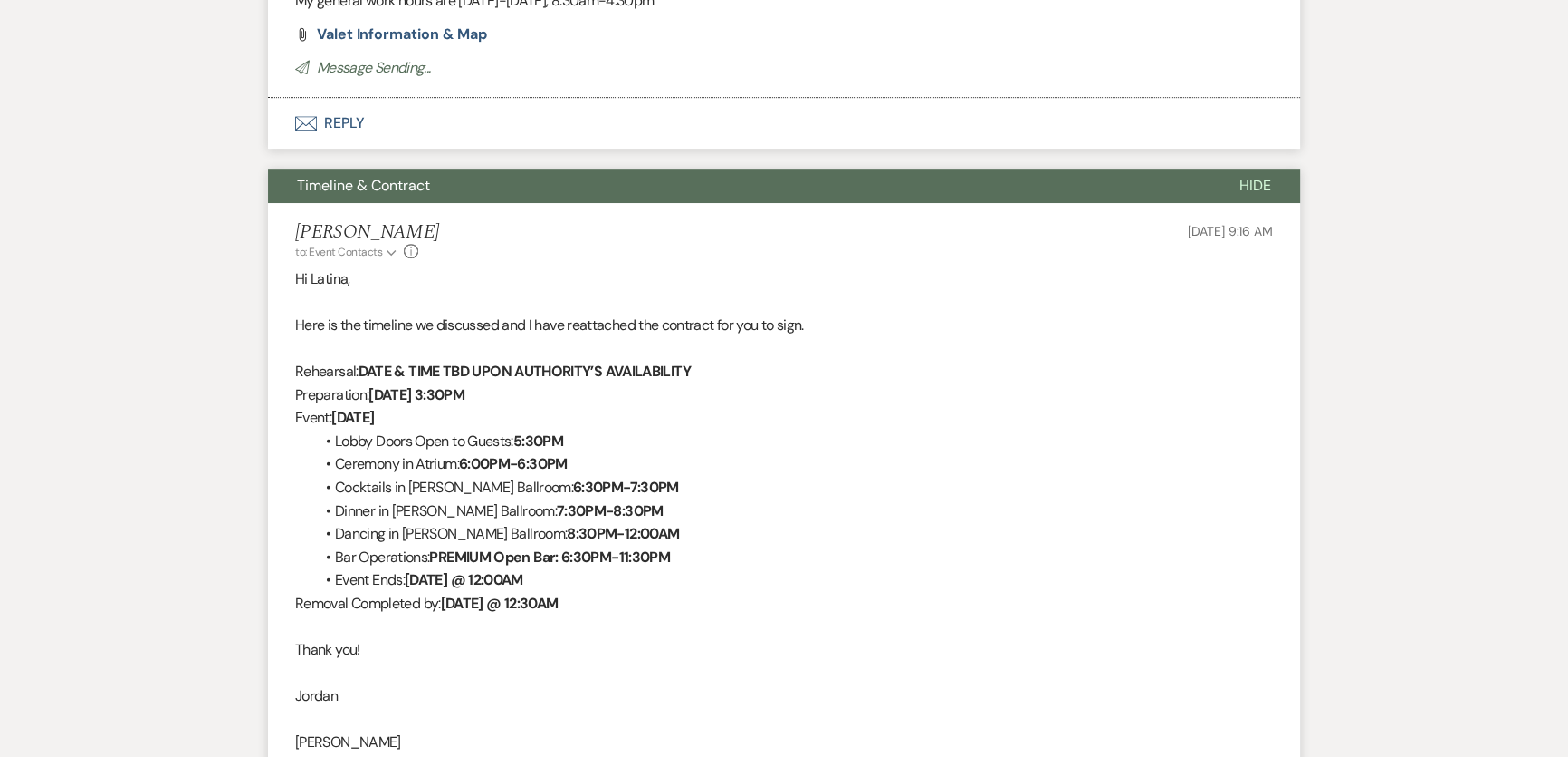
scroll to position [528, 0]
